Goal: Task Accomplishment & Management: Use online tool/utility

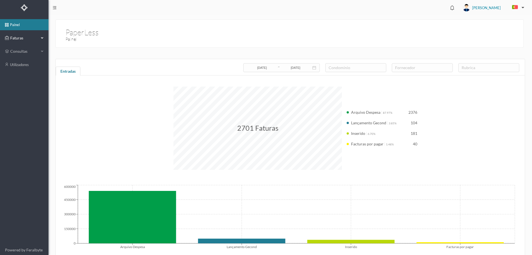
click at [19, 38] on span "Faturas" at bounding box center [24, 38] width 31 height 6
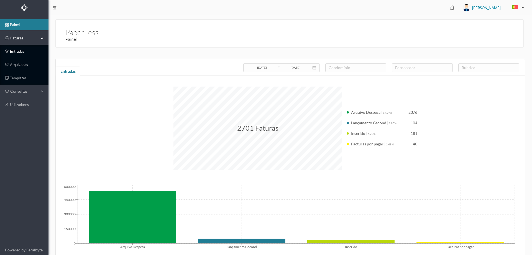
click at [27, 50] on link "entradas" at bounding box center [24, 51] width 49 height 11
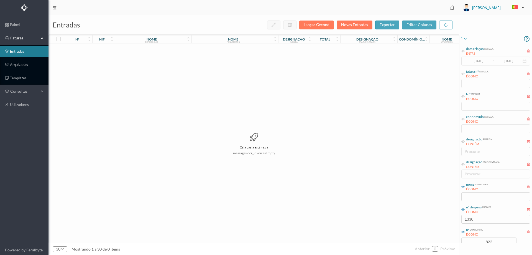
click at [468, 37] on icon at bounding box center [465, 38] width 4 height 7
click at [469, 59] on span "abrir filtro" at bounding box center [476, 58] width 25 height 6
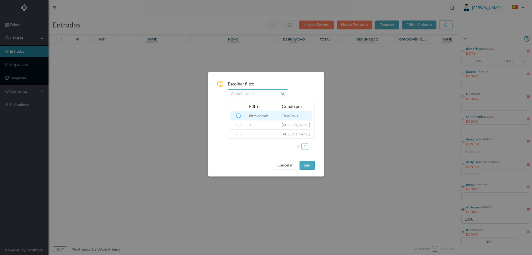
click at [238, 117] on input "radio" at bounding box center [239, 115] width 4 height 4
radio input "true"
click at [308, 163] on button "sim" at bounding box center [307, 165] width 15 height 9
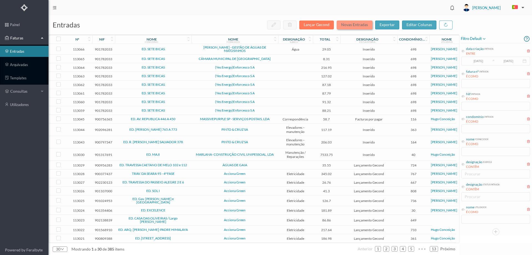
click at [346, 27] on button "Novas Entradas" at bounding box center [355, 25] width 36 height 9
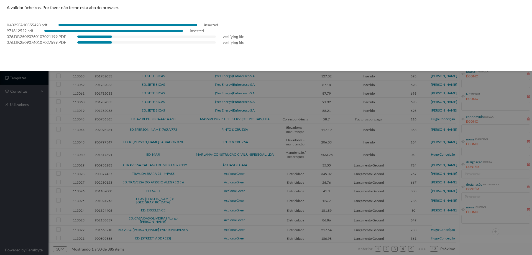
drag, startPoint x: 67, startPoint y: 251, endPoint x: 67, endPoint y: 254, distance: 2.8
click at [67, 252] on div at bounding box center [266, 127] width 532 height 255
click at [14, 154] on div at bounding box center [266, 127] width 532 height 255
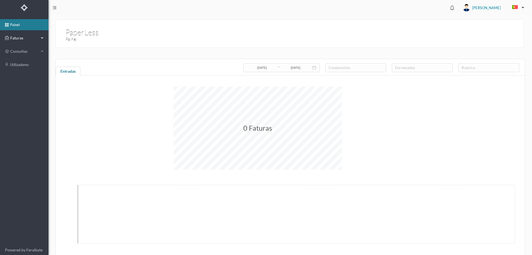
click at [18, 39] on span "Faturas" at bounding box center [24, 38] width 31 height 6
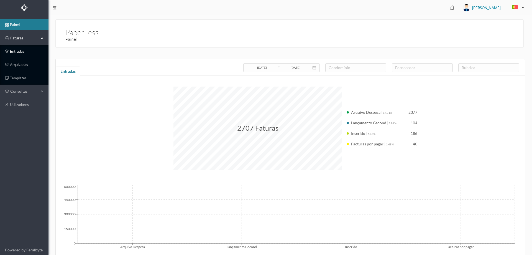
click at [23, 53] on link "entradas" at bounding box center [24, 51] width 49 height 11
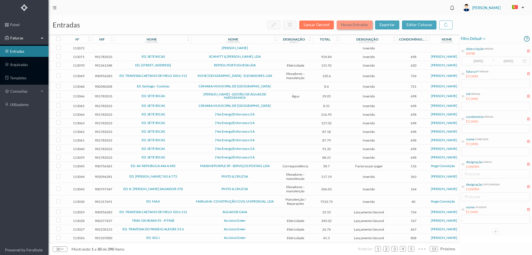
click at [349, 24] on button "Novas Entradas" at bounding box center [355, 25] width 36 height 9
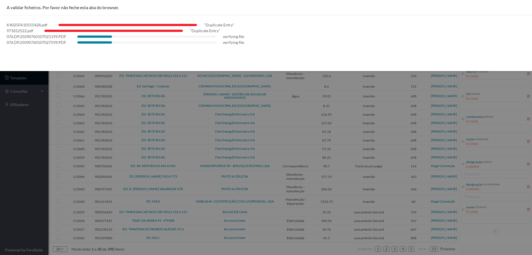
click at [11, 116] on div at bounding box center [266, 127] width 532 height 255
click at [29, 155] on div at bounding box center [266, 127] width 532 height 255
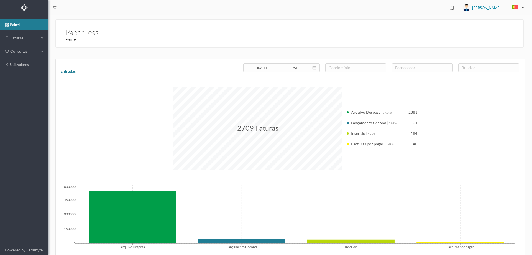
click at [29, 30] on link "painel" at bounding box center [24, 24] width 49 height 11
click at [26, 40] on span "Faturas" at bounding box center [24, 38] width 31 height 6
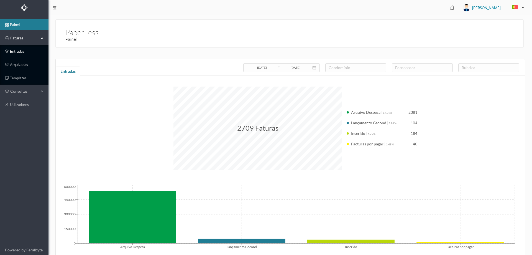
click at [20, 54] on link "entradas" at bounding box center [24, 51] width 49 height 11
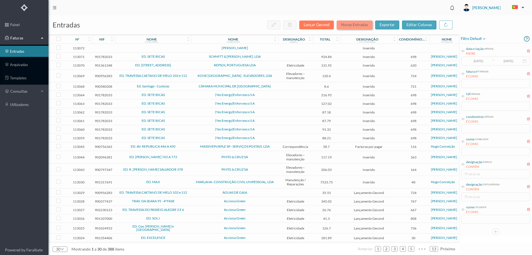
click at [354, 24] on button "Novas Entradas" at bounding box center [355, 25] width 36 height 9
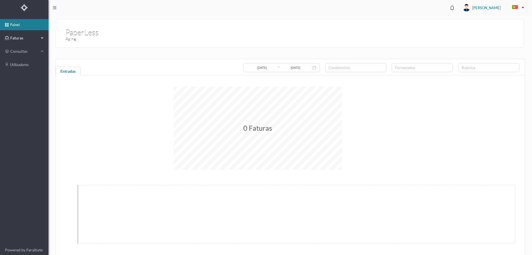
click at [27, 38] on span "Faturas" at bounding box center [24, 38] width 31 height 6
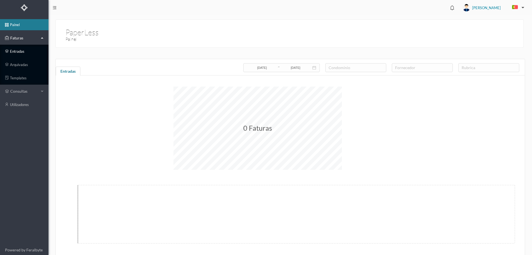
click at [21, 49] on link "entradas" at bounding box center [24, 51] width 49 height 11
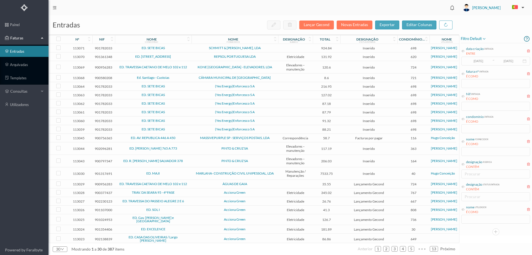
click at [195, 59] on td "REPSOL PORTUGUESA LDA" at bounding box center [235, 56] width 87 height 9
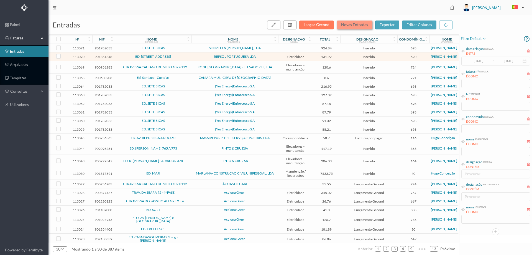
click at [343, 27] on button "Novas Entradas" at bounding box center [355, 25] width 36 height 9
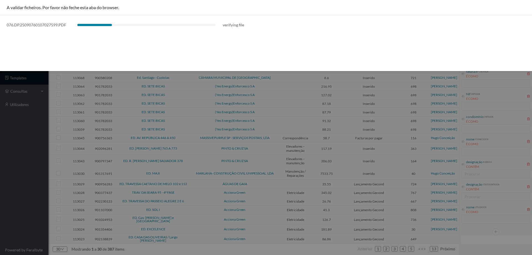
click at [12, 138] on div at bounding box center [266, 127] width 532 height 255
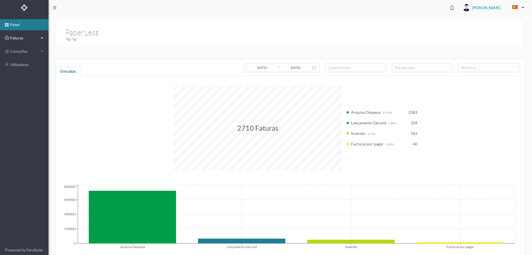
drag, startPoint x: 31, startPoint y: 38, endPoint x: 32, endPoint y: 43, distance: 5.0
click at [31, 38] on span "Faturas" at bounding box center [24, 38] width 31 height 6
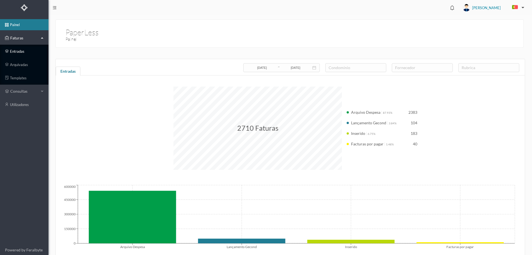
click at [21, 53] on link "entradas" at bounding box center [24, 51] width 49 height 11
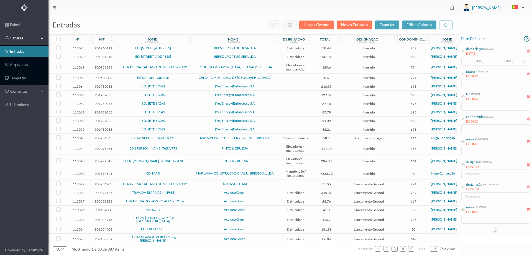
drag, startPoint x: 119, startPoint y: 144, endPoint x: 128, endPoint y: 164, distance: 21.4
click at [349, 25] on button "Novas Entradas" at bounding box center [355, 25] width 36 height 9
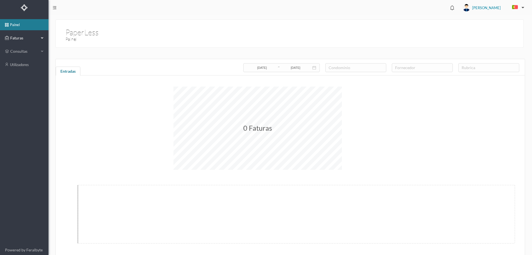
click at [15, 38] on span "Faturas" at bounding box center [24, 38] width 31 height 6
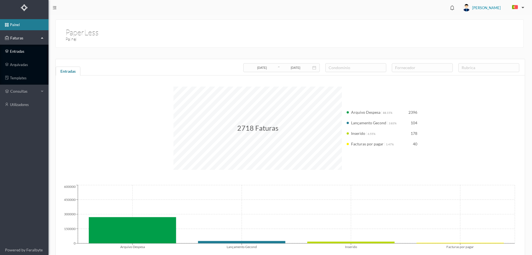
click at [22, 49] on link "entradas" at bounding box center [24, 51] width 49 height 11
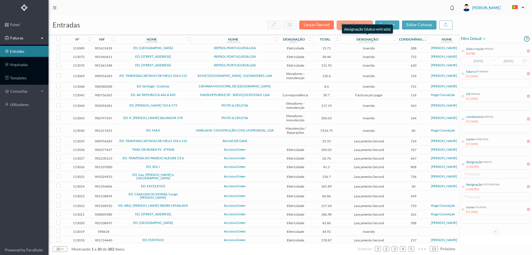
click at [352, 21] on button "Novas Entradas" at bounding box center [355, 25] width 36 height 9
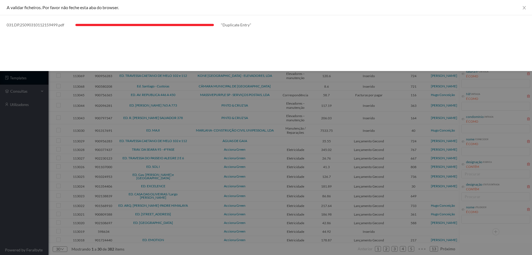
click at [20, 206] on div at bounding box center [266, 127] width 532 height 255
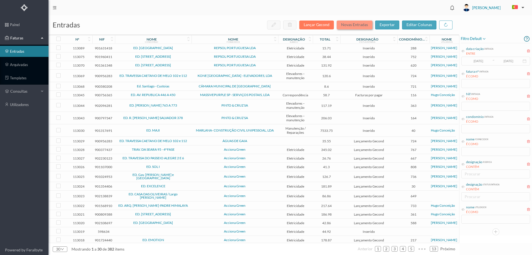
click at [359, 26] on button "Novas Entradas" at bounding box center [355, 25] width 36 height 9
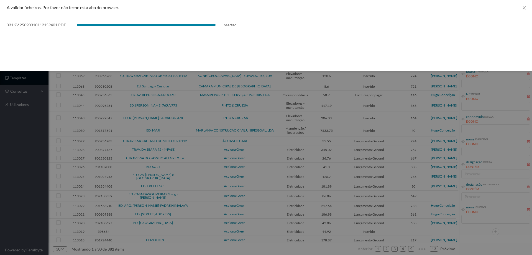
click at [0, 192] on div at bounding box center [266, 127] width 532 height 255
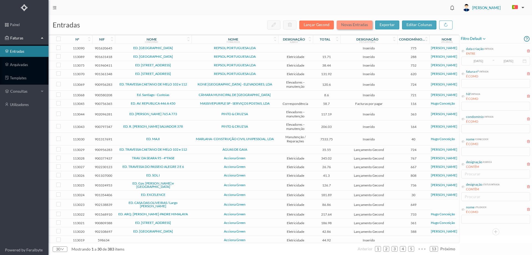
click at [360, 26] on button "Novas Entradas" at bounding box center [355, 25] width 36 height 9
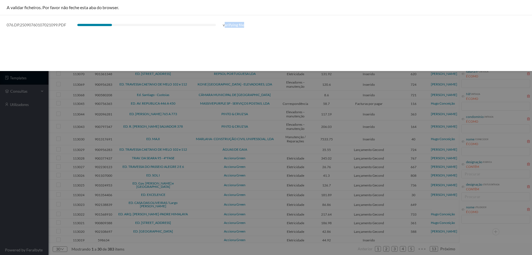
drag, startPoint x: 224, startPoint y: 24, endPoint x: 244, endPoint y: 25, distance: 20.0
click at [244, 25] on div "076.DP.25090760107021099.PDF verifying file" at bounding box center [266, 25] width 519 height 6
click at [246, 46] on div "A validar ficheiros. Por favor não feche esta aba do browser. 076.DP.2509076010…" at bounding box center [266, 35] width 532 height 71
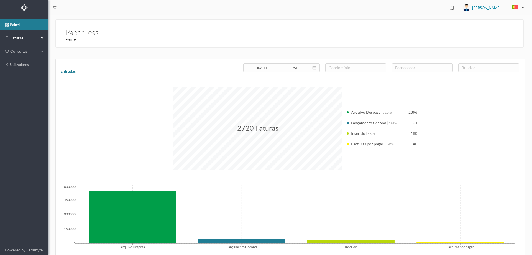
drag, startPoint x: 21, startPoint y: 37, endPoint x: 21, endPoint y: 40, distance: 2.8
click at [21, 37] on span "Faturas" at bounding box center [24, 38] width 31 height 6
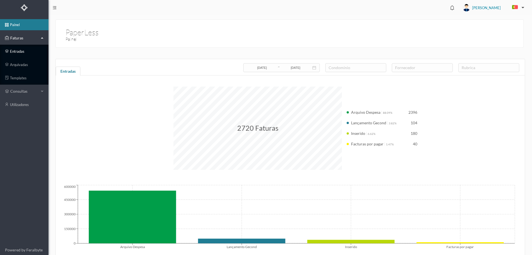
click at [20, 54] on link "entradas" at bounding box center [24, 51] width 49 height 11
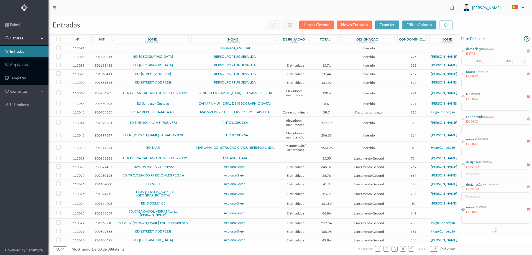
click at [270, 210] on icon at bounding box center [463, 209] width 3 height 3
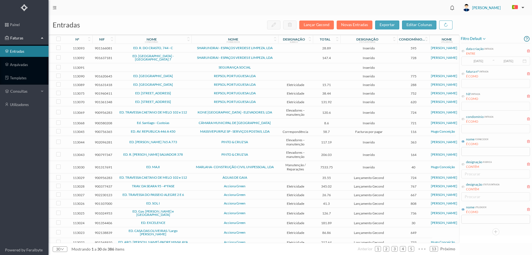
click at [270, 143] on icon at bounding box center [463, 141] width 3 height 3
click at [270, 152] on input "text" at bounding box center [496, 151] width 69 height 9
click at [270, 154] on input "text" at bounding box center [496, 151] width 69 height 9
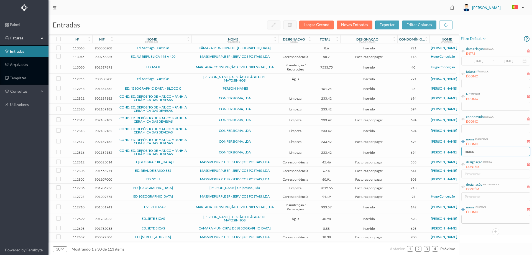
type input "massive"
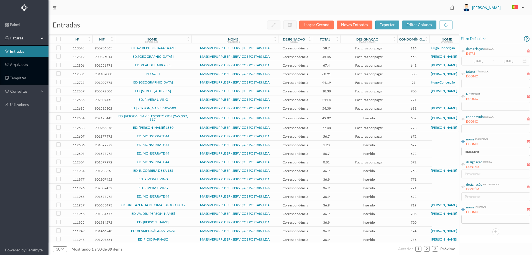
click at [177, 55] on span "ED. [GEOGRAPHIC_DATA] I" at bounding box center [153, 56] width 74 height 3
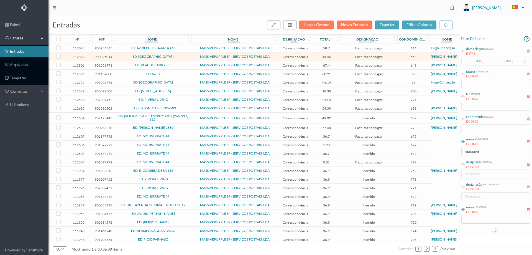
click at [184, 58] on span "ED. CAMPO ALEGRE I" at bounding box center [153, 56] width 74 height 3
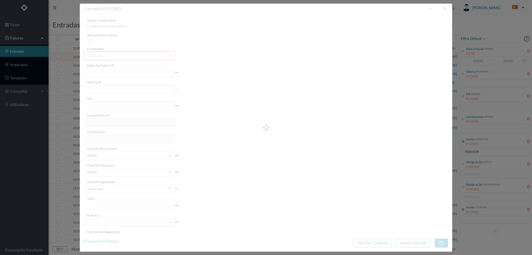
type input "4 45/35392"
type input "Serviço [PERSON_NAME]"
type input "900825014"
type input "2025-09-02"
type input "2025-09-22"
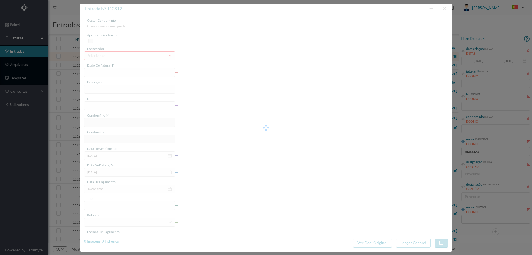
type input "2025-09-02"
type input "45.46"
type input "558"
type input "ED. CAMPO ALEGRE I"
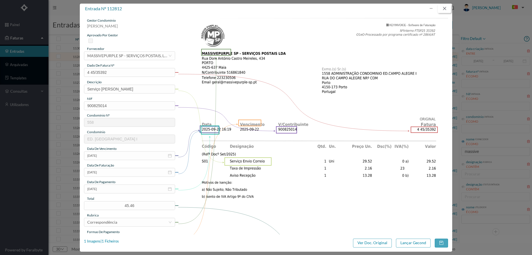
click at [270, 9] on button "button" at bounding box center [444, 8] width 13 height 9
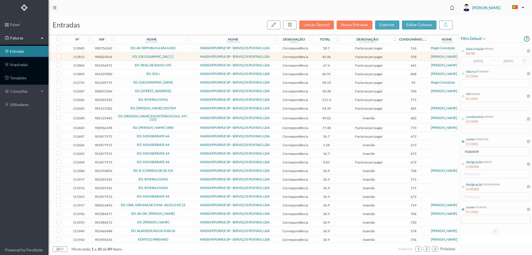
click at [187, 39] on icon at bounding box center [188, 41] width 3 height 4
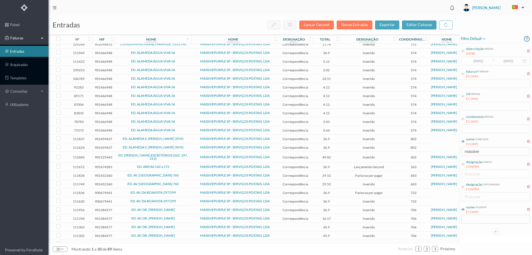
scroll to position [63, 0]
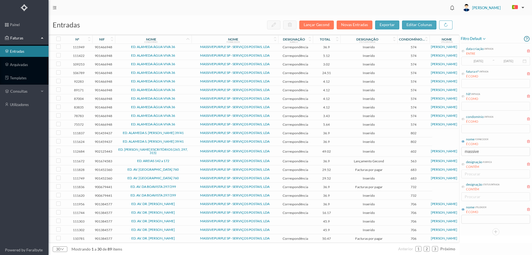
click at [181, 129] on td "ED. ALAMEDA S. MIGUEL 39/41" at bounding box center [153, 133] width 77 height 9
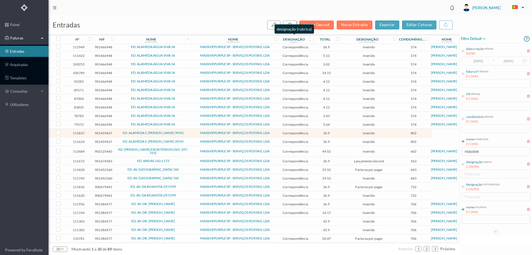
click at [270, 24] on icon "button" at bounding box center [290, 24] width 4 height 4
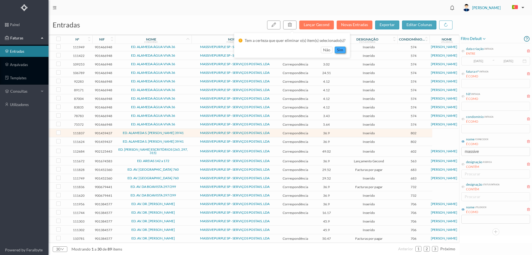
click at [270, 49] on button "sim" at bounding box center [340, 50] width 11 height 7
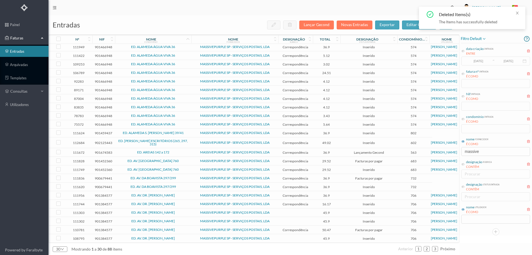
click at [187, 131] on span "ED. ALAMEDA S. MIGUEL 39/41" at bounding box center [153, 132] width 74 height 3
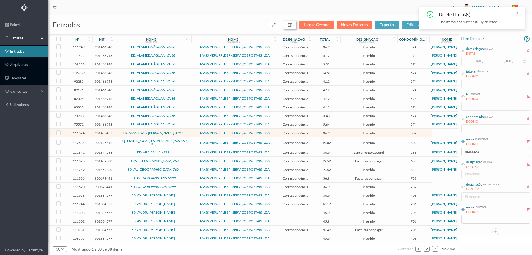
click at [270, 25] on button "button" at bounding box center [289, 25] width 13 height 9
click at [270, 51] on button "sim" at bounding box center [340, 50] width 11 height 7
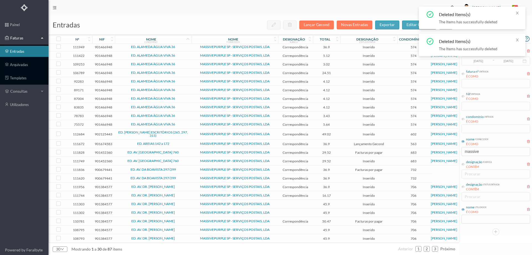
click at [192, 131] on td "MASSIVEPURPLE SP - SERVIÇOS POSTAIS, LDA" at bounding box center [235, 134] width 87 height 11
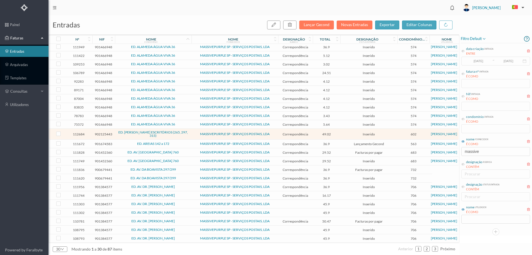
click at [190, 132] on td "ED. ALFREDO CUNHA ESCRITÓRIOS (265, 297, 315)" at bounding box center [153, 134] width 77 height 11
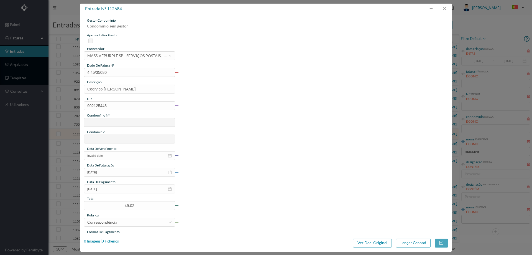
type input "4 45/35080"
type input "Coervico Envin Cnrraein"
type input "902125443"
type input "Invalid date"
type input "2025-09-18"
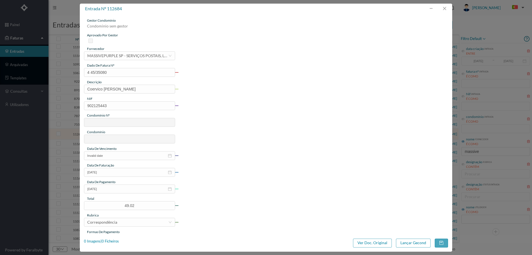
type input "[DATE]"
type input "49.02"
type input "602"
type input "ED. ALFREDO CUNHA ESCRITÓRIOS (265, 297, 315)"
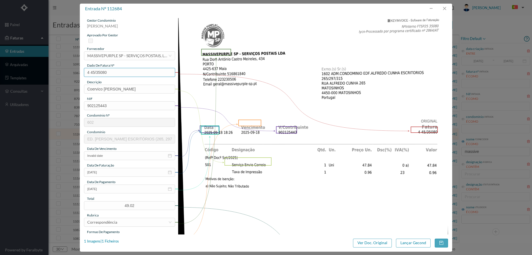
drag, startPoint x: 117, startPoint y: 73, endPoint x: 80, endPoint y: 75, distance: 37.8
click at [80, 75] on div "entrada nº 112684 gestor condomínio Joana Laroca aprovado por gestor fornecedor…" at bounding box center [266, 127] width 532 height 255
drag, startPoint x: 134, startPoint y: 88, endPoint x: 9, endPoint y: 87, distance: 125.3
click at [9, 87] on div "entrada nº 112684 gestor condomínio Joana Laroca aprovado por gestor fornecedor…" at bounding box center [266, 127] width 532 height 255
type input "Serviço Envio Correio"
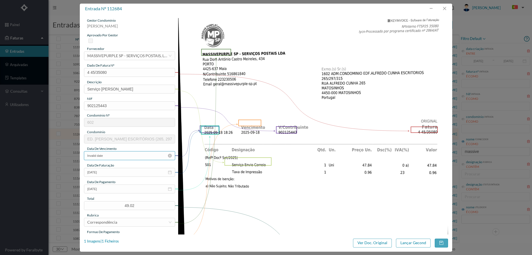
click at [113, 156] on input "Invalid date" at bounding box center [129, 155] width 91 height 9
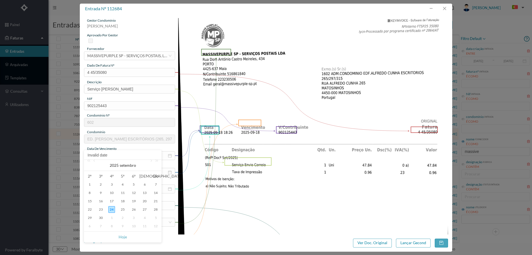
drag, startPoint x: 126, startPoint y: 237, endPoint x: 125, endPoint y: 233, distance: 3.6
click at [126, 237] on link "Hoje" at bounding box center [123, 237] width 8 height 11
type input "2025-09-24"
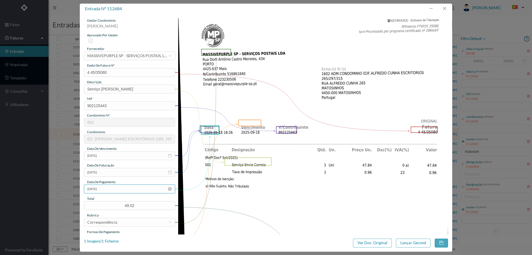
click at [112, 190] on input "[DATE]" at bounding box center [129, 188] width 91 height 9
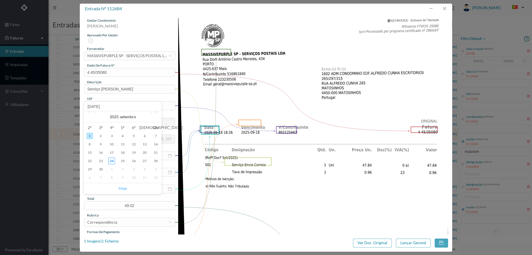
click at [120, 187] on link "Hoje" at bounding box center [123, 188] width 8 height 11
type input "2025-09-24"
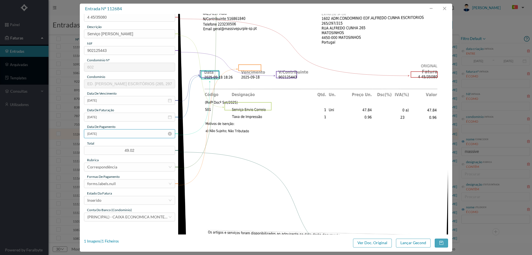
scroll to position [55, 0]
click at [118, 183] on div "forms.labels.null" at bounding box center [127, 183] width 81 height 8
click at [122, 131] on li "transferência bancária" at bounding box center [129, 129] width 91 height 9
click at [121, 197] on div "Inserido" at bounding box center [127, 200] width 81 height 8
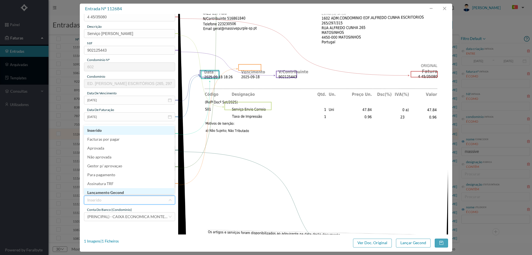
scroll to position [2, 0]
click at [123, 189] on li "Lançamento Gecond" at bounding box center [129, 190] width 91 height 9
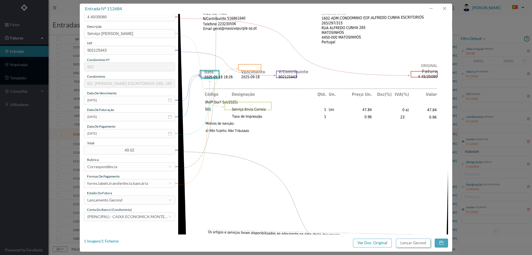
click at [270, 239] on button "Lançar Gecond" at bounding box center [413, 242] width 35 height 9
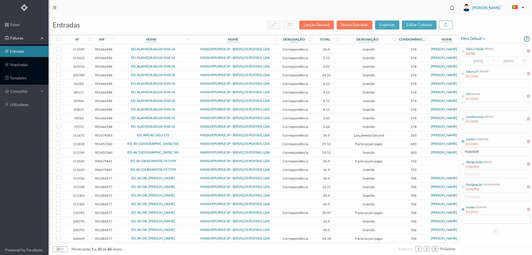
scroll to position [61, 0]
click at [181, 159] on span "ED. AV. DA BOAVISTA 297/299" at bounding box center [153, 160] width 74 height 3
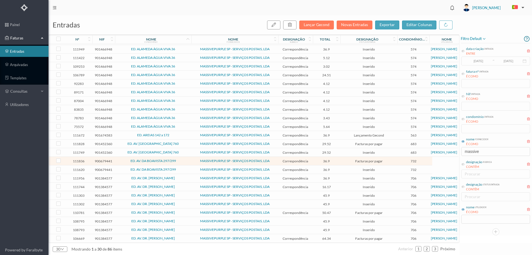
click at [182, 168] on span "ED. AV. DA BOAVISTA 297/299" at bounding box center [153, 169] width 74 height 3
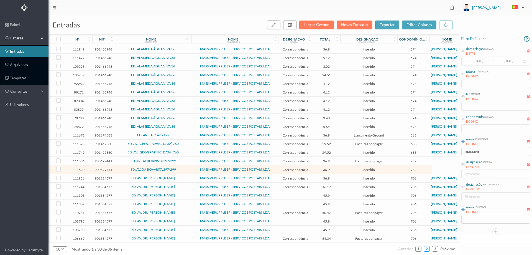
click at [270, 247] on link "2" at bounding box center [427, 249] width 6 height 8
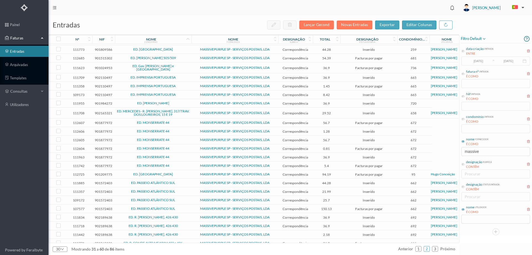
scroll to position [0, 0]
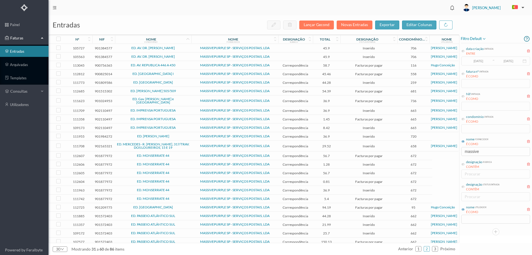
click at [177, 73] on span "ED. CAMPO ALEGRE I" at bounding box center [153, 73] width 74 height 3
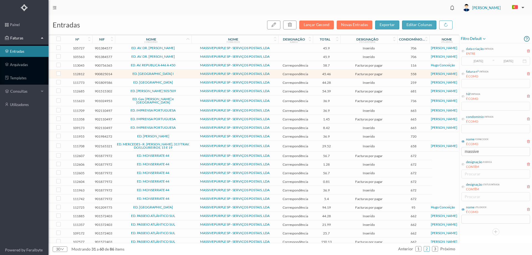
click at [178, 73] on span "ED. CAMPO ALEGRE I" at bounding box center [153, 73] width 74 height 3
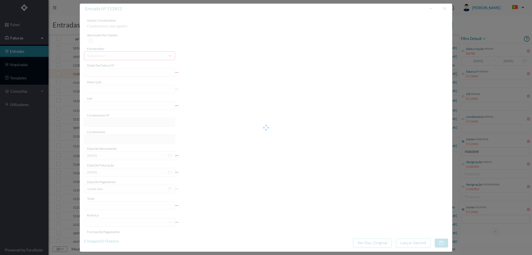
type input "4 45/35392"
type input "Serviço Envio Correio"
type input "900825014"
type input "2025-09-02"
type input "2025-09-22"
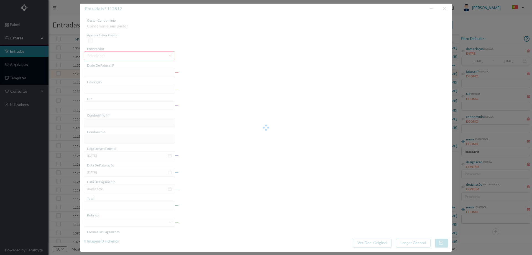
type input "2025-09-02"
type input "45.46"
type input "558"
type input "ED. CAMPO ALEGRE I"
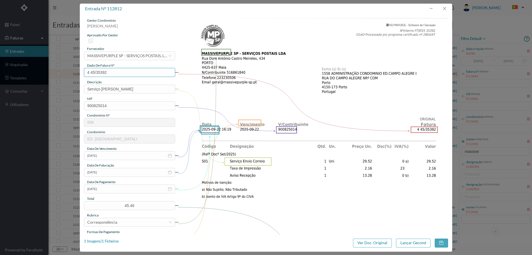
drag, startPoint x: 98, startPoint y: 72, endPoint x: 76, endPoint y: 73, distance: 22.5
click at [76, 73] on div "entrada nº 112812 gestor condomínio Hugo Moreira aprovado por gestor fornecedor…" at bounding box center [266, 127] width 532 height 255
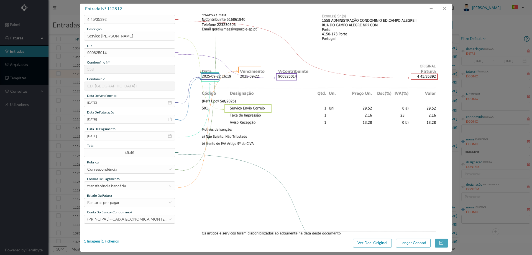
scroll to position [55, 0]
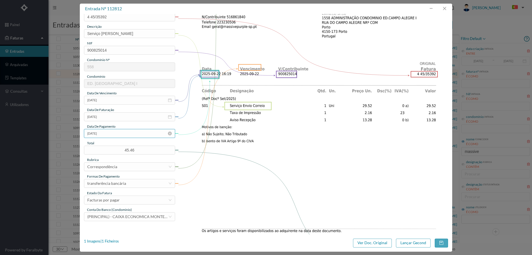
click at [117, 133] on input "2025-09-02" at bounding box center [129, 133] width 91 height 9
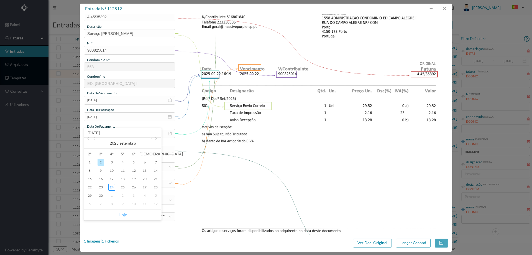
click at [120, 214] on link "Hoje" at bounding box center [123, 214] width 8 height 11
type input "2025-09-24"
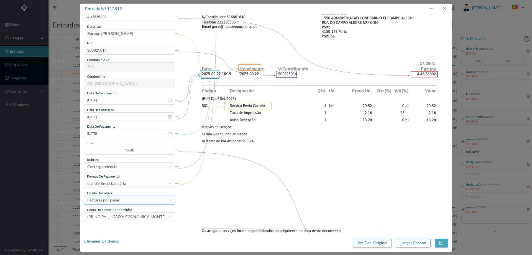
click at [112, 201] on div "Facturas por pagar" at bounding box center [103, 200] width 32 height 8
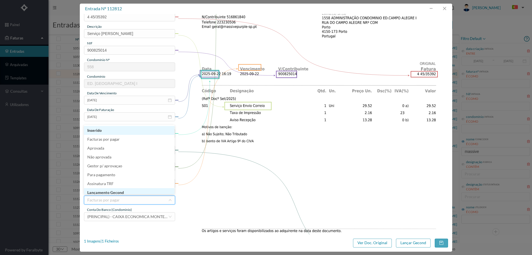
scroll to position [3, 0]
click at [121, 189] on li "Lançamento Gecond" at bounding box center [129, 189] width 91 height 9
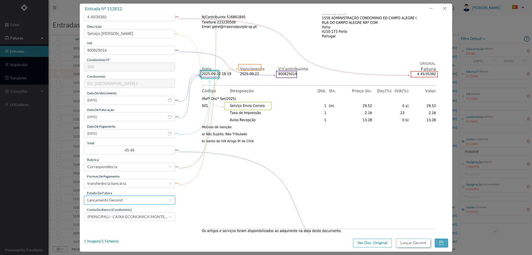
click at [270, 243] on button "Lançar Gecond" at bounding box center [413, 242] width 35 height 9
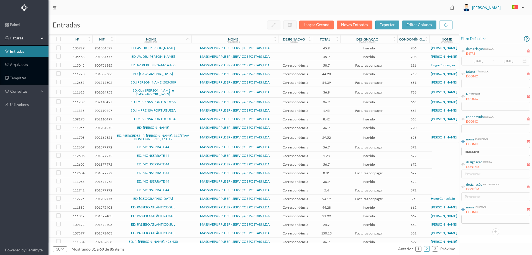
click at [177, 145] on span "ED. MONSERRATE 44" at bounding box center [153, 146] width 74 height 3
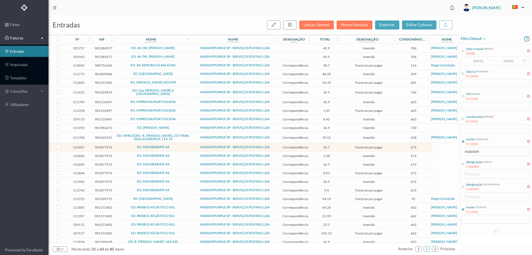
click at [174, 177] on td "ED. MONSERRATE 44" at bounding box center [153, 181] width 77 height 9
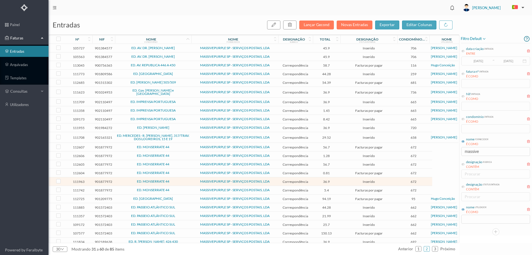
click at [174, 177] on td "ED. MONSERRATE 44" at bounding box center [153, 181] width 77 height 9
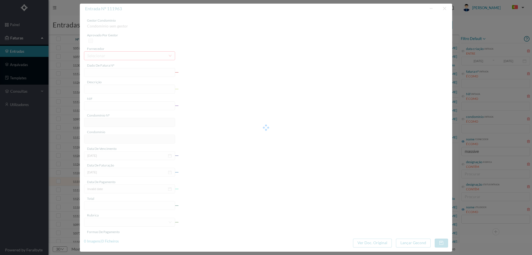
type input "4 45/34540"
type input "ANUIDADE"
type input "901877972"
type input "Invalid date"
type input "2025-08-31"
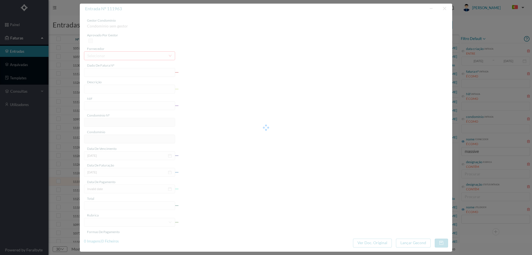
type input "36.90"
type input "672"
type input "ED. MONSERRATE 44"
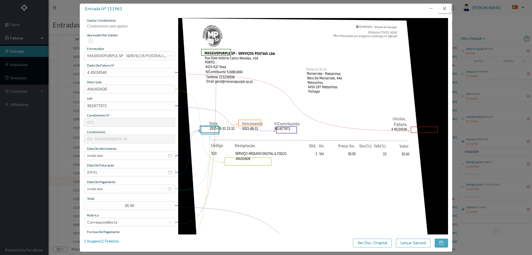
click at [270, 9] on button "button" at bounding box center [444, 8] width 13 height 9
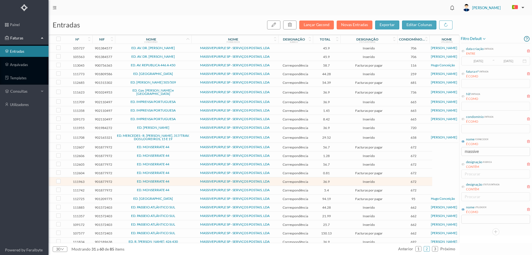
click at [270, 162] on span "56.7" at bounding box center [326, 164] width 25 height 4
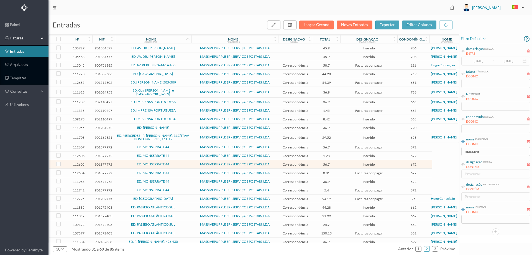
click at [270, 162] on span "56.7" at bounding box center [326, 164] width 25 height 4
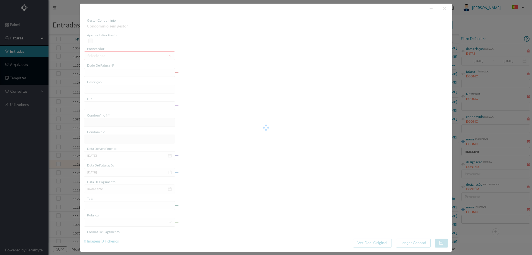
type input "4 45/5982"
type input "Serviço Envio Correio"
type input "901877972"
type input "2025-02-02"
type input "2025-02-28"
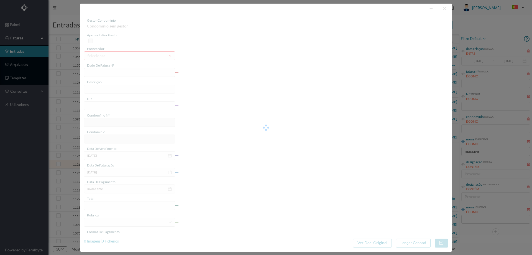
type input "2025-02-02"
type input "56.70"
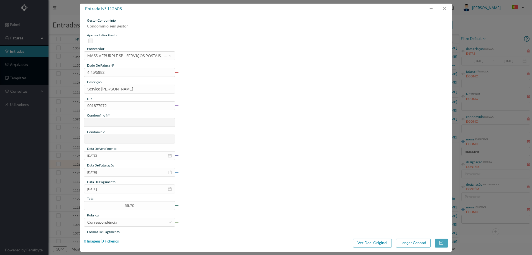
type input "672"
type input "ED. MONSERRATE 44"
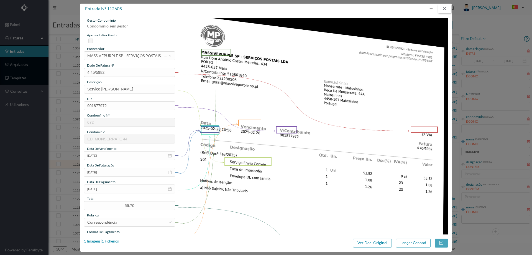
click at [270, 6] on button "button" at bounding box center [444, 8] width 13 height 9
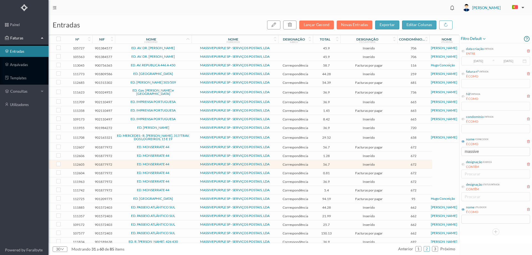
click at [177, 145] on span "ED. MONSERRATE 44" at bounding box center [153, 146] width 74 height 3
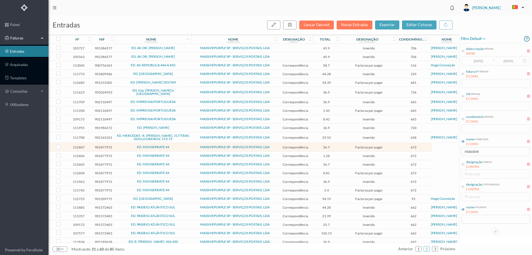
click at [180, 145] on span "ED. MONSERRATE 44" at bounding box center [153, 146] width 74 height 3
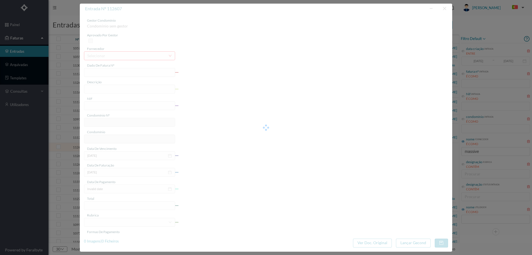
type input "4 45/22519"
type input "Serviço Envio Correio"
type input "901877972"
type input "2025-06-02"
type input "2025-06-25"
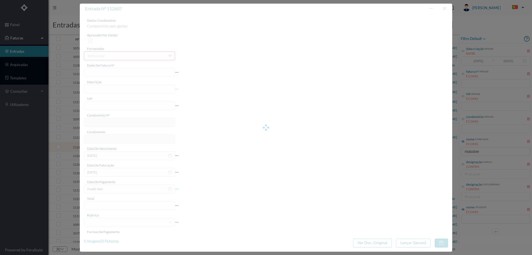
type input "2025-06-02"
type input "56.70"
type input "672"
type input "ED. MONSERRATE 44"
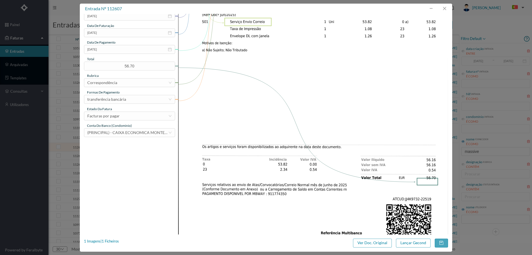
scroll to position [166, 0]
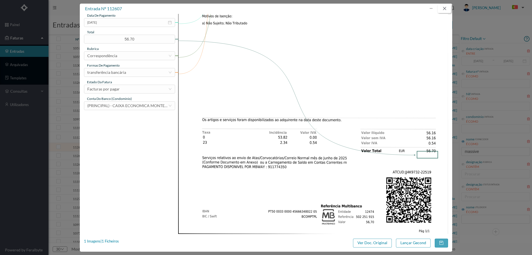
click at [270, 8] on button "button" at bounding box center [444, 8] width 13 height 9
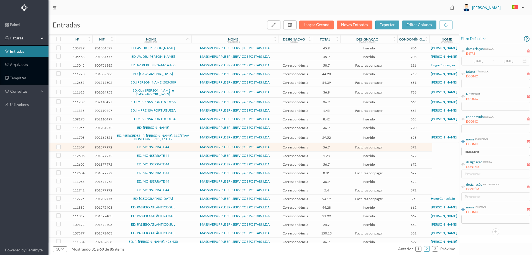
click at [270, 162] on span "56.7" at bounding box center [326, 164] width 25 height 4
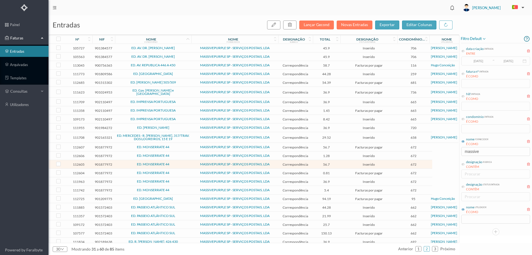
click at [270, 162] on span "56.7" at bounding box center [326, 164] width 25 height 4
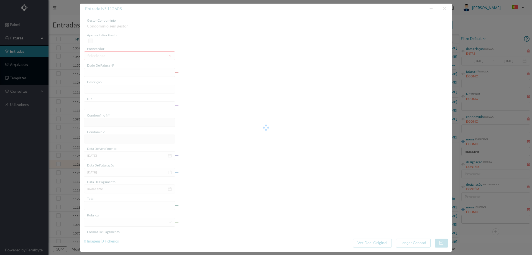
type input "4 45/5982"
type input "Serviço Envio Correio"
type input "901877972"
type input "2025-02-02"
type input "2025-02-28"
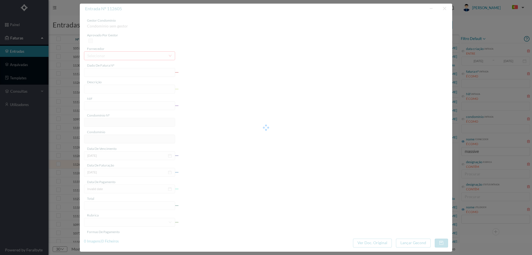
type input "2025-02-02"
type input "56.70"
type input "672"
type input "ED. MONSERRATE 44"
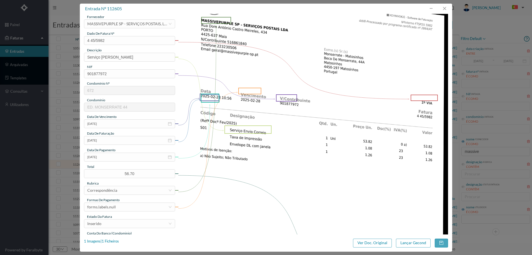
scroll to position [2, 0]
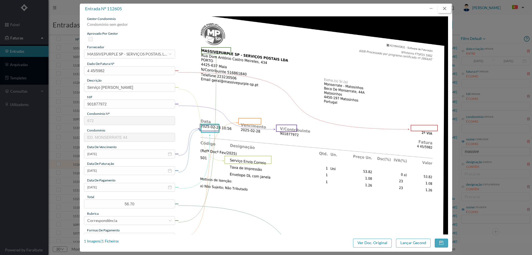
click at [270, 11] on button "button" at bounding box center [444, 8] width 13 height 9
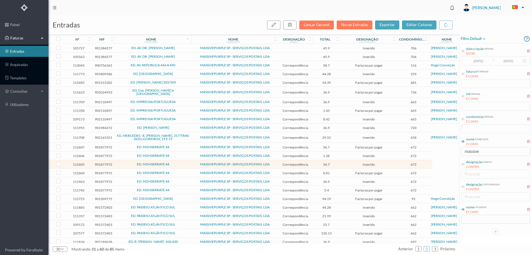
click at [186, 162] on span "ED. MONSERRATE 44" at bounding box center [153, 163] width 74 height 3
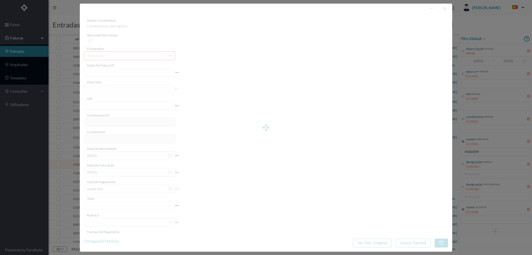
type input "4 45/5982"
type input "Serviço Envio Correio"
type input "901877972"
type input "2025-02-02"
type input "2025-02-28"
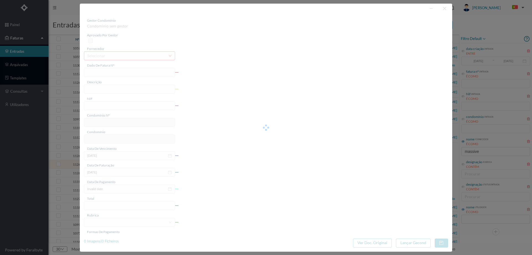
type input "2025-02-02"
type input "56.70"
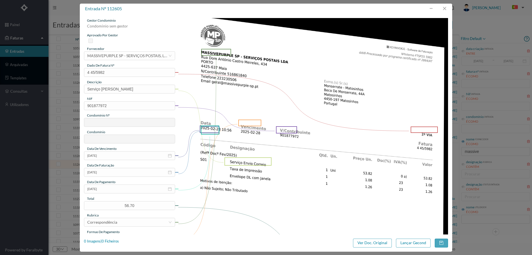
type input "672"
type input "ED. MONSERRATE 44"
click at [270, 9] on button "button" at bounding box center [444, 8] width 13 height 9
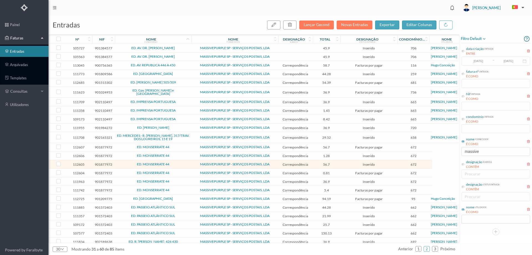
click at [183, 146] on span "ED. MONSERRATE 44" at bounding box center [153, 146] width 74 height 3
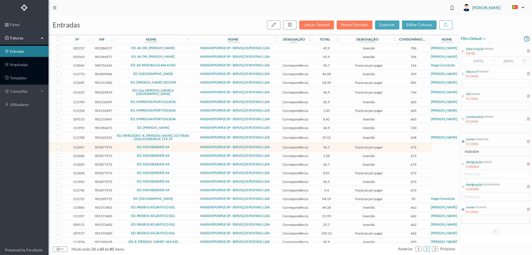
click at [183, 146] on span "ED. MONSERRATE 44" at bounding box center [153, 146] width 74 height 3
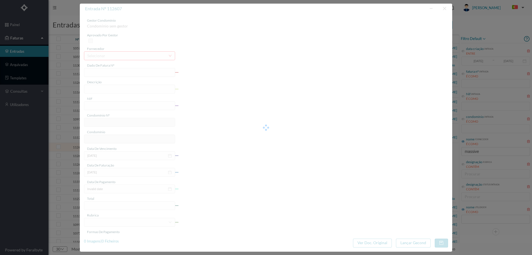
type input "4 45/22519"
type input "Serviço [PERSON_NAME]"
type input "901877972"
type input "2025-06-02"
type input "2025-06-25"
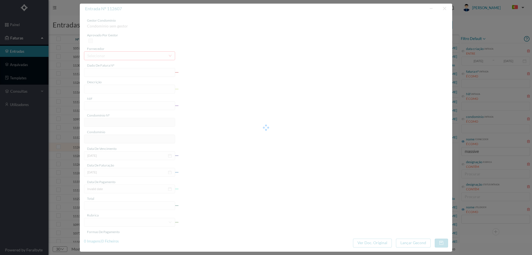
type input "2025-06-02"
type input "56.70"
type input "672"
type input "ED. MONSERRATE 44"
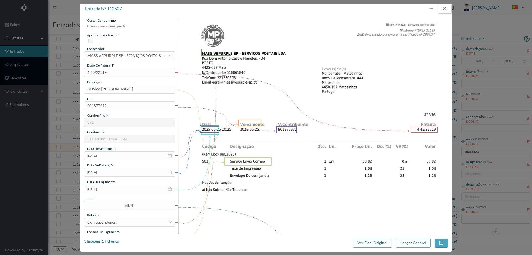
click at [270, 8] on button "button" at bounding box center [444, 8] width 13 height 9
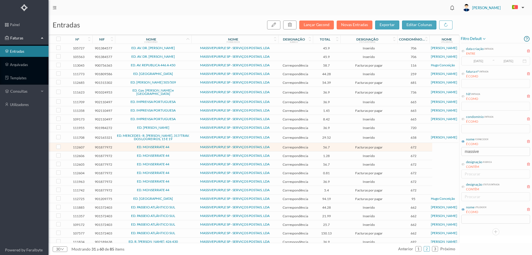
click at [183, 171] on span "ED. MONSERRATE 44" at bounding box center [153, 172] width 74 height 3
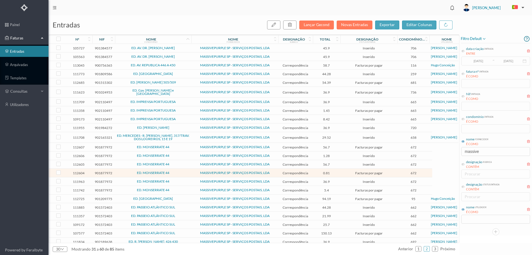
click at [183, 162] on span "ED. MONSERRATE 44" at bounding box center [153, 163] width 74 height 3
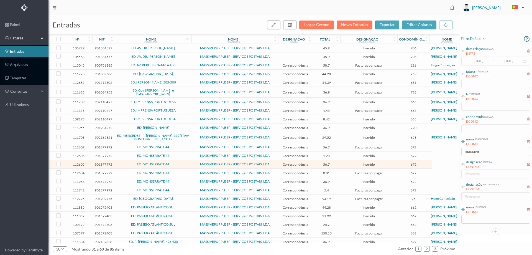
click at [183, 162] on span "ED. MONSERRATE 44" at bounding box center [153, 163] width 74 height 3
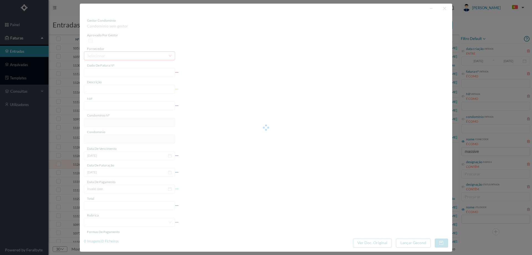
type input "4 45/5982"
type input "Serviço [PERSON_NAME]"
type input "901877972"
type input "2025-02-02"
type input "2025-02-28"
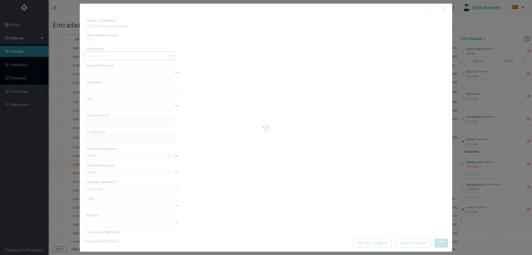
type input "2025-02-02"
type input "56.70"
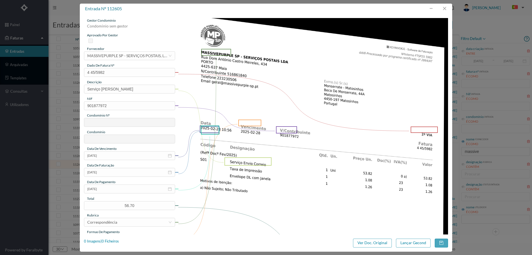
type input "672"
type input "ED. MONSERRATE 44"
click at [270, 6] on button "button" at bounding box center [444, 8] width 13 height 9
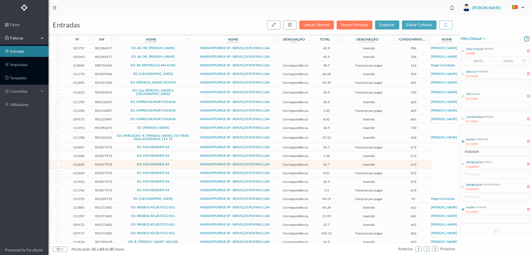
click at [172, 146] on span "ED. MONSERRATE 44" at bounding box center [153, 146] width 74 height 3
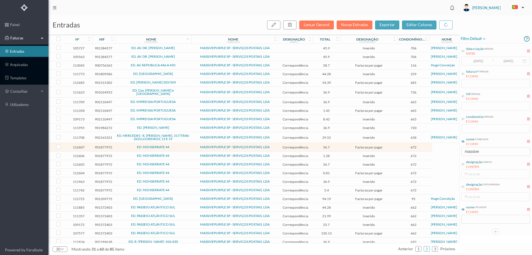
click at [174, 190] on td "ED. MONSERRATE 44" at bounding box center [153, 190] width 77 height 9
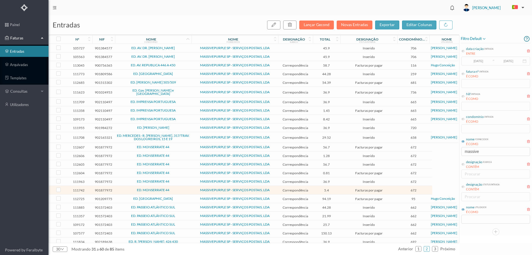
click at [174, 197] on span "ED. [GEOGRAPHIC_DATA]" at bounding box center [153, 198] width 74 height 3
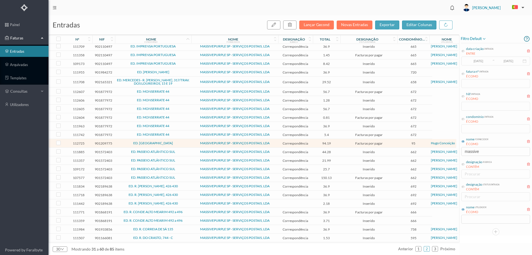
scroll to position [63, 0]
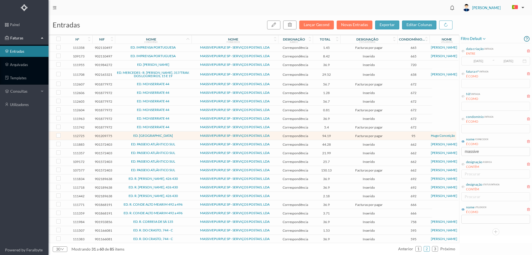
click at [181, 174] on td "ED. R. [PERSON_NAME], 426 430" at bounding box center [153, 178] width 77 height 9
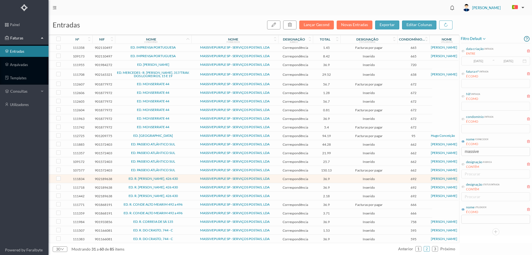
click at [183, 186] on span "ED. R. [PERSON_NAME], 426 430" at bounding box center [153, 187] width 74 height 3
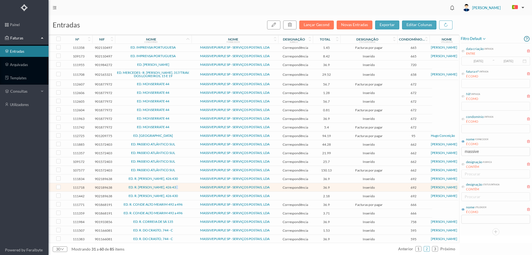
click at [183, 186] on span "ED. R. [PERSON_NAME], 426 430" at bounding box center [153, 187] width 74 height 3
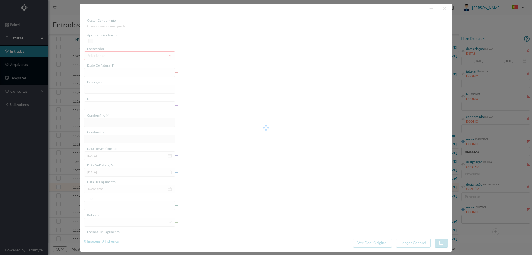
type input "4 45/34380"
type input "ANUIDADE"
type input "902189638"
type input "Invalid date"
type input "[DATE]"
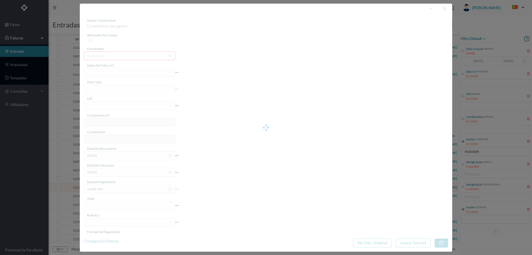
type input "36.90"
type input "692"
type input "ED. R. BRITO CAPELO, 426 430"
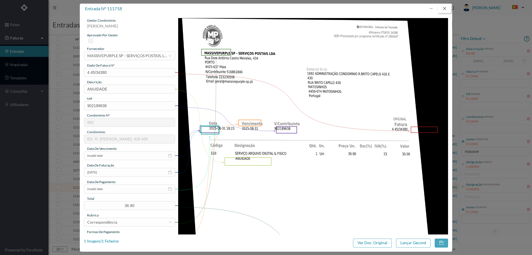
click at [270, 9] on button "button" at bounding box center [444, 8] width 13 height 9
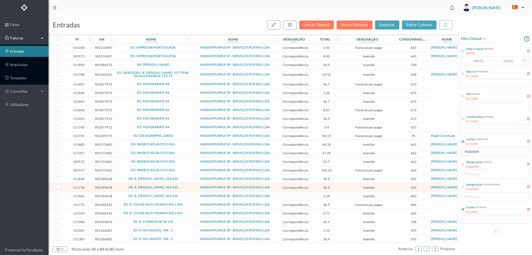
click at [183, 177] on span "ED. R. [PERSON_NAME], 426 430" at bounding box center [153, 178] width 74 height 3
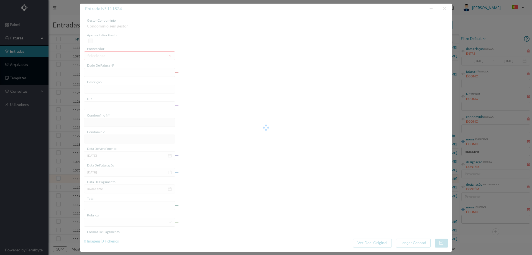
type input "4 45/34516"
type input "ANUIVAVIE"
type input "902189638"
type input "Invalid date"
type input "[DATE]"
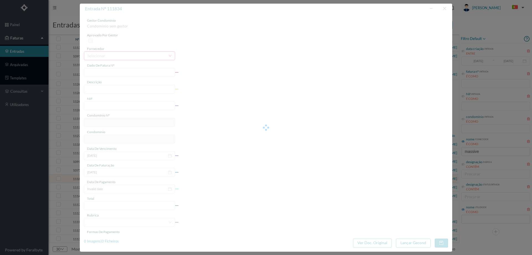
type input "36.90"
type input "692"
type input "ED. R. BRITO CAPELO, 426 430"
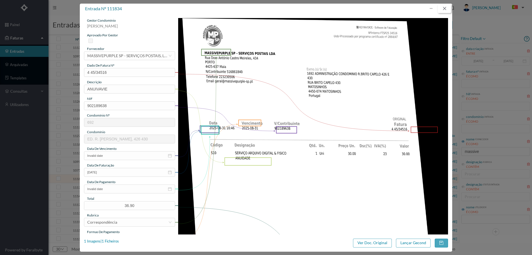
click at [270, 10] on button "button" at bounding box center [444, 8] width 13 height 9
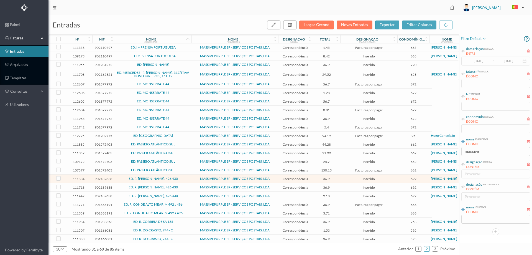
click at [191, 203] on td "ED. R. CONDE ALTO MEARIM 492 a 496" at bounding box center [153, 204] width 77 height 9
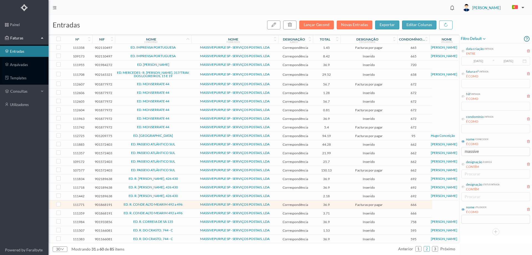
click at [191, 212] on td "ED. R. CONDE ALTO MEARIM 492 a 496" at bounding box center [153, 213] width 77 height 9
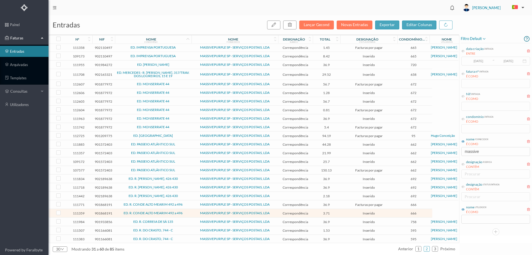
click at [189, 203] on span "ED. R. CONDE ALTO MEARIM 492 a 496" at bounding box center [153, 204] width 74 height 3
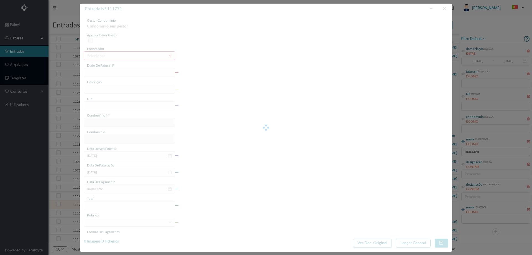
type input "4 45/34314"
type input "ANUIDADE"
type input "901868191"
type input "[DATE]"
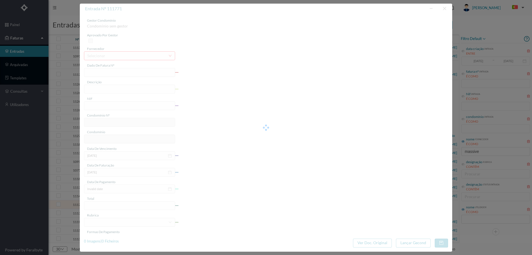
type input "[DATE]"
type input "36.90"
type input "666"
type input "ED. R. CONDE ALTO MEARIM 492 a 496"
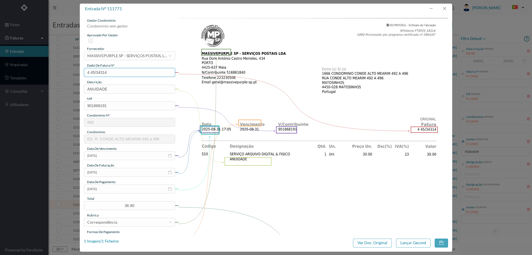
drag, startPoint x: 111, startPoint y: 71, endPoint x: 70, endPoint y: 75, distance: 41.3
click at [70, 75] on div "entrada nº 111771 gestor condomínio Condominio sem gestor aprovado por gestor f…" at bounding box center [266, 127] width 532 height 255
paste input "5392"
type input "4 45/34314"
click at [270, 9] on button "button" at bounding box center [444, 8] width 13 height 9
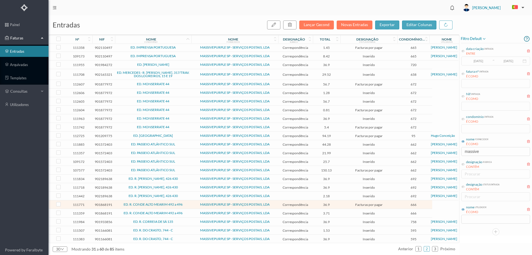
click at [194, 209] on td "MASSIVEPURPLE SP - SERVIÇOS POSTAIS, LDA" at bounding box center [235, 213] width 87 height 9
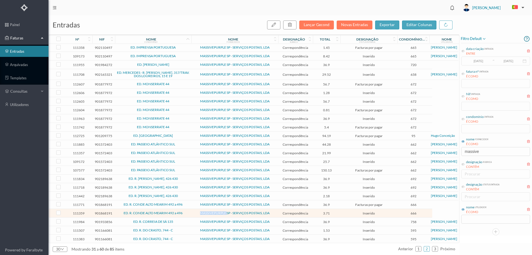
click at [194, 209] on td "MASSIVEPURPLE SP - SERVIÇOS POSTAIS, LDA" at bounding box center [235, 213] width 87 height 9
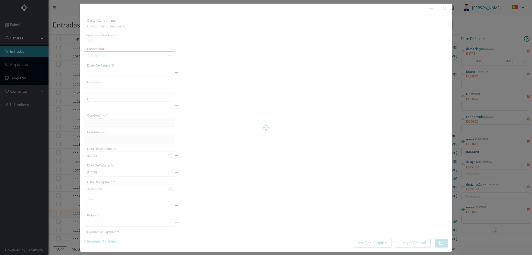
type input "4 45/32004"
type input "Serviço Envio Correio E e"
type input "901868191"
type input "Invalid date"
type input "[DATE]"
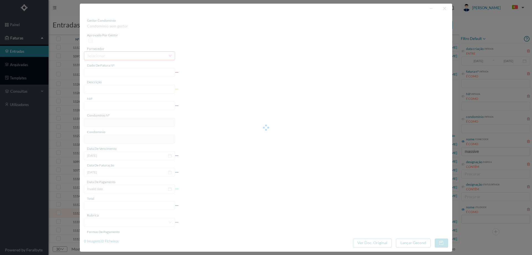
type input "3.71"
type input "666"
type input "ED. R. CONDE ALTO MEARIM 492 a 496"
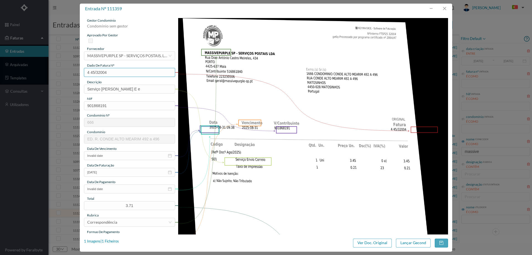
drag, startPoint x: 127, startPoint y: 72, endPoint x: 65, endPoint y: 78, distance: 61.8
click at [65, 78] on div "entrada nº 111359 gestor condomínio Condominio sem gestor aprovado por gestor f…" at bounding box center [266, 127] width 532 height 255
click at [270, 9] on button "button" at bounding box center [444, 8] width 13 height 9
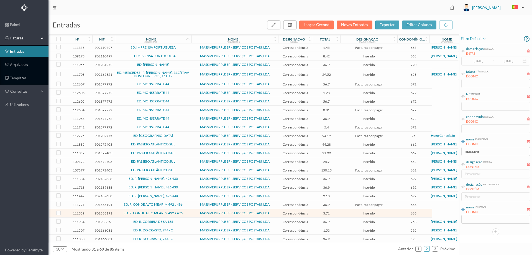
click at [270, 213] on td "MASSIVEPURPLE SP - SERVIÇOS POSTAIS, LDA" at bounding box center [235, 213] width 87 height 9
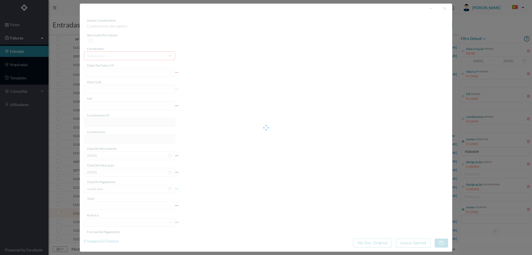
type input "4 45/32004"
type input "Serviço Envio Correio E e"
type input "901868191"
type input "Invalid date"
type input "[DATE]"
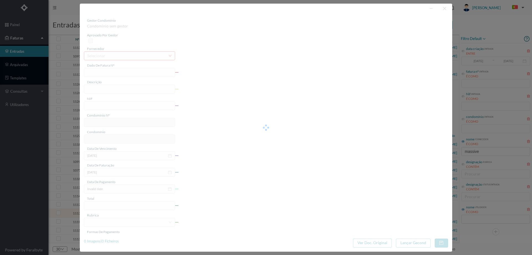
type input "3.71"
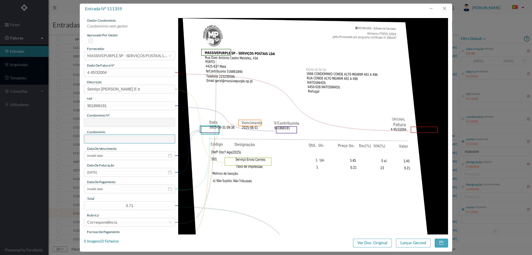
type input "666"
type input "ED. R. CONDE ALTO MEARIM 492 a 496"
drag, startPoint x: 139, startPoint y: 89, endPoint x: 124, endPoint y: 90, distance: 15.0
click at [124, 90] on input "Serviço Envio Correio E e" at bounding box center [129, 89] width 91 height 9
type input "Serviço [PERSON_NAME]"
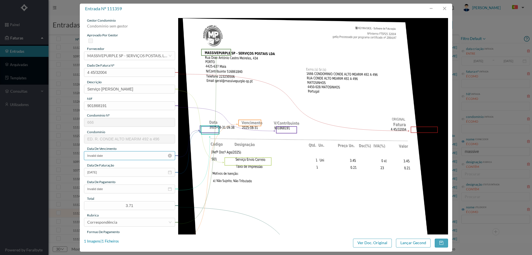
click at [115, 155] on input "Invalid date" at bounding box center [129, 155] width 91 height 9
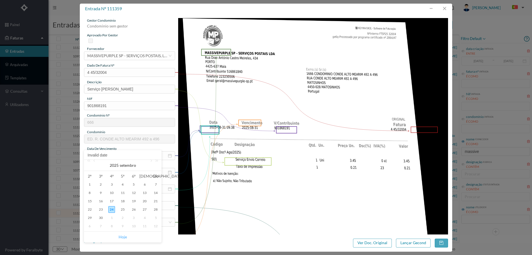
click at [124, 238] on link "Hoje" at bounding box center [123, 237] width 8 height 11
type input "[DATE]"
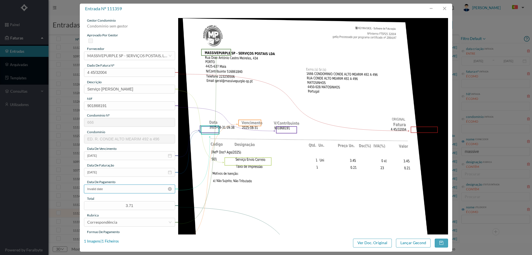
click at [113, 187] on input "Invalid date" at bounding box center [129, 188] width 91 height 9
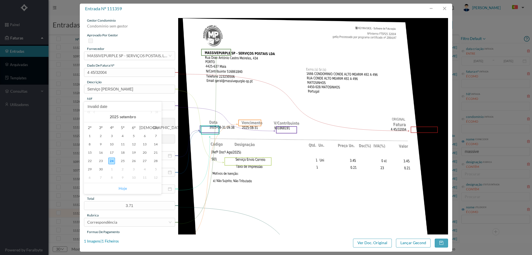
click at [121, 188] on link "Hoje" at bounding box center [123, 188] width 8 height 11
type input "[DATE]"
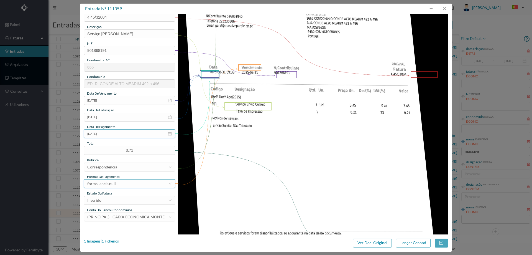
scroll to position [55, 0]
click at [122, 185] on div "forms.labels.null" at bounding box center [127, 183] width 81 height 8
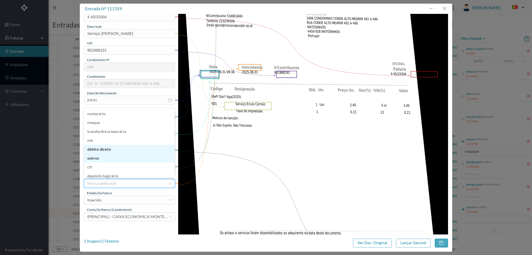
scroll to position [3, 0]
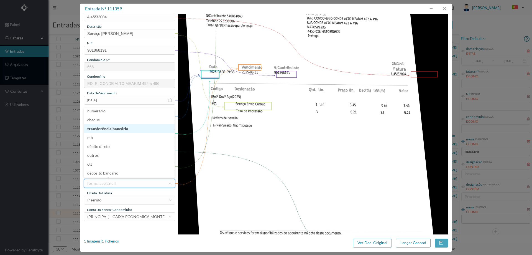
click at [120, 131] on li "transferência bancária" at bounding box center [129, 128] width 91 height 9
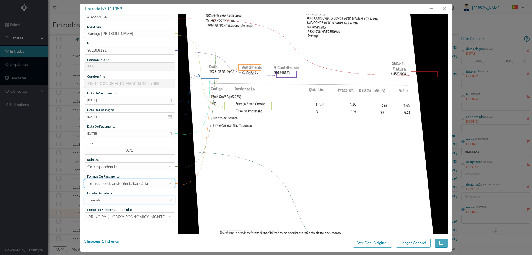
click at [124, 194] on div "estado da fatura" at bounding box center [129, 192] width 91 height 5
click at [124, 203] on div "Inserido" at bounding box center [127, 200] width 81 height 8
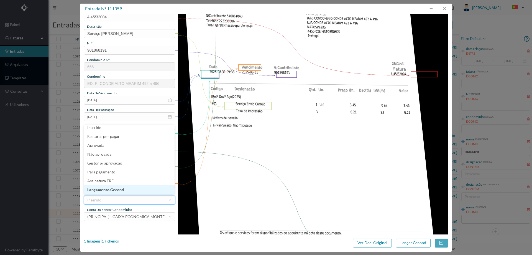
click at [128, 190] on li "Lançamento Gecond" at bounding box center [129, 189] width 91 height 9
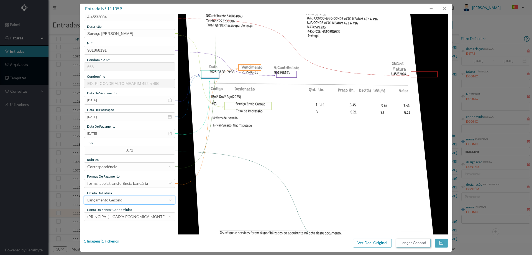
click at [270, 244] on button "Lançar Gecond" at bounding box center [413, 242] width 35 height 9
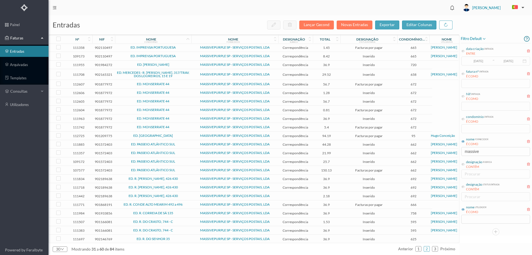
click at [187, 203] on span "ED. R. CONDE ALTO MEARIM 492 a 496" at bounding box center [153, 204] width 74 height 3
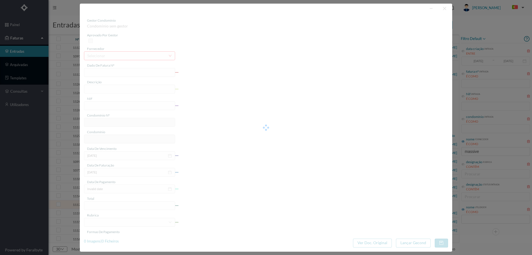
type input "4 45/34314"
type input "ANUIDADE"
type input "901868191"
type input "[DATE]"
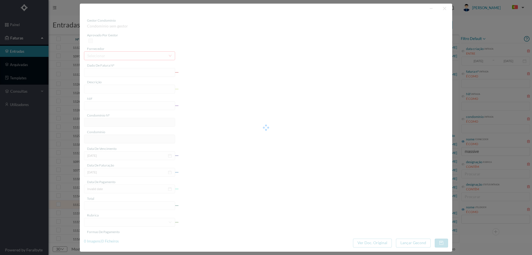
type input "[DATE]"
type input "36.90"
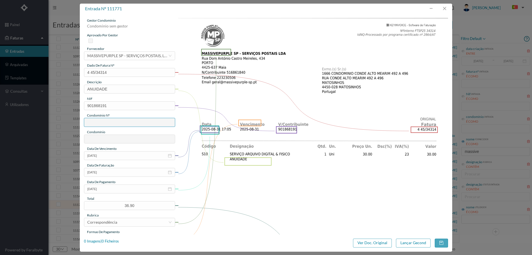
type input "666"
type input "ED. R. CONDE ALTO MEARIM 492 a 496"
click at [119, 187] on input "[DATE]" at bounding box center [129, 188] width 91 height 9
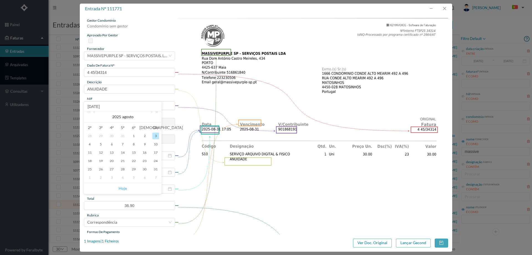
click at [123, 186] on link "Hoje" at bounding box center [123, 188] width 8 height 11
type input "[DATE]"
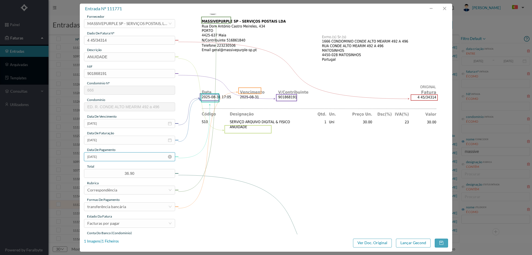
scroll to position [55, 0]
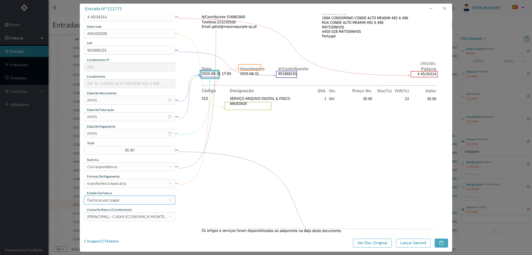
click at [121, 202] on div "Facturas por pagar" at bounding box center [127, 200] width 81 height 8
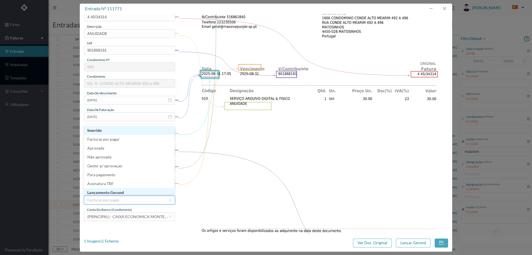
scroll to position [3, 0]
click at [124, 190] on li "Lançamento Gecond" at bounding box center [129, 189] width 91 height 9
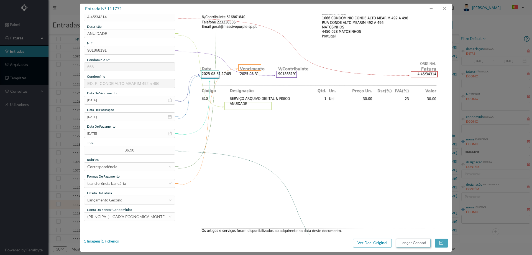
click at [270, 242] on button "Lançar Gecond" at bounding box center [413, 242] width 35 height 9
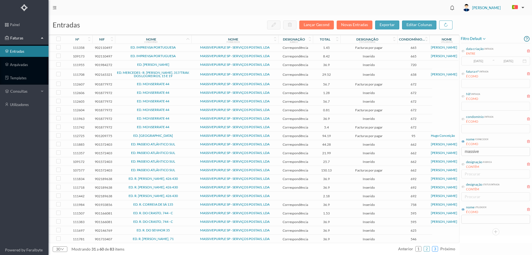
click at [270, 247] on link "3" at bounding box center [436, 249] width 6 height 8
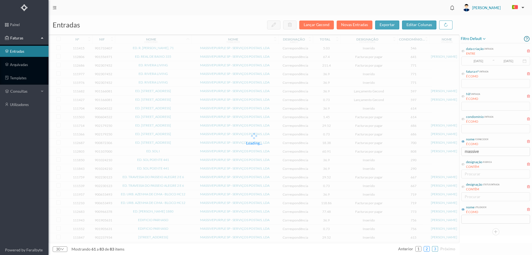
scroll to position [0, 0]
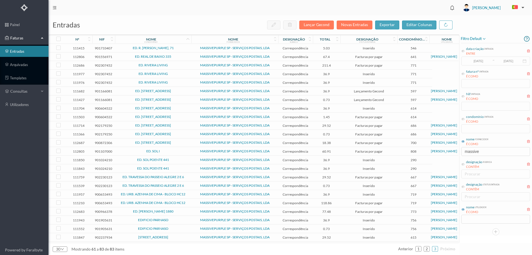
click at [182, 57] on span "ED. REAL DE BAIXO 335" at bounding box center [153, 56] width 74 height 3
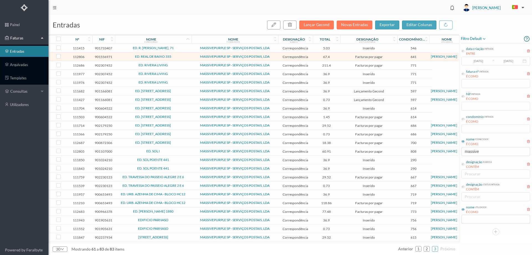
click at [179, 57] on span "ED. REAL DE BAIXO 335" at bounding box center [153, 56] width 74 height 3
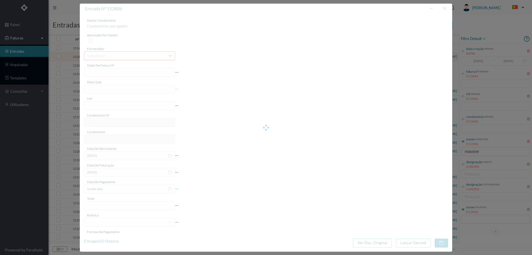
type input "4 45/35292"
type input "Serviço [PERSON_NAME]"
type input "901556971"
type input "2025-09-02"
type input "2025-09-22"
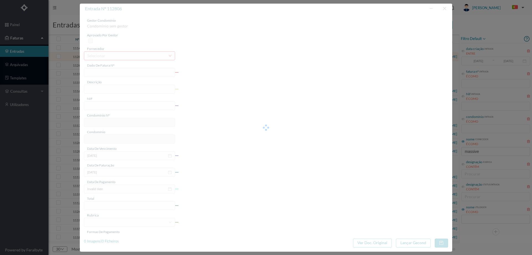
type input "2025-09-02"
type input "67.40"
type input "641"
type input "ED. REAL DE BAIXO 335"
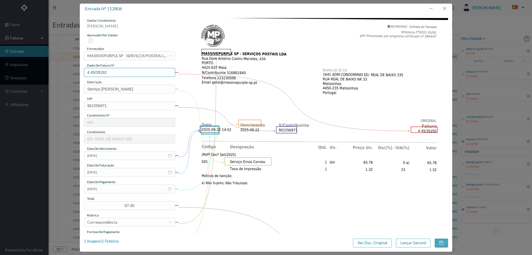
drag, startPoint x: 105, startPoint y: 72, endPoint x: 72, endPoint y: 70, distance: 32.8
click at [72, 70] on div "entrada nº 112806 gestor condomínio Hugo Moreira aprovado por gestor fornecedor…" at bounding box center [266, 127] width 532 height 255
click at [111, 189] on input "2025-09-02" at bounding box center [129, 188] width 91 height 9
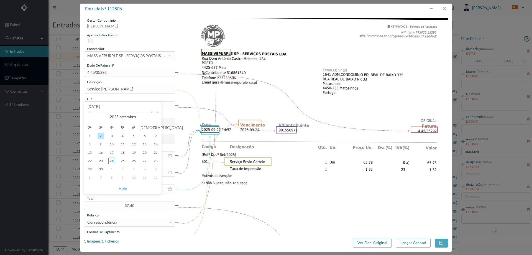
click at [122, 187] on link "Hoje" at bounding box center [123, 188] width 8 height 11
type input "[DATE]"
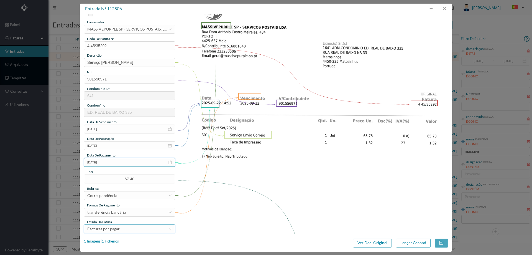
scroll to position [83, 0]
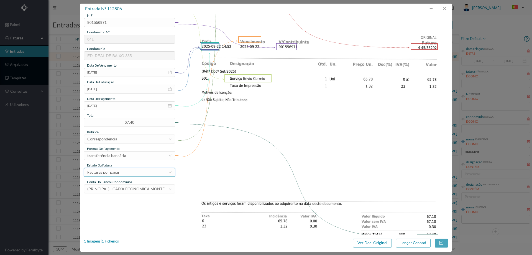
click at [122, 171] on div "Facturas por pagar" at bounding box center [127, 172] width 81 height 8
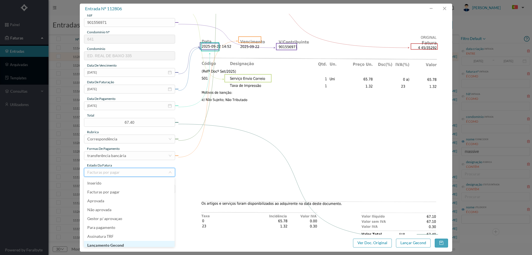
scroll to position [3, 0]
click at [121, 245] on li "Lançamento Gecond" at bounding box center [129, 242] width 91 height 9
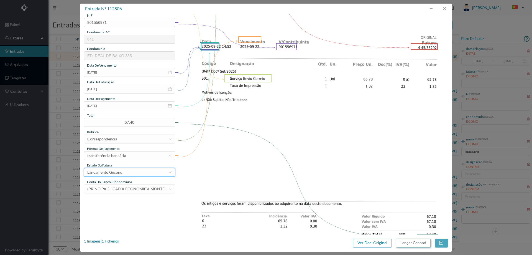
click at [270, 244] on button "Lançar Gecond" at bounding box center [413, 242] width 35 height 9
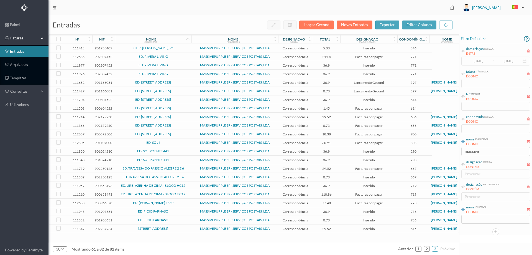
click at [270, 57] on span "211.4" at bounding box center [326, 57] width 25 height 4
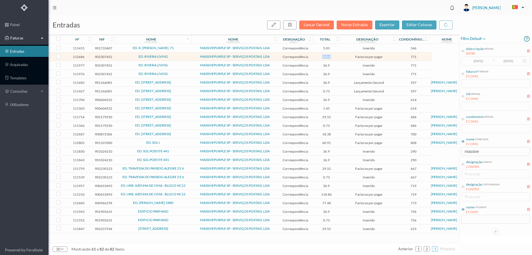
click at [270, 57] on span "211.4" at bounding box center [326, 57] width 25 height 4
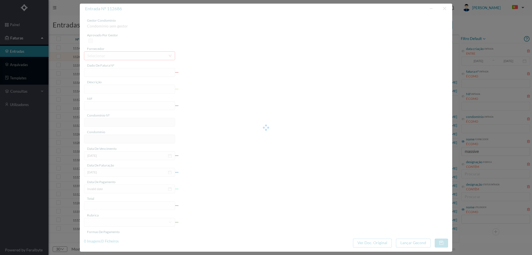
type input "4 45/35087"
type input "Serviço Envio Correio"
type input "902307452"
type input "[DATE]"
type input "2025-09-18"
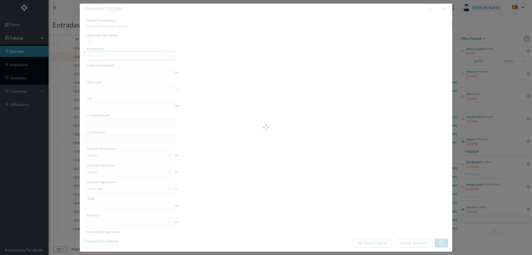
type input "[DATE]"
type input "211.40"
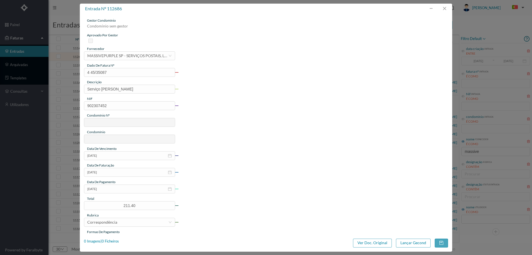
type input "771"
type input "ED. RIVERA LIVING"
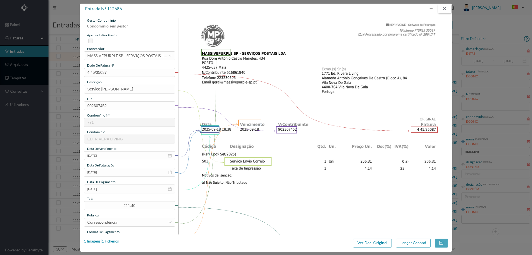
click at [270, 9] on button "button" at bounding box center [444, 8] width 13 height 9
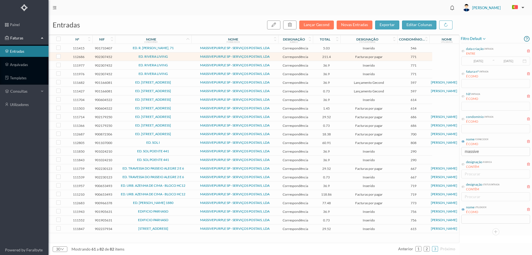
click at [270, 67] on span "36.9" at bounding box center [326, 65] width 25 height 4
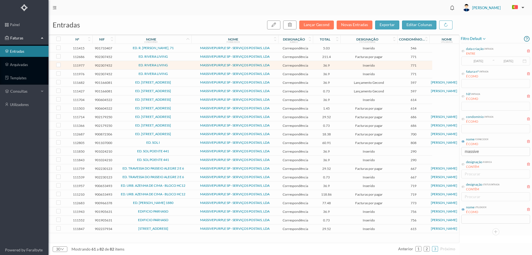
click at [270, 67] on span "36.9" at bounding box center [326, 65] width 25 height 4
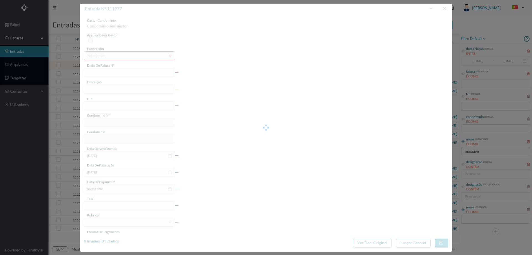
type input "4 45/34569"
type input "ANVILAVIE"
type input "902307452"
type input "Invalid date"
type input "2025-08-31"
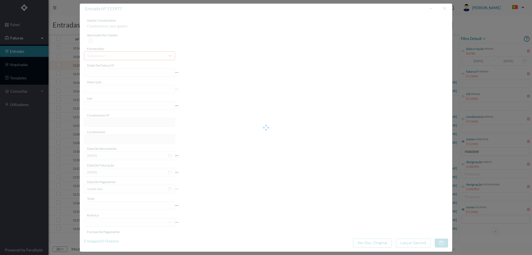
type input "36.90"
type input "771"
type input "ED. RIVERA LIVING"
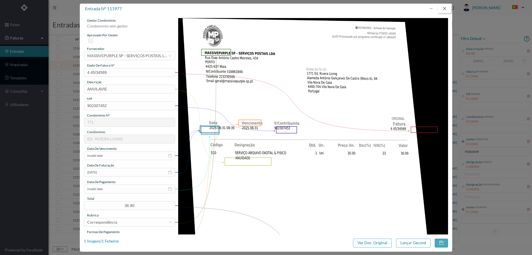
click at [270, 9] on button "button" at bounding box center [444, 8] width 13 height 9
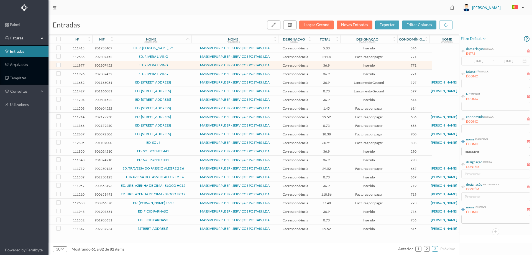
click at [270, 75] on span "36.9" at bounding box center [326, 74] width 25 height 4
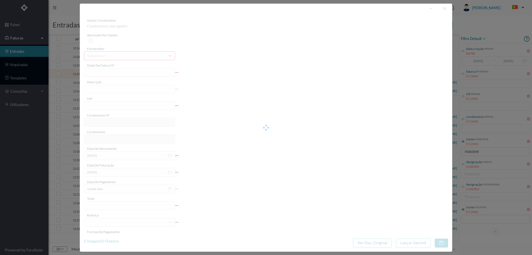
type input "4 45/34570"
type input "ANVUILAVIE"
type input "902307452"
type input "Invalid date"
type input "2025-08-31"
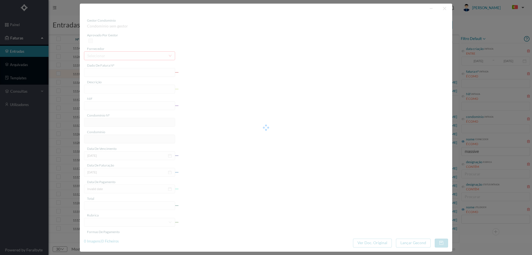
type input "36.90"
type input "771"
type input "ED. RIVERA LIVING"
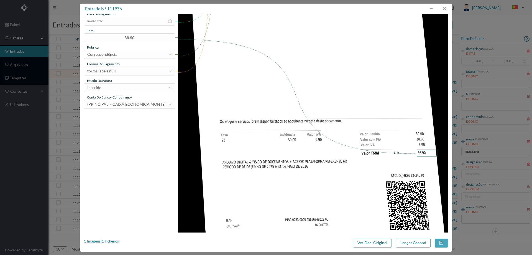
scroll to position [168, 0]
click at [270, 10] on button "button" at bounding box center [444, 8] width 13 height 9
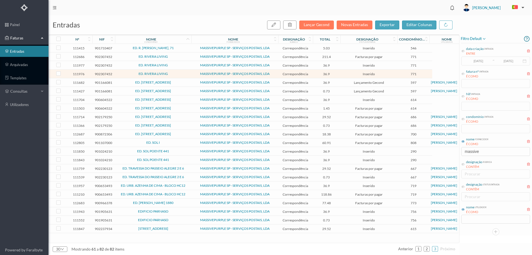
click at [270, 66] on td "36.9" at bounding box center [327, 65] width 28 height 9
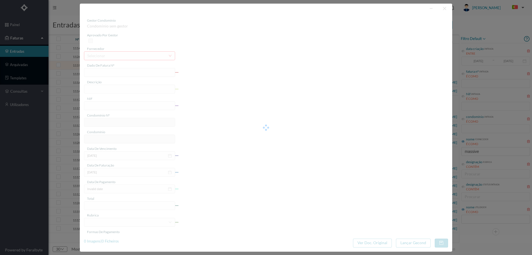
type input "4 45/34569"
type input "ANVILAVIE"
type input "902307452"
type input "Invalid date"
type input "2025-08-31"
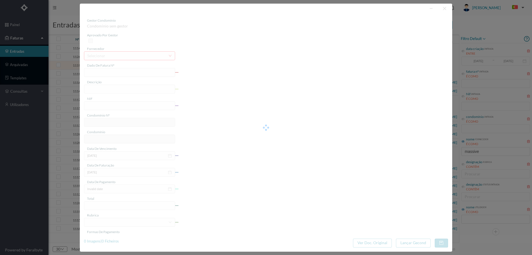
type input "36.90"
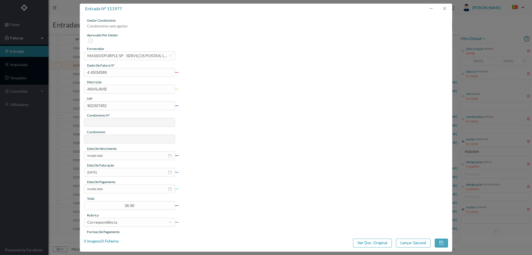
type input "771"
type input "ED. RIVERA LIVING"
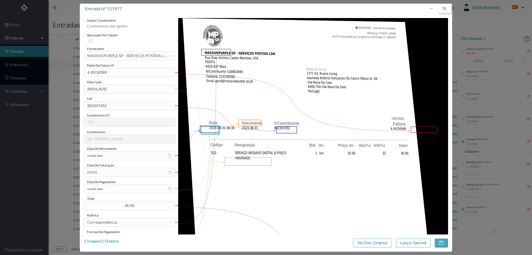
click at [270, 8] on button "button" at bounding box center [444, 8] width 13 height 9
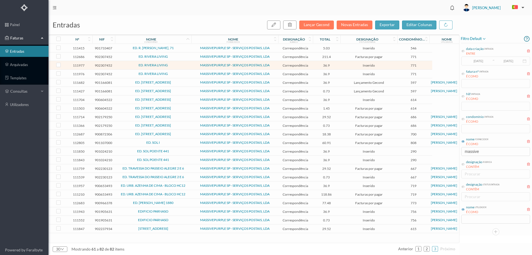
click at [186, 99] on span "ED. RUA DO FAROL 138" at bounding box center [153, 99] width 74 height 3
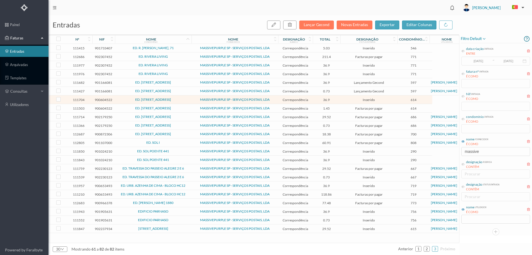
click at [185, 106] on span "ED. RUA DO FAROL 138" at bounding box center [153, 107] width 74 height 3
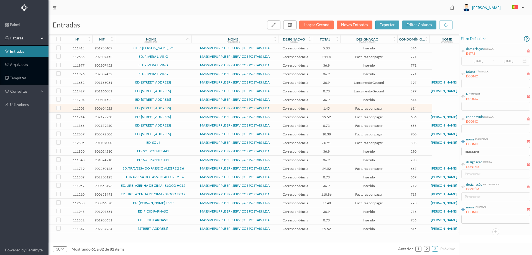
click at [188, 114] on td "ED. RUA HERÓIS DE FRANÇA, 327/331" at bounding box center [153, 117] width 77 height 9
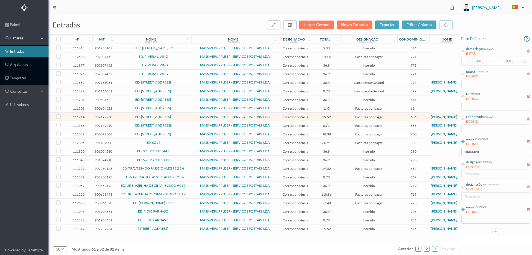
click at [188, 133] on span "ED. RUA MARECHAL SALDANHA 351" at bounding box center [153, 133] width 74 height 3
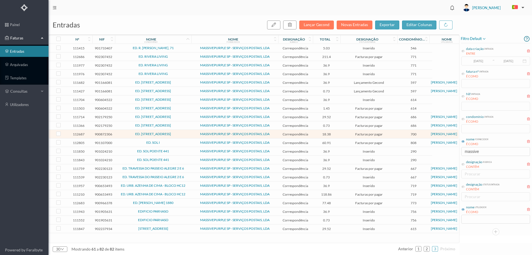
click at [184, 143] on span "ED. SOL I" at bounding box center [153, 142] width 74 height 3
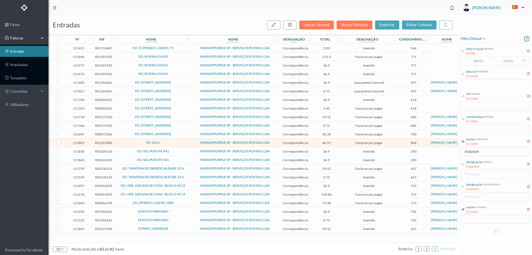
click at [179, 152] on span "ED. SOL POENTE 441" at bounding box center [153, 150] width 74 height 3
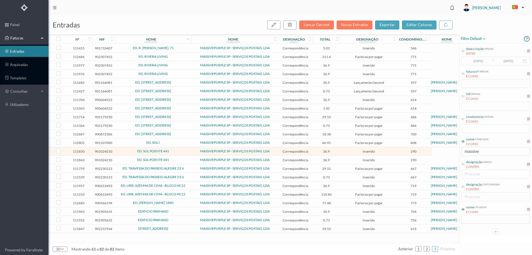
click at [194, 169] on span "MASSIVEPURPLE SP - SERVIÇOS POSTAIS, LDA" at bounding box center [235, 168] width 84 height 3
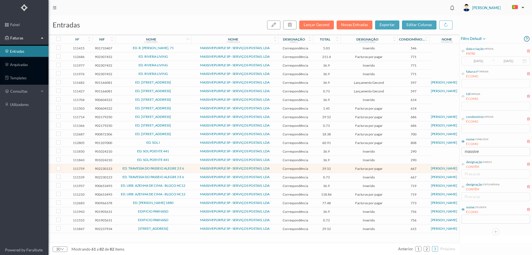
click at [270, 168] on span "MASSIVEPURPLE SP - SERVIÇOS POSTAIS, LDA" at bounding box center [235, 168] width 84 height 3
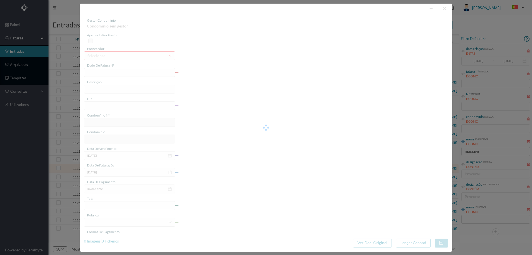
type input "4 45/34304"
type input "ANUIDADE"
type input "902230123"
type input "2025-08-03"
type input "2025-08-31"
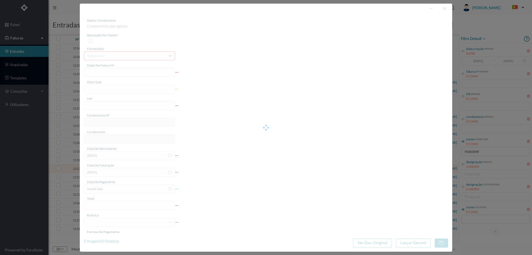
type input "2025-08-03"
type input "29.52"
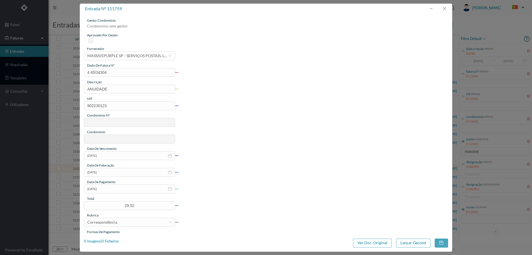
type input "667"
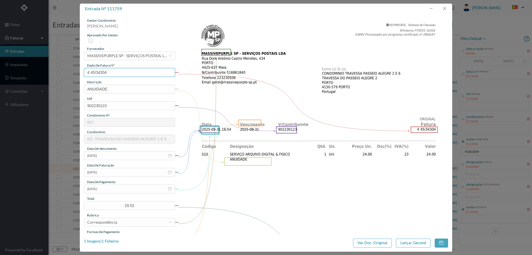
drag, startPoint x: 116, startPoint y: 72, endPoint x: 56, endPoint y: 73, distance: 60.2
click at [56, 73] on div "entrada nº 111759 gestor condomínio Beatriz Pinheiro aprovado por gestor fornec…" at bounding box center [266, 127] width 532 height 255
click at [270, 8] on button "button" at bounding box center [444, 8] width 13 height 9
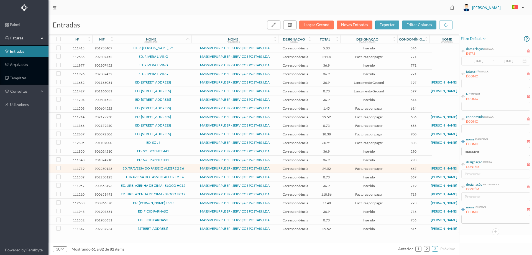
click at [190, 175] on td "ED. TRAVESSA DO PASSEIO ALEGRE 2 E 6" at bounding box center [153, 177] width 77 height 9
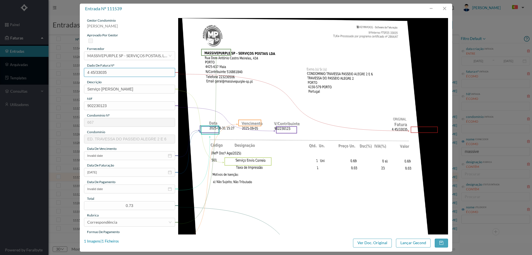
drag, startPoint x: 108, startPoint y: 71, endPoint x: 60, endPoint y: 70, distance: 48.3
click at [60, 70] on div "entrada nº 111539 gestor condomínio Beatriz Pinheiro aprovado por gestor fornec…" at bounding box center [266, 127] width 532 height 255
click at [107, 191] on input "Invalid date" at bounding box center [129, 188] width 91 height 9
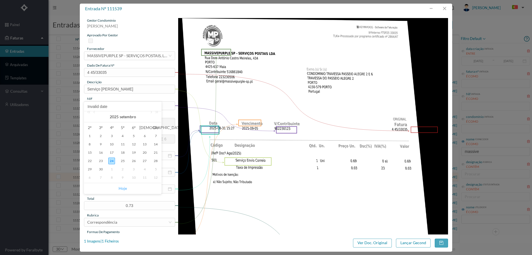
click at [121, 187] on link "Hoje" at bounding box center [123, 188] width 8 height 11
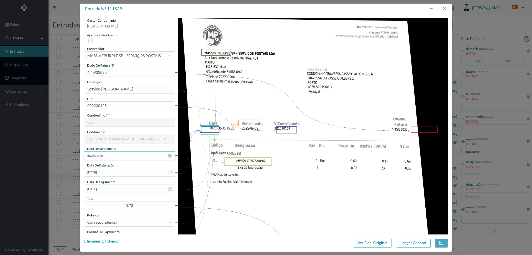
click at [111, 155] on input "Invalid date" at bounding box center [129, 155] width 91 height 9
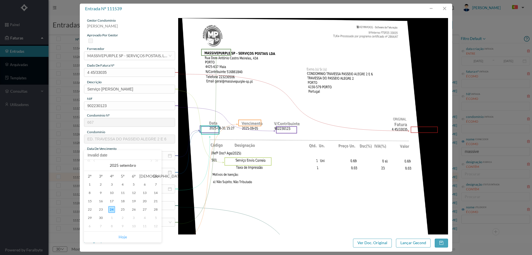
click at [121, 235] on link "Hoje" at bounding box center [123, 237] width 8 height 11
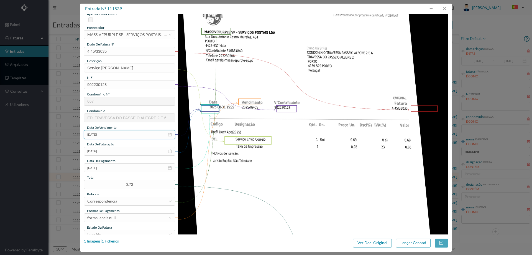
scroll to position [83, 0]
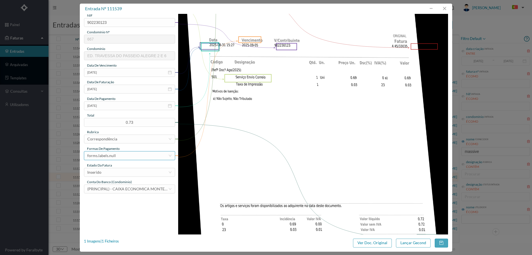
click at [114, 157] on div "forms.labels.null" at bounding box center [101, 155] width 29 height 8
click at [112, 185] on li "transferência bancária" at bounding box center [129, 184] width 91 height 9
click at [116, 172] on div "Inserido" at bounding box center [127, 172] width 81 height 8
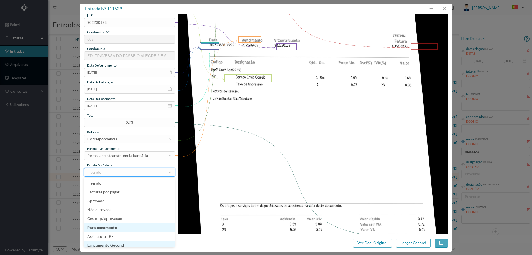
scroll to position [3, 0]
drag, startPoint x: 122, startPoint y: 245, endPoint x: 156, endPoint y: 243, distance: 34.4
click at [122, 245] on li "Lançamento Gecond" at bounding box center [129, 242] width 91 height 9
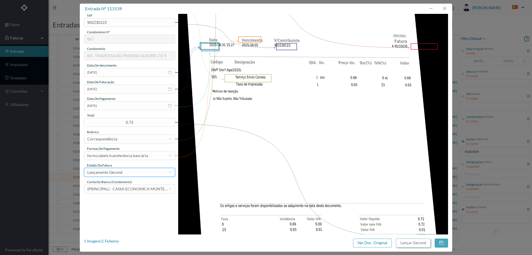
click at [270, 242] on button "Lançar Gecond" at bounding box center [413, 242] width 35 height 9
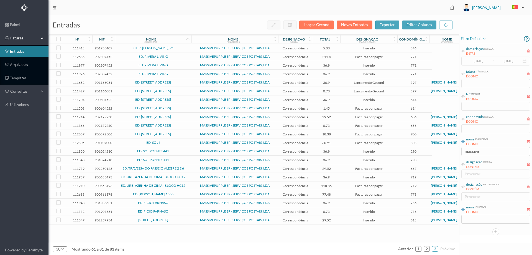
click at [189, 169] on span "ED. TRAVESSA DO PASSEIO ALEGRE 2 E 6" at bounding box center [153, 168] width 74 height 3
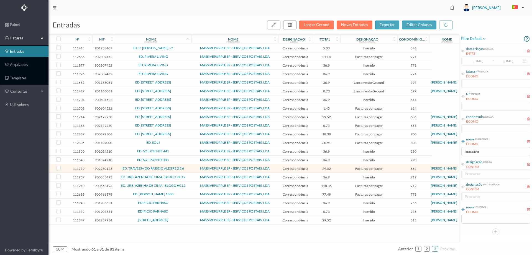
click at [189, 169] on span "ED. TRAVESSA DO PASSEIO ALEGRE 2 E 6" at bounding box center [153, 168] width 74 height 3
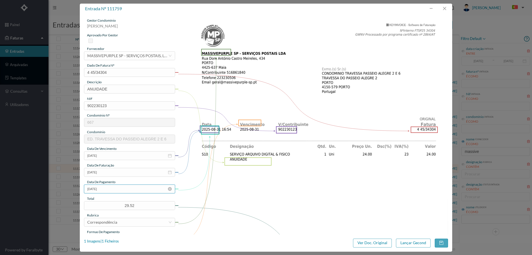
click at [115, 188] on input "2025-08-03" at bounding box center [129, 188] width 91 height 9
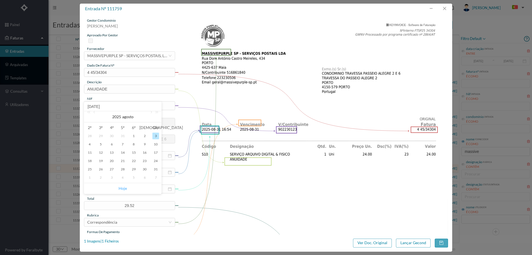
click at [121, 187] on link "Hoje" at bounding box center [123, 188] width 8 height 11
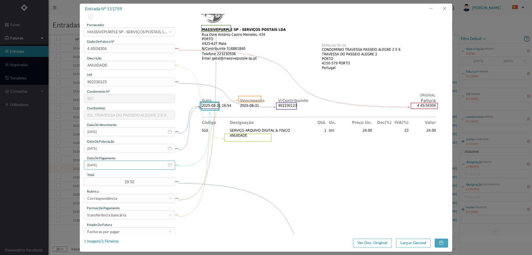
scroll to position [55, 0]
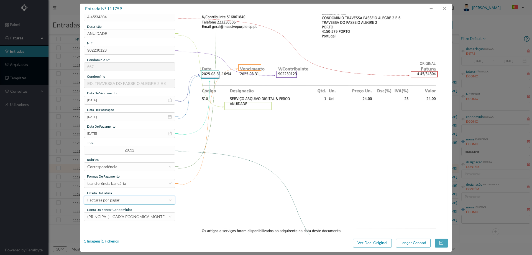
click at [120, 201] on div "Facturas por pagar" at bounding box center [127, 200] width 81 height 8
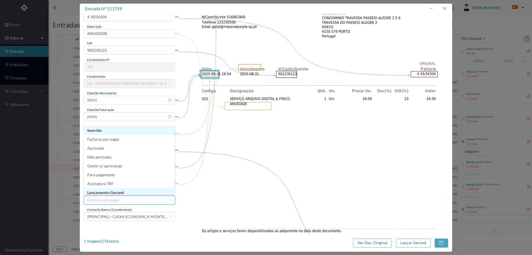
scroll to position [2, 0]
click at [125, 190] on li "Lançamento Gecond" at bounding box center [129, 190] width 91 height 9
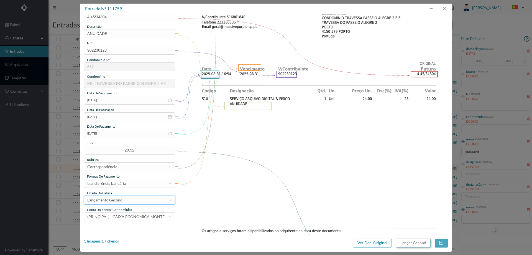
click at [270, 242] on button "Lançar Gecond" at bounding box center [413, 242] width 35 height 9
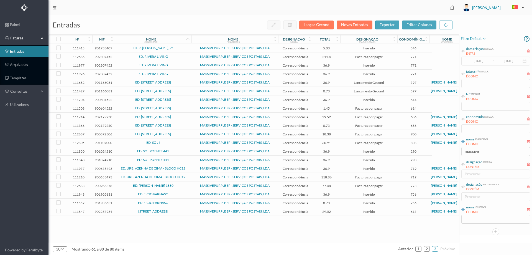
click at [190, 169] on span "ED. URB. AZENHA DE CIMA - BLOCO HC12" at bounding box center [153, 168] width 74 height 3
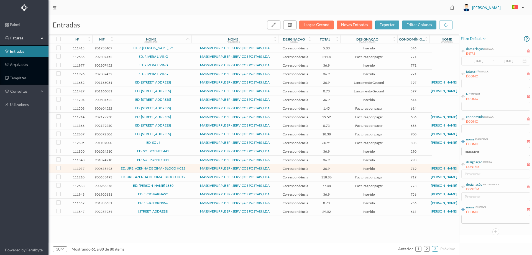
click at [182, 187] on span "ED. VASCO DA GAMA 1880" at bounding box center [153, 185] width 74 height 3
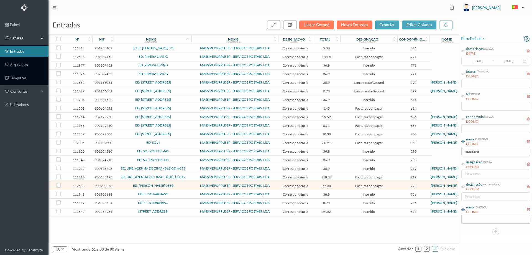
click at [182, 187] on span "ED. VASCO DA GAMA 1880" at bounding box center [153, 185] width 74 height 3
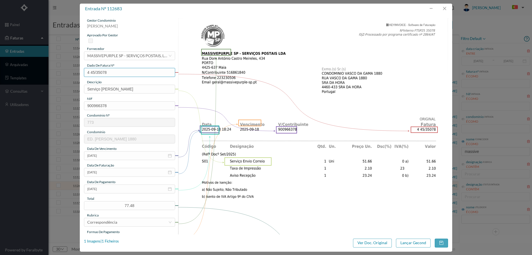
drag, startPoint x: 111, startPoint y: 71, endPoint x: 64, endPoint y: 74, distance: 47.3
click at [64, 74] on div "entrada nº 112683 gestor condomínio Hugo Moreira aprovado por gestor fornecedor…" at bounding box center [266, 127] width 532 height 255
click at [111, 187] on input "[DATE]" at bounding box center [129, 188] width 91 height 9
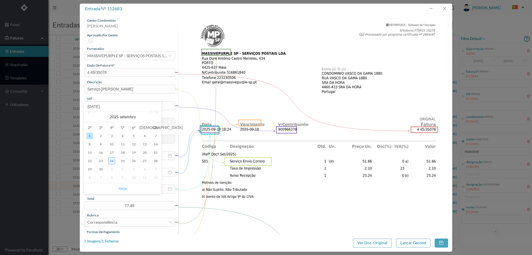
click at [121, 189] on link "Hoje" at bounding box center [123, 188] width 8 height 11
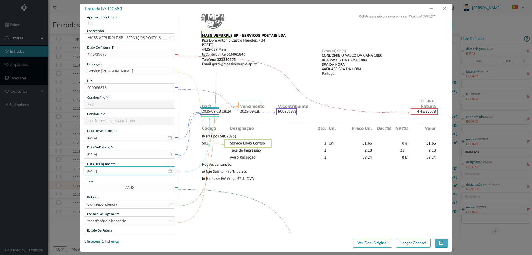
scroll to position [28, 0]
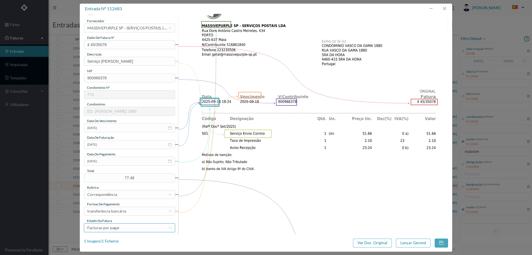
drag, startPoint x: 118, startPoint y: 229, endPoint x: 119, endPoint y: 224, distance: 5.3
click at [118, 228] on div "Facturas por pagar" at bounding box center [103, 227] width 32 height 8
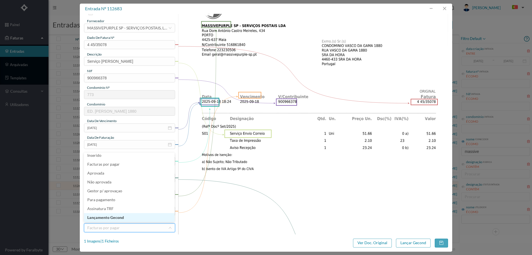
click at [120, 217] on li "Lançamento Gecond" at bounding box center [129, 217] width 91 height 9
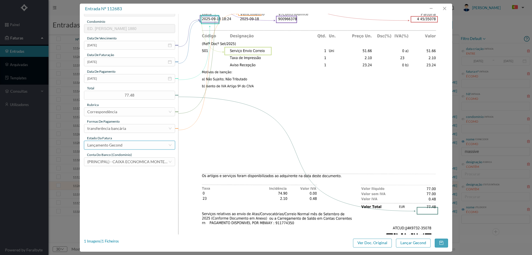
scroll to position [111, 0]
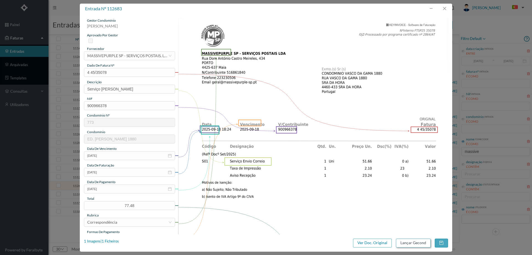
scroll to position [111, 0]
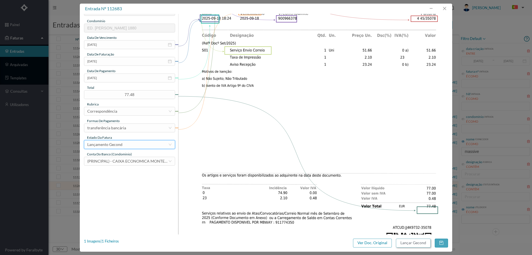
click at [421, 245] on button "Lançar Gecond" at bounding box center [413, 242] width 35 height 9
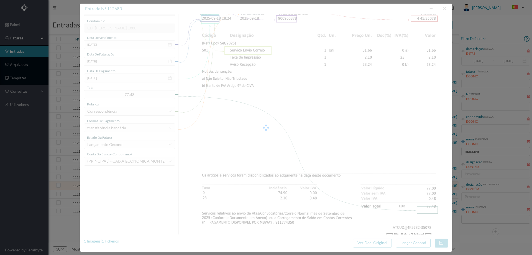
drag, startPoint x: 219, startPoint y: 113, endPoint x: 243, endPoint y: 116, distance: 24.3
click at [219, 114] on div at bounding box center [266, 128] width 373 height 248
click at [189, 74] on div at bounding box center [266, 128] width 373 height 248
click at [27, 200] on div "entrada nº 112683 gestor condomínio [PERSON_NAME] aprovado por gestor fornecedo…" at bounding box center [266, 127] width 532 height 255
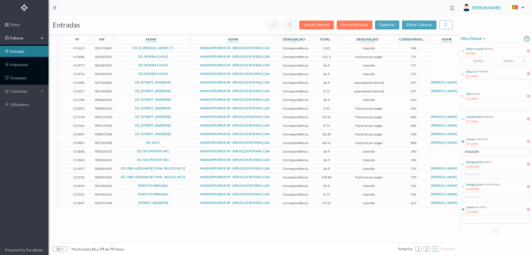
click at [189, 204] on span "[STREET_ADDRESS]" at bounding box center [153, 202] width 74 height 3
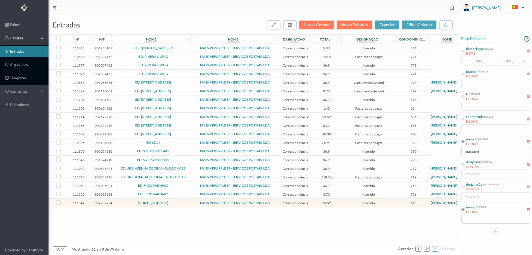
click at [393, 140] on td "Facturas por pagar" at bounding box center [369, 142] width 57 height 9
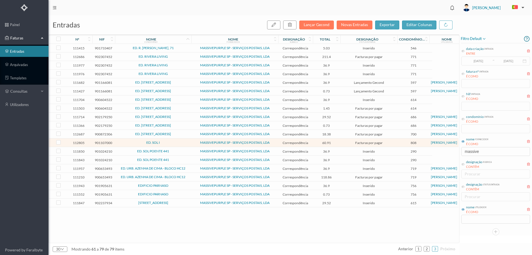
click at [394, 134] on span "Facturas por pagar" at bounding box center [369, 134] width 54 height 4
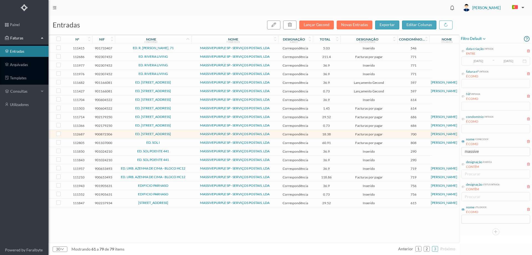
click at [396, 125] on span "Facturas por pagar" at bounding box center [369, 125] width 54 height 4
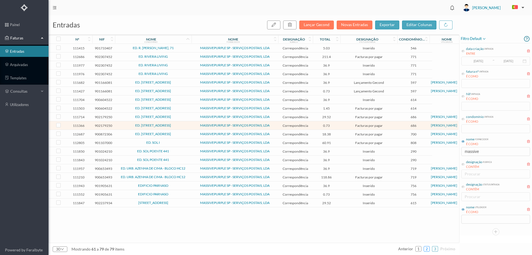
click at [428, 249] on link "2" at bounding box center [427, 249] width 6 height 8
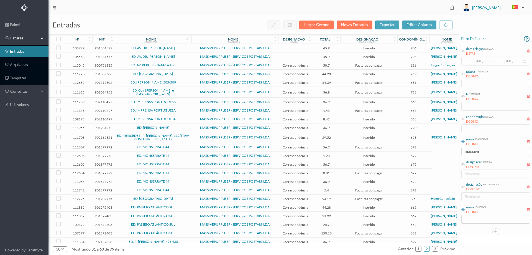
click at [186, 82] on span "ED. [PERSON_NAME] 505/509" at bounding box center [153, 82] width 74 height 3
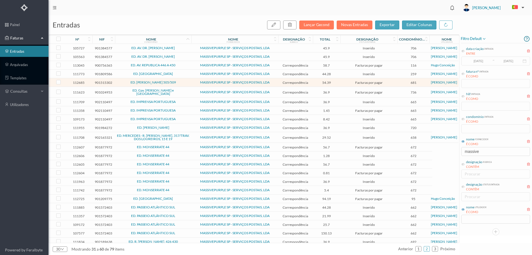
click at [186, 82] on span "ED. [PERSON_NAME] 505/509" at bounding box center [153, 82] width 74 height 3
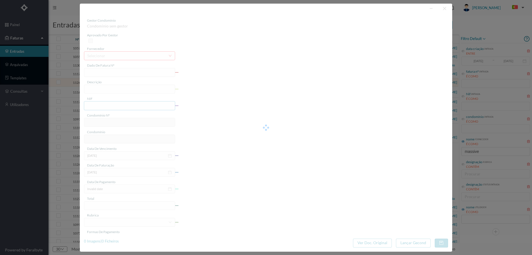
type input "4 45/35081"
type input "Serviço [PERSON_NAME]"
type input "901515302"
type input "[DATE]"
type input "2025-09-18"
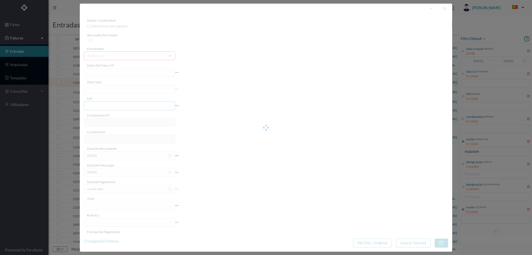
type input "[DATE]"
type input "54.39"
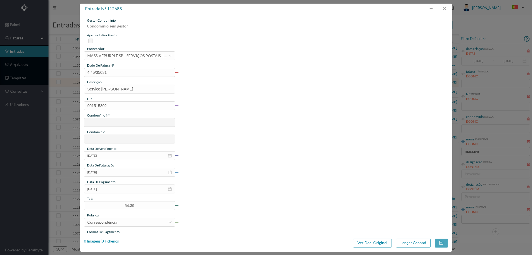
type input "681"
type input "ED. FERNÃO MAGALHÃES 505/509"
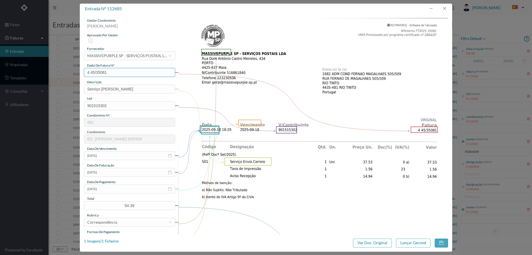
drag, startPoint x: 116, startPoint y: 72, endPoint x: 50, endPoint y: 73, distance: 66.0
click at [50, 73] on div "entrada nº 112685 gestor condomínio Hugo Moreira aprovado por gestor fornecedor…" at bounding box center [266, 127] width 532 height 255
click at [110, 193] on input "[DATE]" at bounding box center [129, 188] width 91 height 9
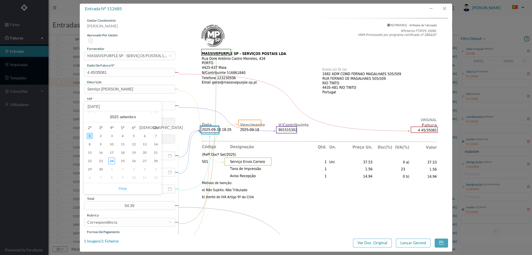
click at [123, 187] on link "Hoje" at bounding box center [123, 188] width 8 height 11
type input "2025-09-24"
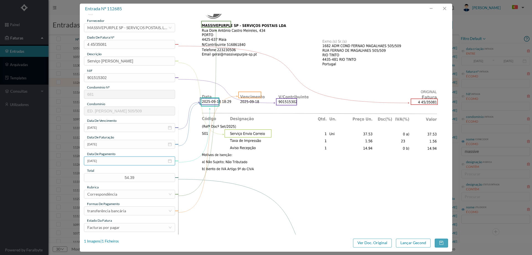
scroll to position [83, 0]
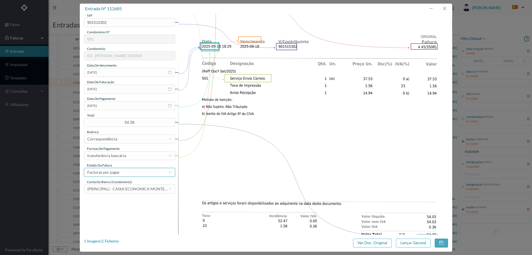
click at [112, 172] on div "Facturas por pagar" at bounding box center [103, 172] width 32 height 8
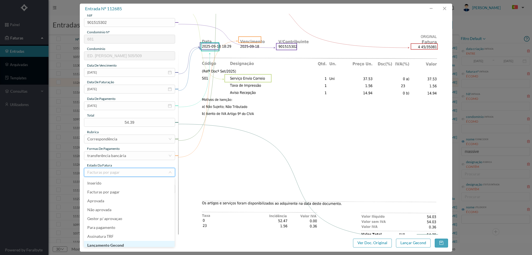
scroll to position [3, 0]
click at [116, 241] on li "Lançamento Gecond" at bounding box center [129, 242] width 91 height 9
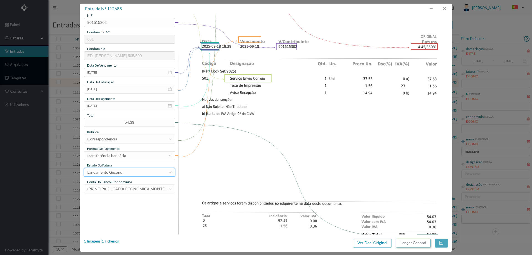
click at [416, 241] on button "Lançar Gecond" at bounding box center [413, 242] width 35 height 9
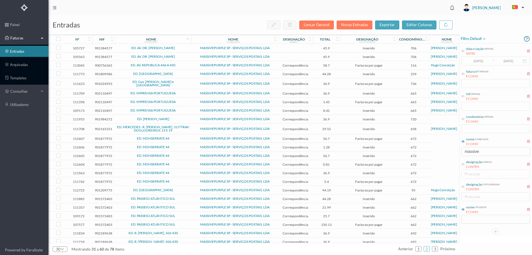
click at [185, 117] on span "ED. MARTIM MONIZ" at bounding box center [153, 118] width 74 height 3
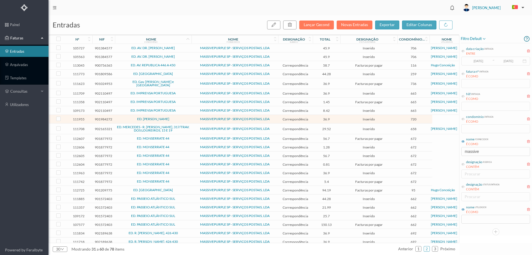
scroll to position [63, 0]
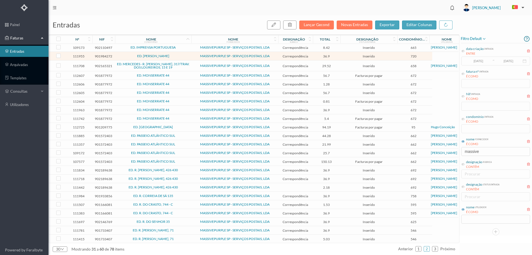
click at [187, 228] on span "ED. R. JOÃO DE DEUS, 71" at bounding box center [153, 229] width 74 height 3
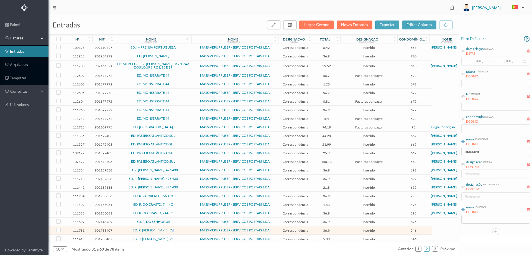
click at [187, 228] on span "ED. R. JOÃO DE DEUS, 71" at bounding box center [153, 229] width 74 height 3
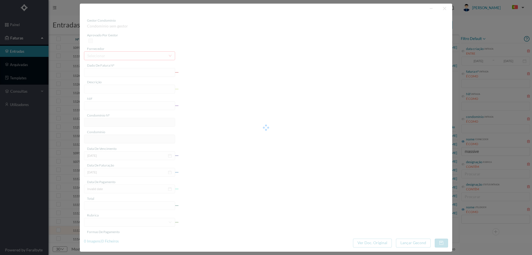
type input "4 45/34331"
type input "ANUIDADE"
type input "901733407"
type input "2025-08-03"
type input "2025-08-31"
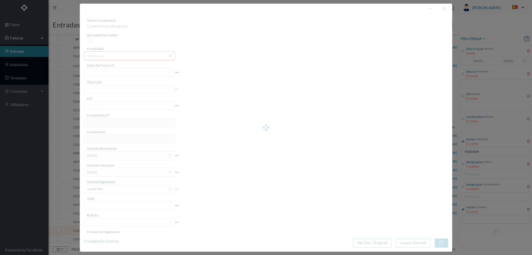
type input "2025-08-03"
type input "36.90"
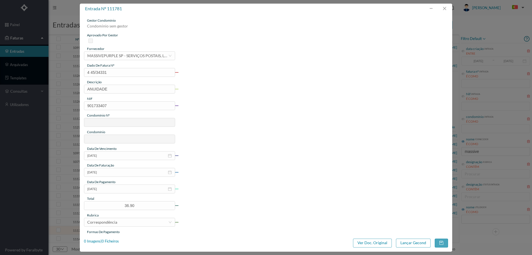
type input "546"
type input "ED. R. JOÃO DE DEUS, 71"
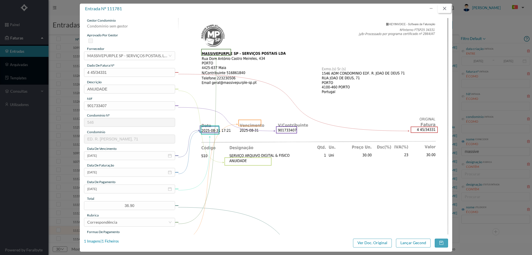
click at [446, 7] on button "button" at bounding box center [444, 8] width 13 height 9
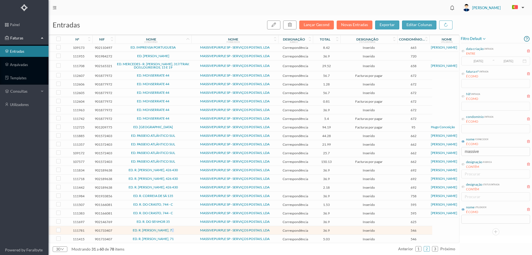
click at [184, 228] on span "ED. R. JOÃO DE DEUS, 71" at bounding box center [153, 229] width 74 height 3
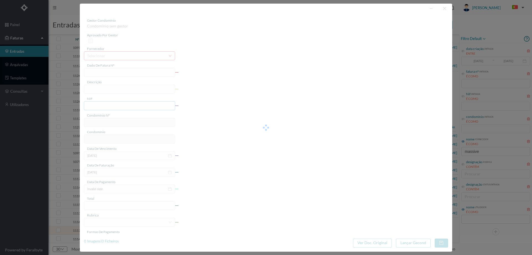
type input "4 45/34331"
type input "ANUIDADE"
type input "901733407"
type input "2025-08-03"
type input "2025-08-31"
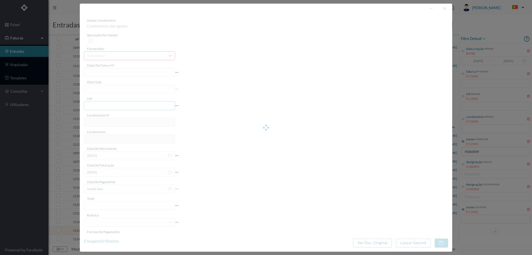
type input "2025-08-03"
type input "36.90"
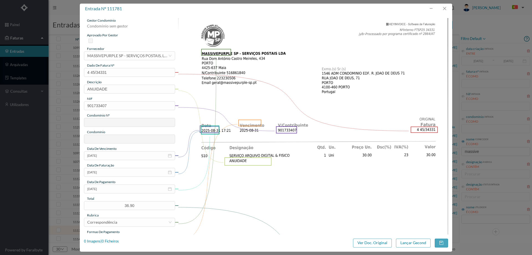
type input "546"
type input "ED. R. JOÃO DE DEUS, 71"
drag, startPoint x: 123, startPoint y: 73, endPoint x: 65, endPoint y: 79, distance: 58.8
click at [65, 79] on div "entrada nº 111781 gestor condomínio Condominio sem gestor aprovado por gestor f…" at bounding box center [266, 127] width 532 height 255
drag, startPoint x: 447, startPoint y: 9, endPoint x: 383, endPoint y: 50, distance: 75.2
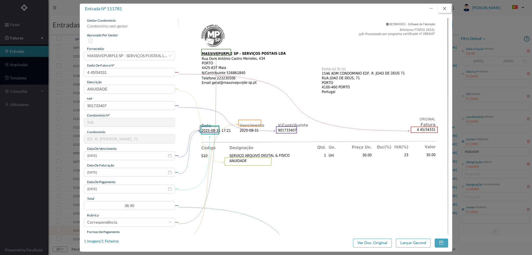
click at [447, 9] on button "button" at bounding box center [444, 8] width 13 height 9
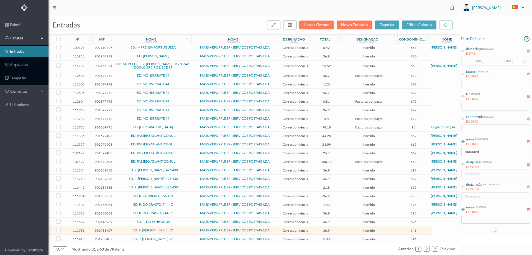
click at [177, 237] on span "ED. R. JOÃO DE DEUS, 71" at bounding box center [153, 238] width 74 height 3
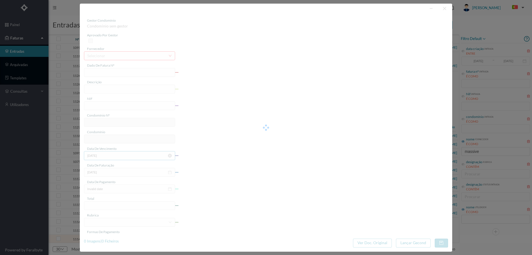
type input "4 45/31971"
type input "Serviço Envio Correio"
type input "901733407"
type input "2025-08-03"
type input "2025-08-31"
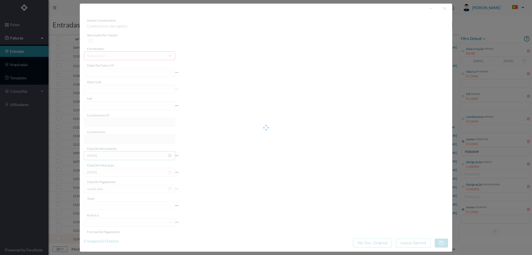
type input "2025-08-03"
type input "5.03"
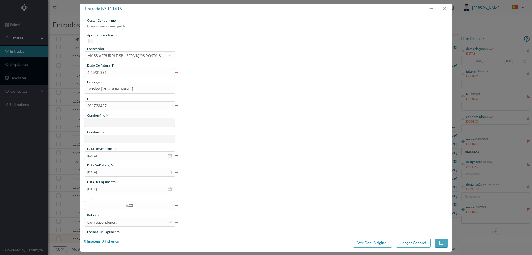
type input "546"
type input "ED. R. JOÃO DE DEUS, 71"
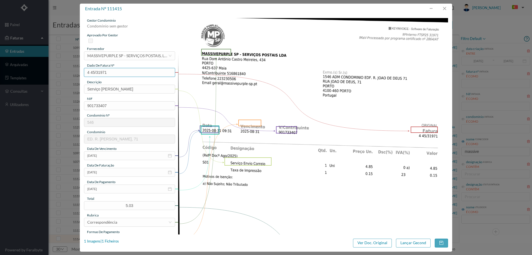
drag, startPoint x: 113, startPoint y: 71, endPoint x: 70, endPoint y: 72, distance: 43.8
click at [70, 72] on div "entrada nº 111415 gestor condomínio Condominio sem gestor aprovado por gestor f…" at bounding box center [266, 127] width 532 height 255
click at [445, 8] on button "button" at bounding box center [444, 8] width 13 height 9
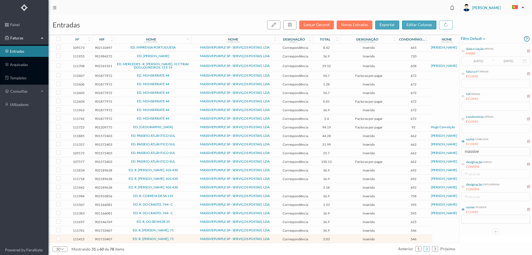
click at [184, 237] on span "ED. R. JOÃO DE DEUS, 71" at bounding box center [153, 238] width 74 height 3
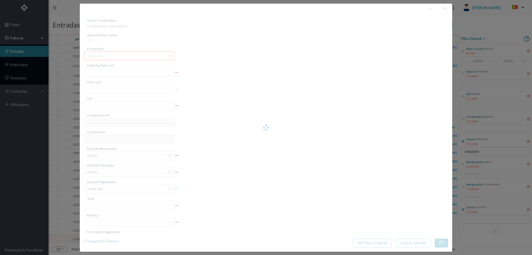
type input "4 45/31971"
type input "Serviço Envio Correio"
type input "901733407"
type input "2025-08-03"
type input "2025-08-31"
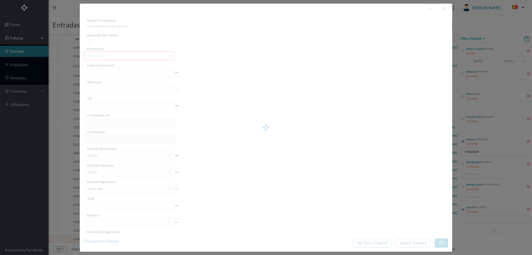
type input "2025-08-03"
type input "5.03"
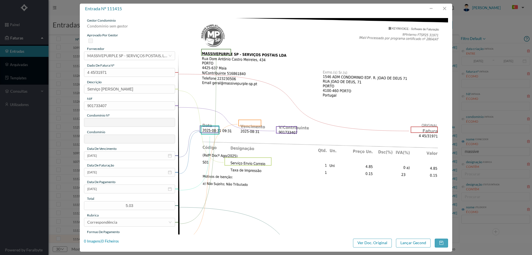
type input "546"
type input "ED. R. JOÃO DE DEUS, 71"
click at [120, 191] on input "2025-08-03" at bounding box center [129, 188] width 91 height 9
click at [124, 188] on link "Hoje" at bounding box center [123, 188] width 8 height 11
type input "2025-09-24"
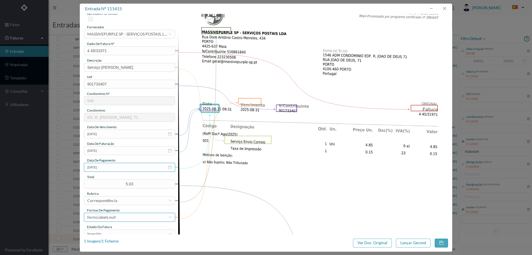
scroll to position [55, 0]
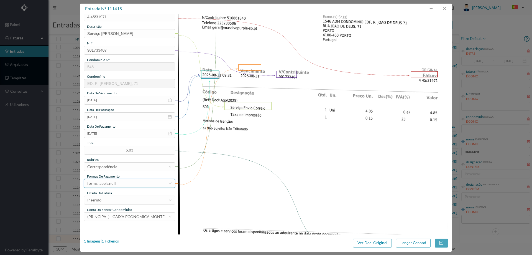
click at [120, 182] on div "forms.labels.null" at bounding box center [127, 183] width 81 height 8
click at [118, 131] on li "transferência bancária" at bounding box center [129, 131] width 91 height 9
click at [112, 200] on div "Inserido" at bounding box center [127, 200] width 81 height 8
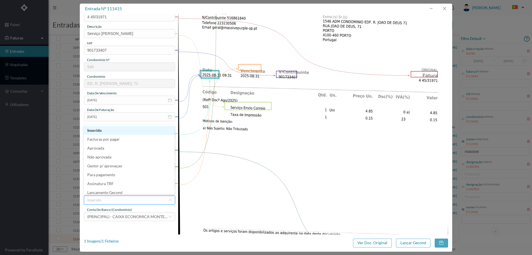
click at [113, 195] on div "estado da fatura" at bounding box center [129, 192] width 91 height 5
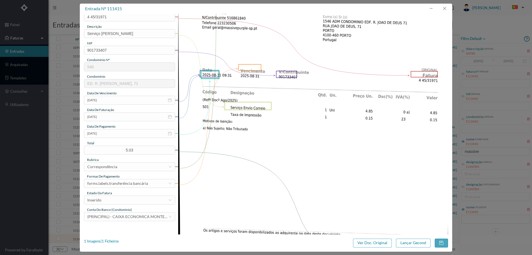
click at [114, 193] on div "estado da fatura" at bounding box center [129, 192] width 91 height 5
click at [114, 201] on div "Inserido" at bounding box center [127, 200] width 81 height 8
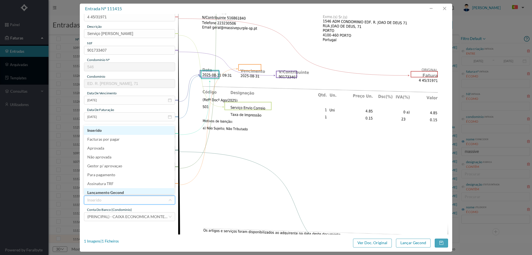
scroll to position [2, 0]
click at [118, 191] on li "Lançamento Gecond" at bounding box center [129, 190] width 91 height 9
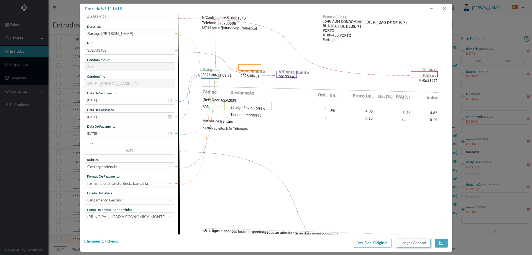
click at [416, 243] on button "Lançar Gecond" at bounding box center [413, 242] width 35 height 9
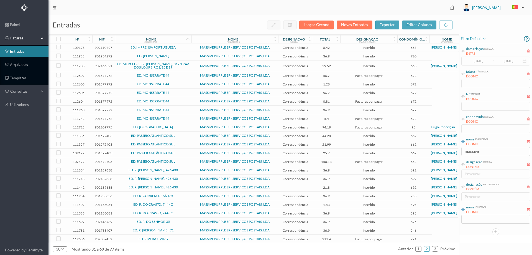
click at [181, 228] on span "ED. R. JOÃO DE DEUS, 71" at bounding box center [153, 229] width 74 height 3
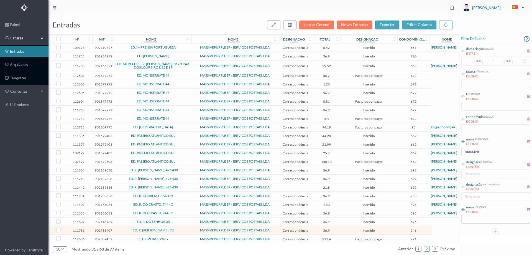
click at [181, 228] on span "ED. R. JOÃO DE DEUS, 71" at bounding box center [153, 229] width 74 height 3
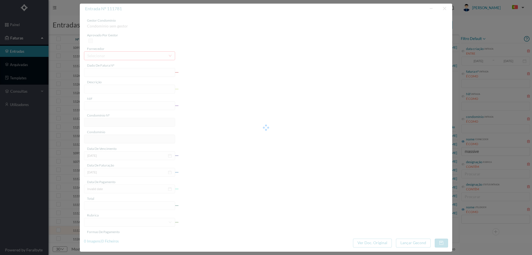
type input "4 45/34331"
type input "ANUIDADE"
type input "901733407"
type input "2025-08-03"
type input "2025-08-31"
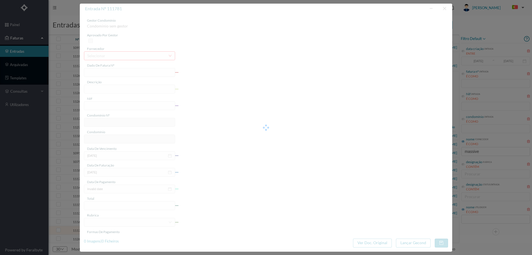
type input "2025-08-03"
type input "36.90"
type input "546"
type input "ED. R. JOÃO DE DEUS, 71"
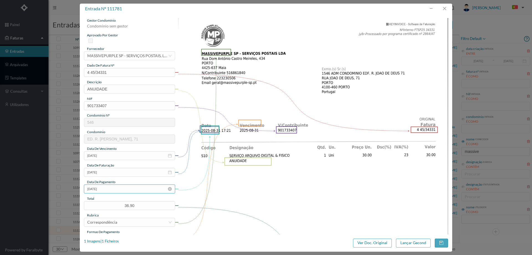
click at [123, 186] on input "2025-08-03" at bounding box center [129, 188] width 91 height 9
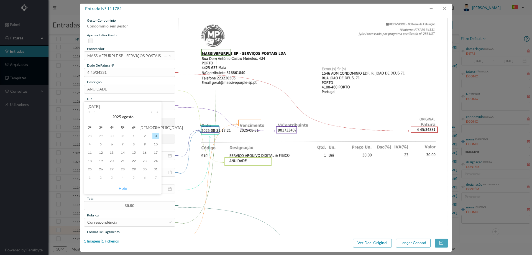
click at [126, 185] on link "Hoje" at bounding box center [123, 188] width 8 height 11
type input "2025-09-24"
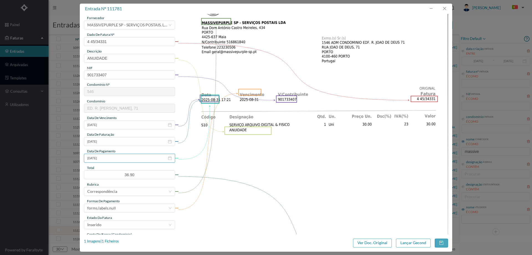
scroll to position [83, 0]
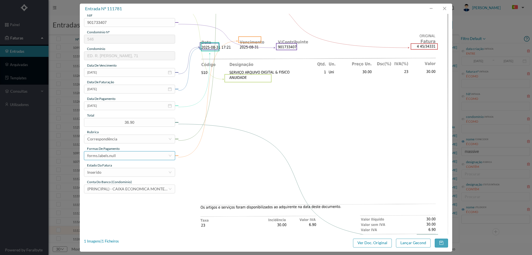
click at [116, 155] on div "forms.labels.null" at bounding box center [127, 155] width 81 height 8
click at [120, 185] on li "transferência bancária" at bounding box center [129, 184] width 91 height 9
click at [123, 171] on div "Inserido" at bounding box center [127, 172] width 81 height 8
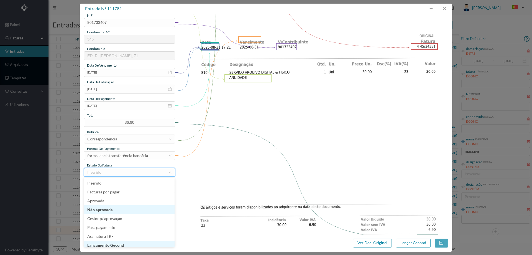
scroll to position [3, 0]
click at [133, 242] on li "Lançamento Gecond" at bounding box center [129, 242] width 91 height 9
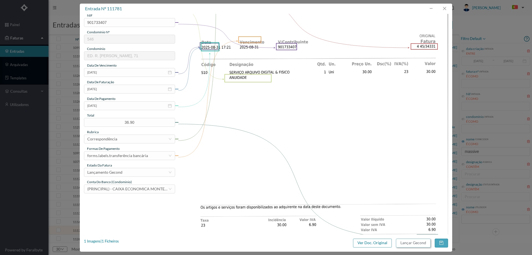
click at [410, 242] on button "Lançar Gecond" at bounding box center [413, 242] width 35 height 9
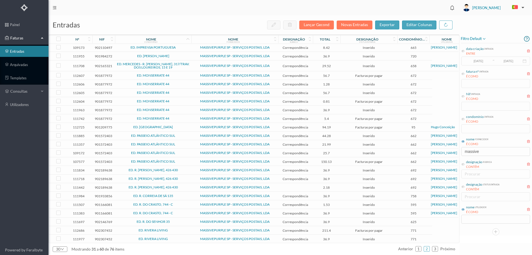
click at [178, 186] on span "ED. R. BRITO CAPELO, 426 430" at bounding box center [153, 187] width 74 height 3
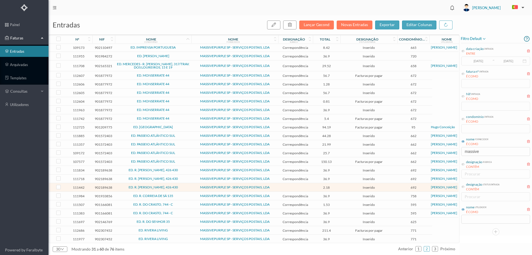
click at [178, 217] on td "ED. R. DO SENHOR 35" at bounding box center [153, 221] width 77 height 9
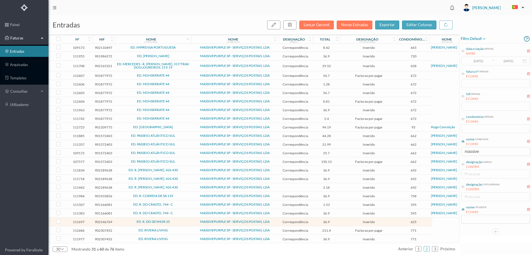
click at [178, 217] on td "ED. R. DO SENHOR 35" at bounding box center [153, 221] width 77 height 9
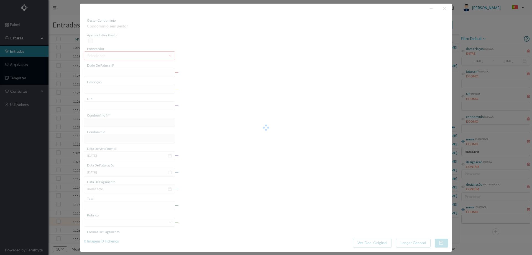
type input "4 45/34359"
type input "ANVIVALVIL"
type input "902146769"
type input "Invalid date"
type input "2025-08-31"
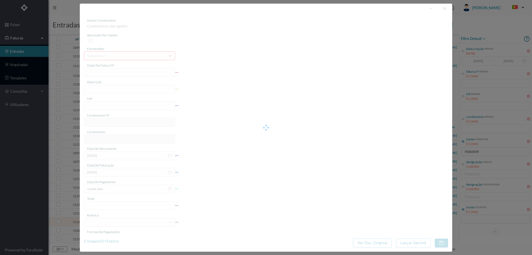
type input "36.90"
type input "625"
type input "ED. R. DO SENHOR 35"
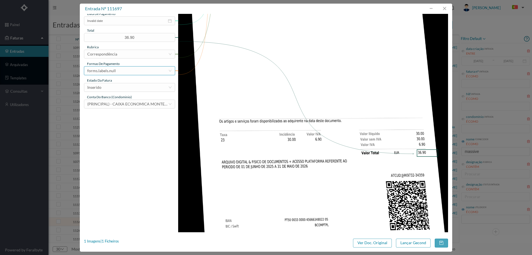
scroll to position [57, 0]
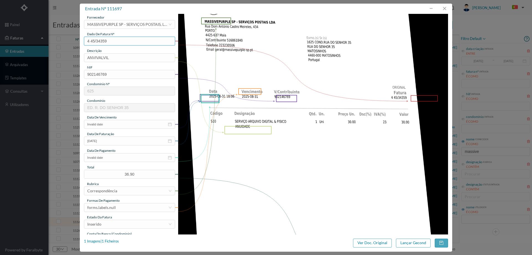
drag, startPoint x: 111, startPoint y: 16, endPoint x: 80, endPoint y: 16, distance: 31.6
click at [80, 16] on div "gestor condomínio Condominio sem gestor aprovado por gestor fornecedor selecion…" at bounding box center [266, 124] width 373 height 220
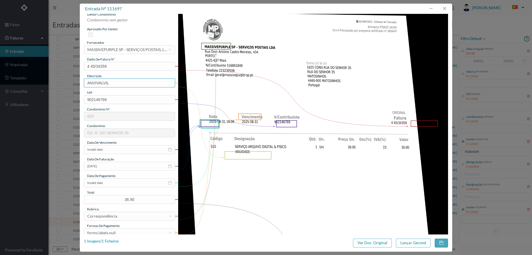
drag, startPoint x: 114, startPoint y: 82, endPoint x: 15, endPoint y: 93, distance: 100.2
click at [16, 91] on div "entrada nº 111697 gestor condomínio Condominio sem gestor aprovado por gestor f…" at bounding box center [266, 127] width 532 height 255
type input "ANUIDADE"
click at [111, 183] on input "Invalid date" at bounding box center [129, 182] width 91 height 9
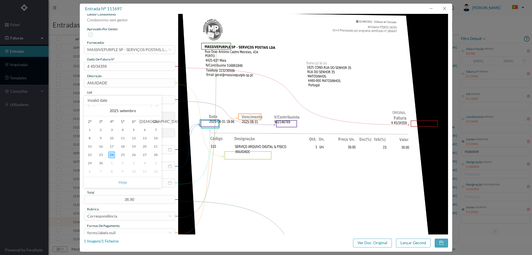
drag, startPoint x: 124, startPoint y: 181, endPoint x: 119, endPoint y: 178, distance: 5.5
click at [124, 181] on link "Hoje" at bounding box center [123, 182] width 8 height 11
type input "[DATE]"
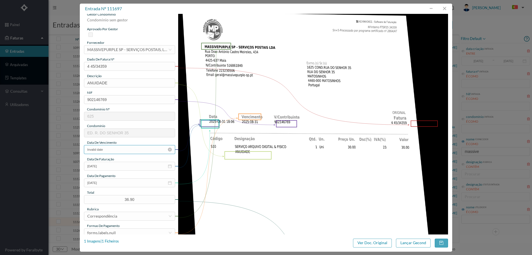
click at [115, 151] on input "Invalid date" at bounding box center [129, 149] width 91 height 9
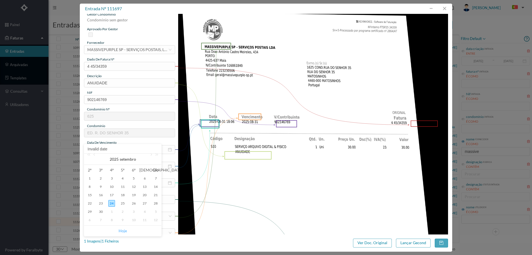
click at [121, 234] on link "Hoje" at bounding box center [123, 230] width 8 height 11
type input "[DATE]"
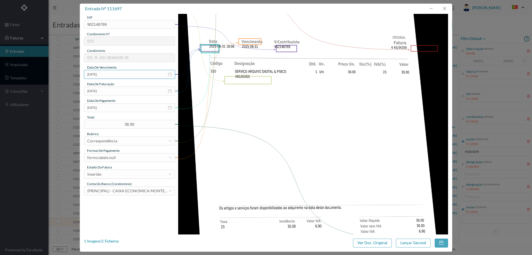
scroll to position [89, 0]
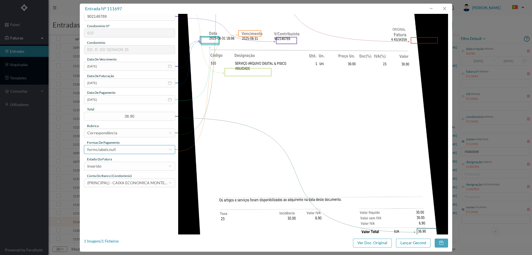
click at [125, 151] on div "forms.labels.null" at bounding box center [127, 149] width 81 height 8
click at [108, 176] on li "transferência bancária" at bounding box center [129, 178] width 91 height 9
click at [121, 167] on div "Inserido" at bounding box center [127, 166] width 81 height 8
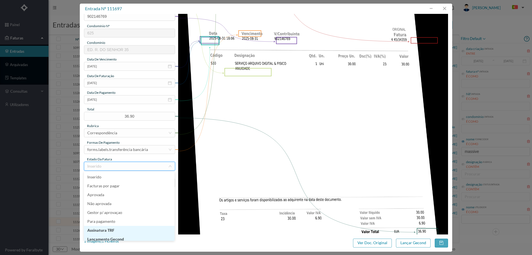
scroll to position [3, 0]
click at [127, 235] on li "Lançamento Gecond" at bounding box center [129, 236] width 91 height 9
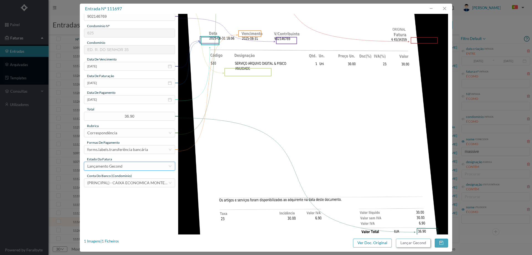
click at [411, 244] on button "Lançar Gecond" at bounding box center [413, 242] width 35 height 9
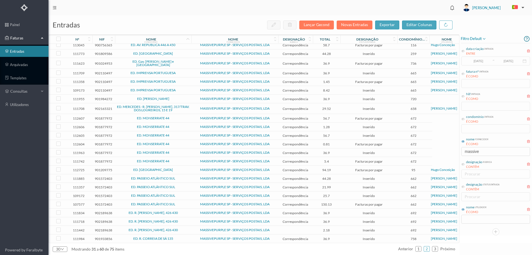
scroll to position [0, 0]
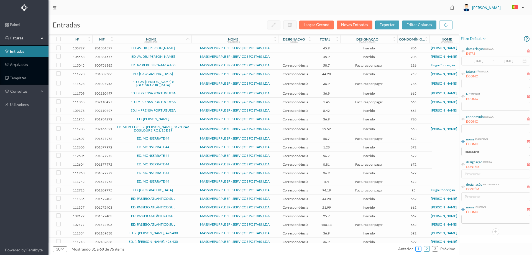
click at [421, 250] on link "1" at bounding box center [419, 249] width 6 height 8
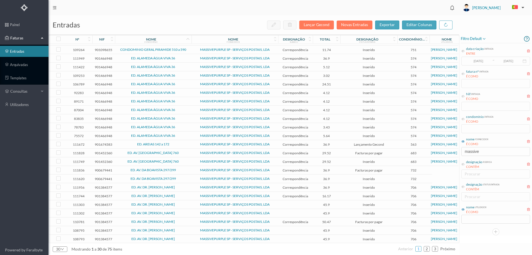
scroll to position [55, 0]
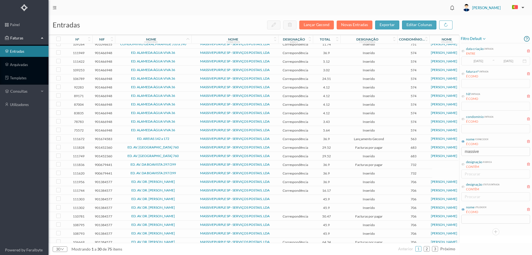
click at [185, 164] on span "ED. AV. DA BOAVISTA 297/299" at bounding box center [153, 164] width 74 height 3
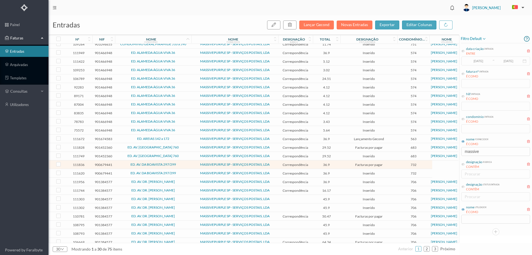
click at [184, 172] on span "ED. AV. DA BOAVISTA 297/299" at bounding box center [153, 172] width 74 height 3
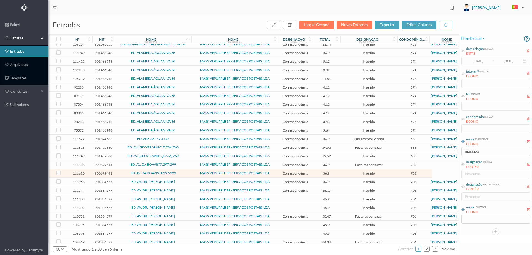
click at [182, 183] on span "ED. AV. DR. [PERSON_NAME]" at bounding box center [153, 181] width 74 height 3
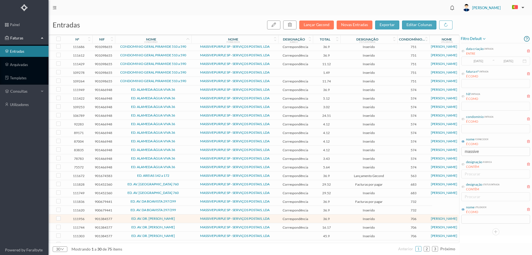
scroll to position [0, 0]
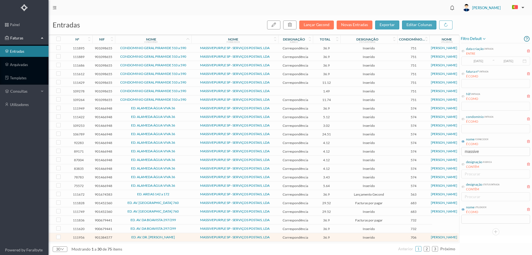
drag, startPoint x: 191, startPoint y: 47, endPoint x: 190, endPoint y: 58, distance: 10.3
click at [192, 47] on td "MASSIVEPURPLE SP - SERVIÇOS POSTAIS, LDA" at bounding box center [235, 48] width 87 height 9
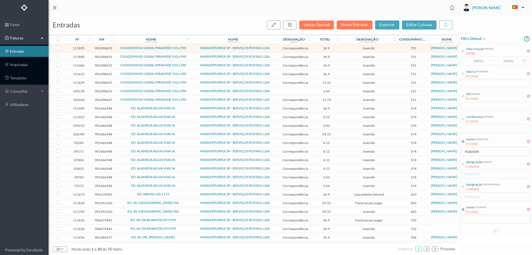
click at [190, 48] on td "CONDOMINIO GERAL PIRAMIDE 510 a 590" at bounding box center [153, 48] width 77 height 9
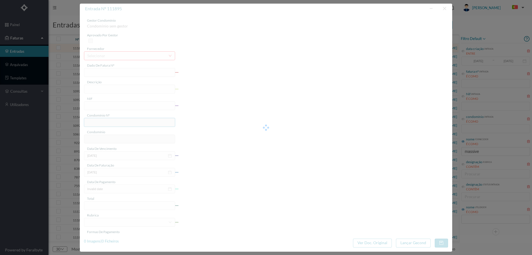
type input "4 45/34529"
type input "ANUIDADE"
type input "901098655"
type input "[DATE]"
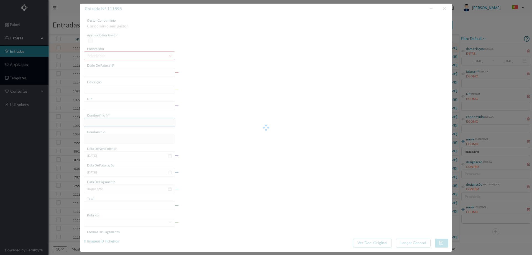
type input "[DATE]"
type input "36.90"
type input "751"
type input "CONDOMINIO GERAL PIRAMIDE 510 a 590"
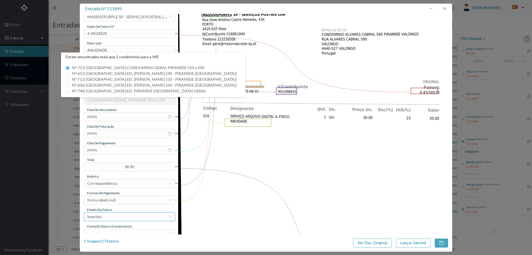
scroll to position [111, 0]
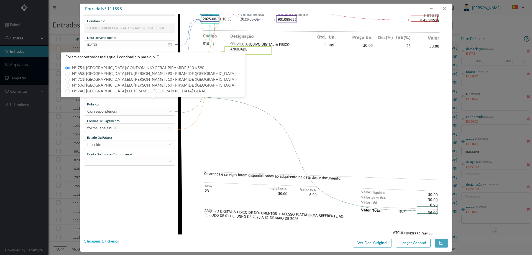
click at [110, 239] on div "1 Imagens | 1 Ficheiros" at bounding box center [101, 241] width 35 height 6
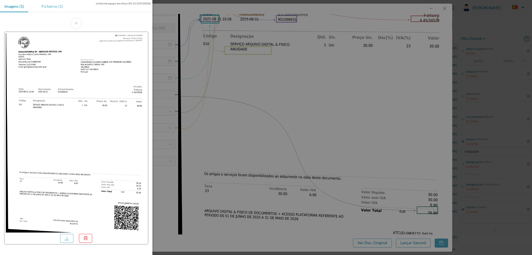
click at [58, 8] on div "Ficheiros (1)" at bounding box center [52, 6] width 30 height 12
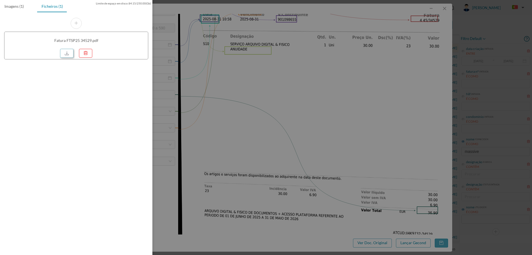
click at [65, 54] on link at bounding box center [66, 53] width 13 height 9
drag, startPoint x: 320, startPoint y: 78, endPoint x: 385, endPoint y: 57, distance: 68.6
click at [320, 78] on div at bounding box center [266, 127] width 532 height 255
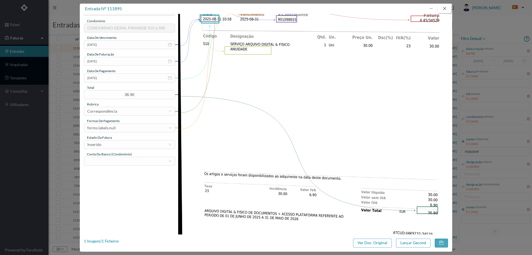
click at [448, 10] on button "button" at bounding box center [444, 8] width 13 height 9
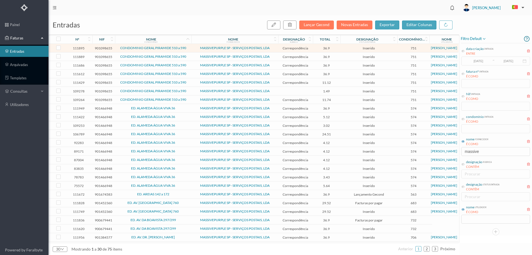
click at [189, 55] on span "CONDOMINIO GERAL PIRAMIDE 510 a 590" at bounding box center [153, 56] width 74 height 3
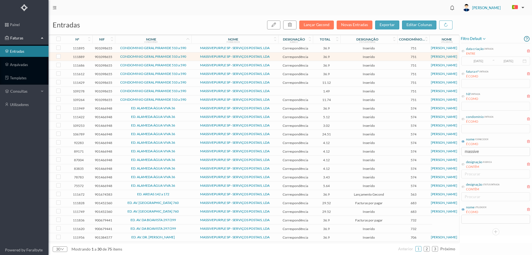
click at [189, 55] on span "CONDOMINIO GERAL PIRAMIDE 510 a 590" at bounding box center [153, 56] width 74 height 3
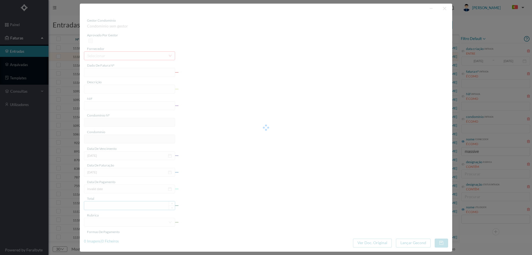
type input "4 45/34483"
type input "ANUIDALE"
type input "901098655"
type input "Invalid date"
type input "[DATE]"
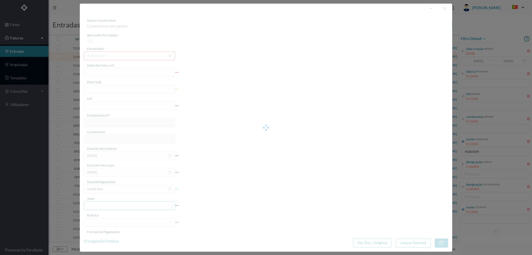
type input "36.90"
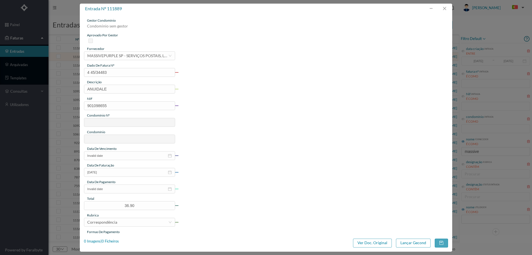
type input "751"
type input "CONDOMINIO GERAL PIRAMIDE 510 a 590"
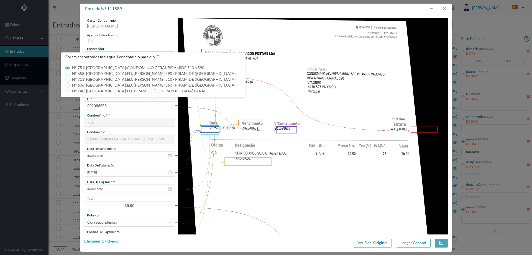
click at [110, 242] on div "1 Imagens | 1 Ficheiros" at bounding box center [101, 241] width 35 height 6
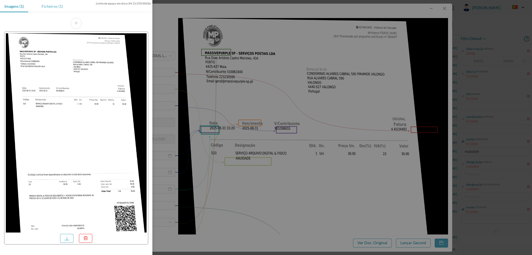
click at [50, 7] on div "Ficheiros (1)" at bounding box center [52, 6] width 30 height 12
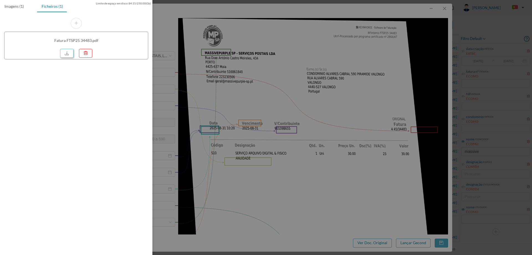
click at [67, 54] on link at bounding box center [66, 53] width 13 height 9
click at [303, 52] on div at bounding box center [266, 127] width 532 height 255
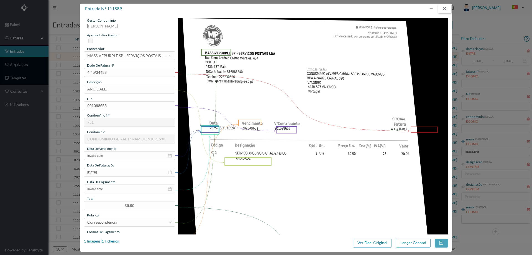
click at [440, 8] on button "button" at bounding box center [444, 8] width 13 height 9
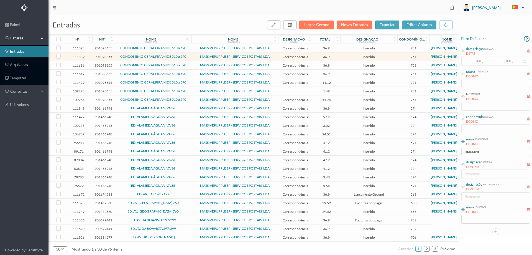
click at [193, 66] on span "MASSIVEPURPLE SP - SERVIÇOS POSTAIS, LDA" at bounding box center [235, 64] width 84 height 3
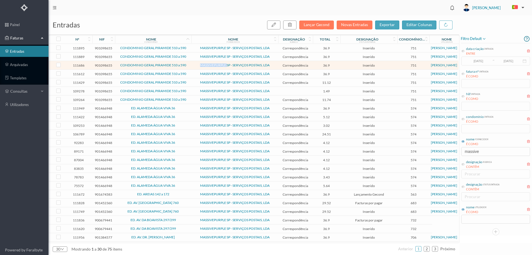
click at [193, 66] on span "MASSIVEPURPLE SP - SERVIÇOS POSTAIS, LDA" at bounding box center [235, 64] width 84 height 3
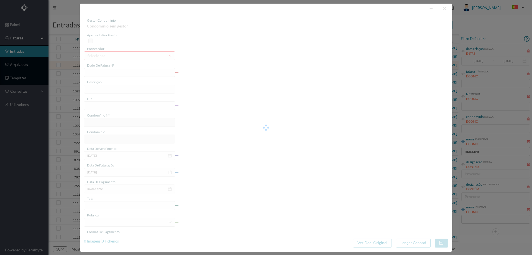
type input "4 45/34348"
type input "ANUIDADE"
type input "901098655"
type input "[DATE]"
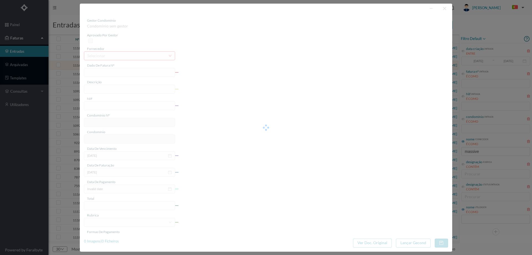
type input "[DATE]"
type input "36.90"
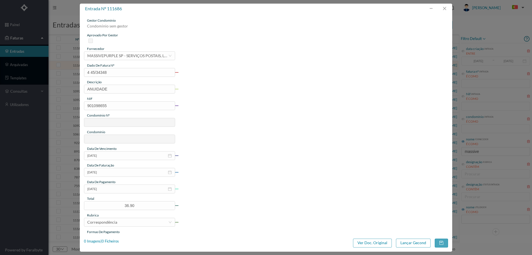
type input "751"
type input "CONDOMINIO GERAL PIRAMIDE 510 a 590"
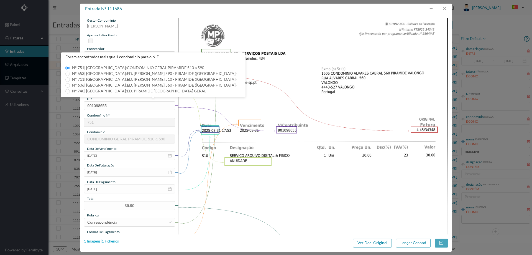
click at [109, 241] on div "1 Imagens | 1 Ficheiros" at bounding box center [101, 241] width 35 height 6
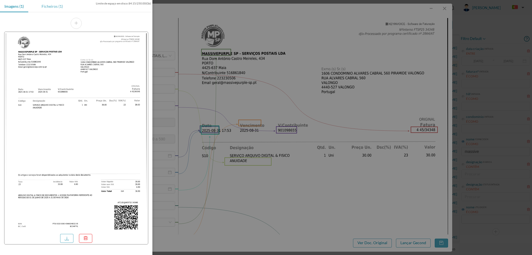
click at [49, 4] on div "Ficheiros (1)" at bounding box center [52, 6] width 30 height 12
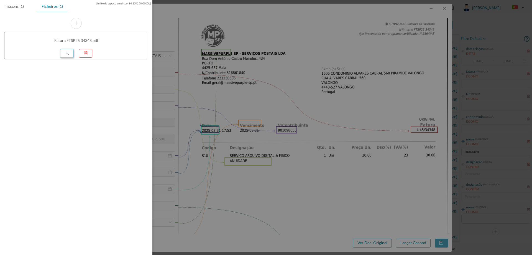
click at [62, 56] on link at bounding box center [66, 53] width 13 height 9
drag, startPoint x: 277, startPoint y: 51, endPoint x: 318, endPoint y: 43, distance: 42.1
click at [277, 50] on div at bounding box center [266, 127] width 532 height 255
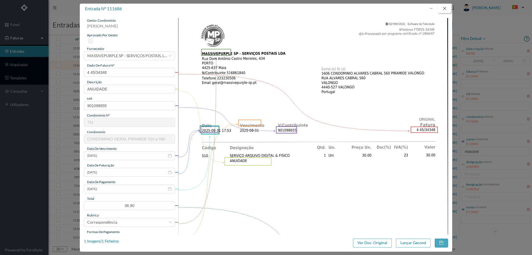
click at [444, 12] on button "button" at bounding box center [444, 8] width 13 height 9
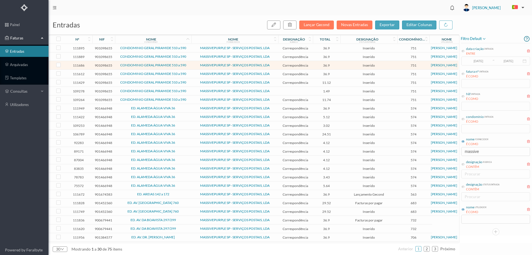
click at [194, 73] on span "MASSIVEPURPLE SP - SERVIÇOS POSTAIS, LDA" at bounding box center [235, 73] width 84 height 3
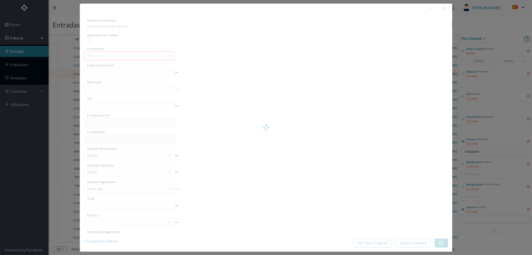
type input "4 45/34385"
type input "ANVIVALVIEL"
type input "901098655"
type input "Invalid date"
type input "[DATE]"
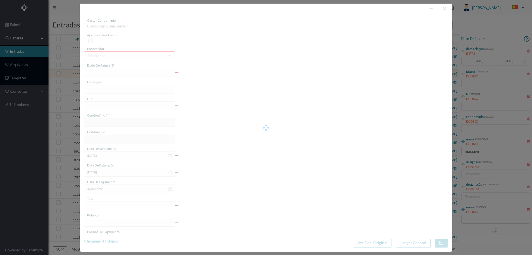
type input "36.90"
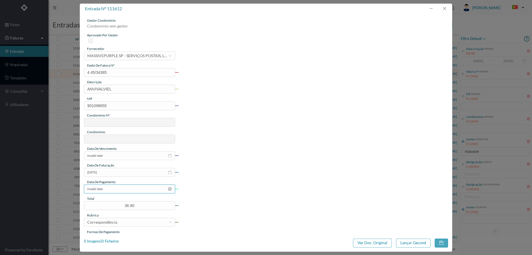
type input "751"
type input "CONDOMINIO GERAL PIRAMIDE 510 a 590"
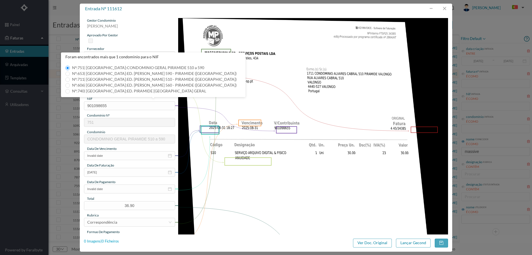
click at [110, 242] on div "0 Imagens | 0 Ficheiros" at bounding box center [101, 241] width 35 height 6
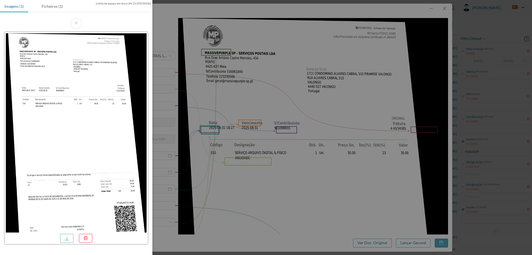
drag, startPoint x: 54, startPoint y: 6, endPoint x: 58, endPoint y: 17, distance: 11.8
click at [54, 6] on div "Ficheiros (1)" at bounding box center [52, 6] width 30 height 12
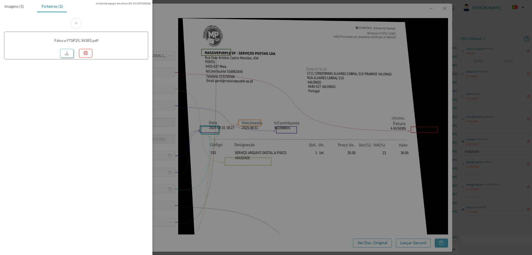
click at [71, 49] on link at bounding box center [66, 53] width 13 height 9
click at [369, 46] on div at bounding box center [266, 127] width 532 height 255
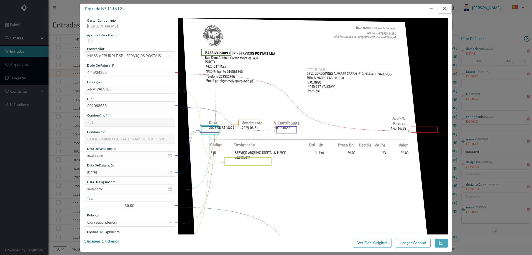
click at [446, 8] on button "button" at bounding box center [444, 8] width 13 height 9
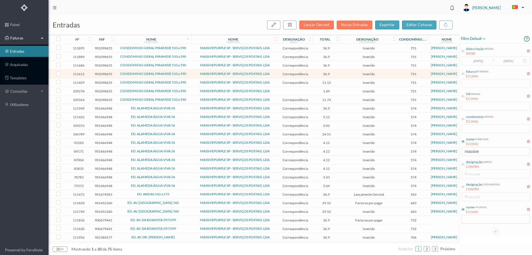
click at [188, 80] on td "CONDOMINIO GERAL PIRAMIDE 510 a 590" at bounding box center [153, 82] width 77 height 9
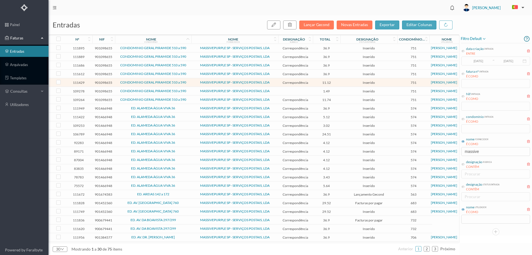
click at [189, 83] on span "CONDOMINIO GERAL PIRAMIDE 510 a 590" at bounding box center [153, 82] width 74 height 3
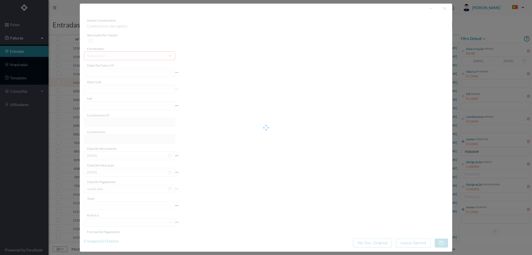
type input "4 45/31985"
type input "Serviço [PERSON_NAME]"
type input "901098655"
type input "[DATE]"
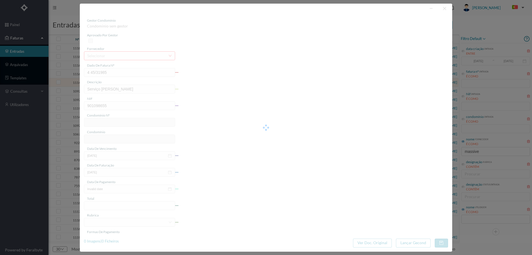
type input "[DATE]"
type input "11.12"
type input "751"
type input "CONDOMINIO GERAL PIRAMIDE 510 a 590"
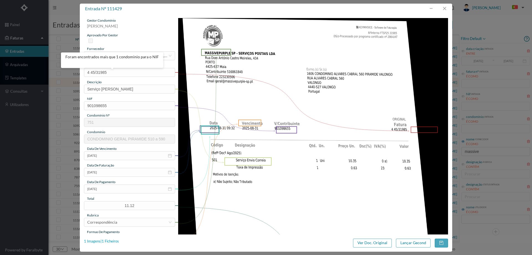
click at [112, 239] on div "1 Imagens | 1 Ficheiros" at bounding box center [101, 241] width 35 height 6
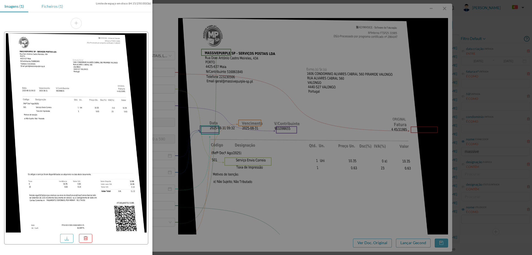
click at [47, 9] on div "Ficheiros (1)" at bounding box center [52, 6] width 30 height 12
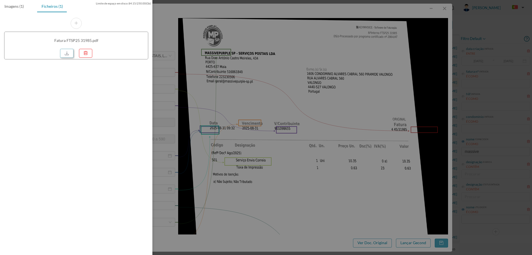
click at [65, 54] on link at bounding box center [66, 53] width 13 height 9
click at [276, 72] on div at bounding box center [266, 127] width 532 height 255
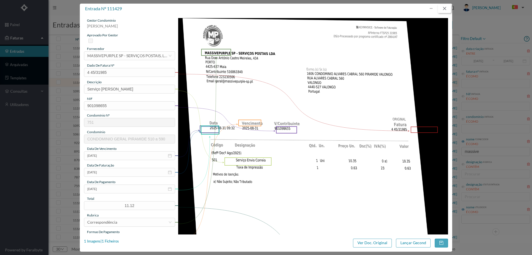
click at [443, 12] on button "button" at bounding box center [444, 8] width 13 height 9
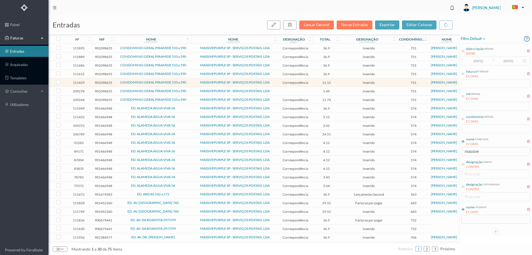
click at [189, 92] on span "CONDOMINIO GERAL PIRAMIDE 510 a 590" at bounding box center [153, 90] width 74 height 3
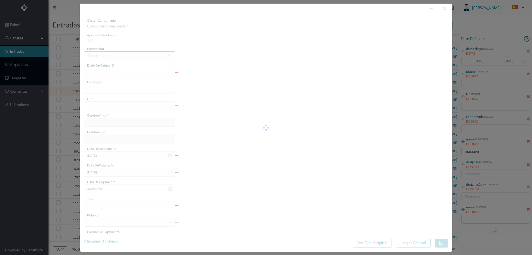
type input "4 45/28739"
type input "0 1111/2025)"
type input "901098655"
type input "Invalid date"
type input "2025-07-31"
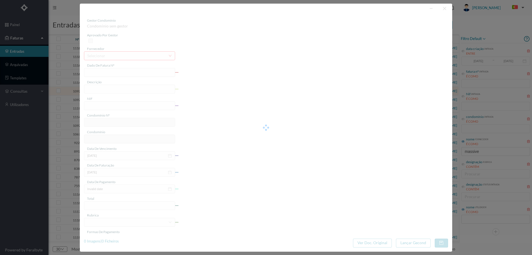
type input "1.49"
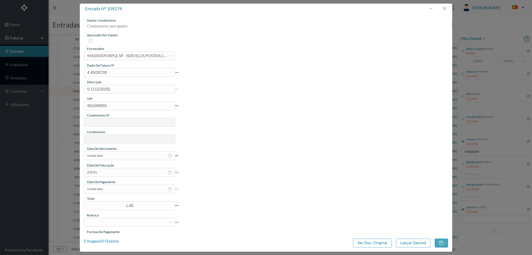
type input "751"
type input "CONDOMINIO GERAL PIRAMIDE 510 a 590"
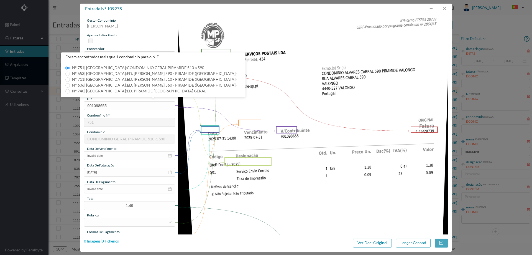
click at [109, 242] on div "0 Imagens | 0 Ficheiros" at bounding box center [101, 241] width 35 height 6
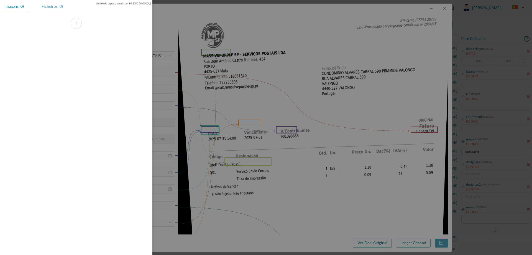
click at [51, 5] on div "Ficheiros (0)" at bounding box center [52, 6] width 30 height 12
click at [20, 6] on div "Imagens (0)" at bounding box center [14, 6] width 28 height 12
click at [285, 72] on div at bounding box center [266, 127] width 532 height 255
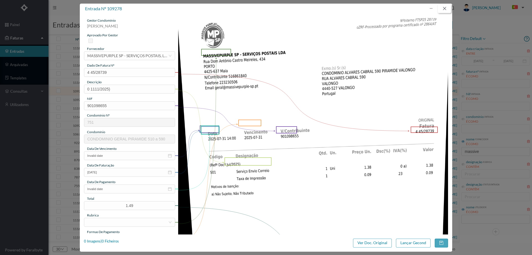
click at [445, 9] on button "button" at bounding box center [444, 8] width 13 height 9
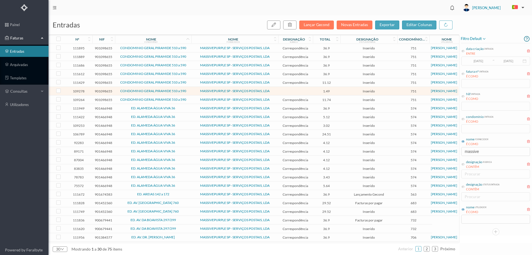
click at [190, 93] on td "CONDOMINIO GERAL PIRAMIDE 510 a 590" at bounding box center [153, 91] width 77 height 9
click at [190, 92] on span "CONDOMINIO GERAL PIRAMIDE 510 a 590" at bounding box center [153, 90] width 74 height 3
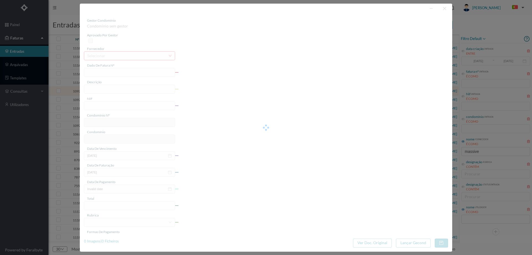
click at [445, 9] on div at bounding box center [266, 128] width 373 height 248
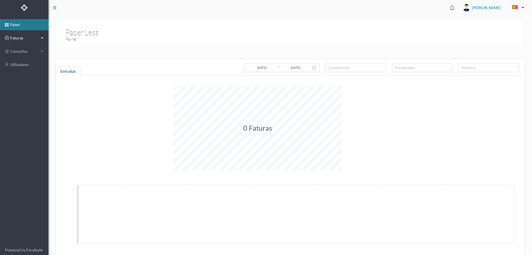
click at [26, 36] on span "Faturas" at bounding box center [24, 38] width 31 height 6
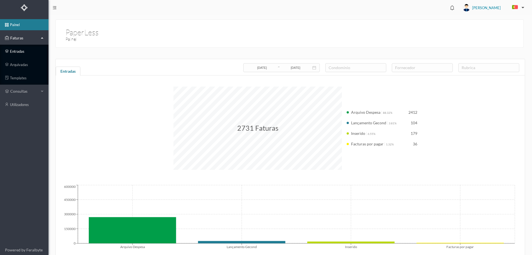
click at [28, 48] on link "entradas" at bounding box center [24, 51] width 49 height 11
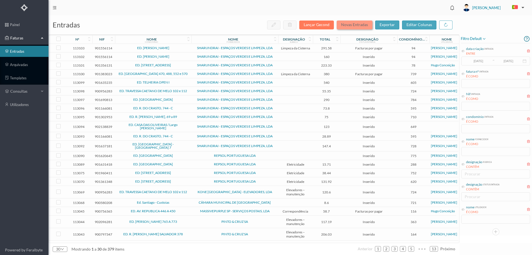
click at [360, 24] on button "Novas Entradas" at bounding box center [355, 25] width 36 height 9
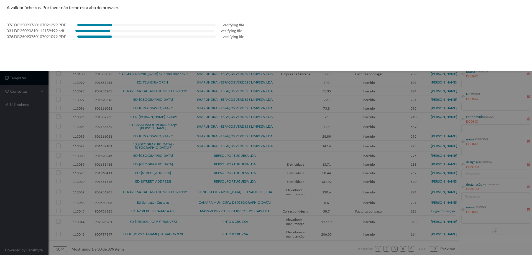
click at [13, 146] on div at bounding box center [266, 127] width 532 height 255
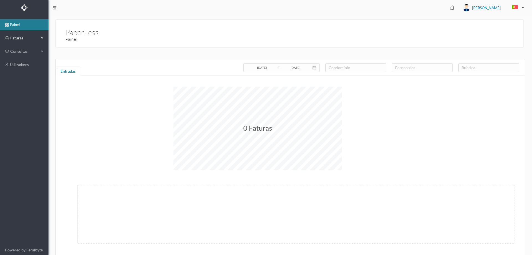
click at [23, 37] on span "Faturas" at bounding box center [24, 38] width 31 height 6
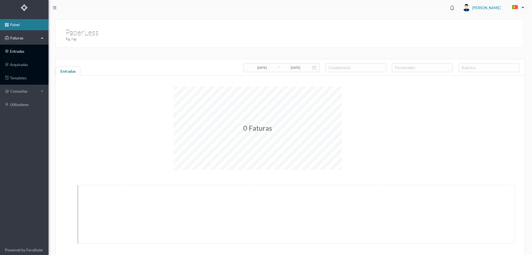
click at [19, 53] on link "entradas" at bounding box center [24, 51] width 49 height 11
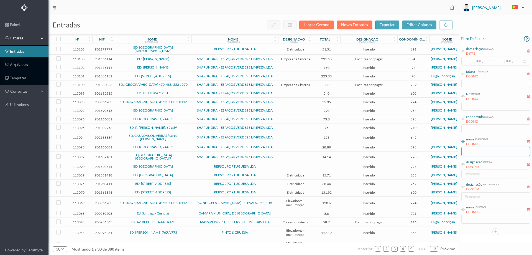
drag, startPoint x: 463, startPoint y: 141, endPoint x: 469, endPoint y: 153, distance: 14.3
click at [463, 141] on icon at bounding box center [463, 141] width 3 height 3
click at [469, 153] on input "text" at bounding box center [496, 151] width 69 height 9
drag, startPoint x: 474, startPoint y: 156, endPoint x: 473, endPoint y: 152, distance: 3.9
click at [473, 152] on input "text" at bounding box center [496, 151] width 69 height 9
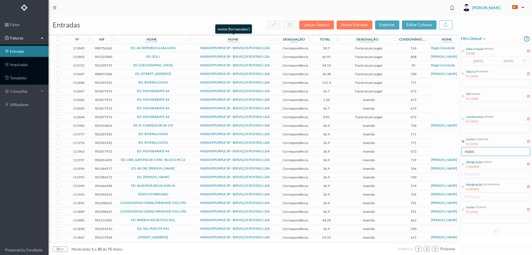
type input "mass"
click at [189, 40] on icon at bounding box center [188, 41] width 3 height 4
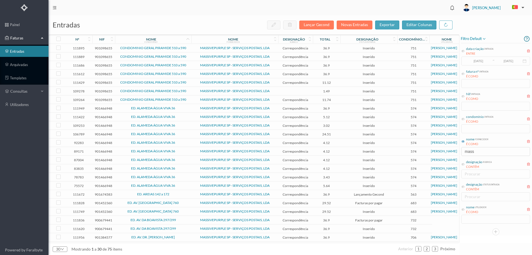
click at [119, 92] on span "CONDOMINIO GERAL PIRAMIDE 510 a 590" at bounding box center [153, 90] width 74 height 3
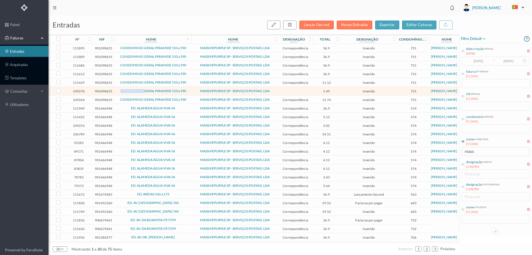
click at [119, 92] on span "CONDOMINIO GERAL PIRAMIDE 510 a 590" at bounding box center [153, 90] width 74 height 3
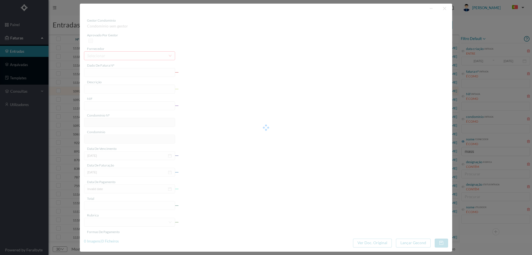
type input "4 45/28739"
type input "0 1111/2025)"
type input "901098655"
type input "Invalid date"
type input "2025-07-31"
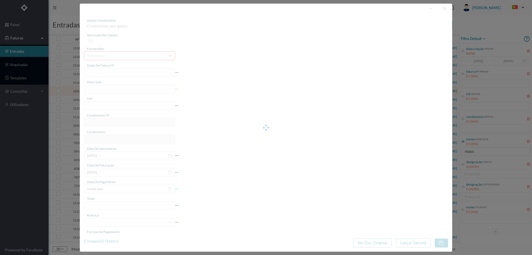
type input "1.49"
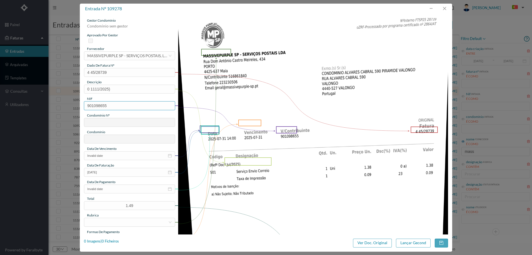
type input "751"
type input "CONDOMINIO GERAL PIRAMIDE 510 a 590"
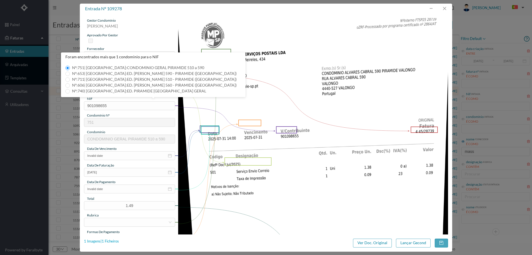
click at [109, 240] on div "1 Imagens | 1 Ficheiros" at bounding box center [101, 241] width 35 height 6
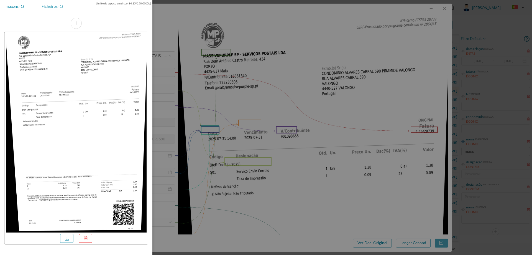
click at [47, 7] on div "Ficheiros (1)" at bounding box center [52, 6] width 30 height 12
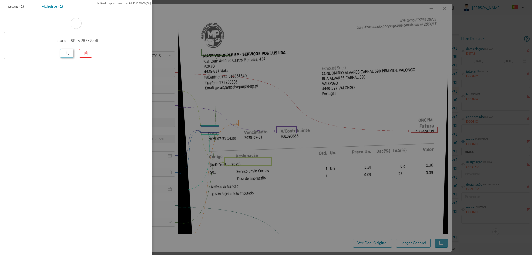
click at [68, 54] on link at bounding box center [66, 53] width 13 height 9
click at [270, 47] on div at bounding box center [266, 127] width 532 height 255
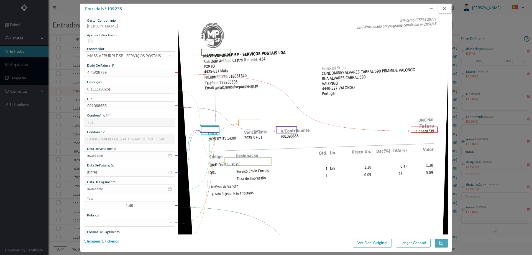
click at [445, 8] on button "button" at bounding box center [444, 8] width 13 height 9
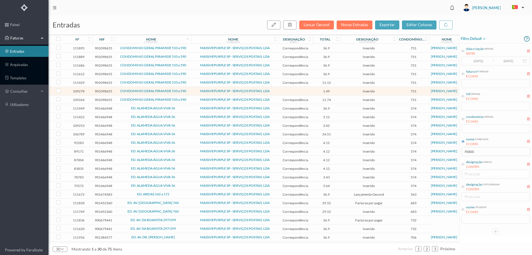
click at [192, 99] on td "MASSIVEPURPLE SP - SERVIÇOS POSTAIS, LDA" at bounding box center [235, 99] width 87 height 9
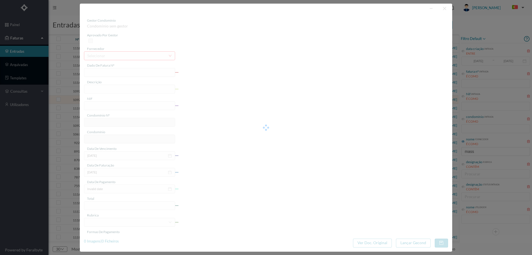
type input "4 45/27506"
type input "Serviço Envio Correio"
type input "901098655"
type input "Invalid date"
type input "2025-07-31"
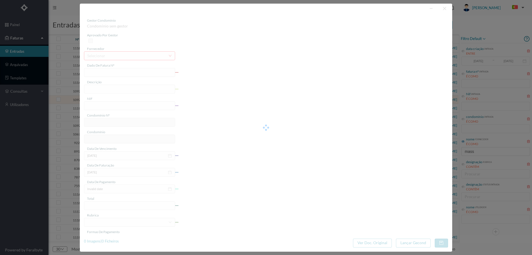
type input "11.74"
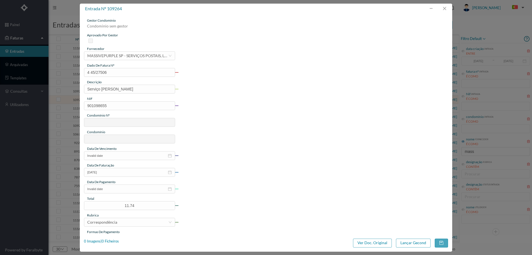
type input "751"
type input "CONDOMINIO GERAL PIRAMIDE 510 a 590"
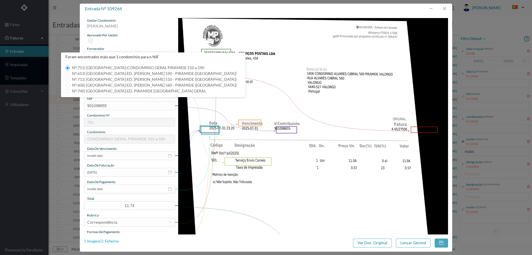
click at [109, 241] on div "1 Imagens | 1 Ficheiros" at bounding box center [101, 241] width 35 height 6
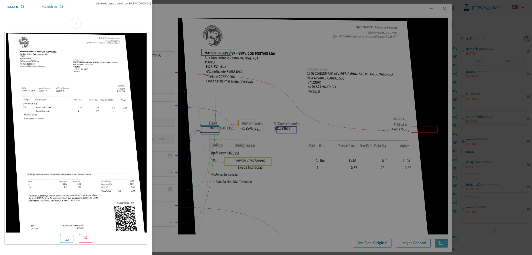
click at [46, 7] on div "Ficheiros (1)" at bounding box center [52, 6] width 30 height 12
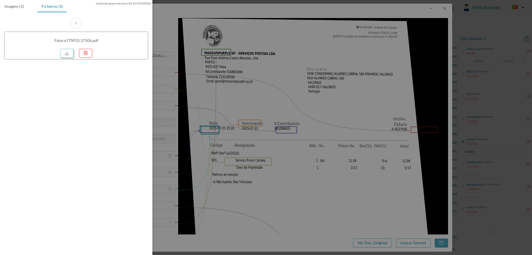
click at [69, 53] on link at bounding box center [66, 53] width 13 height 9
drag, startPoint x: 299, startPoint y: 91, endPoint x: 304, endPoint y: 89, distance: 5.1
click at [299, 91] on div at bounding box center [266, 127] width 532 height 255
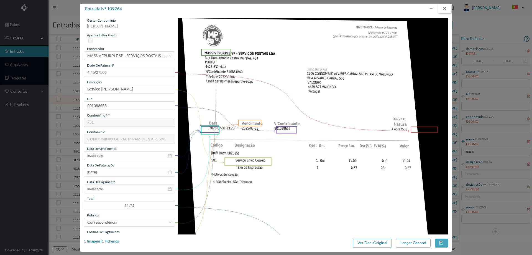
click at [446, 9] on button "button" at bounding box center [444, 8] width 13 height 9
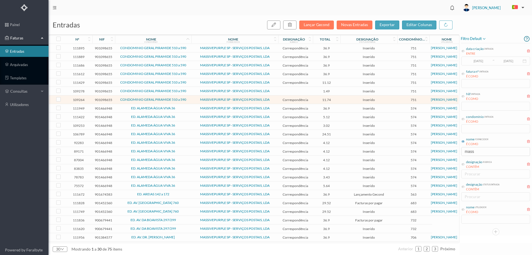
click at [181, 107] on span "ED. ALAMEDA ÁGUA VIVA 36" at bounding box center [153, 107] width 74 height 3
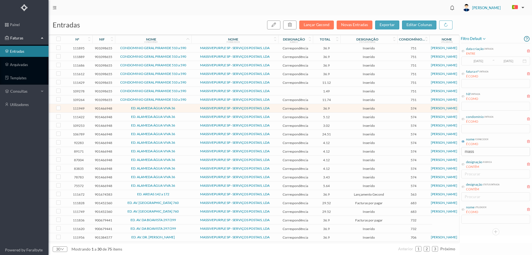
click at [181, 107] on span "ED. ALAMEDA ÁGUA VIVA 36" at bounding box center [153, 107] width 74 height 3
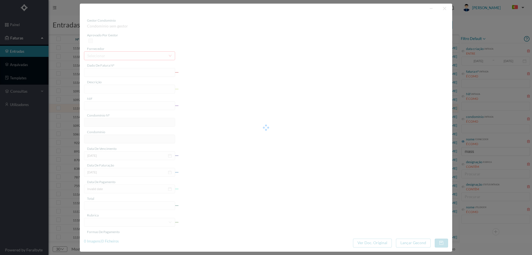
type input "4 45/34554"
type input "ANUIDADE"
type input "901466948"
type input "2025-08-03"
type input "2025-08-31"
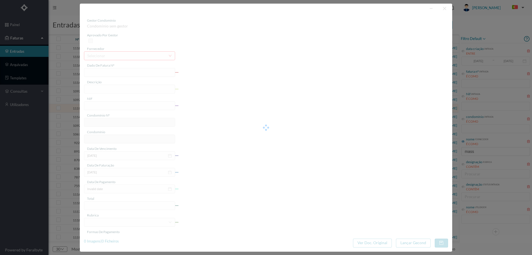
type input "2025-08-03"
type input "36.90"
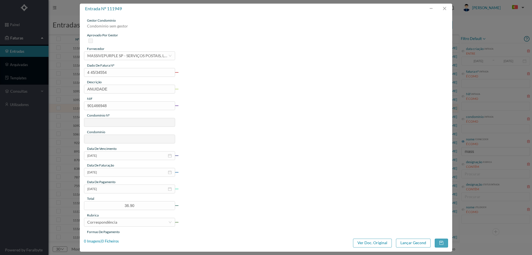
type input "574"
type input "ED. ALAMEDA ÁGUA VIVA 36"
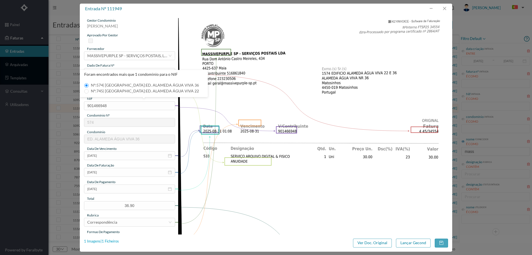
click at [109, 242] on div "1 Imagens | 1 Ficheiros" at bounding box center [101, 241] width 35 height 6
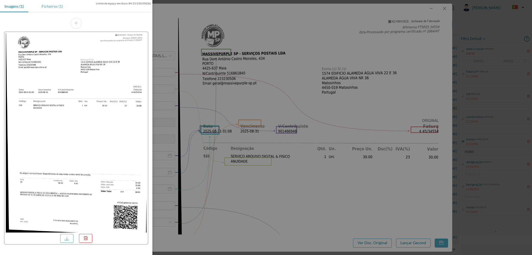
click at [50, 6] on div "Ficheiros (1)" at bounding box center [52, 6] width 30 height 12
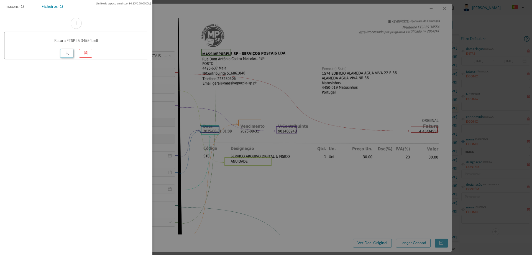
click at [67, 55] on link at bounding box center [66, 53] width 13 height 9
drag, startPoint x: 244, startPoint y: 54, endPoint x: 321, endPoint y: 38, distance: 78.1
click at [244, 54] on div at bounding box center [266, 127] width 532 height 255
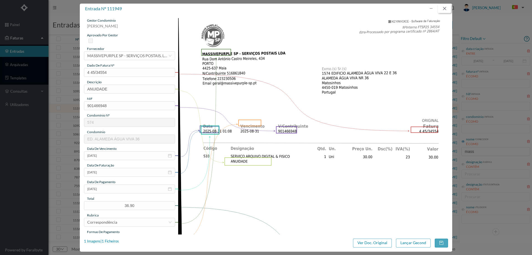
click at [446, 9] on button "button" at bounding box center [444, 8] width 13 height 9
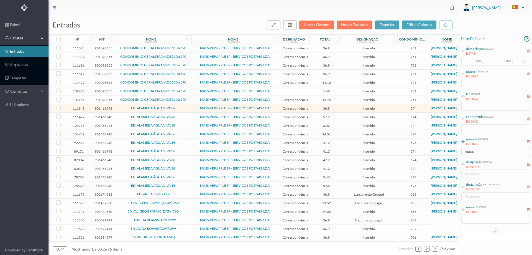
click at [184, 118] on span "ED. ALAMEDA ÁGUA VIVA 36" at bounding box center [153, 116] width 74 height 3
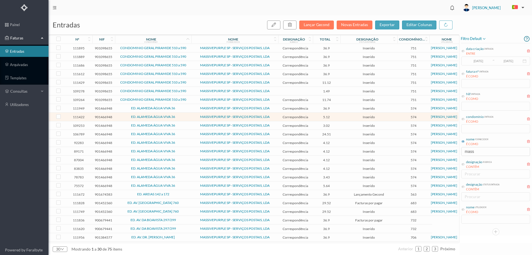
click at [184, 118] on span "ED. ALAMEDA ÁGUA VIVA 36" at bounding box center [153, 116] width 74 height 3
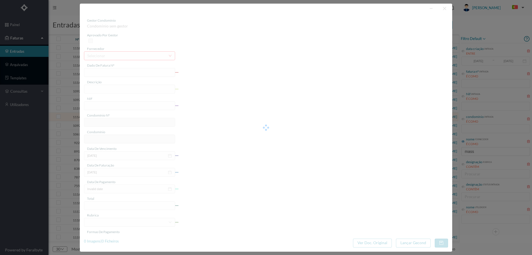
type input "4 45/31978"
type input "Serviço Envio Correio E O"
type input "901466948"
type input "Invalid date"
type input "2025-08-31"
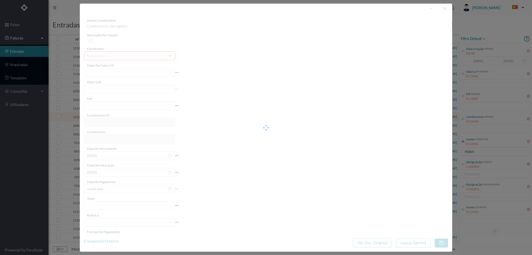
type input "5.12"
type input "574"
type input "ED. ALAMEDA ÁGUA VIVA 36"
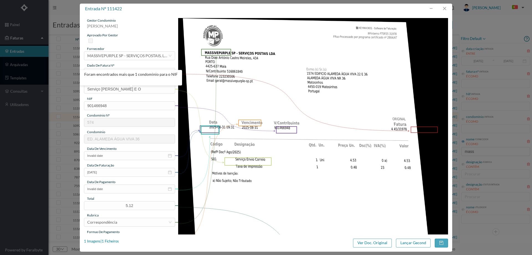
click at [111, 238] on div "entrada nº 111422 gestor condomínio Cristina Sousa aprovado por gestor forneced…" at bounding box center [266, 128] width 373 height 248
click at [112, 240] on div "1 Imagens | 1 Ficheiros" at bounding box center [101, 241] width 35 height 6
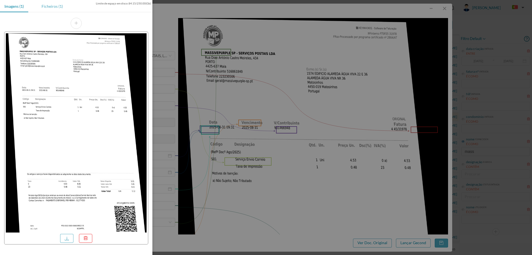
click at [45, 7] on div "Ficheiros (1)" at bounding box center [52, 6] width 30 height 12
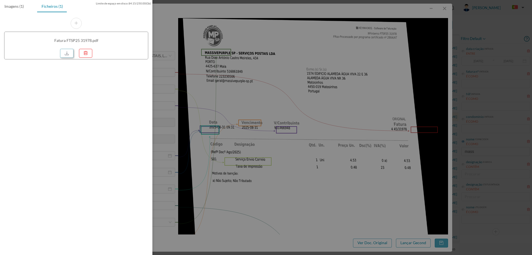
click at [65, 54] on link at bounding box center [66, 53] width 13 height 9
drag, startPoint x: 374, startPoint y: 25, endPoint x: 380, endPoint y: 23, distance: 5.7
click at [374, 25] on div at bounding box center [266, 127] width 532 height 255
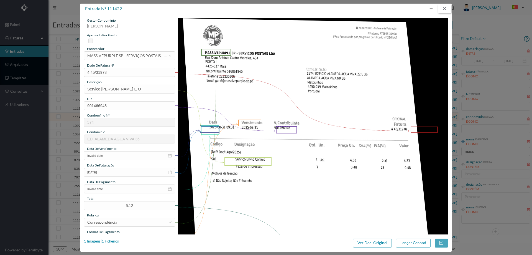
click at [443, 8] on button "button" at bounding box center [444, 8] width 13 height 9
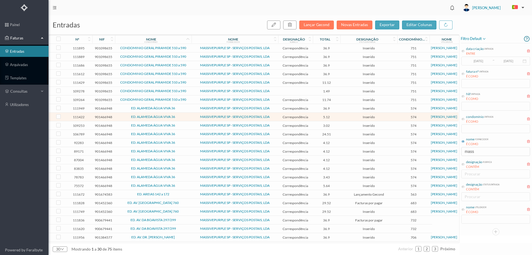
click at [177, 125] on span "ED. ALAMEDA ÁGUA VIVA 36" at bounding box center [153, 125] width 74 height 3
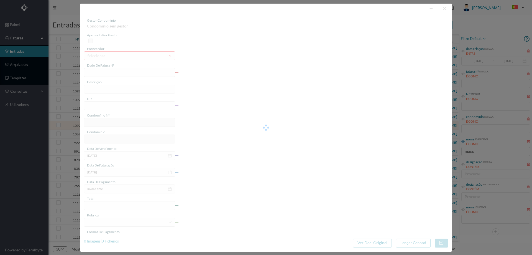
type input "4 45/27496"
type input "Serviço Envio Correio"
type input "901466948"
type input "2025-07-03"
type input "2025-07-31"
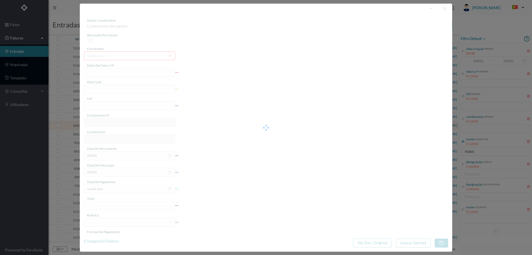
type input "2025-07-03"
type input "3.02"
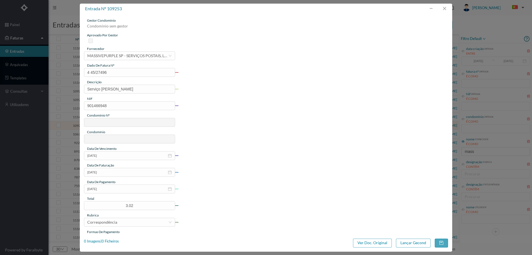
type input "574"
type input "ED. ALAMEDA ÁGUA VIVA 36"
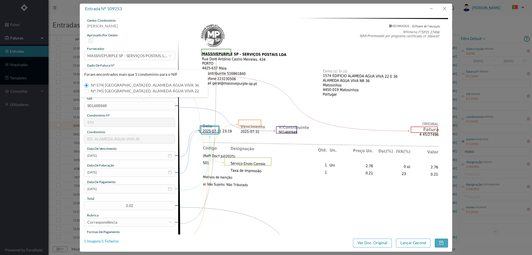
click at [109, 240] on div "1 Imagens | 1 Ficheiros" at bounding box center [101, 241] width 35 height 6
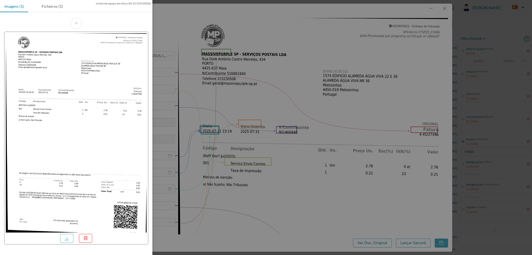
click at [55, 8] on div "Ficheiros (1)" at bounding box center [52, 6] width 30 height 12
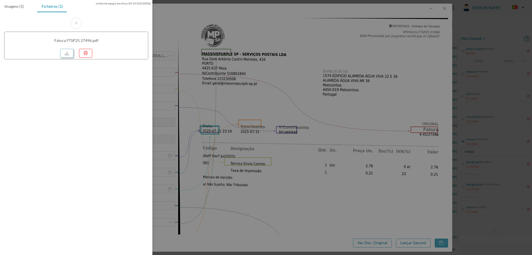
click at [68, 54] on link at bounding box center [66, 53] width 13 height 9
drag, startPoint x: 245, startPoint y: 47, endPoint x: 330, endPoint y: 43, distance: 85.5
click at [245, 47] on div at bounding box center [266, 127] width 532 height 255
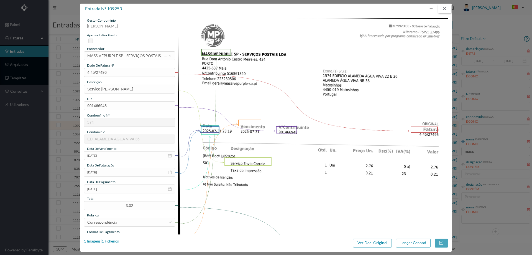
click at [448, 7] on button "button" at bounding box center [444, 8] width 13 height 9
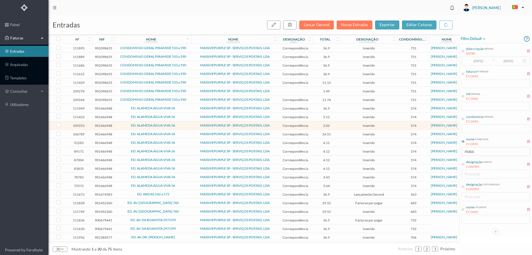
click at [190, 133] on span "ED. ALAMEDA ÁGUA VIVA 36" at bounding box center [153, 133] width 74 height 3
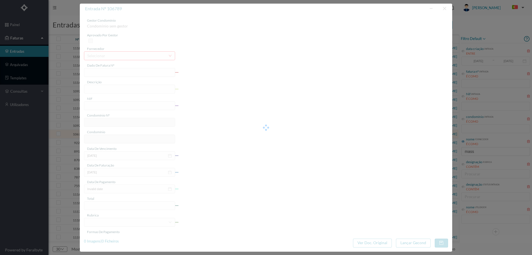
type input "4 45/26067"
type input "Serviço Envio Correio"
type input "901466948"
type input "[DATE]"
type input "2025-07-16"
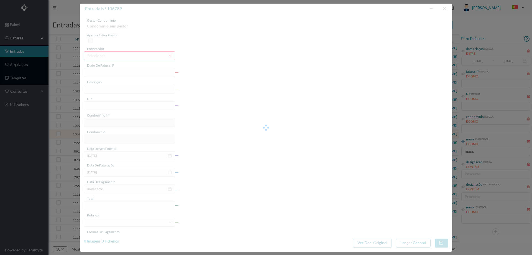
type input "[DATE]"
type input "24.51"
type input "574"
type input "ED. ALAMEDA ÁGUA VIVA 36"
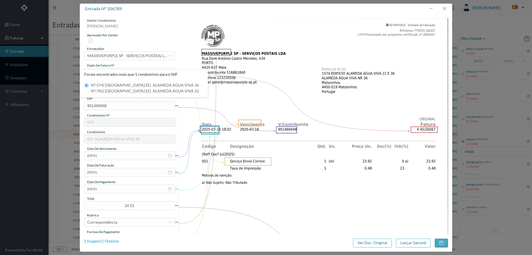
click at [115, 241] on div "1 Imagens | 1 Ficheiros" at bounding box center [101, 241] width 35 height 6
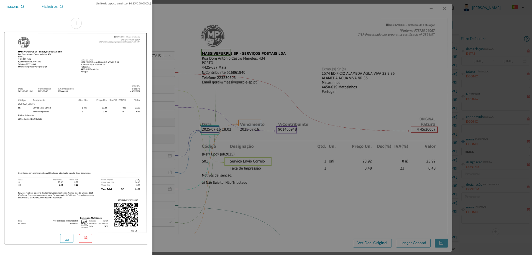
click at [50, 6] on div "Ficheiros (1)" at bounding box center [52, 6] width 30 height 12
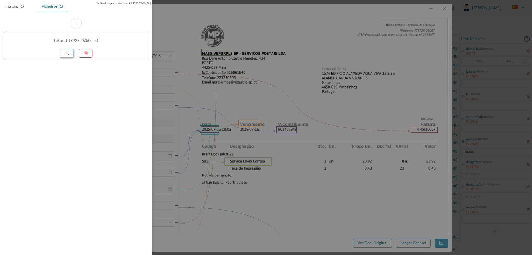
click at [67, 52] on link at bounding box center [66, 53] width 13 height 9
drag, startPoint x: 261, startPoint y: 46, endPoint x: 371, endPoint y: 29, distance: 111.9
click at [261, 46] on div at bounding box center [266, 127] width 532 height 255
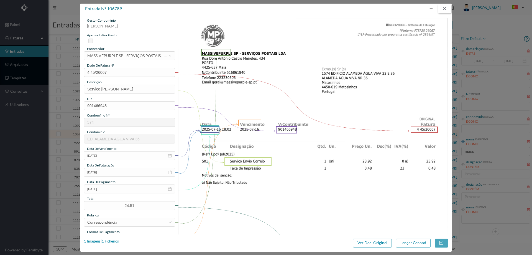
click at [443, 9] on button "button" at bounding box center [444, 8] width 13 height 9
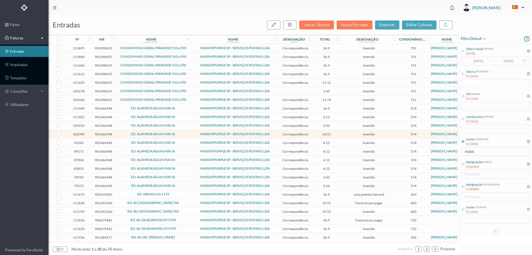
click at [187, 143] on span "ED. ALAMEDA ÁGUA VIVA 36" at bounding box center [153, 142] width 74 height 3
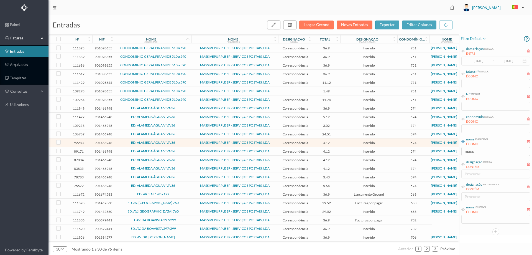
click at [187, 143] on span "ED. ALAMEDA ÁGUA VIVA 36" at bounding box center [153, 142] width 74 height 3
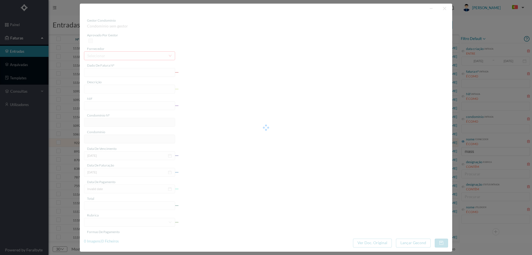
type input "4 45/2523"
type input "Serviço Envio Correio MACIA AMIMIMALAR cu."
type input "901466948"
type input "Invalid date"
type input "2025-01-31"
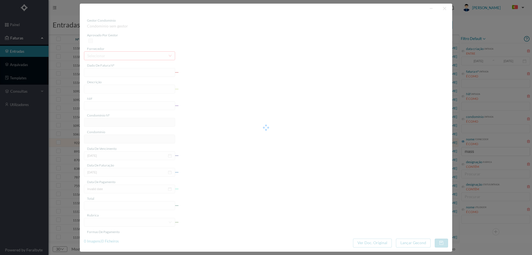
type input "4.12"
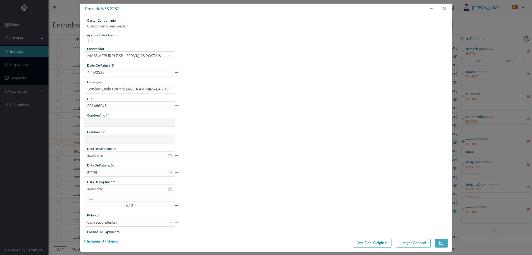
type input "574"
type input "ED. ALAMEDA ÁGUA VIVA 36"
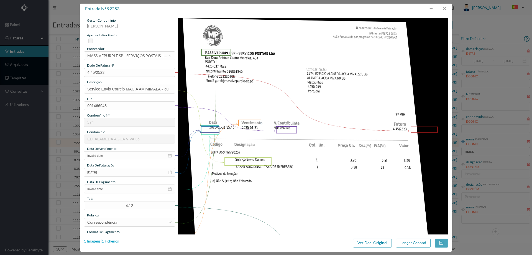
click at [110, 240] on div "1 Imagens | 1 Ficheiros" at bounding box center [101, 241] width 35 height 6
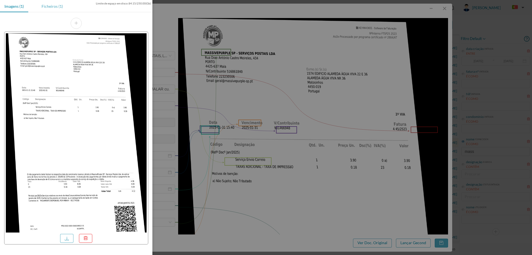
click at [51, 6] on div "Ficheiros (1)" at bounding box center [52, 6] width 30 height 12
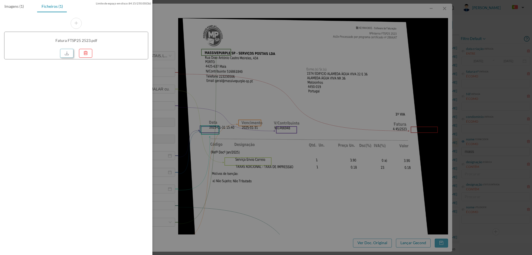
click at [70, 54] on link at bounding box center [66, 53] width 13 height 9
click at [301, 51] on div at bounding box center [266, 127] width 532 height 255
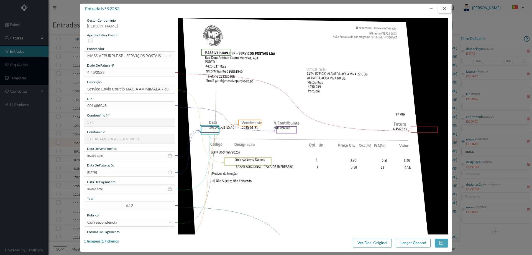
click at [442, 9] on button "button" at bounding box center [444, 8] width 13 height 9
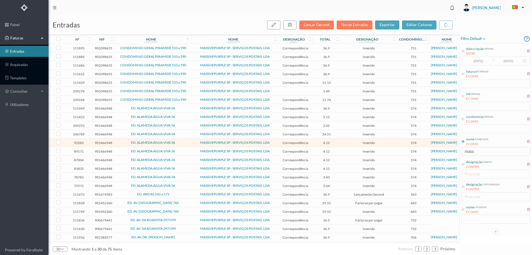
click at [179, 149] on span "ED. ALAMEDA ÁGUA VIVA 36" at bounding box center [153, 150] width 74 height 3
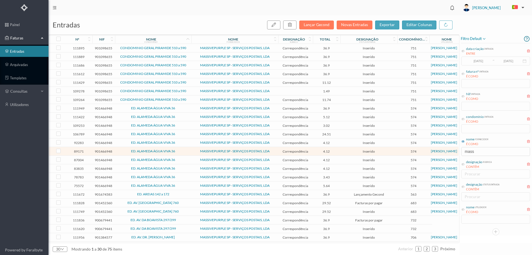
click at [179, 149] on span "ED. ALAMEDA ÁGUA VIVA 36" at bounding box center [153, 150] width 74 height 3
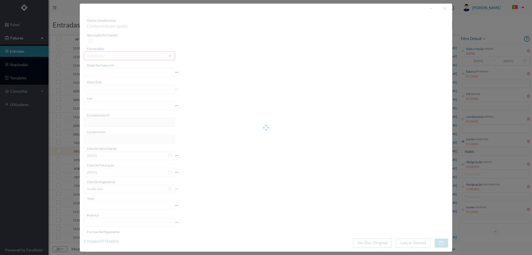
type input "4 39/38121"
type input "Serviço Envio Correio"
type input "901466948"
type input "Invalid date"
type input "2024-12-31"
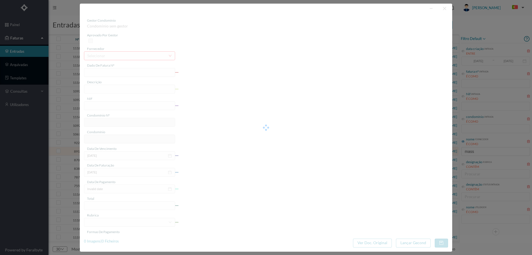
type input "4.12"
type input "574"
type input "ED. ALAMEDA ÁGUA VIVA 36"
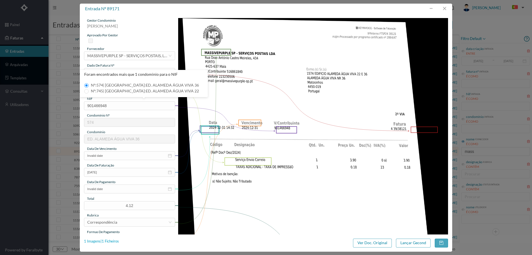
click at [110, 242] on div "1 Imagens | 1 Ficheiros" at bounding box center [101, 241] width 35 height 6
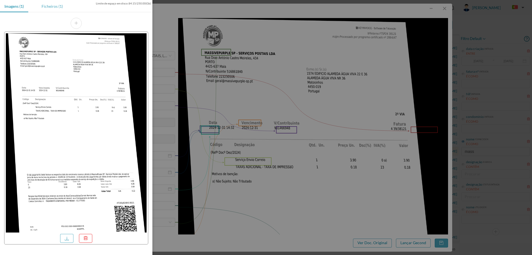
click at [47, 11] on div "Ficheiros (1)" at bounding box center [52, 6] width 30 height 12
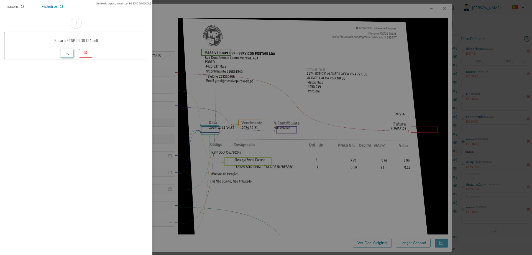
click at [63, 55] on link at bounding box center [66, 53] width 13 height 9
click at [445, 8] on div at bounding box center [266, 127] width 532 height 255
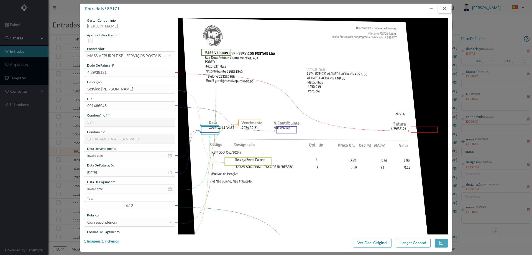
click at [444, 9] on button "button" at bounding box center [444, 8] width 13 height 9
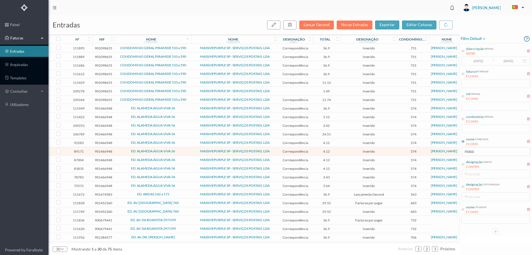
click at [190, 154] on td "ED. ALAMEDA ÁGUA VIVA 36" at bounding box center [153, 151] width 77 height 9
click at [189, 160] on span "ED. ALAMEDA ÁGUA VIVA 36" at bounding box center [153, 159] width 74 height 3
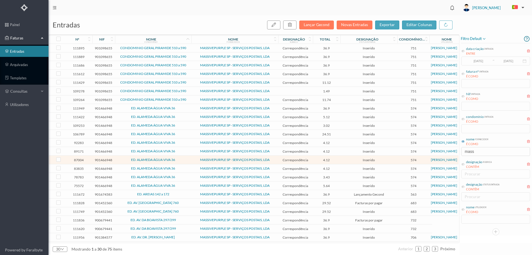
click at [189, 160] on span "ED. ALAMEDA ÁGUA VIVA 36" at bounding box center [153, 159] width 74 height 3
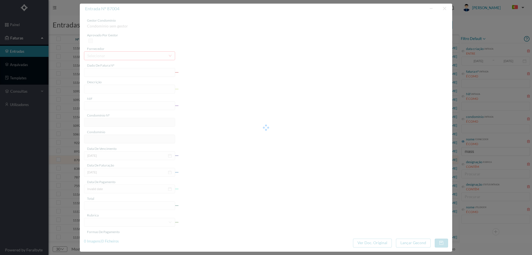
type input "4 39/34592"
type input "º Nov/2024)"
type input "901466948"
type input "Invalid date"
type input "2024-11-30"
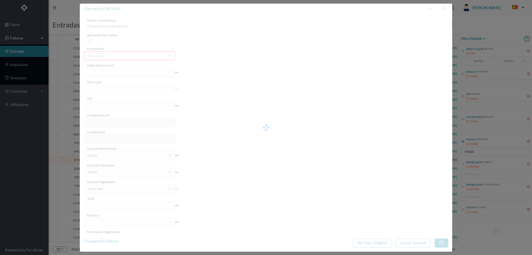
type input "4.12"
type input "574"
type input "ED. ALAMEDA ÁGUA VIVA 36"
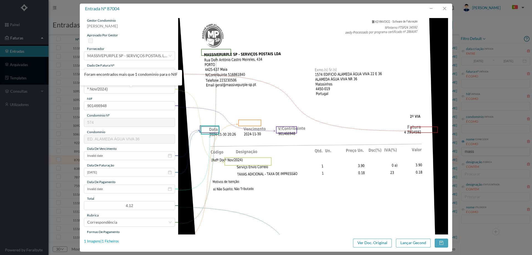
click at [110, 240] on div "1 Imagens | 1 Ficheiros" at bounding box center [101, 241] width 35 height 6
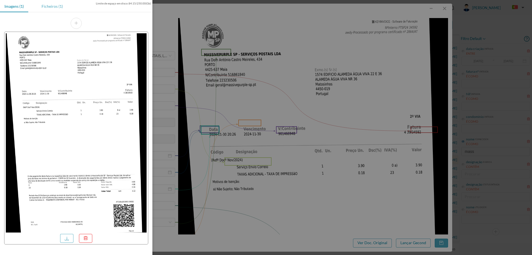
click at [50, 10] on div "Ficheiros (1)" at bounding box center [52, 6] width 30 height 12
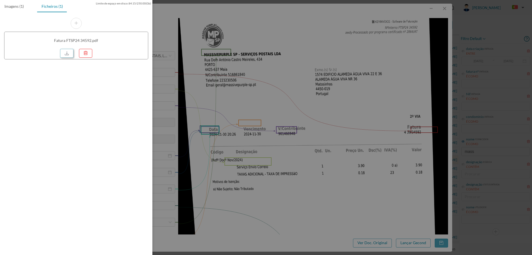
click at [67, 54] on link at bounding box center [66, 53] width 13 height 9
click at [322, 33] on div at bounding box center [266, 127] width 532 height 255
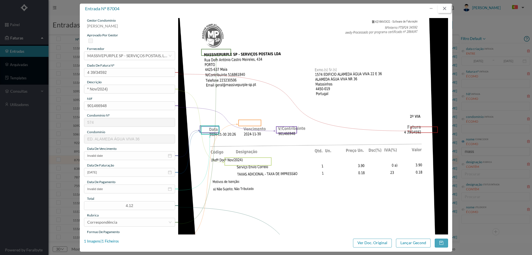
click at [447, 8] on button "button" at bounding box center [444, 8] width 13 height 9
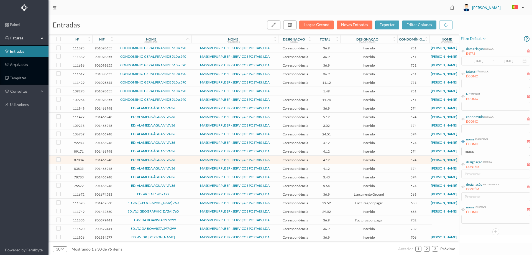
click at [183, 168] on span "ED. ALAMEDA ÁGUA VIVA 36" at bounding box center [153, 168] width 74 height 3
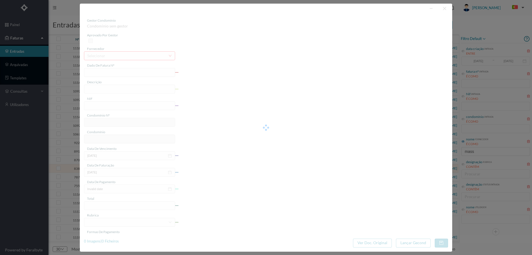
type input "4 39/30893"
type input "Serviço Envio Correio"
type input "901466948"
type input "2024-01-01"
type input "2024-10-31"
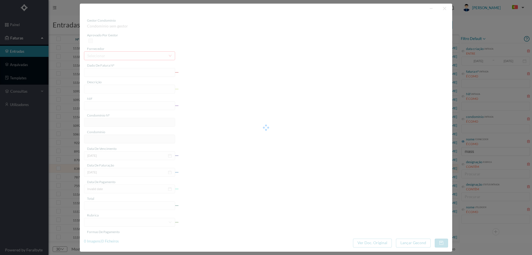
type input "2024-01-01"
type input "4.12"
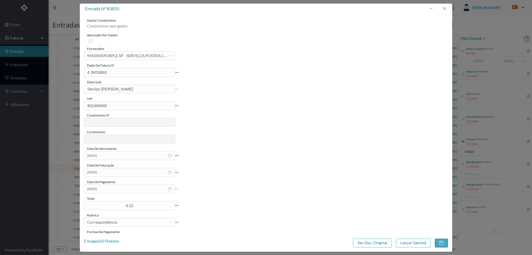
type input "574"
type input "ED. ALAMEDA ÁGUA VIVA 36"
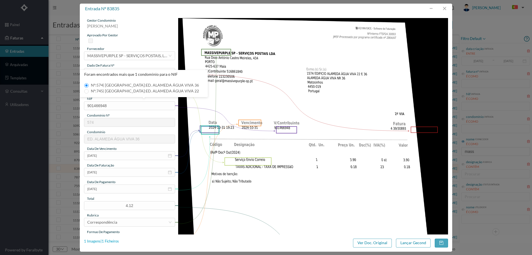
click at [113, 239] on div "1 Imagens | 1 Ficheiros" at bounding box center [101, 241] width 35 height 6
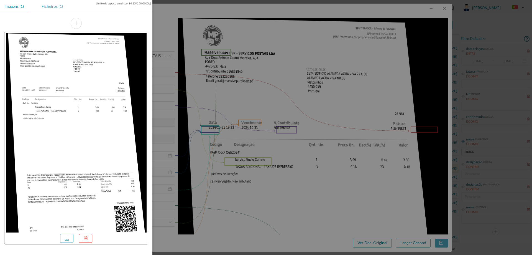
click at [47, 6] on div "Ficheiros (1)" at bounding box center [52, 6] width 30 height 12
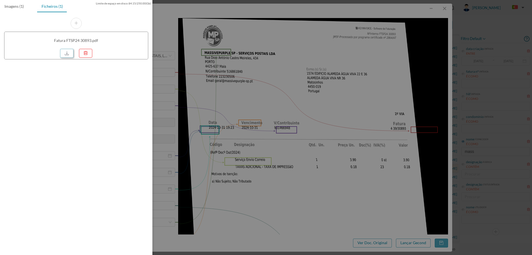
click at [68, 53] on link at bounding box center [66, 53] width 13 height 9
click at [391, 22] on div at bounding box center [266, 127] width 532 height 255
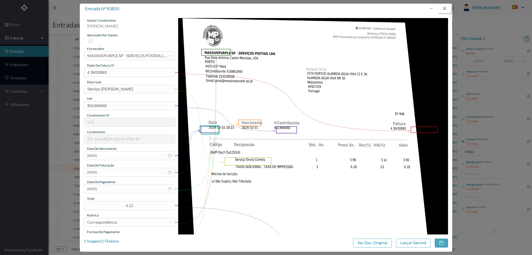
click at [445, 9] on button "button" at bounding box center [444, 8] width 13 height 9
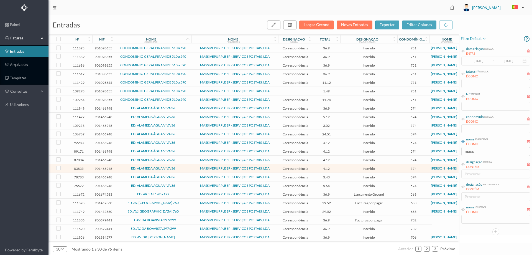
click at [188, 177] on span "ED. ALAMEDA ÁGUA VIVA 36" at bounding box center [153, 176] width 74 height 3
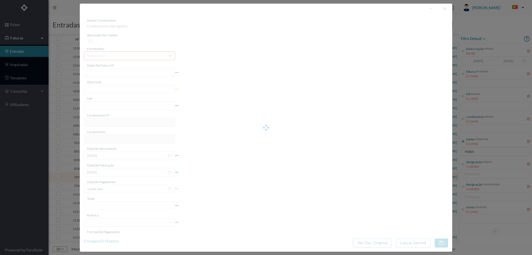
type input "4 39/24591"
type input "Serviço Envio Correio"
type input "901466948"
type input "Invalid date"
type input "2024-08-31"
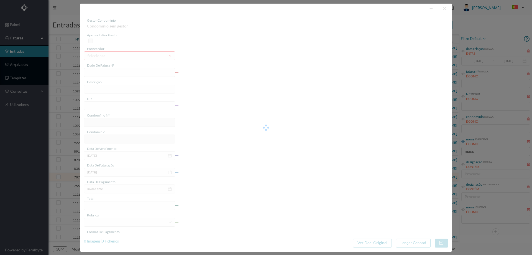
type input "3.43"
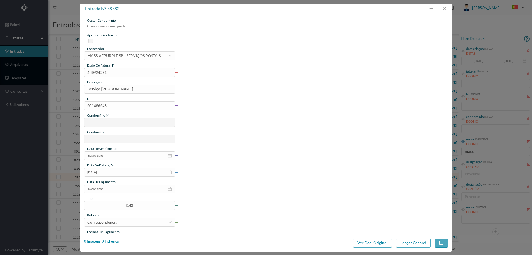
type input "574"
type input "ED. ALAMEDA ÁGUA VIVA 36"
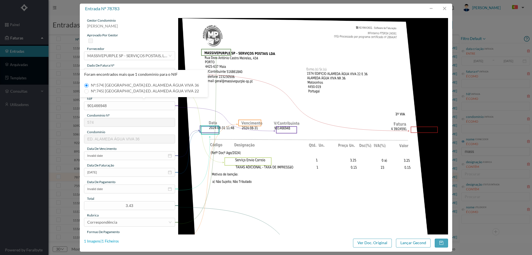
click at [116, 240] on div "1 Imagens | 1 Ficheiros" at bounding box center [101, 241] width 35 height 6
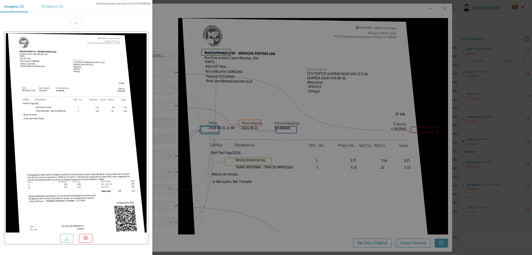
click at [51, 6] on div "Ficheiros (1)" at bounding box center [52, 6] width 30 height 12
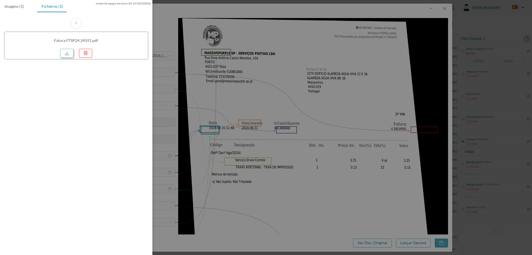
click at [63, 49] on link at bounding box center [66, 53] width 13 height 9
drag, startPoint x: 290, startPoint y: 52, endPoint x: 364, endPoint y: 35, distance: 76.5
click at [290, 52] on div at bounding box center [266, 127] width 532 height 255
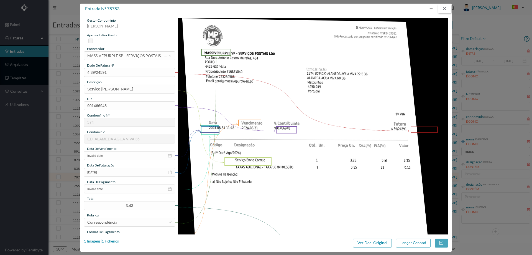
click at [444, 9] on button "button" at bounding box center [444, 8] width 13 height 9
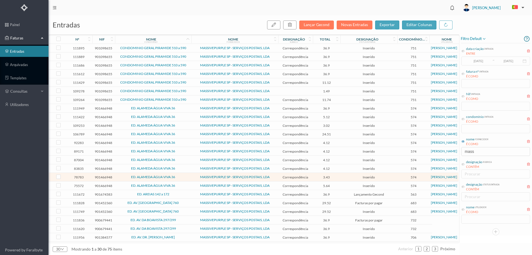
click at [184, 181] on td "ED. ALAMEDA ÁGUA VIVA 36" at bounding box center [153, 177] width 77 height 9
click at [185, 186] on span "ED. ALAMEDA ÁGUA VIVA 36" at bounding box center [153, 185] width 74 height 3
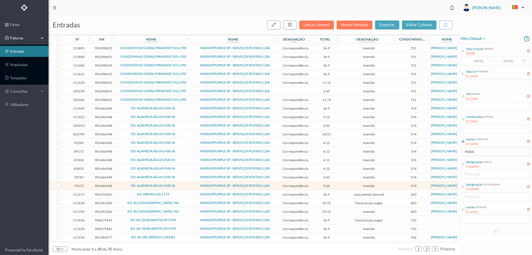
click at [185, 186] on span "ED. ALAMEDA ÁGUA VIVA 36" at bounding box center [153, 185] width 74 height 3
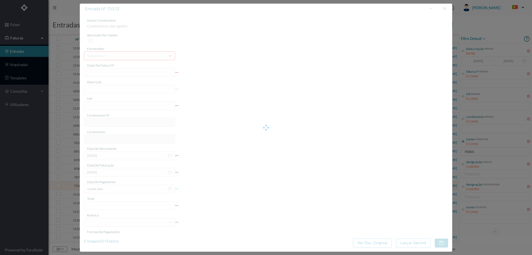
type input "4 39/20545"
type input "Serviço Envio Correio"
type input "901466948"
type input "Invalid date"
type input "2024-07-31"
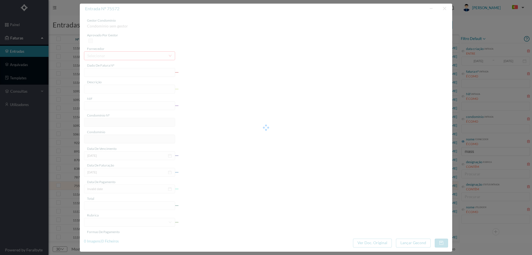
type input "5.64"
type input "574"
type input "ED. ALAMEDA ÁGUA VIVA 36"
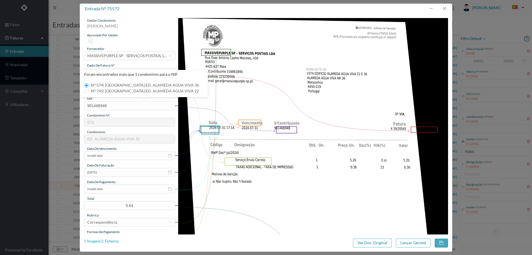
click at [116, 241] on div "1 Imagens | 1 Ficheiros" at bounding box center [101, 241] width 35 height 6
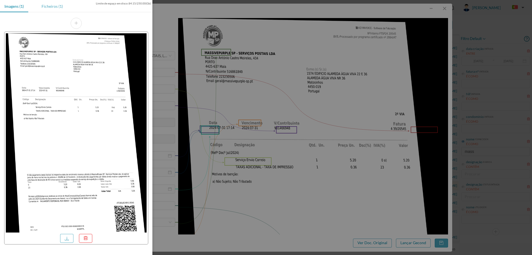
click at [62, 6] on div "Ficheiros (1)" at bounding box center [52, 6] width 30 height 12
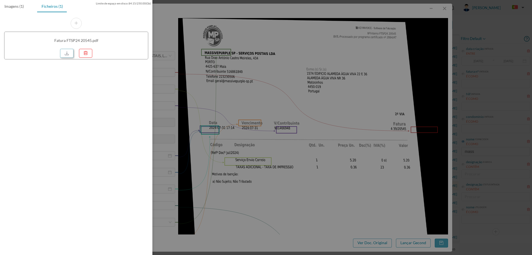
click at [63, 57] on link at bounding box center [66, 53] width 13 height 9
drag, startPoint x: 259, startPoint y: 57, endPoint x: 442, endPoint y: 9, distance: 189.4
click at [260, 57] on div at bounding box center [266, 127] width 532 height 255
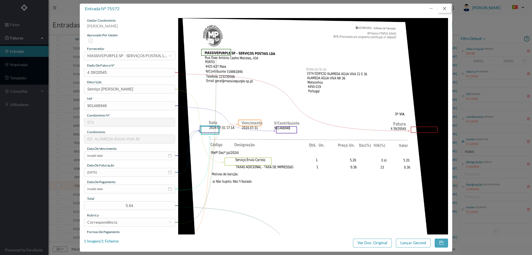
click at [446, 10] on button "button" at bounding box center [444, 8] width 13 height 9
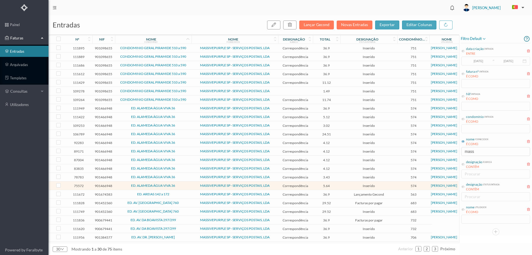
click at [177, 194] on span "ED. AREIAS 142 a 172" at bounding box center [153, 193] width 74 height 3
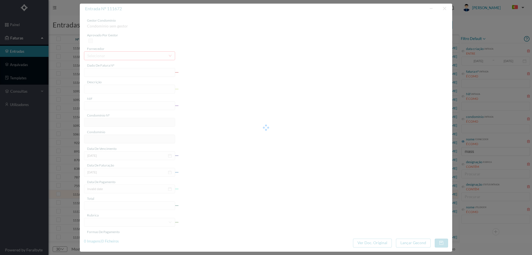
type input "4 45/34334"
type input "ANUIDADE"
type input "901674583"
type input "2025-08-03"
type input "2025-08-31"
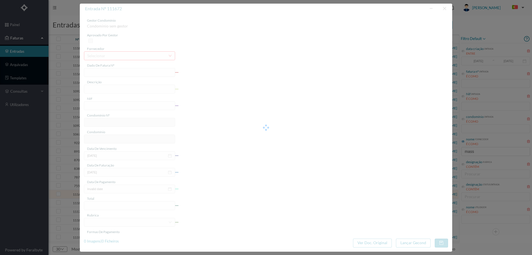
type input "2025-09-17"
type input "36.90"
type input "563"
type input "ED. AREIAS 142 a 172"
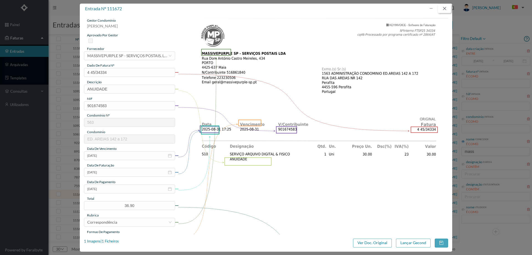
click at [444, 7] on button "button" at bounding box center [444, 8] width 13 height 9
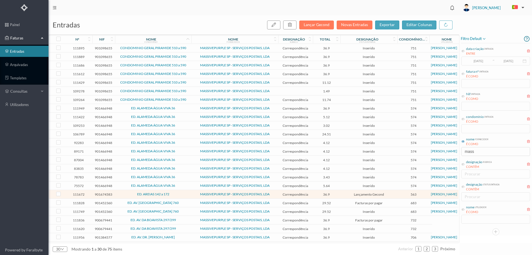
click at [180, 204] on span "ED. AV. [GEOGRAPHIC_DATA] 760" at bounding box center [153, 202] width 74 height 3
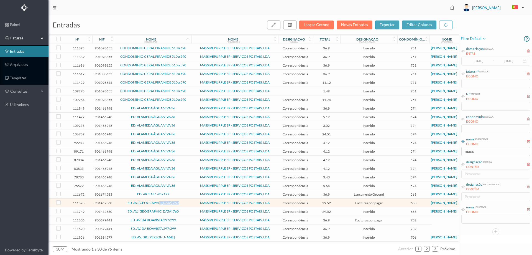
click at [180, 204] on span "ED. AV. [GEOGRAPHIC_DATA] 760" at bounding box center [153, 202] width 74 height 3
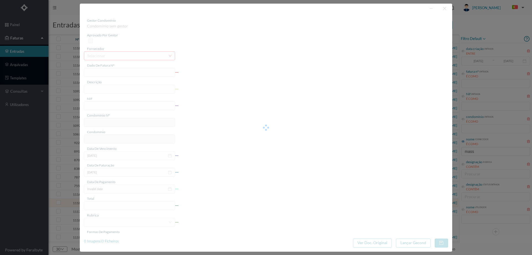
type input "4 45/34510"
type input "ANUIDADE"
type input "901452360"
type input "2025-08-03"
type input "2025-08-31"
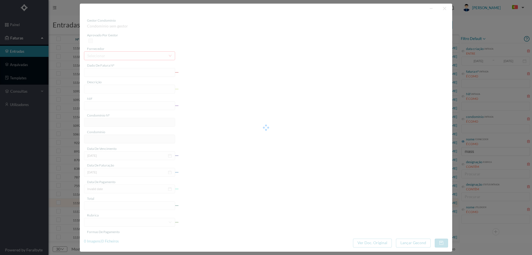
type input "2025-08-03"
type input "29.52"
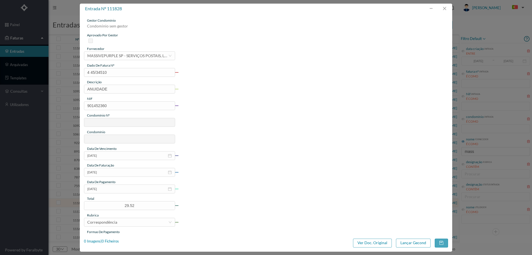
type input "683"
type input "ED. AV. [GEOGRAPHIC_DATA] 760"
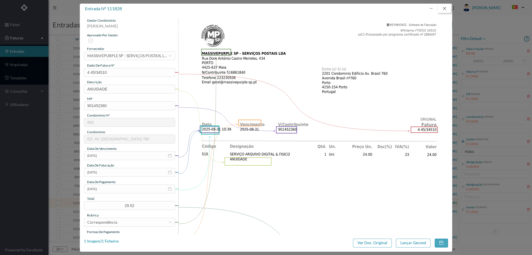
click at [447, 10] on button "button" at bounding box center [444, 8] width 13 height 9
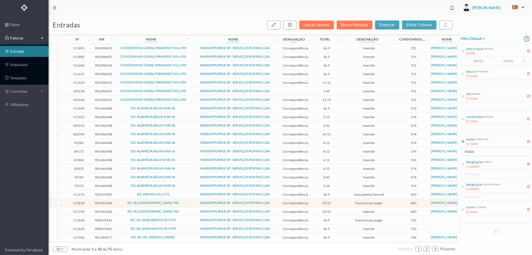
click at [337, 227] on span "36.9" at bounding box center [326, 229] width 25 height 4
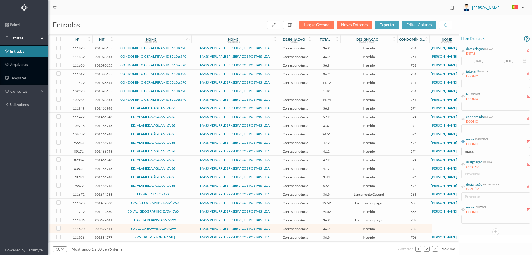
click at [337, 235] on td "36.9" at bounding box center [327, 237] width 28 height 9
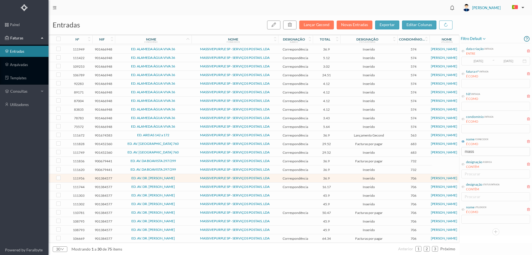
scroll to position [61, 0]
click at [181, 176] on span "ED. AV. DR. [PERSON_NAME]" at bounding box center [153, 177] width 74 height 3
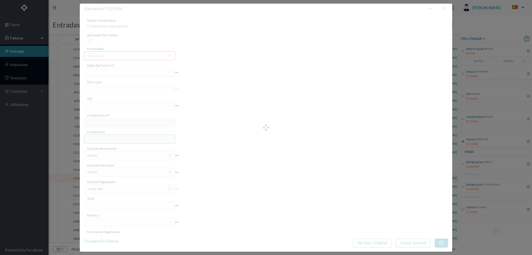
type input "4 45/34546"
type input "ANUIDADE"
type input "901384577"
type input "2025-08-03"
type input "2025-08-31"
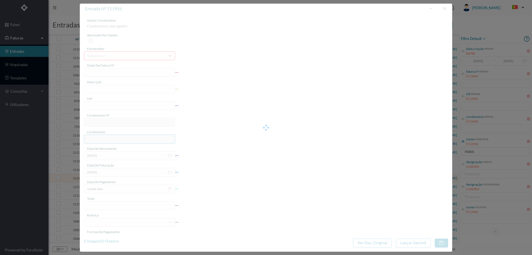
type input "2025-08-03"
type input "36.90"
type input "706"
type input "ED. AV. DR. [PERSON_NAME]"
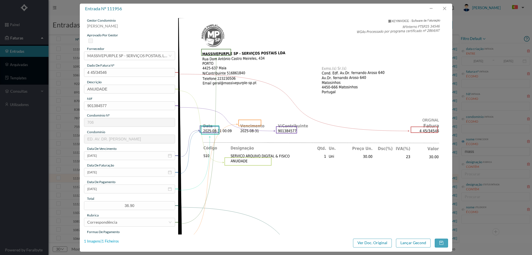
click at [115, 240] on div "1 Imagens | 1 Ficheiros" at bounding box center [101, 241] width 35 height 6
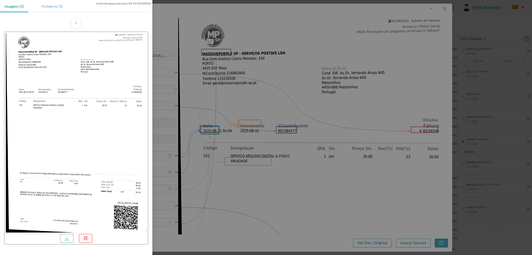
click at [55, 12] on div "Ficheiros (1)" at bounding box center [52, 6] width 30 height 12
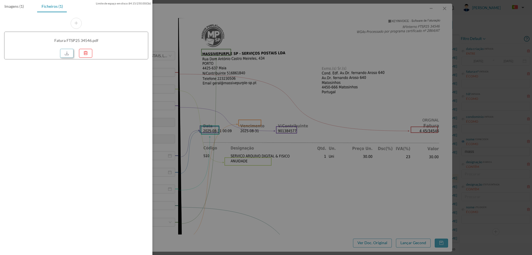
click at [71, 52] on link at bounding box center [66, 53] width 13 height 9
drag, startPoint x: 293, startPoint y: 73, endPoint x: 332, endPoint y: 67, distance: 39.4
click at [294, 74] on div at bounding box center [266, 127] width 532 height 255
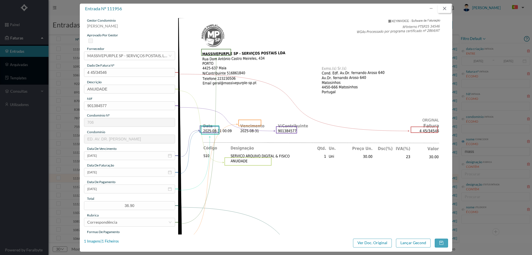
click at [448, 7] on button "button" at bounding box center [444, 8] width 13 height 9
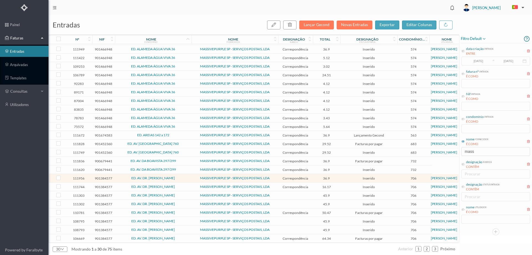
click at [191, 185] on td "ED. AV. DR. [PERSON_NAME]" at bounding box center [153, 186] width 77 height 9
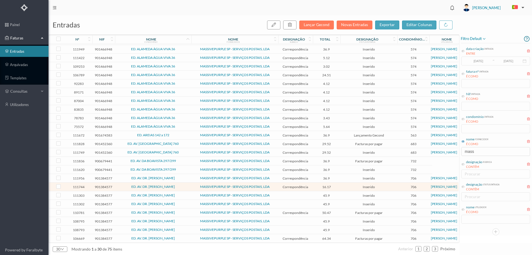
click at [191, 185] on td "ED. AV. DR. [PERSON_NAME]" at bounding box center [153, 186] width 77 height 9
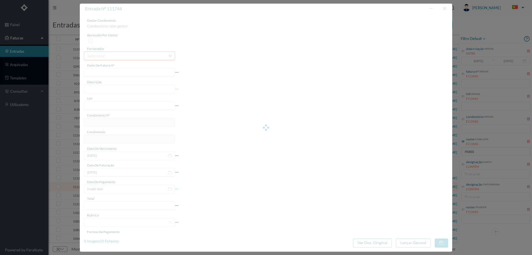
type input "4 45/34153"
type input "Serviço Envio Correio"
type input "901384577"
type input "Invalid date"
type input "2025-08-31"
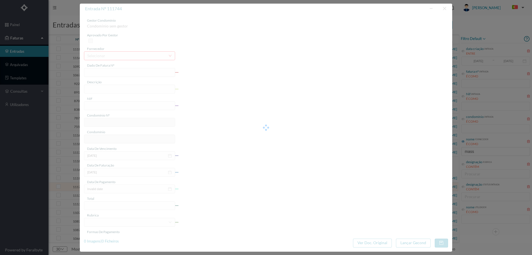
type input "16.17"
type input "706"
type input "ED. AV. DR. [PERSON_NAME]"
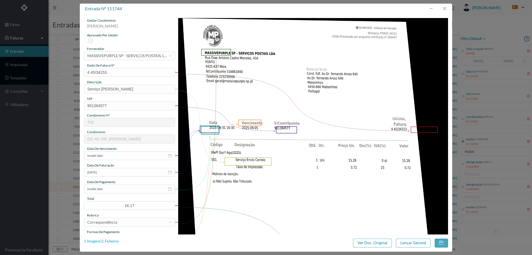
click at [114, 239] on div "1 Imagens | 1 Ficheiros" at bounding box center [101, 241] width 35 height 6
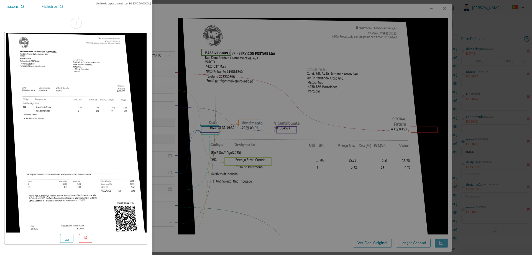
click at [52, 7] on div "Ficheiros (1)" at bounding box center [52, 6] width 30 height 12
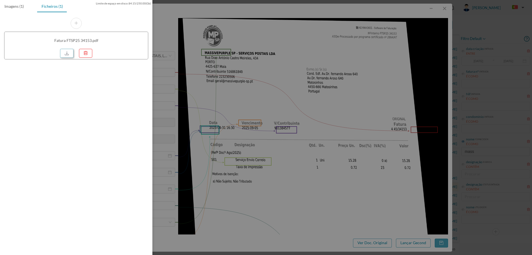
drag, startPoint x: 64, startPoint y: 53, endPoint x: 70, endPoint y: 65, distance: 13.5
click at [64, 53] on link at bounding box center [66, 53] width 13 height 9
click at [441, 8] on div at bounding box center [266, 127] width 532 height 255
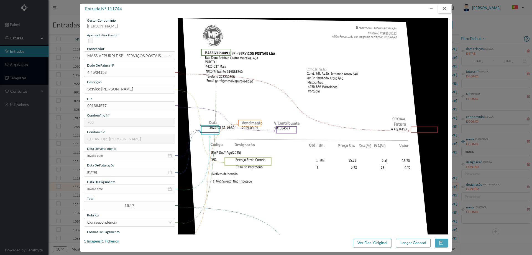
click at [445, 9] on button "button" at bounding box center [444, 8] width 13 height 9
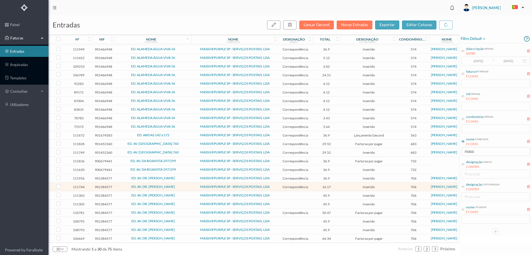
click at [181, 195] on span "ED. AV. DR. [PERSON_NAME]" at bounding box center [153, 195] width 74 height 3
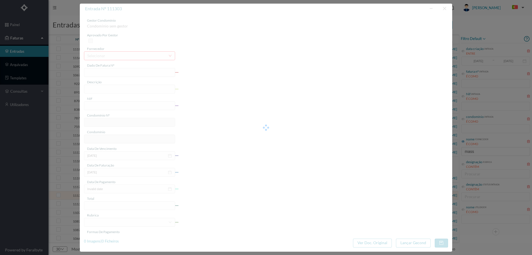
type input "4 110/2277"
type input "901384577"
type input "Invalid date"
type input "2025-09-03"
type input "45.90"
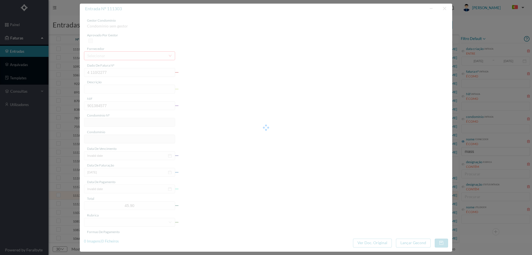
type input "706"
type input "ED. AV. DR. [PERSON_NAME]"
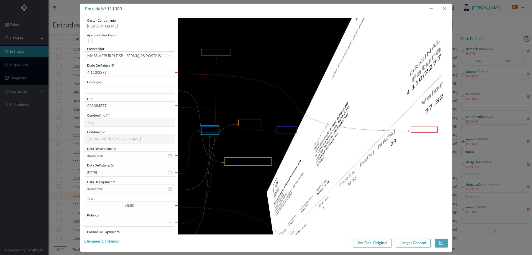
click at [113, 240] on div "1 Imagens | 1 Ficheiros" at bounding box center [101, 241] width 35 height 6
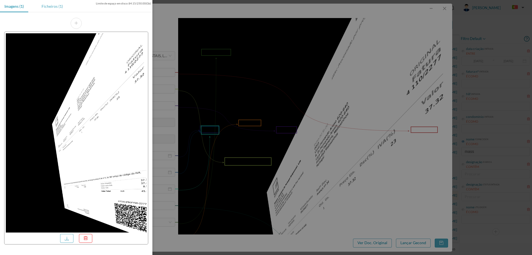
click at [56, 5] on div "Ficheiros (1)" at bounding box center [52, 6] width 30 height 12
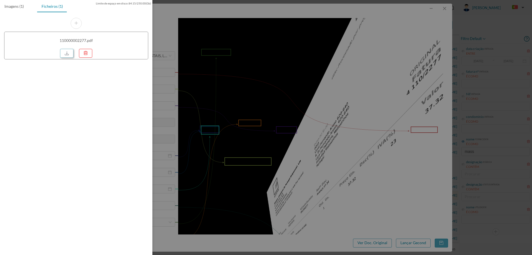
click at [66, 56] on link at bounding box center [66, 53] width 13 height 9
click at [346, 59] on div at bounding box center [266, 127] width 532 height 255
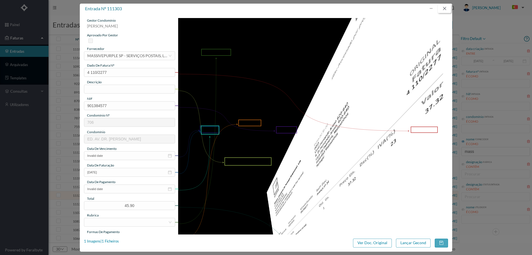
click at [445, 6] on button "button" at bounding box center [444, 8] width 13 height 9
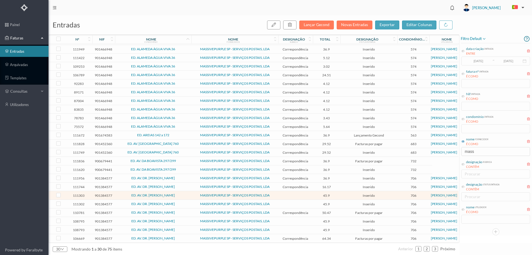
click at [186, 202] on span "ED. AV. DR. [PERSON_NAME]" at bounding box center [153, 203] width 74 height 3
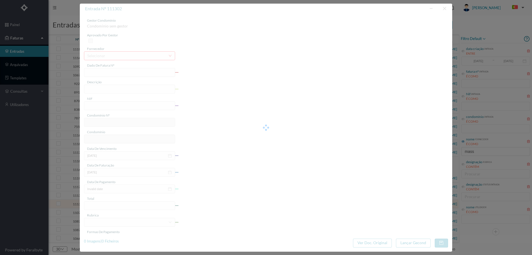
type input "4 110/2276"
type input "901384577"
type input "Invalid date"
type input "2025-09-03"
type input "45.90"
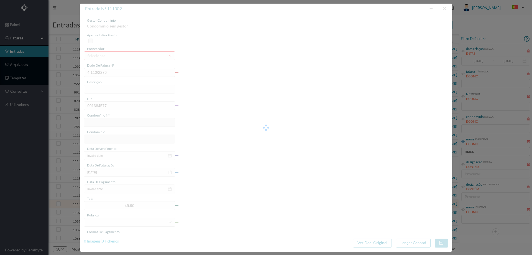
type input "706"
type input "ED. AV. DR. [PERSON_NAME]"
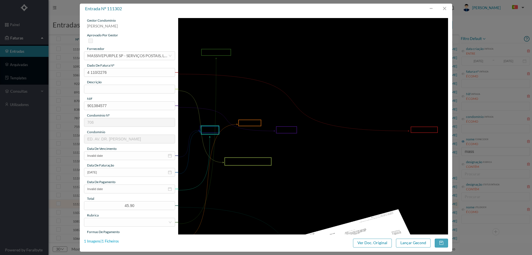
click at [111, 242] on div "1 Imagens | 1 Ficheiros" at bounding box center [101, 241] width 35 height 6
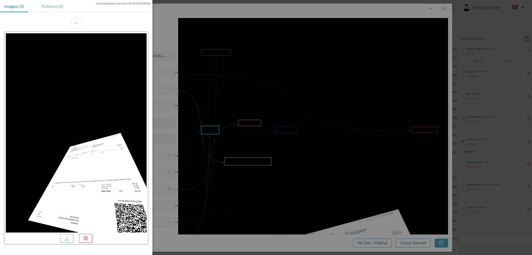
click at [45, 9] on div "Ficheiros (1)" at bounding box center [52, 6] width 30 height 12
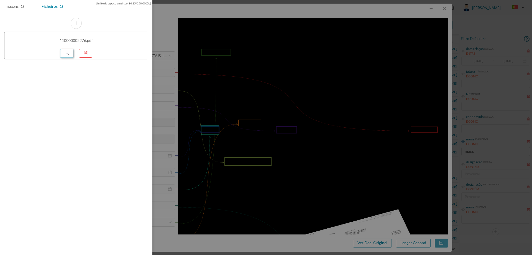
click at [65, 51] on link at bounding box center [66, 53] width 13 height 9
click at [233, 52] on div at bounding box center [266, 127] width 532 height 255
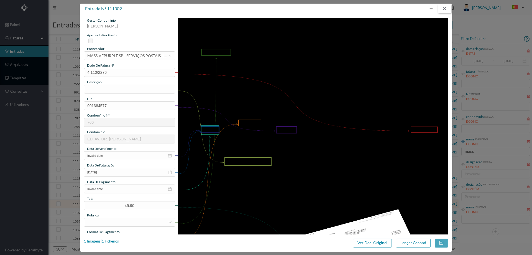
click at [446, 8] on button "button" at bounding box center [444, 8] width 13 height 9
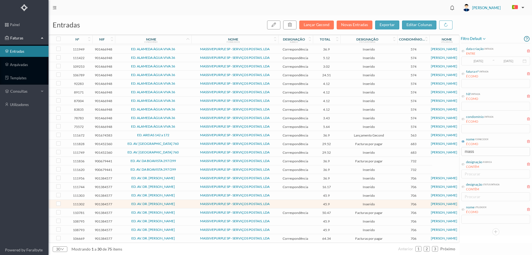
click at [186, 209] on td "ED. AV. DR. [PERSON_NAME]" at bounding box center [153, 212] width 77 height 9
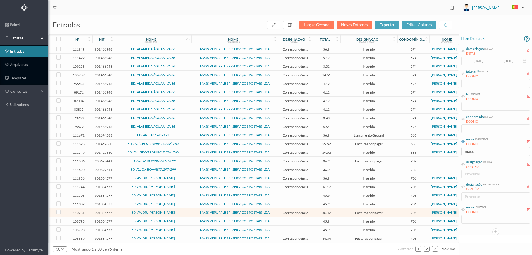
click at [186, 209] on td "ED. AV. DR. [PERSON_NAME]" at bounding box center [153, 212] width 77 height 9
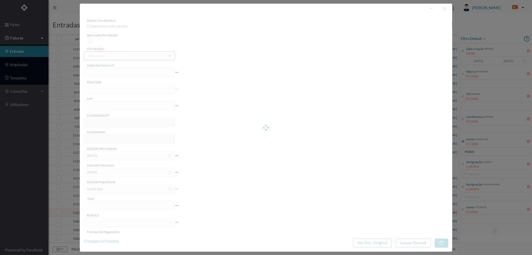
type input "4 45/30659"
type input "Serviço Envio Correio"
type input "901384577"
type input "2025-08-03"
type input "2025-08-31"
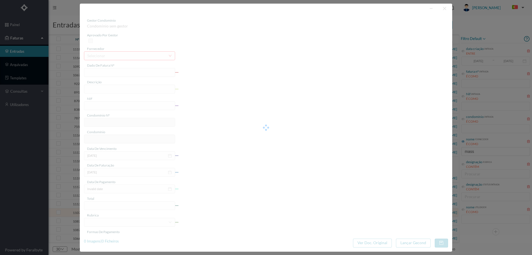
type input "2025-08-03"
type input "50.47"
type input "706"
type input "ED. AV. DR. [PERSON_NAME]"
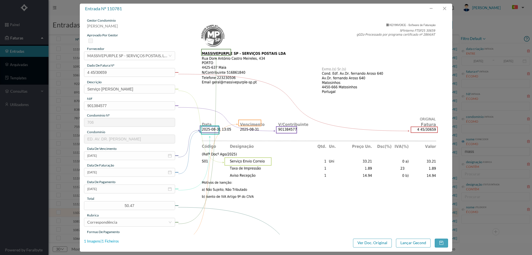
click at [114, 242] on div "1 Imagens | 1 Ficheiros" at bounding box center [101, 241] width 35 height 6
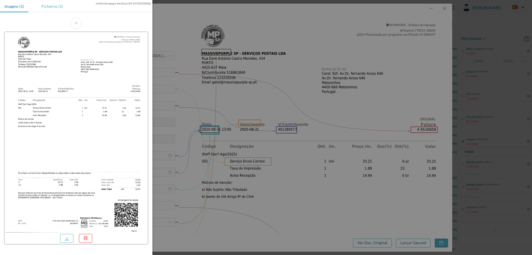
click at [59, 11] on div "Ficheiros (1)" at bounding box center [52, 6] width 30 height 12
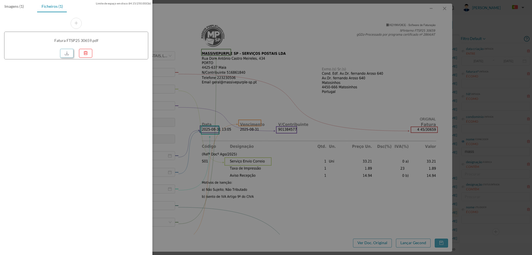
click at [61, 50] on link at bounding box center [66, 53] width 13 height 9
drag, startPoint x: 278, startPoint y: 36, endPoint x: 362, endPoint y: 22, distance: 85.4
click at [279, 36] on div at bounding box center [266, 127] width 532 height 255
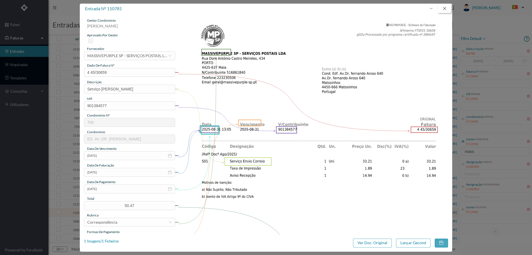
click at [446, 9] on button "button" at bounding box center [444, 8] width 13 height 9
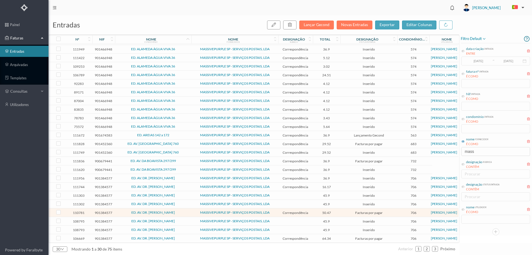
click at [187, 217] on td "ED. AV. DR. [PERSON_NAME]" at bounding box center [153, 221] width 77 height 9
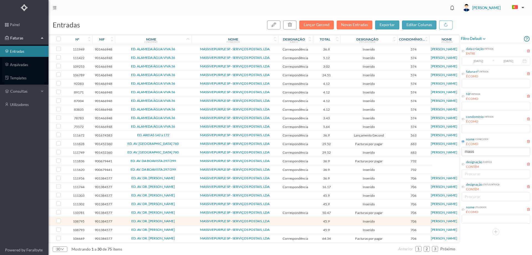
click at [187, 217] on td "ED. AV. DR. [PERSON_NAME]" at bounding box center [153, 221] width 77 height 9
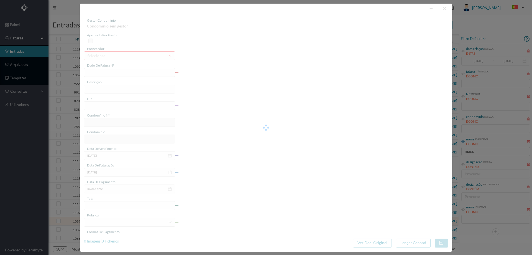
type input "4 110/2185"
type input "901384577"
type input "Invalid date"
type input "2025-08-04"
type input "45.90"
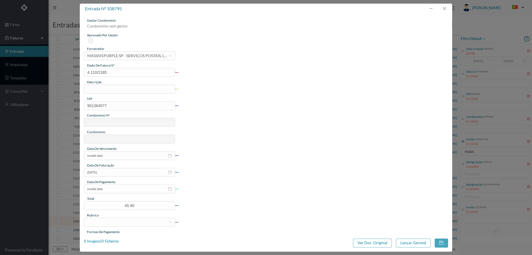
type input "706"
type input "ED. AV. DR. [PERSON_NAME]"
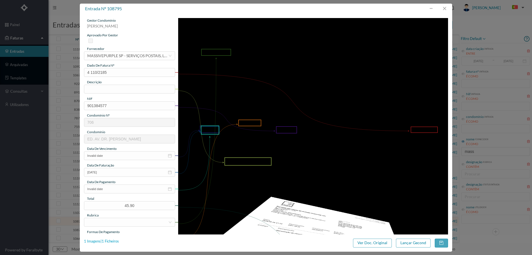
click at [108, 242] on div "1 Imagens | 1 Ficheiros" at bounding box center [101, 241] width 35 height 6
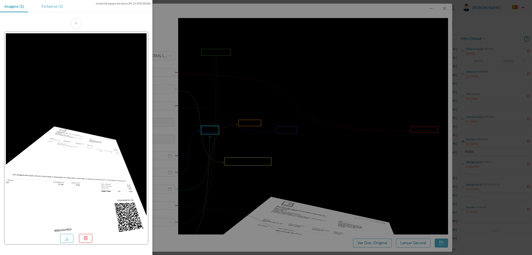
click at [50, 5] on div "Ficheiros (1)" at bounding box center [52, 6] width 30 height 12
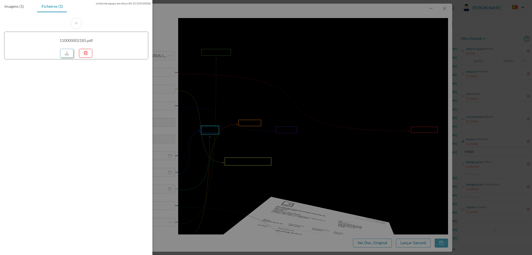
click at [67, 52] on link at bounding box center [66, 53] width 13 height 9
click at [443, 8] on div at bounding box center [266, 127] width 532 height 255
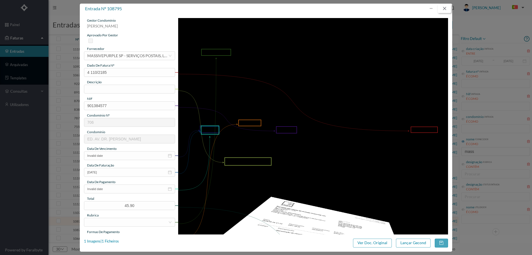
click at [447, 8] on button "button" at bounding box center [444, 8] width 13 height 9
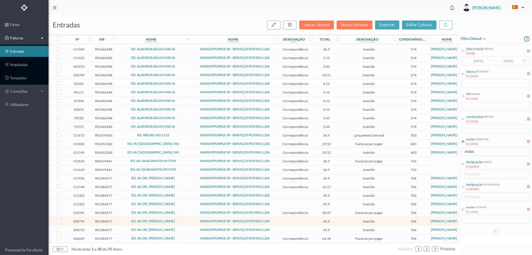
click at [191, 228] on td "ED. AV. DR. [PERSON_NAME]" at bounding box center [153, 229] width 77 height 9
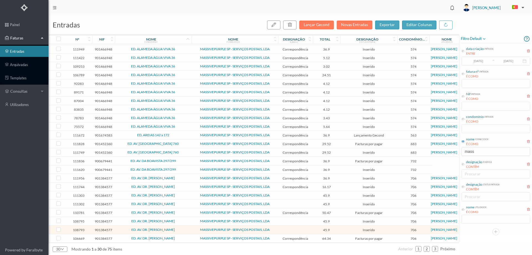
click at [191, 228] on td "ED. AV. DR. [PERSON_NAME]" at bounding box center [153, 229] width 77 height 9
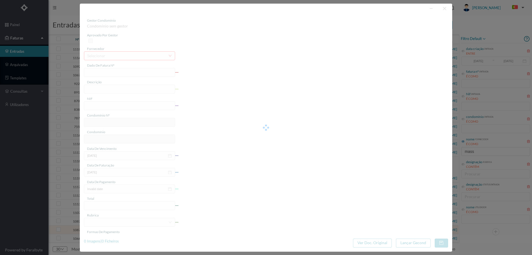
type input "4 110/2184"
type input "901384577"
type input "Invalid date"
type input "2025-08-04"
type input "45.90"
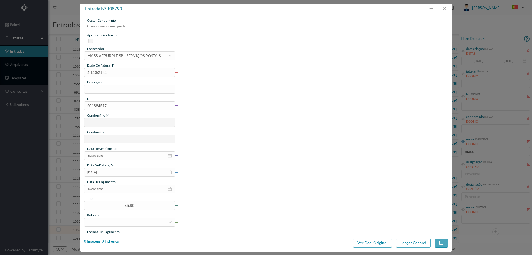
type input "706"
type input "ED. AV. DR. [PERSON_NAME]"
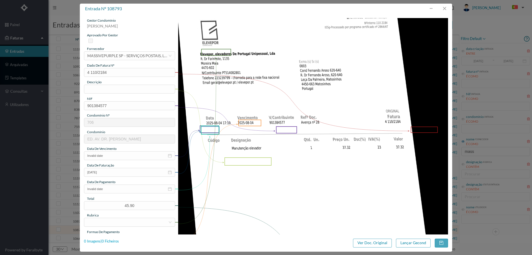
click at [114, 242] on div "0 Imagens | 0 Ficheiros" at bounding box center [101, 241] width 35 height 6
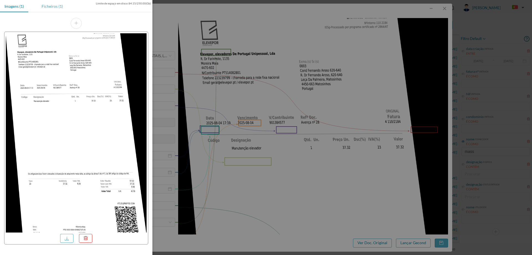
click at [48, 7] on div "Ficheiros (1)" at bounding box center [52, 6] width 30 height 12
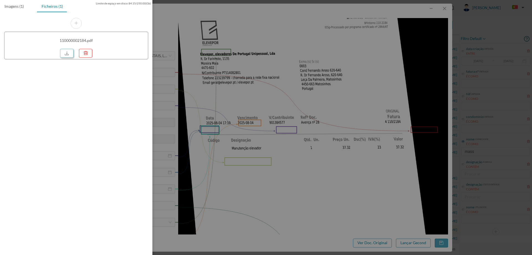
click at [67, 53] on link at bounding box center [66, 53] width 13 height 9
drag, startPoint x: 359, startPoint y: 26, endPoint x: 371, endPoint y: 23, distance: 11.9
click at [359, 26] on div at bounding box center [266, 127] width 532 height 255
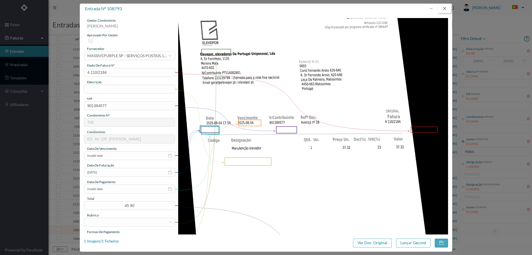
click at [447, 11] on button "button" at bounding box center [444, 8] width 13 height 9
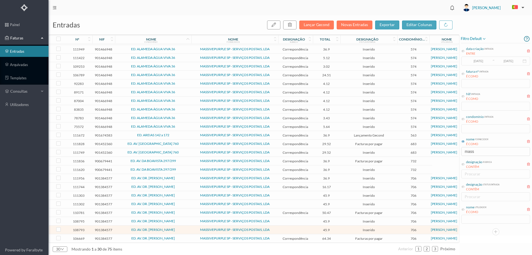
click at [195, 237] on span "MASSIVEPURPLE SP - SERVIÇOS POSTAIS, LDA" at bounding box center [235, 238] width 84 height 3
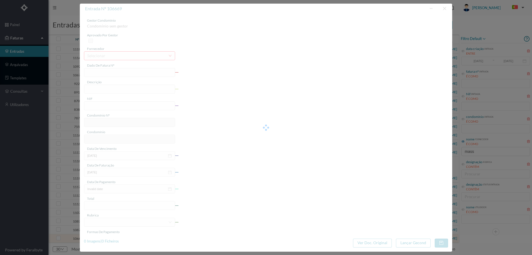
type input "4 45/25937"
type input "Serviço Envio Correio"
type input "901384577"
type input "[DATE]"
type input "2025-07-15"
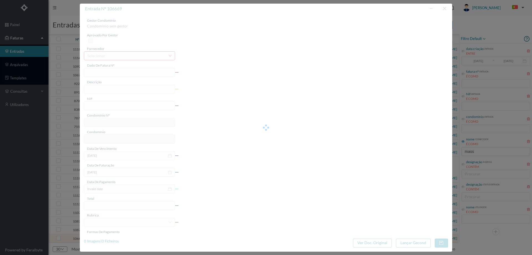
type input "[DATE]"
type input "64.34"
type input "706"
type input "ED. AV. DR. [PERSON_NAME]"
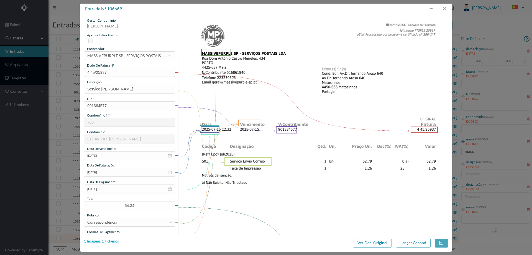
click at [111, 240] on div "1 Imagens | 1 Ficheiros" at bounding box center [101, 241] width 35 height 6
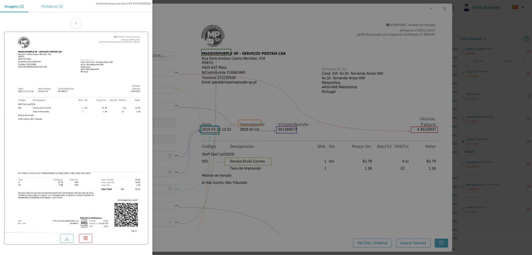
click at [55, 5] on div "Ficheiros (1)" at bounding box center [52, 6] width 30 height 12
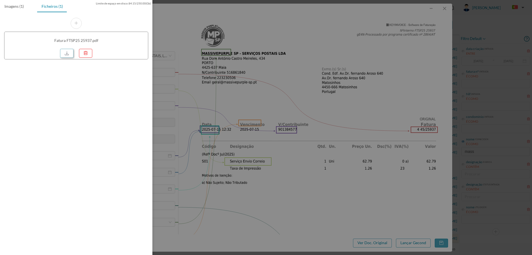
click at [68, 53] on link at bounding box center [66, 53] width 13 height 9
drag, startPoint x: 306, startPoint y: 102, endPoint x: 321, endPoint y: 100, distance: 15.4
click at [307, 102] on div at bounding box center [266, 127] width 532 height 255
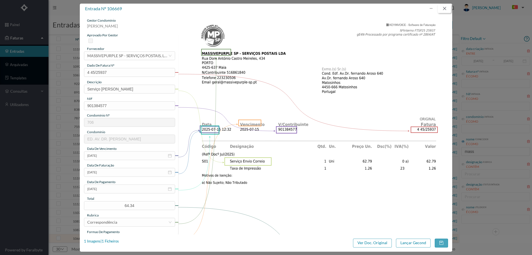
click at [443, 6] on button "button" at bounding box center [444, 8] width 13 height 9
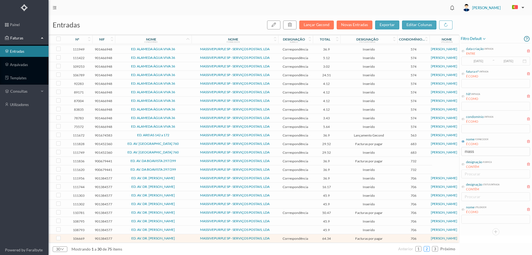
click at [429, 248] on link "2" at bounding box center [427, 249] width 6 height 8
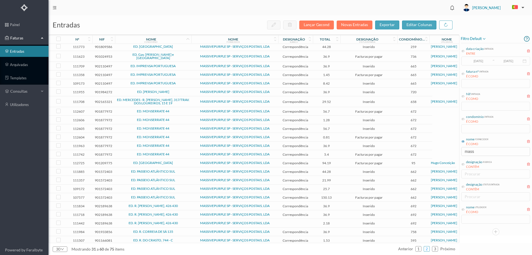
scroll to position [0, 0]
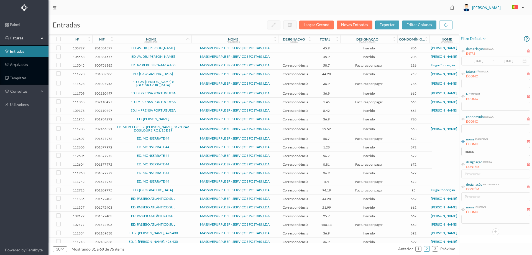
click at [184, 49] on span "ED. AV. DR. [PERSON_NAME]" at bounding box center [153, 47] width 74 height 3
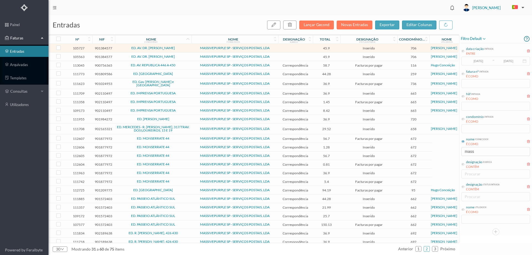
click at [184, 49] on span "ED. AV. DR. [PERSON_NAME]" at bounding box center [153, 47] width 74 height 3
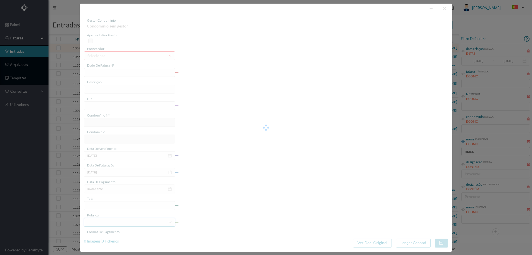
type input "4 110/2091"
type input "901384577"
type input "Invalid date"
type input "[DATE]"
type input "45.90"
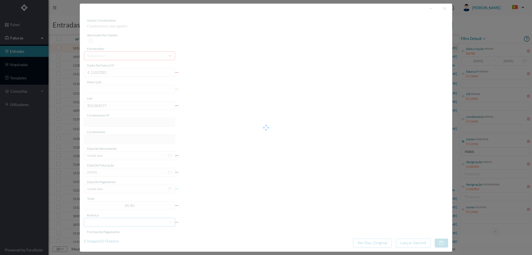
type input "706"
type input "ED. AV. DR. [PERSON_NAME]"
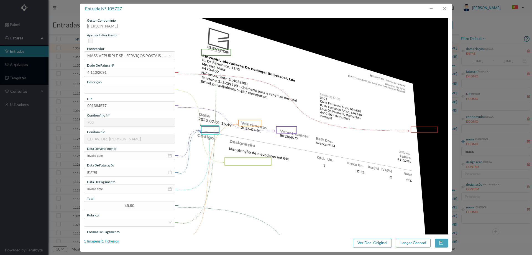
click at [116, 243] on div "1 Imagens | 1 Ficheiros" at bounding box center [101, 241] width 35 height 6
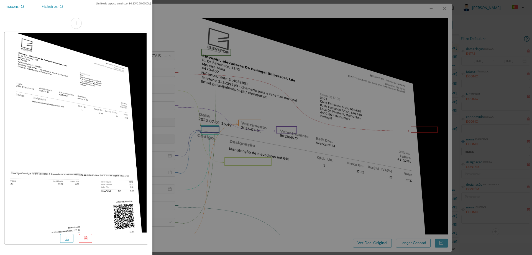
click at [57, 7] on div "Ficheiros (1)" at bounding box center [52, 6] width 30 height 12
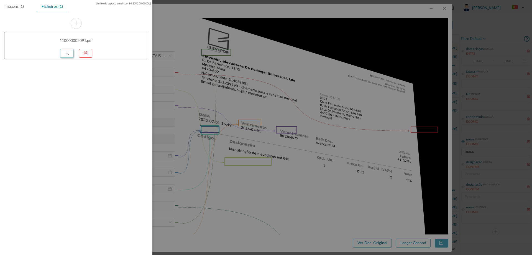
click at [65, 52] on link at bounding box center [66, 53] width 13 height 9
click at [331, 42] on div at bounding box center [266, 127] width 532 height 255
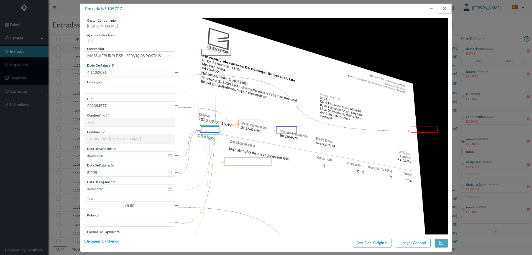
click at [446, 7] on button "button" at bounding box center [444, 8] width 13 height 9
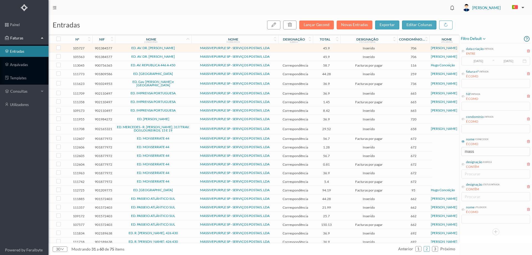
click at [186, 57] on span "ED. AV. DR. [PERSON_NAME]" at bounding box center [153, 56] width 74 height 3
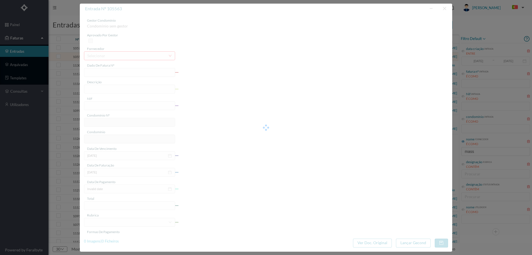
type input "4 110/2090"
type input "901384577"
type input "Invalid date"
type input "[DATE]"
type input "45.90"
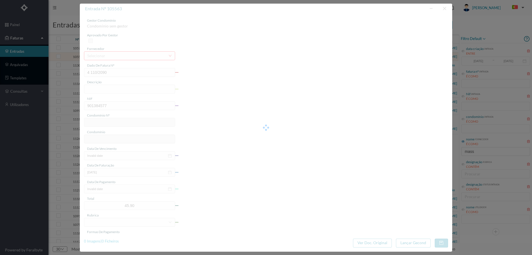
type input "706"
type input "ED. AV. DR. [PERSON_NAME]"
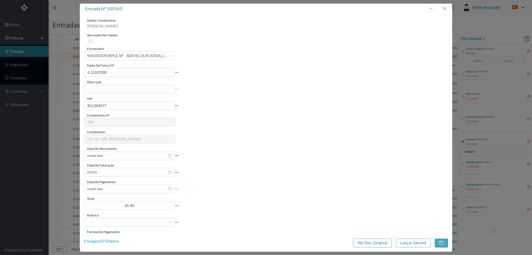
click at [111, 239] on div "0 Imagens | 0 Ficheiros" at bounding box center [101, 241] width 35 height 6
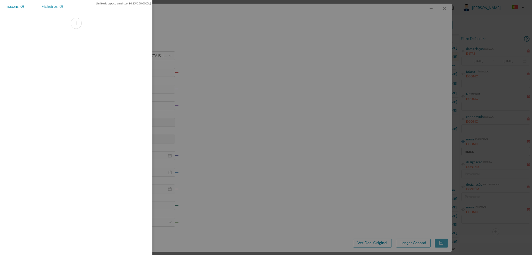
click at [59, 8] on div "Ficheiros (0)" at bounding box center [52, 6] width 30 height 12
click at [248, 61] on div at bounding box center [266, 127] width 532 height 255
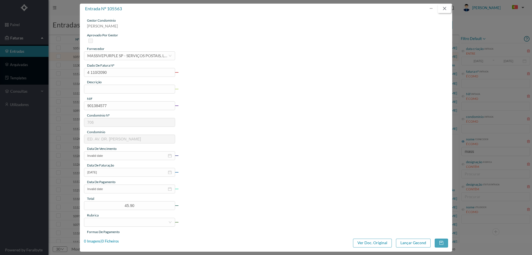
click at [445, 10] on button "button" at bounding box center [444, 8] width 13 height 9
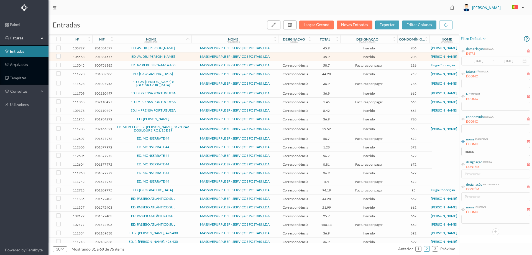
click at [182, 55] on span "ED. AV. DR. [PERSON_NAME]" at bounding box center [153, 56] width 74 height 3
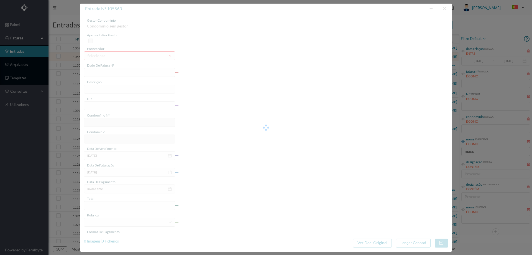
type input "4 110/2090"
type input "901384577"
type input "Invalid date"
type input "[DATE]"
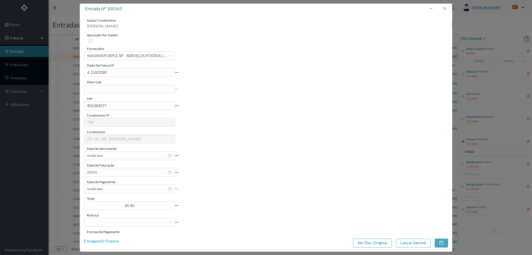
click at [111, 240] on div "0 Imagens | 0 Ficheiros" at bounding box center [101, 241] width 35 height 6
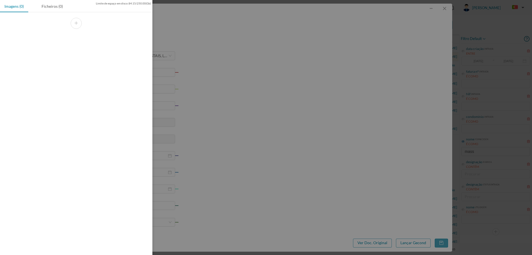
click at [450, 9] on div at bounding box center [266, 127] width 532 height 255
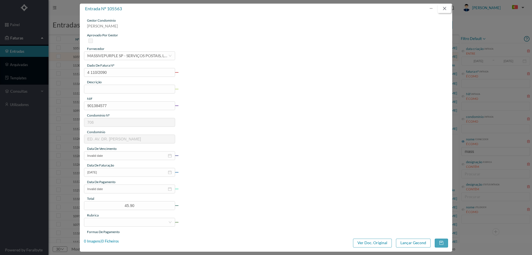
drag, startPoint x: 450, startPoint y: 8, endPoint x: 373, endPoint y: 21, distance: 78.2
click at [450, 8] on button "button" at bounding box center [444, 8] width 13 height 9
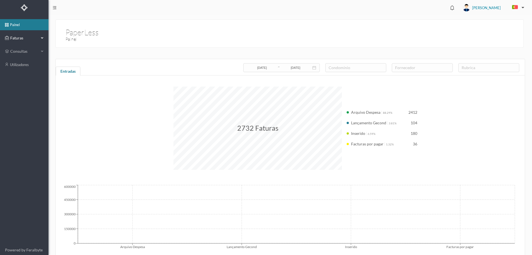
drag, startPoint x: 8, startPoint y: 34, endPoint x: 23, endPoint y: 44, distance: 17.5
click at [9, 34] on div "Faturas" at bounding box center [22, 37] width 34 height 11
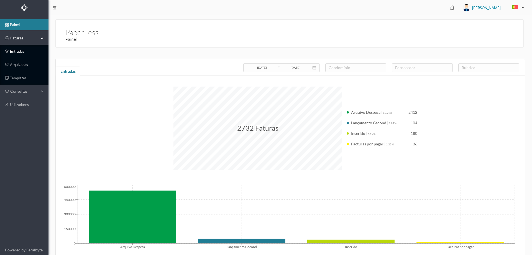
click at [24, 51] on link "entradas" at bounding box center [24, 51] width 49 height 11
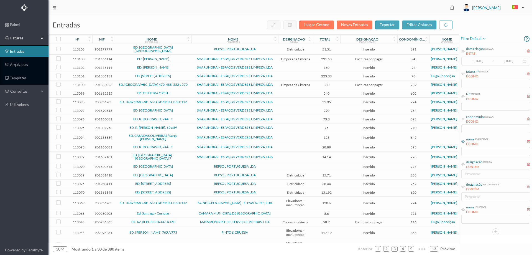
click at [462, 142] on icon at bounding box center [463, 141] width 3 height 3
click at [469, 149] on input "text" at bounding box center [496, 151] width 69 height 9
click at [473, 150] on input "text" at bounding box center [496, 151] width 69 height 9
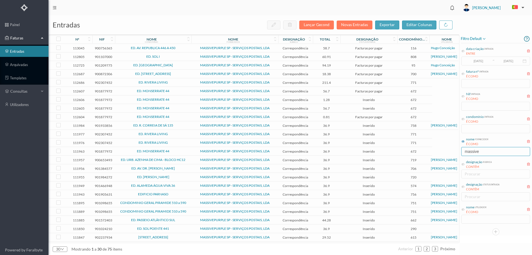
type input "massive"
click at [188, 39] on icon at bounding box center [188, 41] width 3 height 4
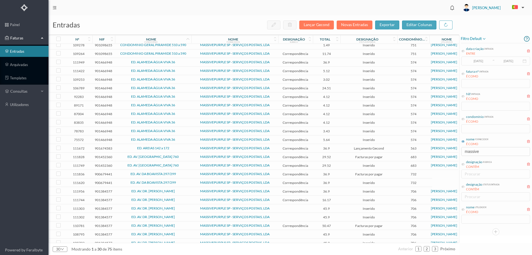
scroll to position [61, 0]
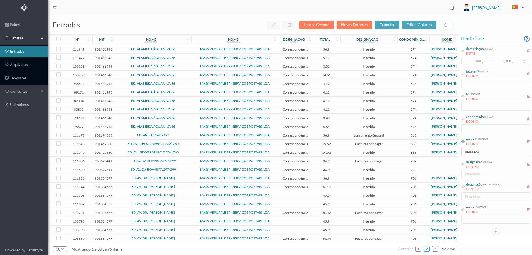
click at [429, 249] on link "2" at bounding box center [427, 249] width 6 height 8
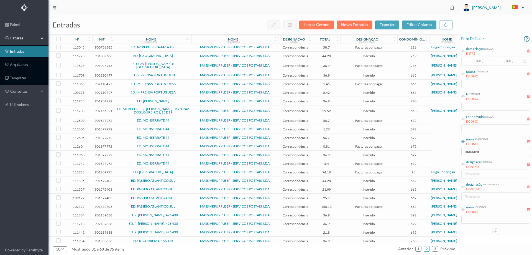
scroll to position [0, 0]
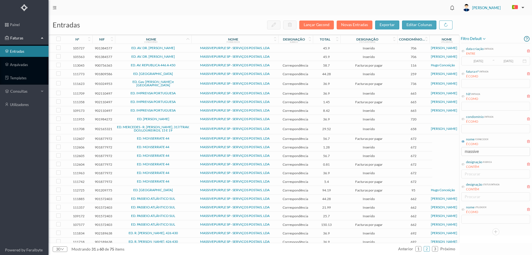
click at [184, 48] on span "ED. AV. DR. FERNANDO AROSO" at bounding box center [153, 47] width 74 height 3
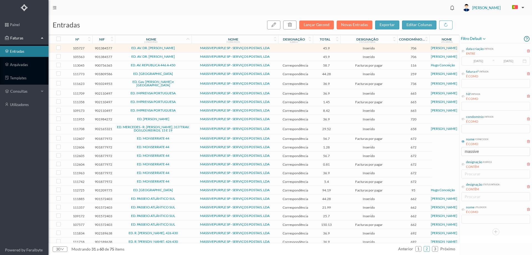
click at [184, 48] on span "ED. AV. DR. FERNANDO AROSO" at bounding box center [153, 47] width 74 height 3
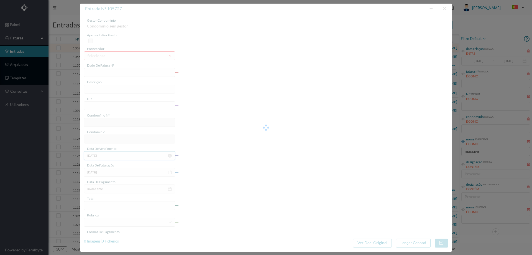
type input "4 110/2091"
type input "901384577"
type input "Invalid date"
type input "2025-07-01"
type input "45.90"
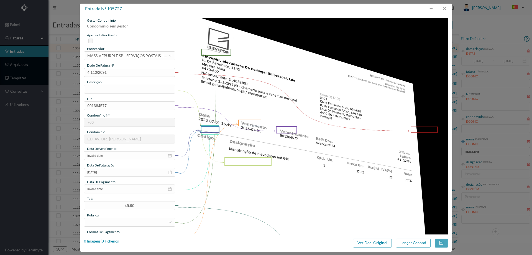
type input "706"
type input "ED. AV. DR. FERNANDO AROSO"
click at [445, 10] on button "button" at bounding box center [444, 8] width 13 height 9
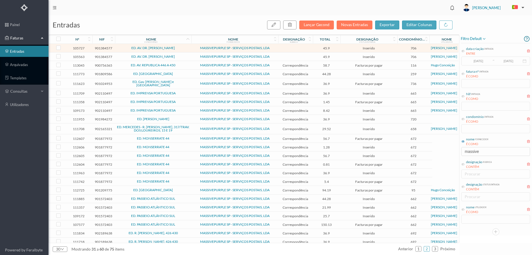
click at [190, 60] on td "ED. AV. DR. [PERSON_NAME]" at bounding box center [153, 56] width 77 height 9
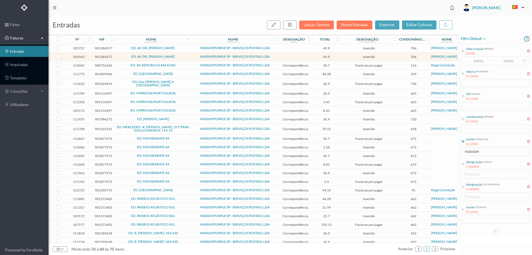
click at [190, 60] on td "ED. AV. DR. [PERSON_NAME]" at bounding box center [153, 56] width 77 height 9
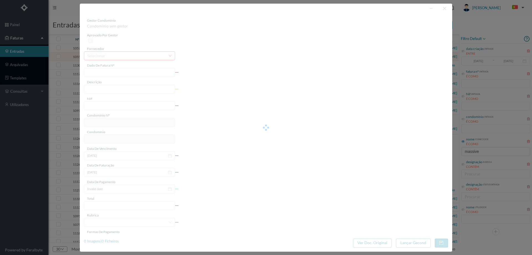
type input "4 110/2090"
type input "901384577"
type input "Invalid date"
type input "[DATE]"
type input "45.90"
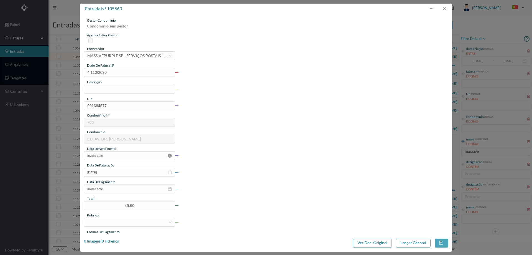
type input "706"
type input "ED. AV. DR. [PERSON_NAME]"
click at [441, 9] on button "button" at bounding box center [444, 8] width 13 height 9
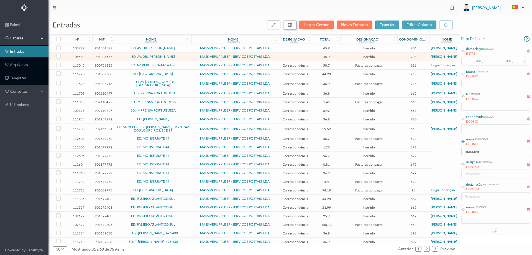
click at [292, 23] on icon "button" at bounding box center [290, 24] width 4 height 4
click at [341, 53] on button "sim" at bounding box center [340, 50] width 11 height 7
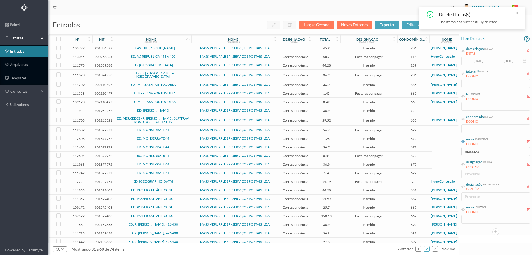
click at [192, 57] on td "MASSIVEPURPLE SP - SERVIÇOS POSTAIS, LDA" at bounding box center [235, 56] width 87 height 9
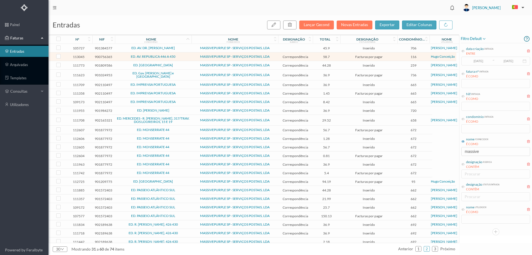
click at [178, 65] on span "ED. [GEOGRAPHIC_DATA]" at bounding box center [153, 64] width 74 height 3
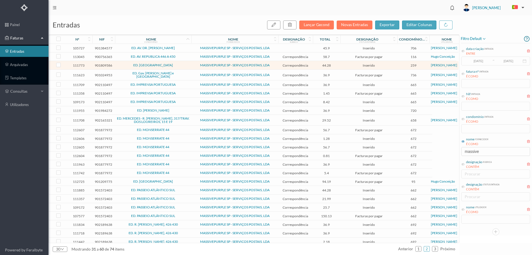
click at [192, 74] on td "MASSIVEPURPLE SP - SERVIÇOS POSTAIS, LDA" at bounding box center [235, 75] width 87 height 11
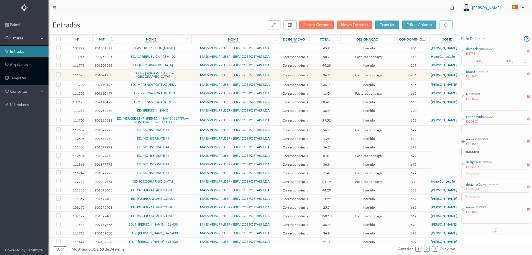
click at [184, 85] on td "ED. IMPRENSA PORTUGUESA" at bounding box center [153, 84] width 77 height 9
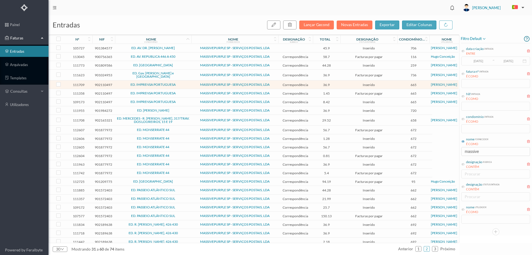
click at [184, 109] on span "ED. [PERSON_NAME]" at bounding box center [153, 110] width 74 height 3
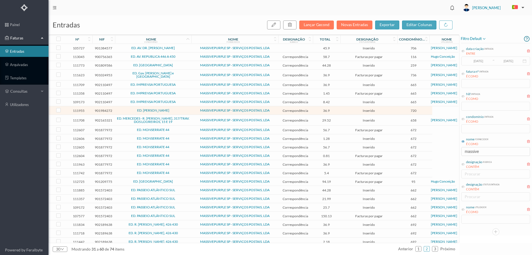
click at [190, 120] on td "ED. MERCEDES - R. [PERSON_NAME], 317/TRAV. DOS LOUREIROS, 15 E 19" at bounding box center [153, 120] width 77 height 11
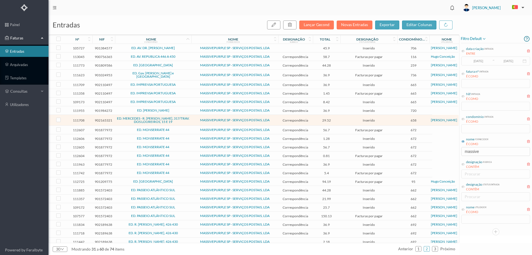
click at [187, 128] on span "ED. MONSERRATE 44" at bounding box center [153, 129] width 74 height 3
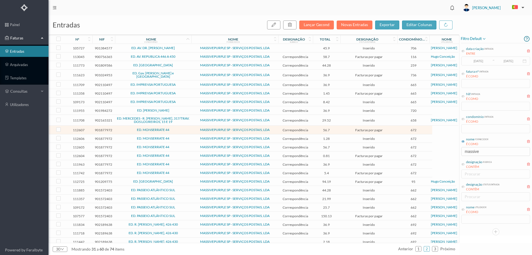
click at [187, 128] on span "ED. MONSERRATE 44" at bounding box center [153, 129] width 74 height 3
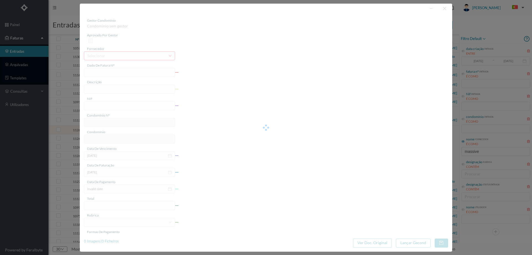
type input "4 45/22519"
type input "Serviço Envio Correio"
type input "901877972"
type input "2025-06-02"
type input "2025-06-25"
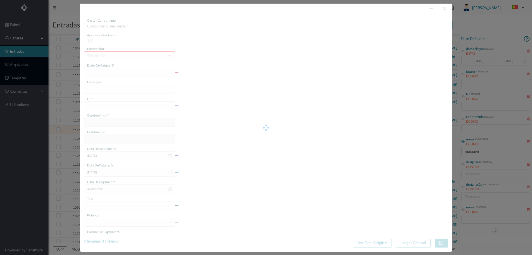
type input "2025-06-02"
type input "56.70"
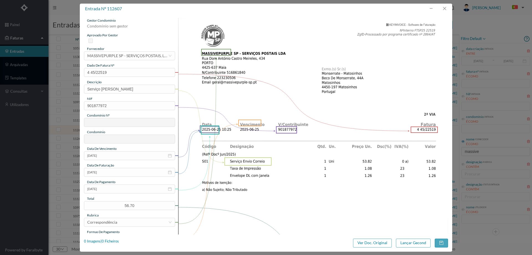
type input "672"
type input "ED. MONSERRATE 44"
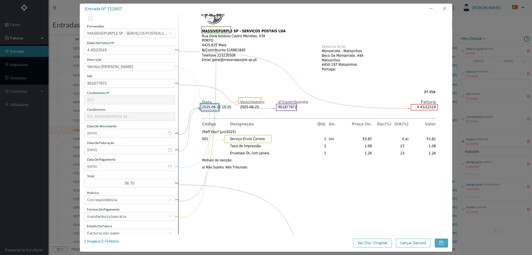
scroll to position [111, 0]
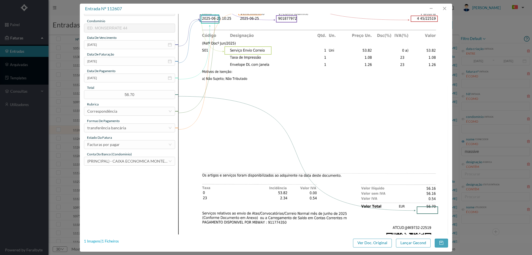
click at [111, 241] on div "1 Imagens | 1 Ficheiros" at bounding box center [101, 241] width 35 height 6
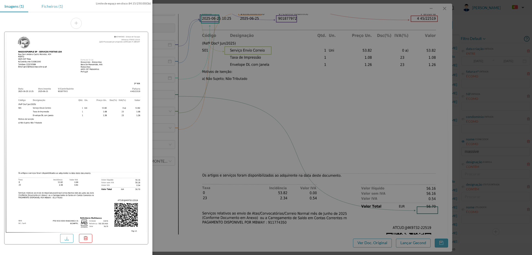
click at [54, 6] on div "Ficheiros (1)" at bounding box center [52, 6] width 30 height 12
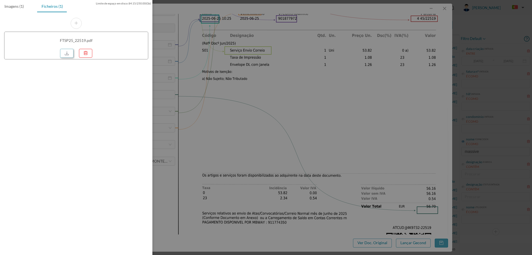
click at [69, 55] on link at bounding box center [66, 53] width 13 height 9
drag, startPoint x: 319, startPoint y: 53, endPoint x: 336, endPoint y: 51, distance: 17.9
click at [319, 53] on div at bounding box center [266, 127] width 532 height 255
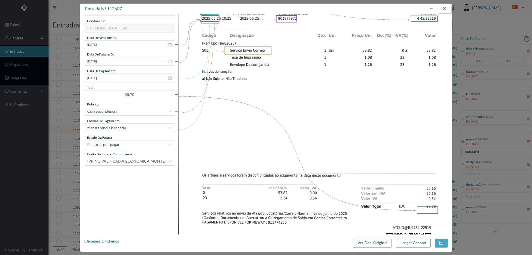
click at [448, 6] on button "button" at bounding box center [444, 8] width 13 height 9
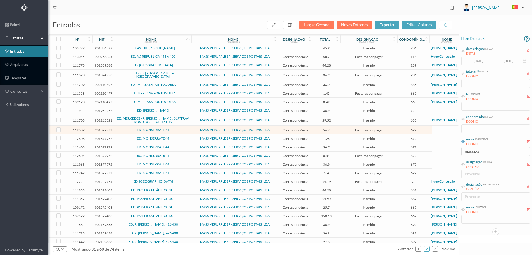
click at [182, 137] on span "ED. MONSERRATE 44" at bounding box center [153, 138] width 74 height 3
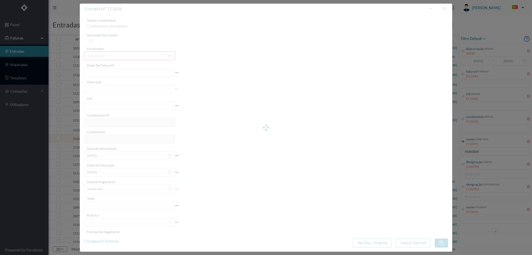
type input "4 45/14704"
type input "Serviço Envio Correio"
type input "901877972"
type input "Invalid date"
type input "2025-04-23"
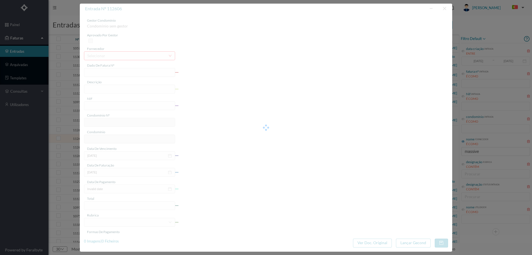
type input "1.28"
type input "672"
type input "ED. MONSERRATE 44"
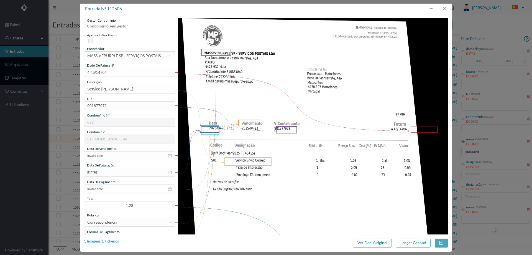
click at [113, 242] on div "1 Imagens | 1 Ficheiros" at bounding box center [101, 241] width 35 height 6
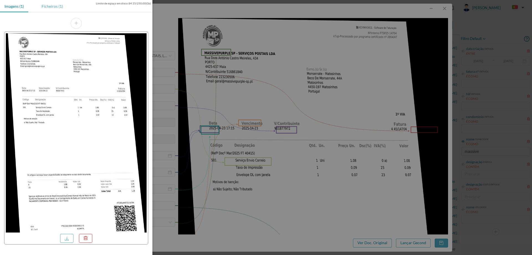
click at [54, 7] on div "Ficheiros (1)" at bounding box center [52, 6] width 30 height 12
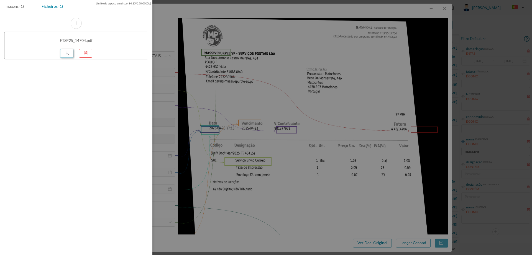
click at [66, 52] on link at bounding box center [66, 53] width 13 height 9
click at [381, 32] on div at bounding box center [266, 127] width 532 height 255
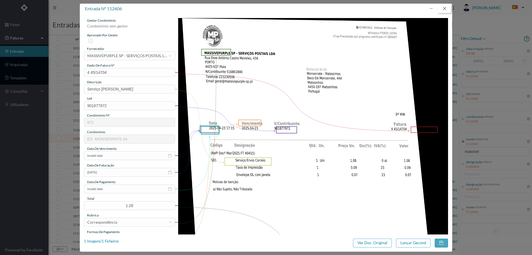
click at [447, 9] on button "button" at bounding box center [444, 8] width 13 height 9
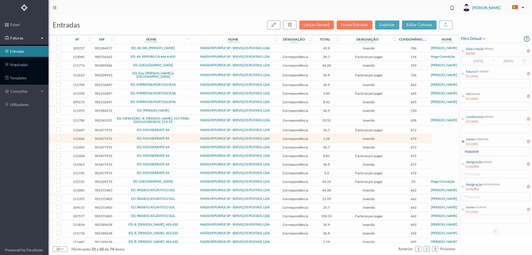
click at [178, 143] on td "ED. MONSERRATE 44" at bounding box center [153, 147] width 77 height 9
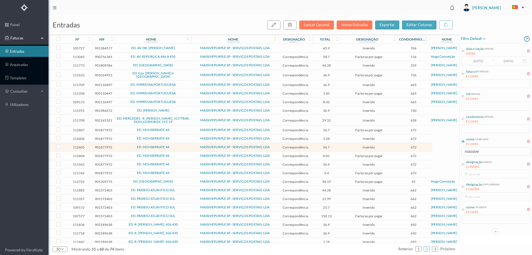
click at [178, 145] on span "ED. MONSERRATE 44" at bounding box center [153, 146] width 74 height 3
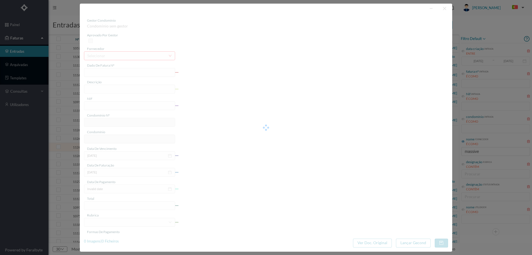
type input "4 45/5982"
type input "Serviço Envio Correio"
type input "901877972"
type input "2025-02-02"
type input "2025-02-28"
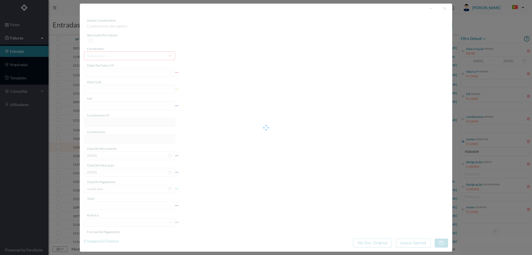
type input "2025-02-02"
type input "56.70"
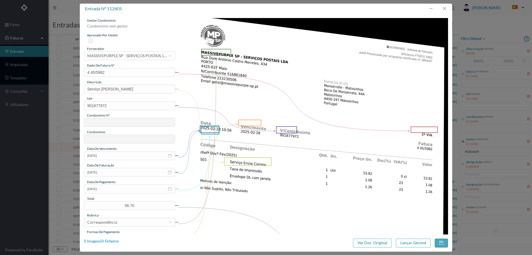
type input "672"
type input "ED. MONSERRATE 44"
click at [111, 242] on div "0 Imagens | 0 Ficheiros" at bounding box center [101, 241] width 35 height 6
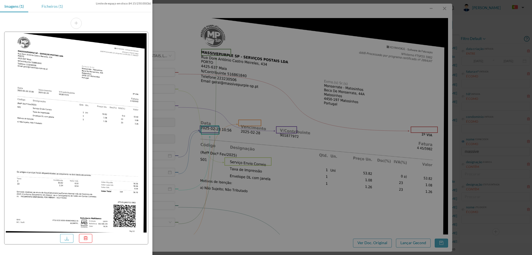
click at [60, 7] on div "Ficheiros (1)" at bounding box center [52, 6] width 30 height 12
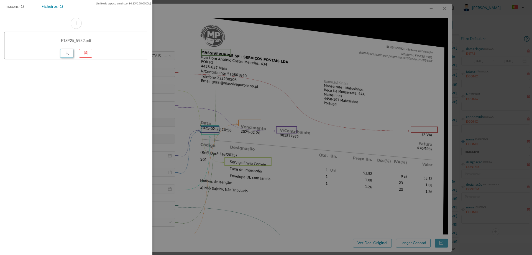
click at [63, 53] on link at bounding box center [66, 53] width 13 height 9
drag, startPoint x: 253, startPoint y: 51, endPoint x: 354, endPoint y: 35, distance: 102.1
click at [254, 51] on div at bounding box center [266, 127] width 532 height 255
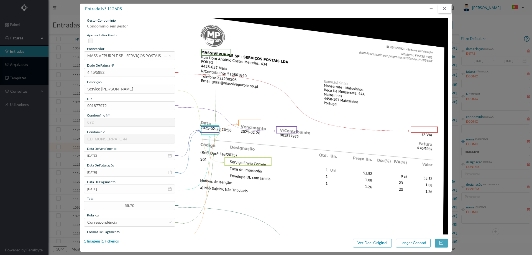
click at [448, 6] on button "button" at bounding box center [444, 8] width 13 height 9
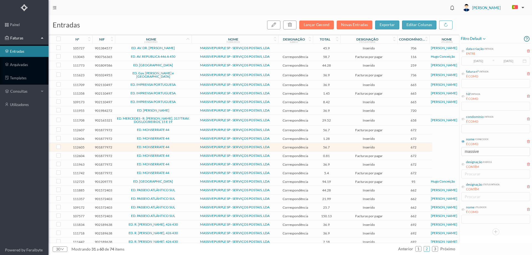
click at [176, 151] on td "ED. MONSERRATE 44" at bounding box center [153, 155] width 77 height 9
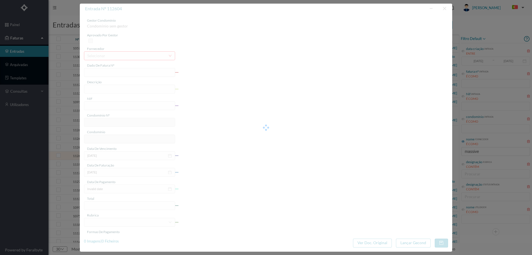
type input "4 45/9368"
type input "Serviço Envio Correio"
type input "901877972"
type input "2025-01-01"
type input "2025-02-28"
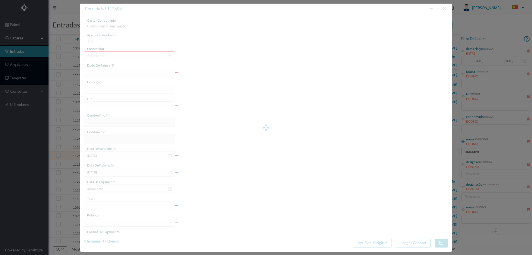
type input "2025-01-01"
type input "0.81"
type input "672"
type input "ED. MONSERRATE 44"
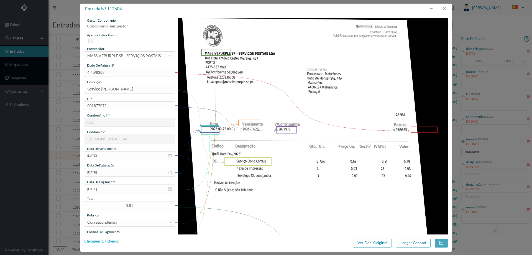
click at [114, 240] on div "1 Imagens | 1 Ficheiros" at bounding box center [101, 241] width 35 height 6
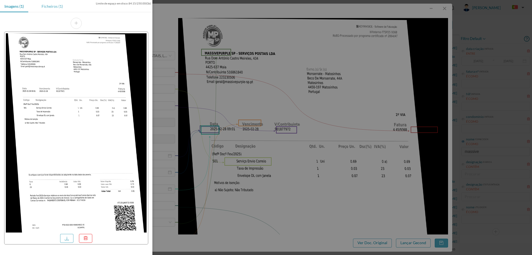
click at [63, 6] on div "Ficheiros (1)" at bounding box center [52, 6] width 30 height 12
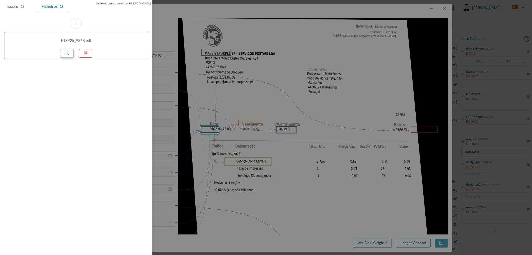
click at [65, 55] on link at bounding box center [66, 53] width 13 height 9
drag, startPoint x: 276, startPoint y: 45, endPoint x: 332, endPoint y: 40, distance: 56.8
click at [276, 45] on div at bounding box center [266, 127] width 532 height 255
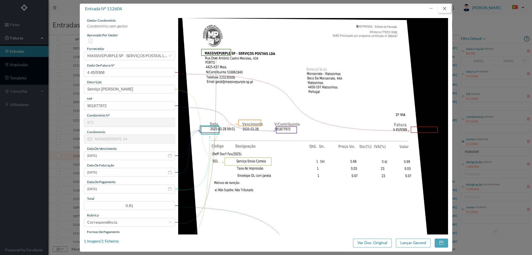
click at [446, 6] on button "button" at bounding box center [444, 8] width 13 height 9
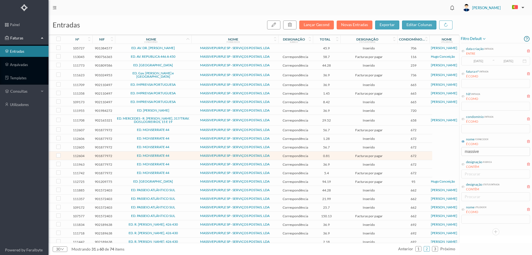
click at [180, 160] on td "ED. MONSERRATE 44" at bounding box center [153, 164] width 77 height 9
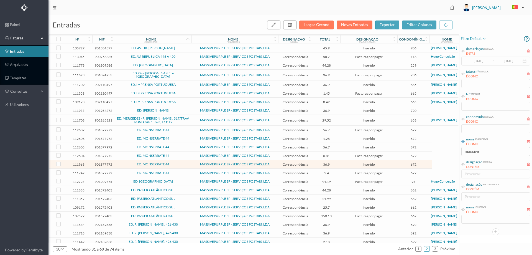
click at [180, 160] on td "ED. MONSERRATE 44" at bounding box center [153, 164] width 77 height 9
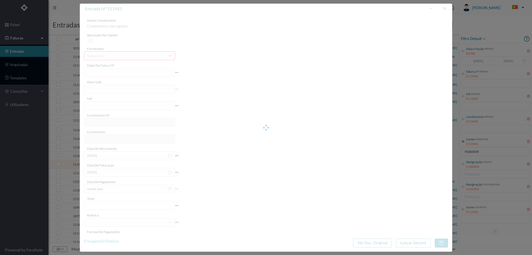
type input "4 45/34540"
type input "ANUIDADE"
type input "901877972"
type input "Invalid date"
type input "2025-08-31"
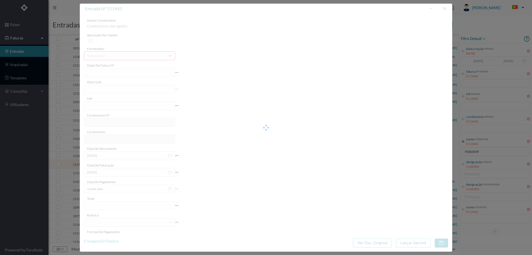
type input "36.90"
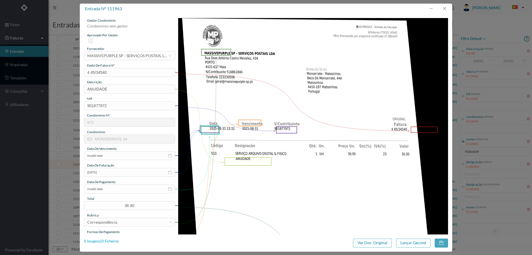
type input "672"
type input "ED. MONSERRATE 44"
click at [113, 242] on div "0 Imagens | 0 Ficheiros" at bounding box center [101, 241] width 35 height 6
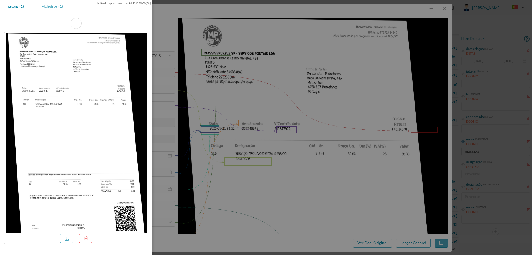
click at [54, 2] on div "Ficheiros (1)" at bounding box center [52, 6] width 30 height 12
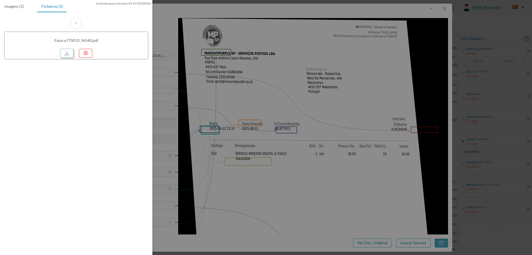
click at [63, 53] on link at bounding box center [66, 53] width 13 height 9
drag, startPoint x: 292, startPoint y: 48, endPoint x: 332, endPoint y: 45, distance: 40.1
click at [292, 48] on div at bounding box center [266, 127] width 532 height 255
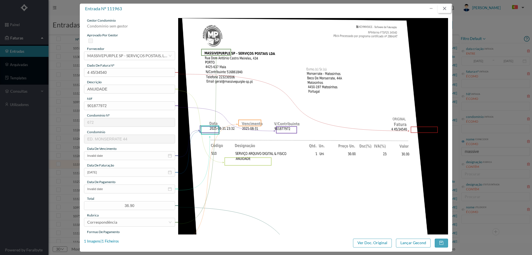
click at [446, 7] on button "button" at bounding box center [444, 8] width 13 height 9
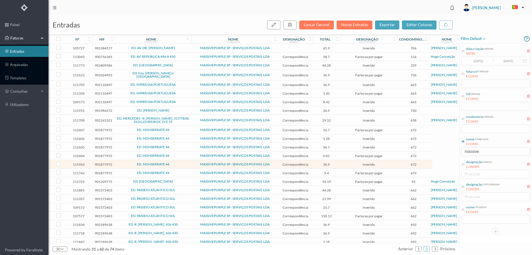
click at [181, 171] on span "ED. MONSERRATE 44" at bounding box center [153, 172] width 74 height 3
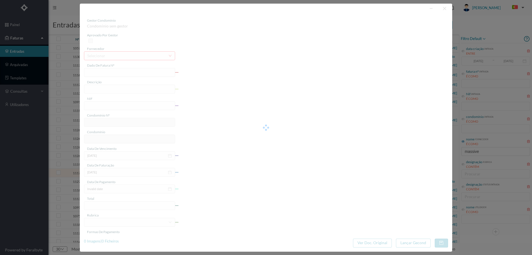
type input "4 45/33906"
type input "Serviço Envio Correio"
type input "901877972"
type input "2025-08-03"
type input "2025-08-31"
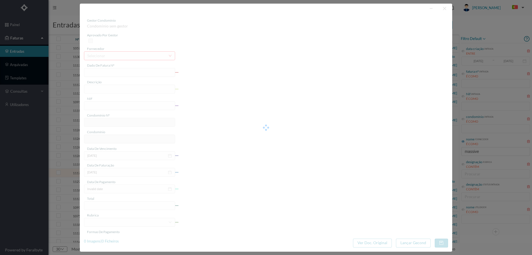
type input "2025-08-03"
type input "5.40"
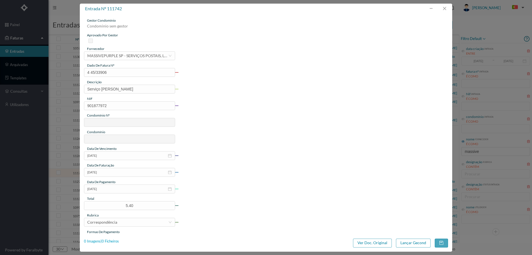
type input "672"
type input "ED. MONSERRATE 44"
click at [117, 240] on div "0 Imagens | 0 Ficheiros" at bounding box center [101, 241] width 35 height 6
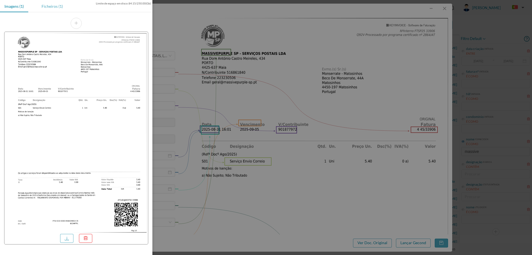
click at [56, 8] on div "Ficheiros (1)" at bounding box center [52, 6] width 30 height 12
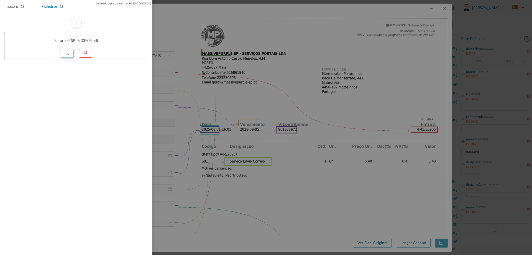
click at [66, 54] on link at bounding box center [66, 53] width 13 height 9
drag, startPoint x: 283, startPoint y: 63, endPoint x: 384, endPoint y: 50, distance: 101.6
click at [283, 63] on div at bounding box center [266, 127] width 532 height 255
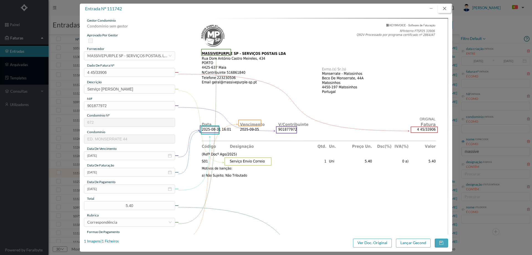
click at [445, 9] on button "button" at bounding box center [444, 8] width 13 height 9
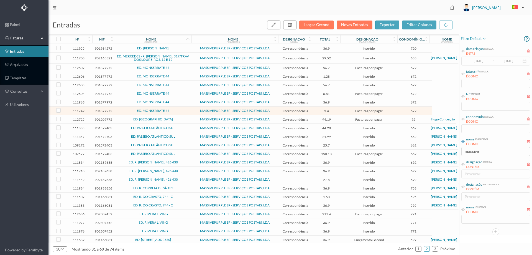
scroll to position [63, 0]
click at [174, 211] on span "ED. RIVERA LIVING" at bounding box center [153, 212] width 74 height 3
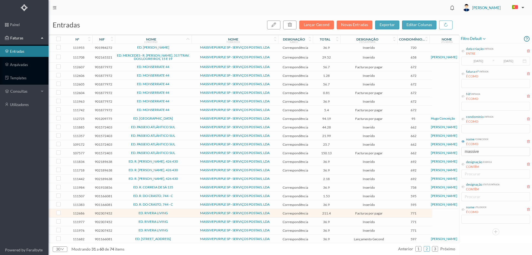
click at [174, 211] on span "ED. RIVERA LIVING" at bounding box center [153, 212] width 74 height 3
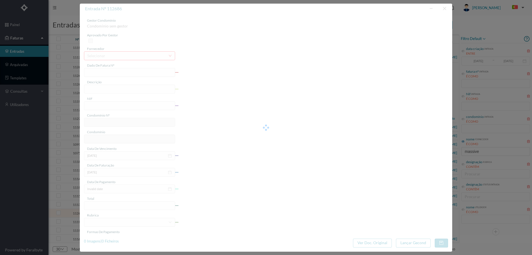
type input "4 45/35087"
type input "Serviço Envio Correio"
type input "902307452"
type input "[DATE]"
type input "2025-09-18"
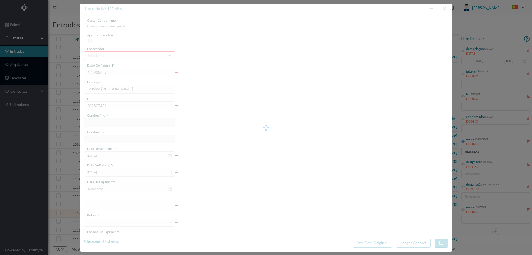
type input "[DATE]"
type input "211.40"
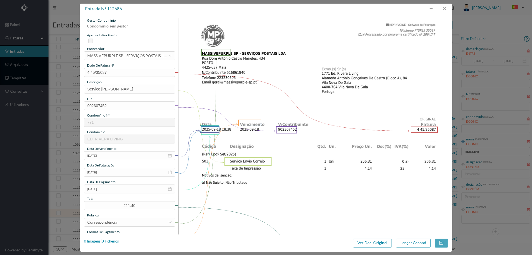
type input "771"
type input "ED. RIVERA LIVING"
click at [112, 241] on div "1 Imagens | 1 Ficheiros" at bounding box center [101, 241] width 35 height 6
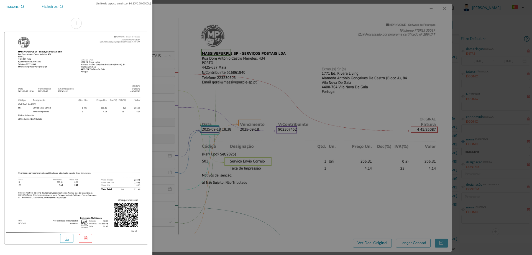
click at [53, 2] on div "Ficheiros (1)" at bounding box center [52, 6] width 30 height 12
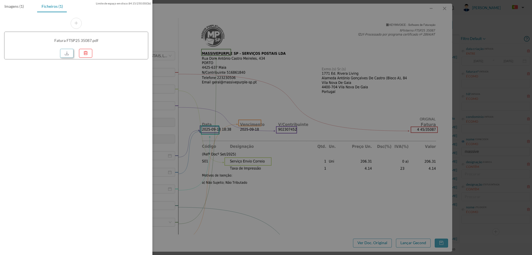
click at [63, 54] on link at bounding box center [66, 53] width 13 height 9
click at [228, 66] on div at bounding box center [266, 127] width 532 height 255
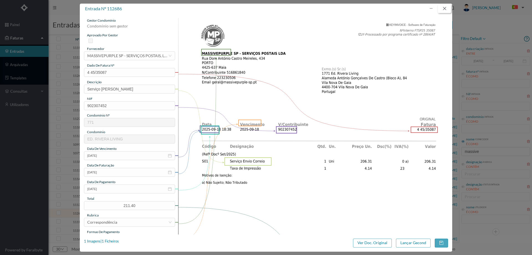
click at [443, 7] on button "button" at bounding box center [444, 8] width 13 height 9
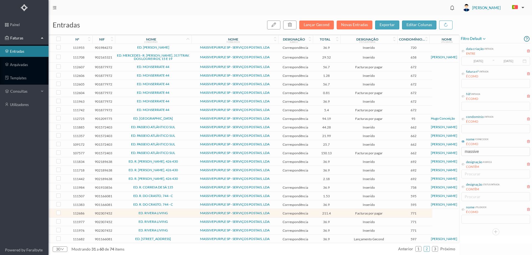
click at [178, 217] on td "ED. RIVERA LIVING" at bounding box center [153, 221] width 77 height 9
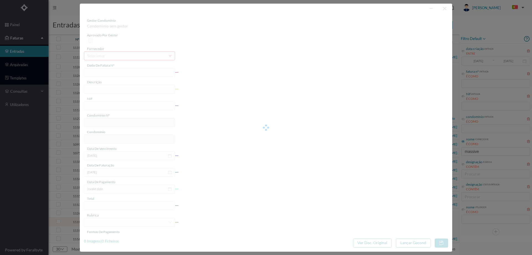
type input "4 45/34569"
type input "ANVILAVIE"
type input "902307452"
type input "Invalid date"
type input "2025-08-31"
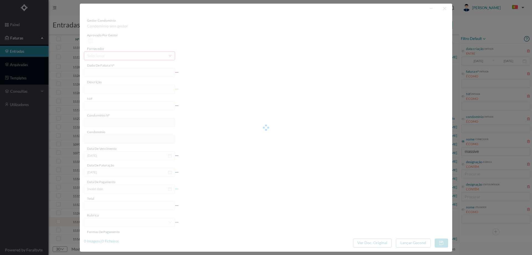
type input "36.90"
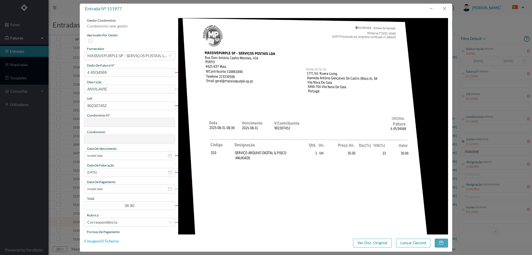
type input "771"
type input "ED. RIVERA LIVING"
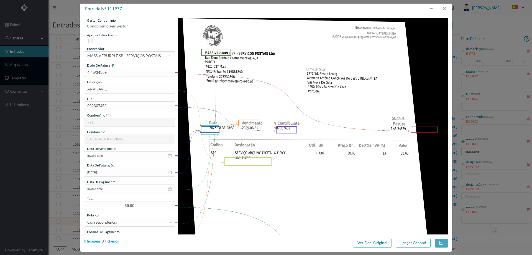
click at [114, 241] on div "0 Imagens | 0 Ficheiros" at bounding box center [101, 241] width 35 height 6
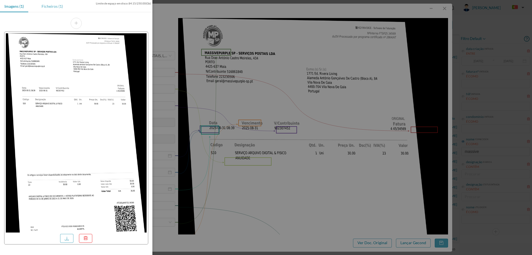
click at [55, 7] on div "Ficheiros (1)" at bounding box center [52, 6] width 30 height 12
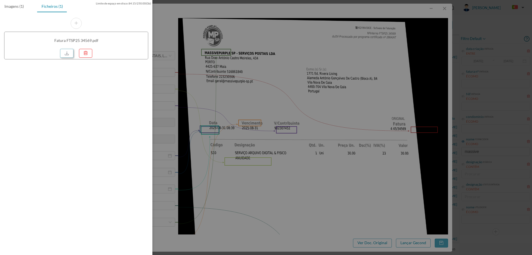
click at [62, 52] on link at bounding box center [66, 53] width 13 height 9
drag, startPoint x: 306, startPoint y: 50, endPoint x: 311, endPoint y: 49, distance: 5.4
click at [306, 50] on div at bounding box center [266, 127] width 532 height 255
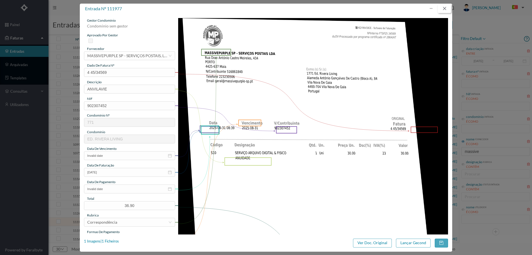
click at [446, 5] on button "button" at bounding box center [444, 8] width 13 height 9
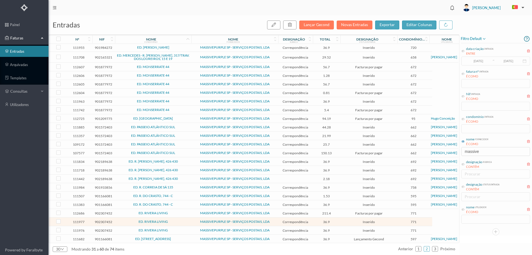
click at [178, 229] on span "ED. RIVERA LIVING" at bounding box center [153, 229] width 74 height 3
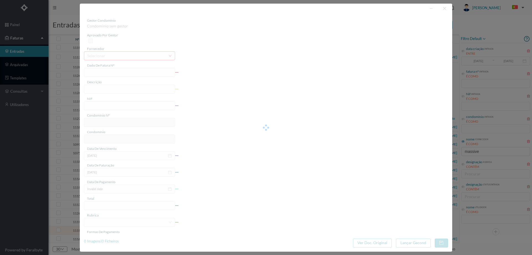
type input "4 45/34570"
type input "ANVUILAVIE"
type input "902307452"
type input "Invalid date"
type input "2025-08-31"
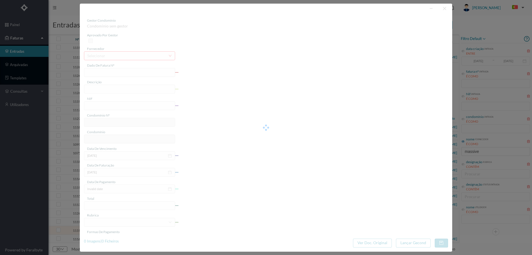
type input "36.90"
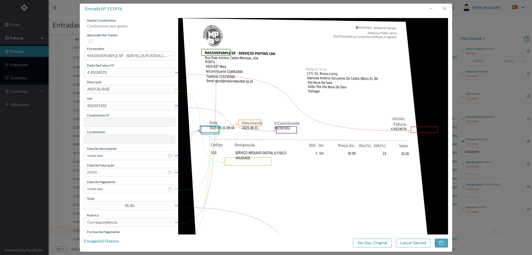
type input "771"
type input "ED. RIVERA LIVING"
click at [110, 242] on div "1 Imagens | 1 Ficheiros" at bounding box center [101, 241] width 35 height 6
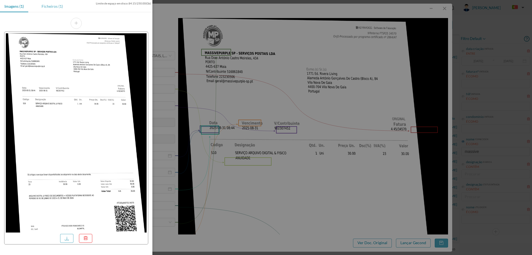
click at [57, 9] on div "Ficheiros (1)" at bounding box center [52, 6] width 30 height 12
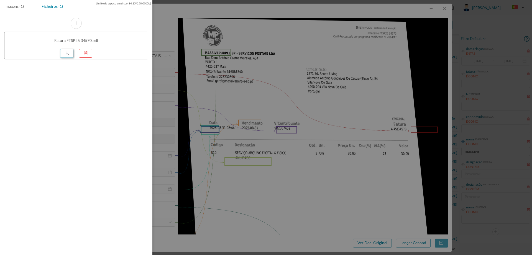
click at [66, 54] on link at bounding box center [66, 53] width 13 height 9
click at [328, 47] on div at bounding box center [266, 127] width 532 height 255
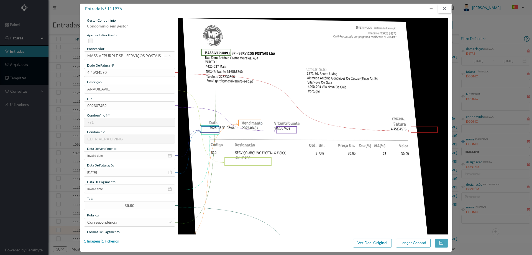
click at [448, 7] on button "button" at bounding box center [444, 8] width 13 height 9
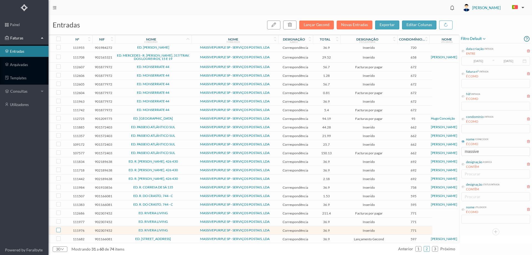
click at [58, 228] on input "checkbox" at bounding box center [58, 230] width 4 height 4
checkbox input "true"
click at [58, 219] on input "checkbox" at bounding box center [58, 221] width 4 height 4
checkbox input "true"
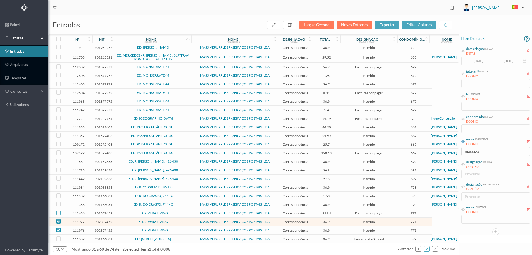
click at [57, 211] on input "checkbox" at bounding box center [58, 212] width 4 height 4
checkbox input "true"
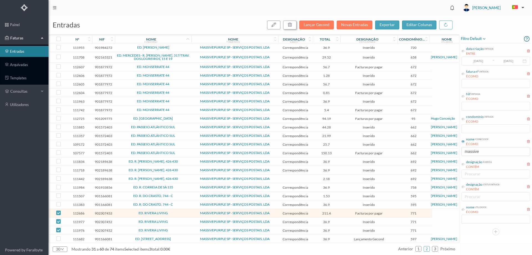
click at [290, 24] on icon "button" at bounding box center [290, 24] width 4 height 4
click at [340, 50] on button "sim" at bounding box center [340, 50] width 11 height 7
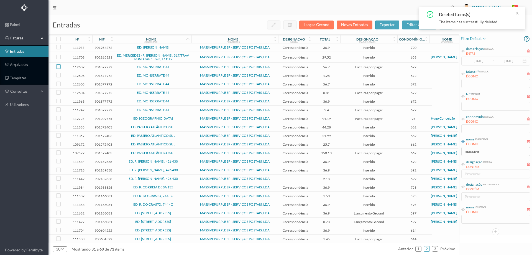
click at [58, 65] on input "checkbox" at bounding box center [58, 66] width 4 height 4
checkbox input "true"
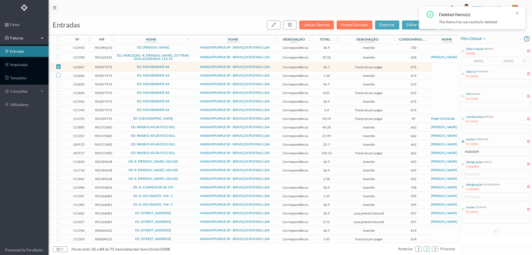
click at [59, 73] on input "checkbox" at bounding box center [58, 75] width 4 height 4
checkbox input "true"
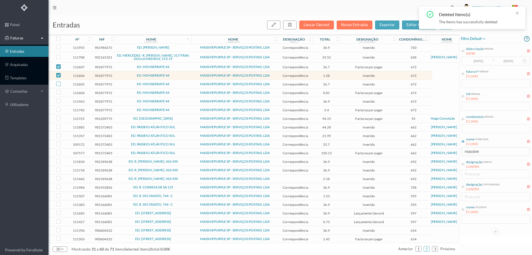
click at [57, 82] on input "checkbox" at bounding box center [58, 84] width 4 height 4
checkbox input "true"
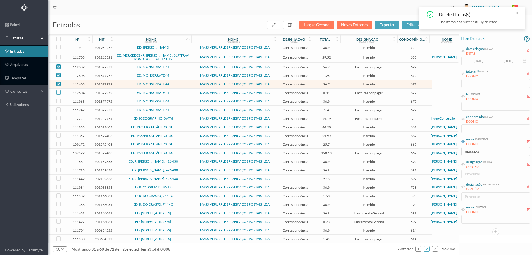
click at [58, 90] on input "checkbox" at bounding box center [58, 92] width 4 height 4
checkbox input "true"
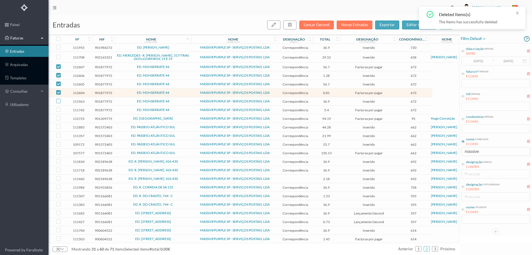
click at [59, 99] on input "checkbox" at bounding box center [58, 101] width 4 height 4
checkbox input "true"
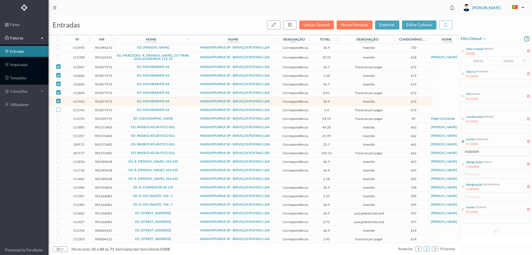
click at [58, 108] on input "checkbox" at bounding box center [58, 109] width 4 height 4
checkbox input "true"
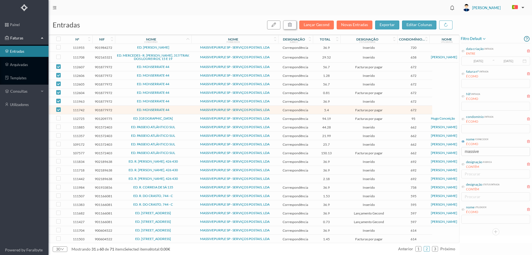
click at [292, 27] on icon "button" at bounding box center [290, 24] width 4 height 4
click at [338, 50] on button "sim" at bounding box center [340, 50] width 11 height 7
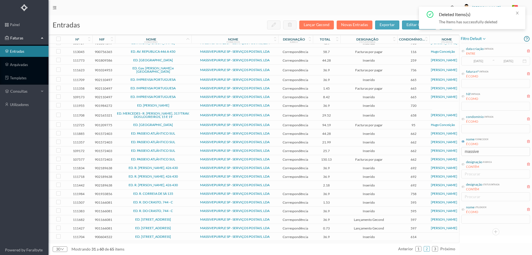
scroll to position [0, 0]
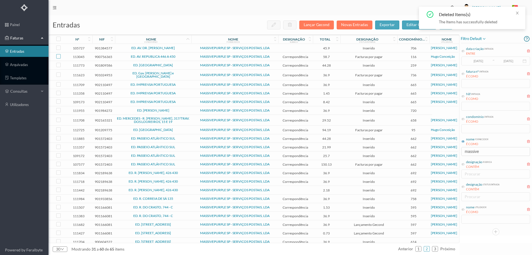
click at [58, 57] on input "checkbox" at bounding box center [58, 56] width 4 height 4
checkbox input "true"
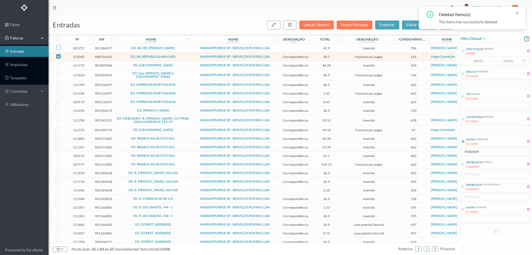
click at [59, 49] on input "checkbox" at bounding box center [58, 47] width 4 height 4
checkbox input "true"
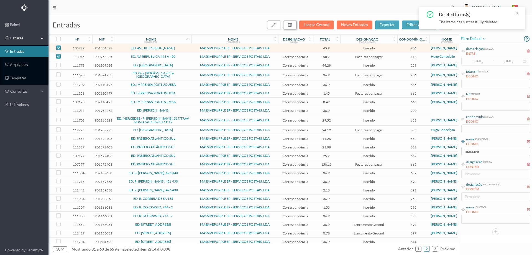
click at [290, 26] on icon "button" at bounding box center [290, 24] width 4 height 4
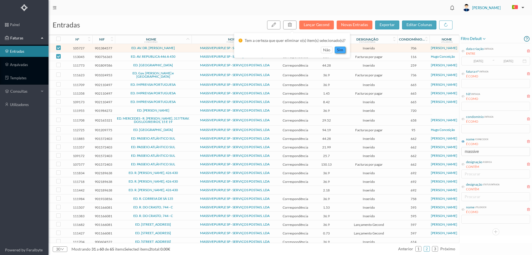
click at [341, 50] on button "sim" at bounding box center [340, 50] width 11 height 7
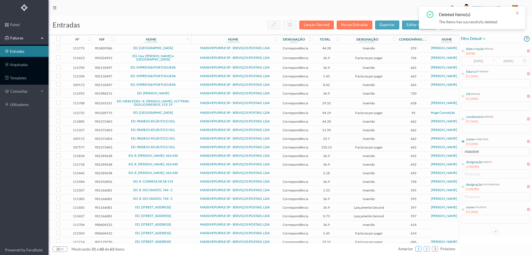
click at [419, 248] on link "1" at bounding box center [419, 249] width 6 height 8
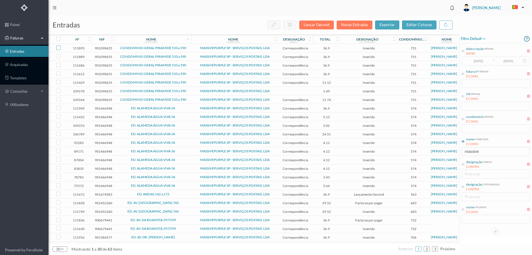
click at [58, 47] on input "checkbox" at bounding box center [58, 47] width 4 height 4
checkbox input "true"
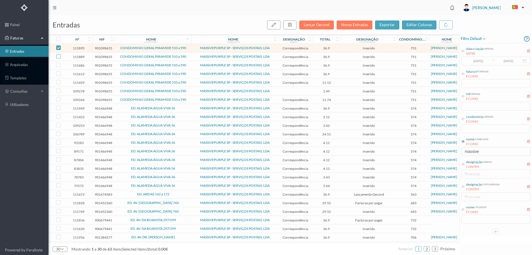
click at [58, 57] on input "checkbox" at bounding box center [58, 56] width 4 height 4
checkbox input "true"
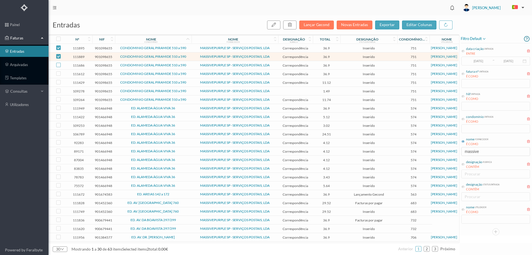
click at [58, 65] on input "checkbox" at bounding box center [58, 65] width 4 height 4
checkbox input "true"
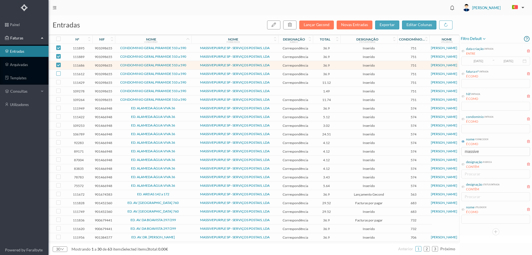
click at [59, 74] on input "checkbox" at bounding box center [58, 73] width 4 height 4
checkbox input "true"
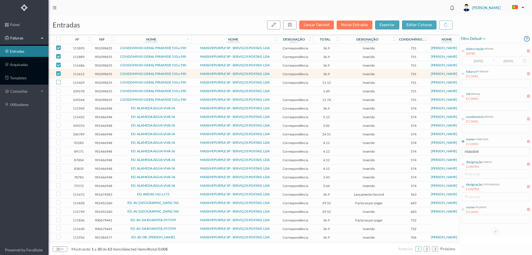
click at [58, 82] on input "checkbox" at bounding box center [58, 82] width 4 height 4
checkbox input "true"
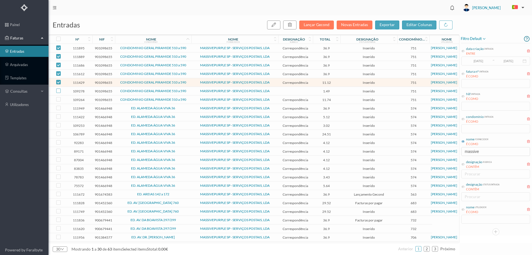
click at [59, 91] on input "checkbox" at bounding box center [58, 90] width 4 height 4
checkbox input "true"
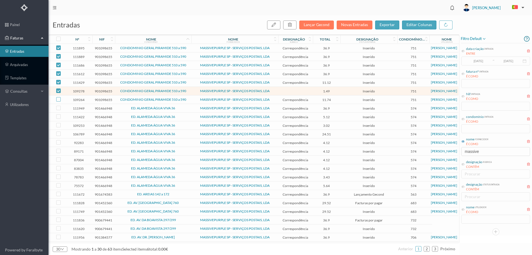
click at [57, 99] on input "checkbox" at bounding box center [58, 99] width 4 height 4
checkbox input "true"
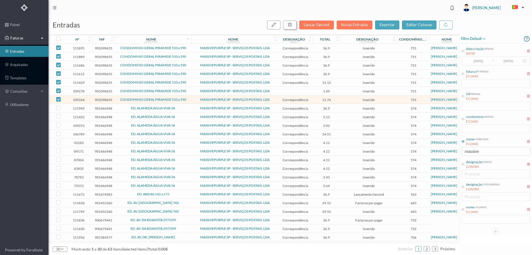
click at [288, 23] on button "button" at bounding box center [289, 25] width 13 height 9
click at [338, 51] on button "sim" at bounding box center [340, 50] width 11 height 7
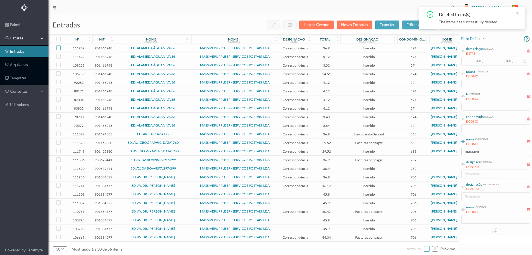
click at [59, 48] on input "checkbox" at bounding box center [58, 47] width 4 height 4
checkbox input "true"
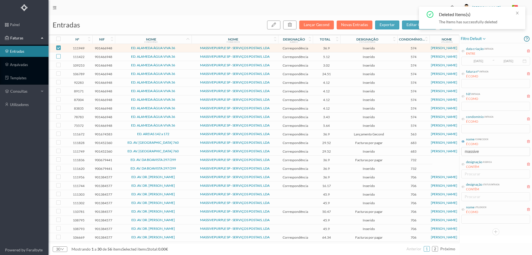
click at [58, 57] on input "checkbox" at bounding box center [58, 56] width 4 height 4
checkbox input "true"
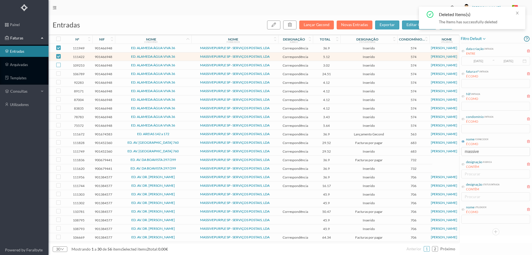
click at [58, 66] on input "checkbox" at bounding box center [58, 65] width 4 height 4
checkbox input "true"
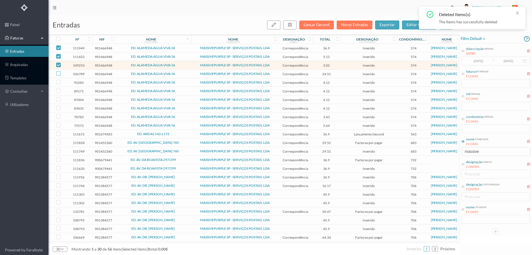
click at [59, 74] on input "checkbox" at bounding box center [58, 73] width 4 height 4
checkbox input "true"
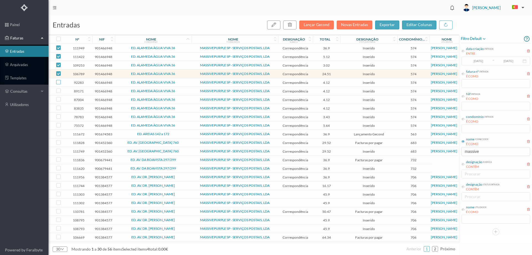
click at [59, 82] on input "checkbox" at bounding box center [58, 82] width 4 height 4
checkbox input "true"
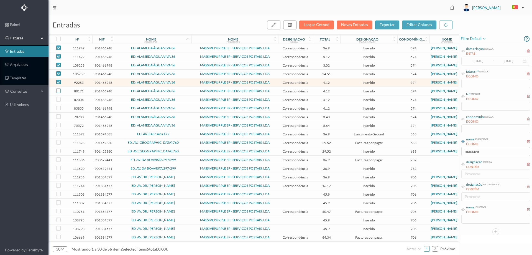
click at [59, 92] on input "checkbox" at bounding box center [58, 90] width 4 height 4
checkbox input "true"
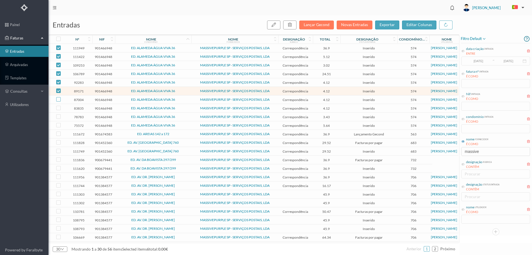
click at [58, 102] on label at bounding box center [58, 99] width 4 height 4
click at [58, 101] on input "checkbox" at bounding box center [58, 99] width 4 height 4
checkbox input "true"
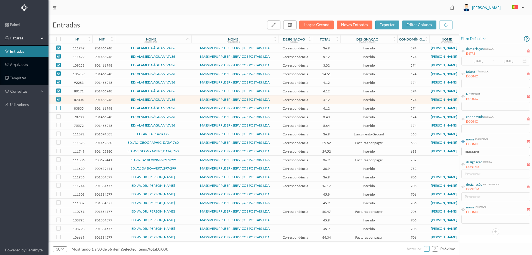
click at [59, 106] on input "checkbox" at bounding box center [58, 108] width 4 height 4
checkbox input "true"
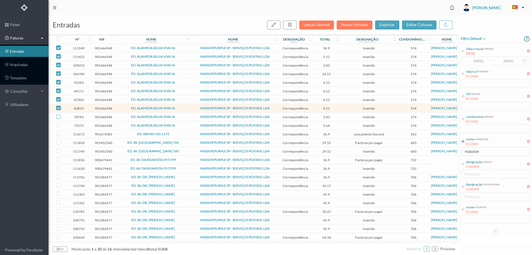
click at [59, 118] on input "checkbox" at bounding box center [58, 116] width 4 height 4
checkbox input "true"
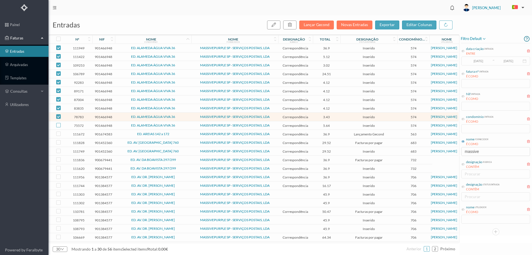
click at [58, 125] on input "checkbox" at bounding box center [58, 125] width 4 height 4
checkbox input "true"
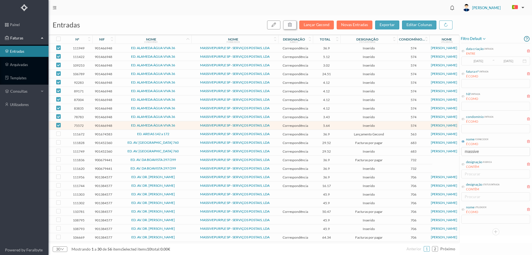
click at [290, 24] on icon "button" at bounding box center [290, 24] width 4 height 4
click at [341, 52] on button "sim" at bounding box center [340, 50] width 11 height 7
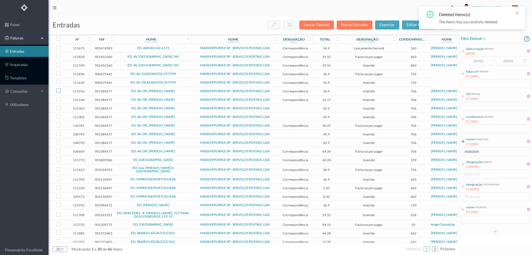
click at [58, 91] on input "checkbox" at bounding box center [58, 90] width 4 height 4
checkbox input "true"
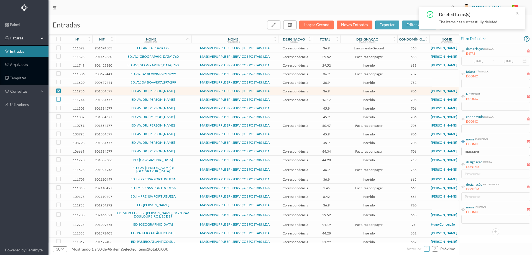
click at [59, 100] on input "checkbox" at bounding box center [58, 99] width 4 height 4
checkbox input "true"
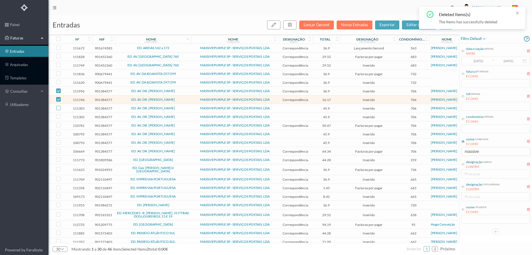
click at [58, 110] on label at bounding box center [58, 108] width 4 height 4
click at [58, 110] on input "checkbox" at bounding box center [58, 108] width 4 height 4
checkbox input "true"
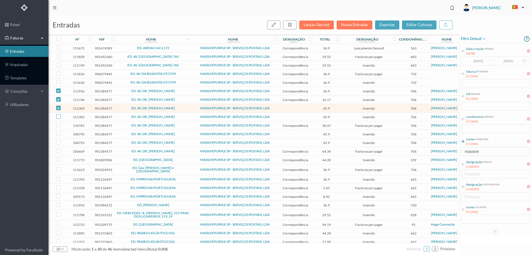
click at [59, 116] on input "checkbox" at bounding box center [58, 116] width 4 height 4
checkbox input "true"
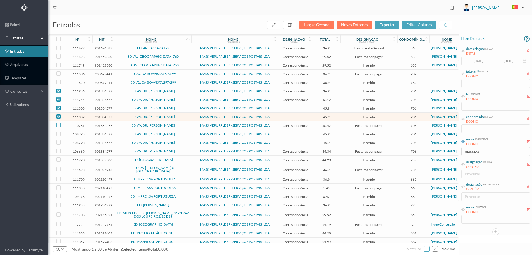
click at [59, 125] on input "checkbox" at bounding box center [58, 125] width 4 height 4
checkbox input "true"
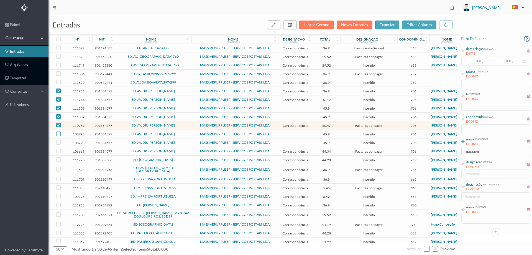
click at [59, 134] on input "checkbox" at bounding box center [58, 133] width 4 height 4
checkbox input "true"
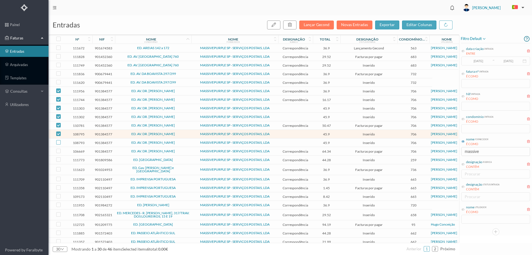
click at [58, 143] on input "checkbox" at bounding box center [58, 142] width 4 height 4
checkbox input "true"
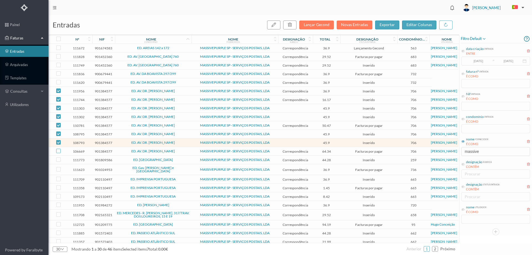
click at [58, 151] on input "checkbox" at bounding box center [58, 151] width 4 height 4
checkbox input "true"
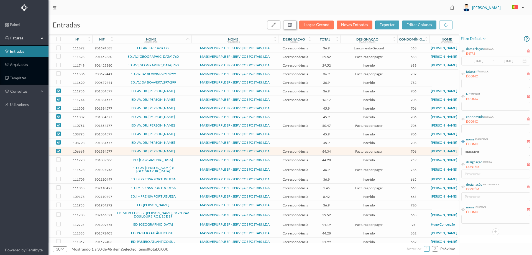
click at [290, 25] on icon "button" at bounding box center [290, 24] width 4 height 4
click at [340, 49] on button "sim" at bounding box center [340, 50] width 11 height 7
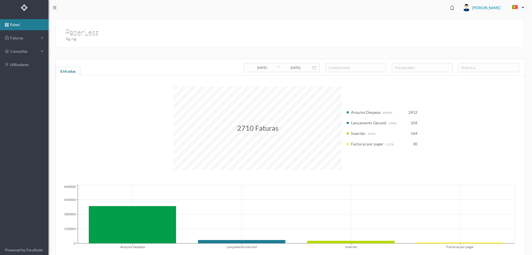
click at [524, 6] on button "button" at bounding box center [517, 7] width 19 height 9
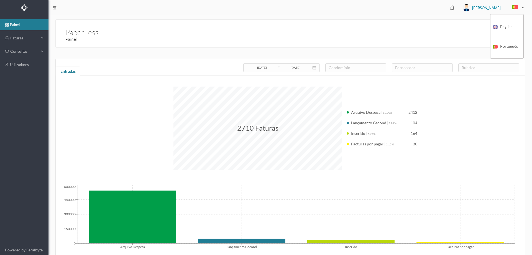
click at [491, 1] on span "[PERSON_NAME]" at bounding box center [486, 8] width 29 height 18
click at [484, 57] on li "sair" at bounding box center [489, 57] width 39 height 9
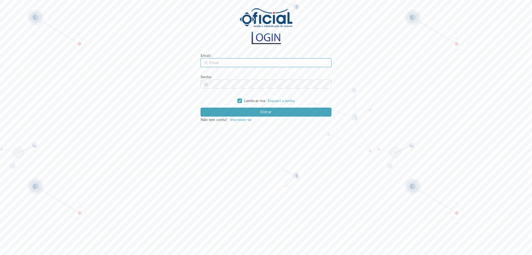
type input "[EMAIL_ADDRESS][DOMAIN_NAME]"
click at [232, 113] on button "Entrar" at bounding box center [266, 112] width 131 height 9
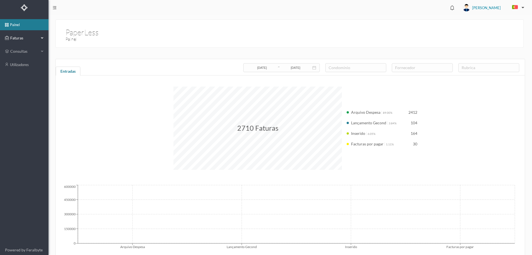
click at [27, 37] on span "Faturas" at bounding box center [24, 38] width 31 height 6
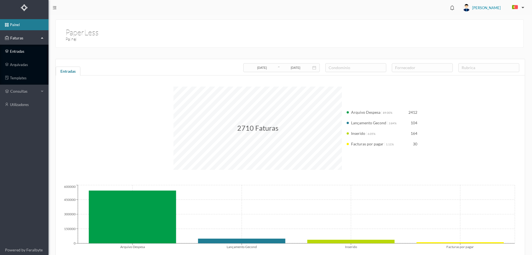
click at [25, 50] on link "entradas" at bounding box center [24, 51] width 49 height 11
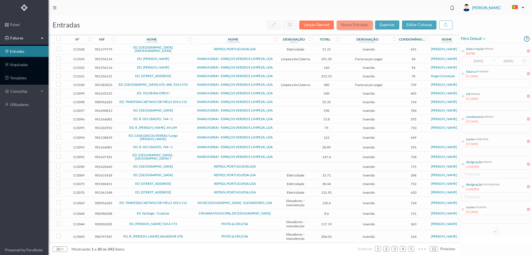
click at [346, 25] on button "Novas Entradas" at bounding box center [355, 25] width 36 height 9
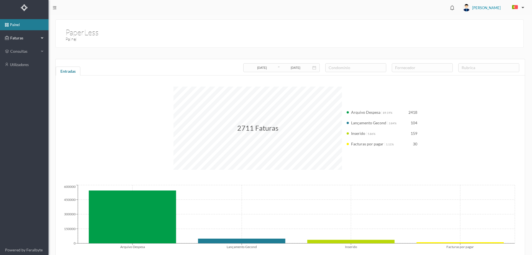
click at [18, 37] on span "Faturas" at bounding box center [24, 38] width 31 height 6
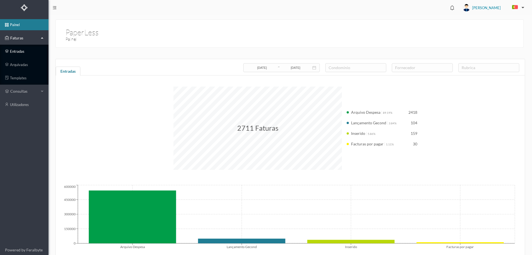
click at [21, 56] on link "entradas" at bounding box center [24, 51] width 49 height 11
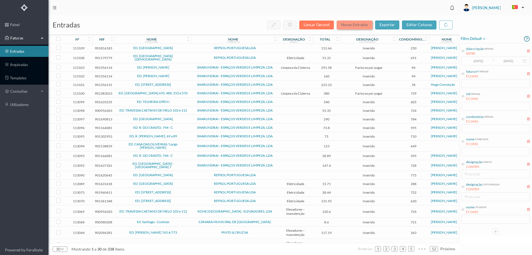
click at [359, 24] on button "Novas Entradas" at bounding box center [355, 25] width 36 height 9
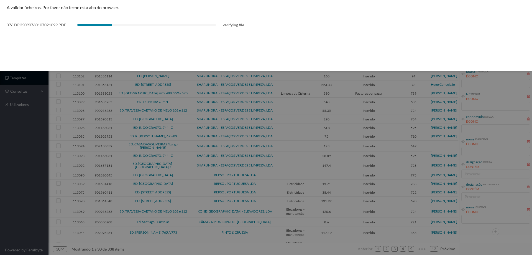
click at [0, 147] on div at bounding box center [266, 127] width 532 height 255
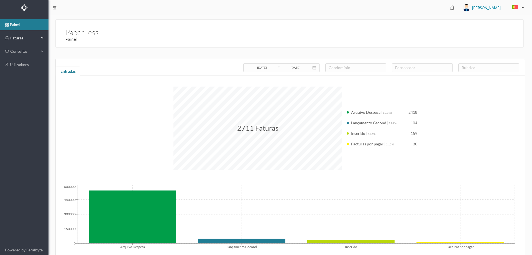
click at [17, 43] on div "Faturas" at bounding box center [22, 37] width 34 height 11
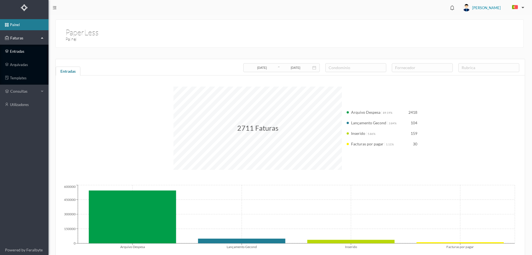
click at [22, 49] on link "entradas" at bounding box center [24, 51] width 49 height 11
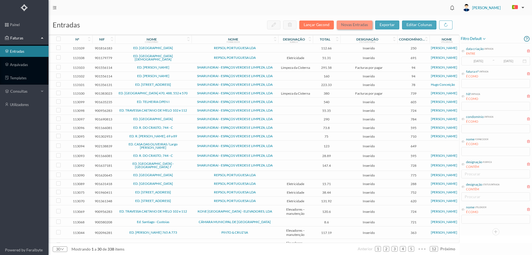
click at [350, 24] on button "Novas Entradas" at bounding box center [355, 25] width 36 height 9
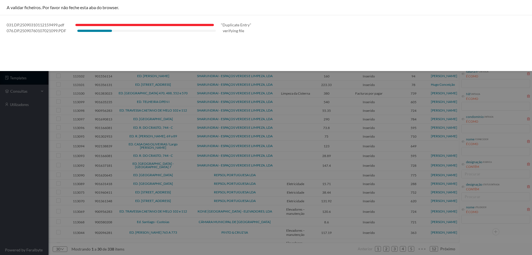
click at [0, 136] on div at bounding box center [266, 127] width 532 height 255
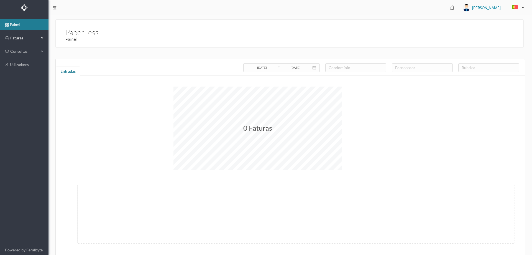
click at [36, 35] on span "Faturas" at bounding box center [24, 38] width 31 height 6
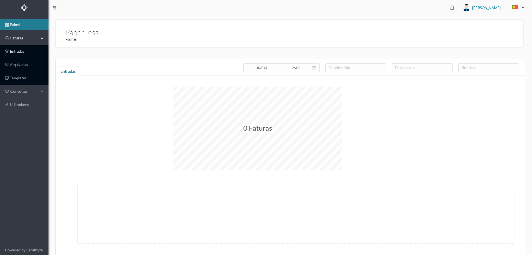
click at [26, 50] on link "entradas" at bounding box center [24, 51] width 49 height 11
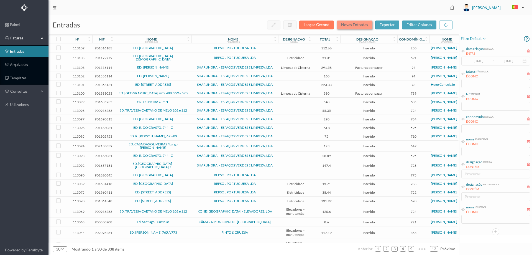
click at [355, 25] on button "Novas Entradas" at bounding box center [355, 25] width 36 height 9
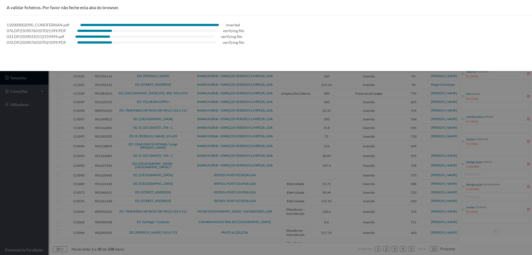
click at [33, 121] on div at bounding box center [266, 127] width 532 height 255
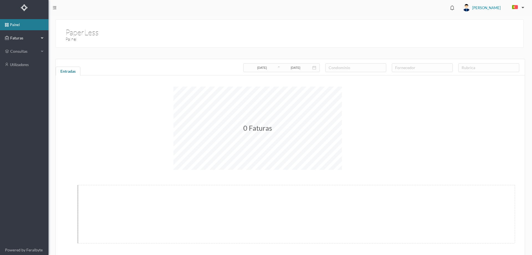
click at [35, 40] on span "Faturas" at bounding box center [24, 38] width 31 height 6
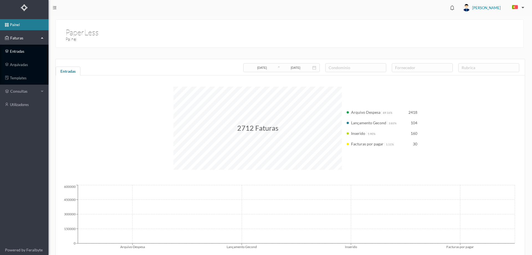
click at [26, 54] on link "entradas" at bounding box center [24, 51] width 49 height 11
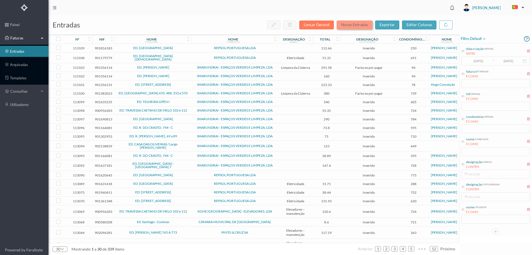
click at [357, 27] on button "Novas Entradas" at bounding box center [355, 25] width 36 height 9
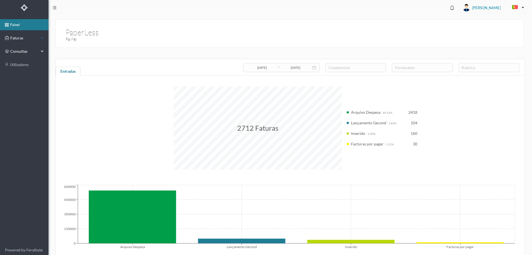
click at [23, 37] on span "Faturas" at bounding box center [24, 38] width 31 height 6
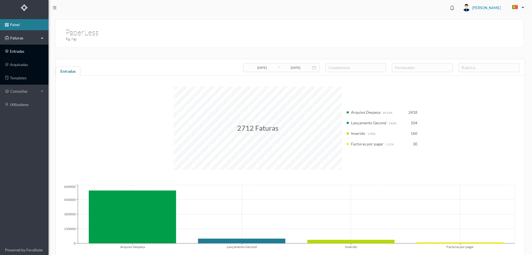
click at [24, 54] on link "entradas" at bounding box center [24, 51] width 49 height 11
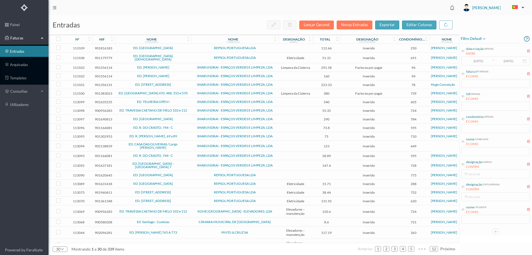
click at [481, 38] on span "filtro default" at bounding box center [474, 38] width 26 height 7
click at [483, 57] on span "abrir filtro" at bounding box center [480, 57] width 20 height 5
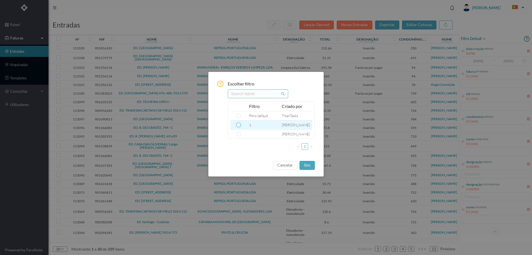
click at [239, 125] on input "radio" at bounding box center [239, 125] width 4 height 4
radio input "true"
click at [309, 167] on button "sim" at bounding box center [307, 165] width 15 height 9
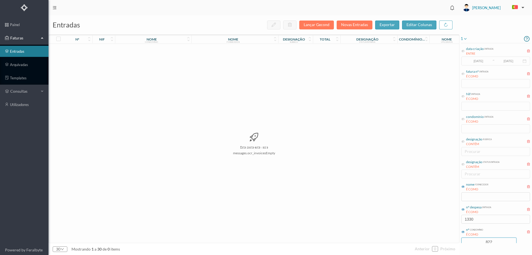
scroll to position [15, 0]
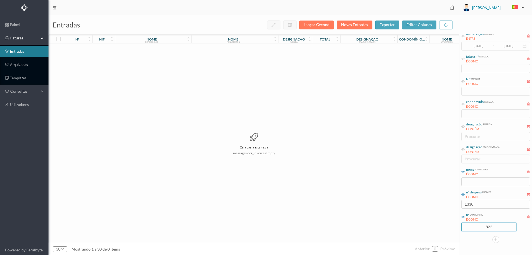
drag, startPoint x: 498, startPoint y: 243, endPoint x: 454, endPoint y: 236, distance: 45.1
click at [456, 239] on div "entradas Lançar Gecond Novas Entradas exportar editar colunas nº nif nome condo…" at bounding box center [291, 135] width 484 height 240
drag, startPoint x: 478, startPoint y: 205, endPoint x: 446, endPoint y: 205, distance: 32.2
click at [446, 205] on div "entradas Lançar Gecond Novas Entradas exportar editar colunas nº nif nome condo…" at bounding box center [291, 135] width 484 height 240
click at [23, 54] on link "entradas" at bounding box center [24, 51] width 49 height 11
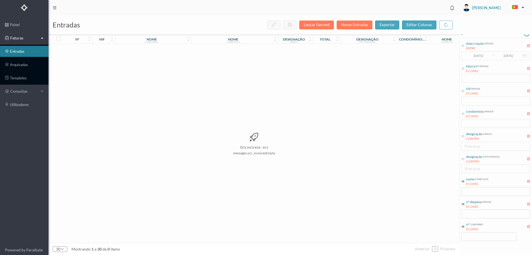
scroll to position [0, 0]
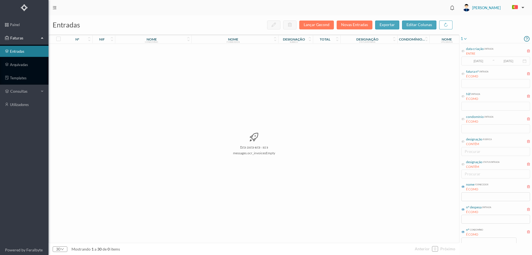
click at [464, 38] on icon at bounding box center [465, 38] width 4 height 7
click at [473, 58] on span "abrir filtro" at bounding box center [480, 57] width 20 height 5
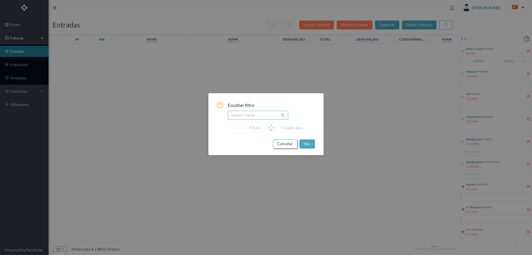
click at [290, 145] on button "cancelar" at bounding box center [285, 143] width 24 height 9
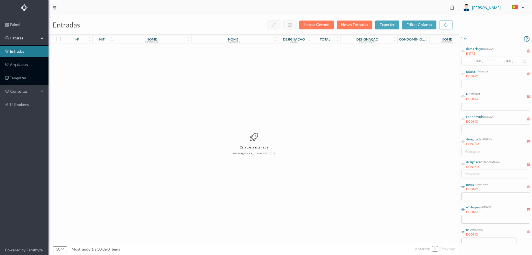
click at [466, 41] on icon at bounding box center [465, 38] width 4 height 7
click at [468, 60] on span "abrir filtro" at bounding box center [476, 58] width 25 height 6
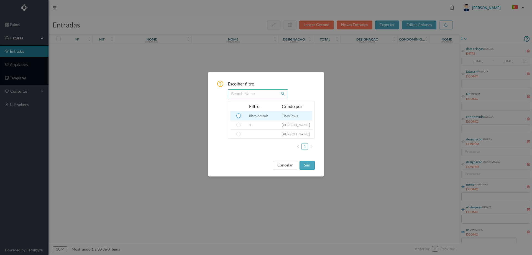
click at [238, 118] on input "radio" at bounding box center [239, 115] width 4 height 4
radio input "true"
click at [305, 167] on button "sim" at bounding box center [307, 165] width 15 height 9
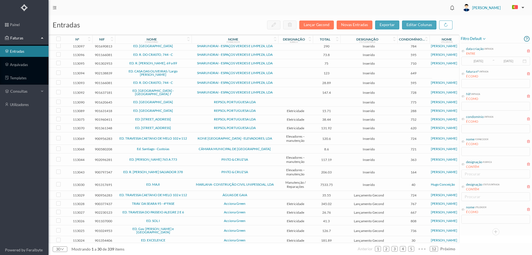
scroll to position [81, 0]
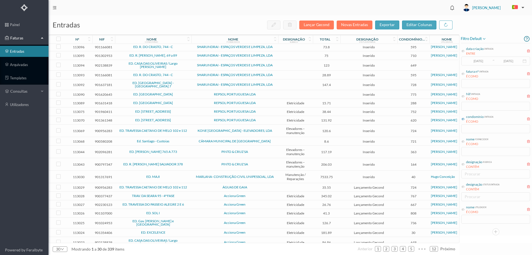
click at [462, 120] on icon at bounding box center [463, 118] width 3 height 3
click at [468, 130] on input "text" at bounding box center [496, 128] width 69 height 9
click at [467, 130] on input "text" at bounding box center [496, 128] width 69 height 9
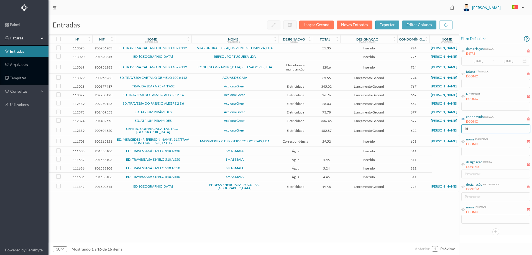
scroll to position [0, 0]
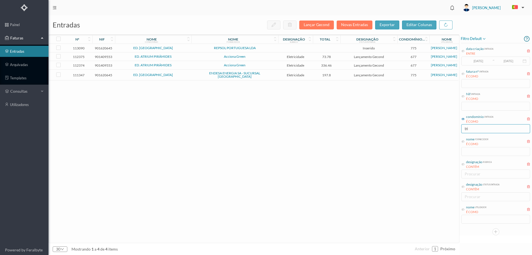
type input "tri"
click at [341, 76] on td "Lançamento Gecond" at bounding box center [369, 75] width 57 height 11
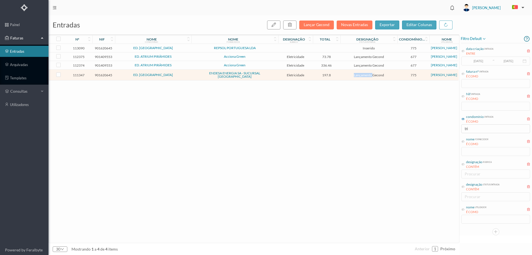
click at [341, 76] on td "Lançamento Gecond" at bounding box center [369, 75] width 57 height 11
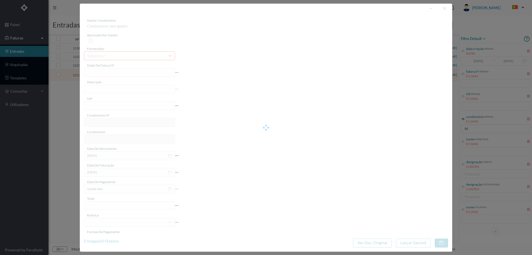
type input "FAC 0280312025/0077412681"
type input "[STREET_ADDRESS]"
type input "901620645"
type input "[DATE]"
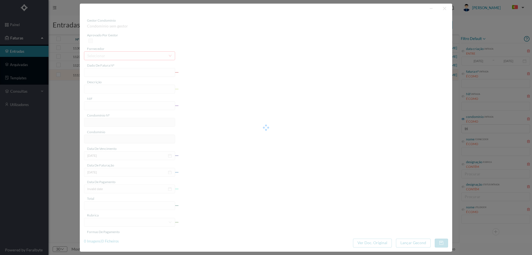
type input "[DATE]"
type input "197.80"
type input "775"
type input "ED. [GEOGRAPHIC_DATA]"
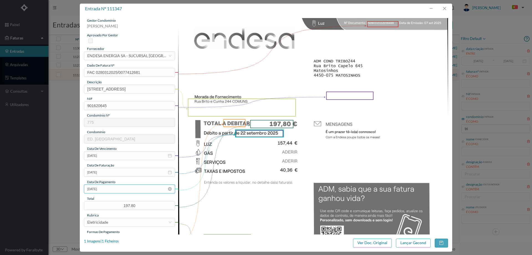
click at [113, 190] on input "[DATE]" at bounding box center [129, 188] width 91 height 9
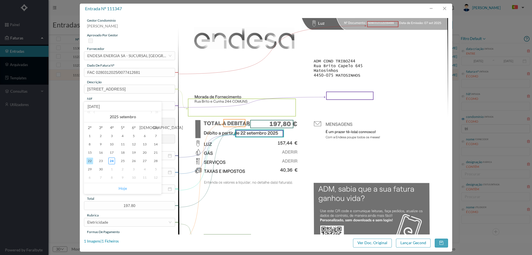
click at [123, 188] on link "Hoje" at bounding box center [123, 188] width 8 height 11
type input "[DATE]"
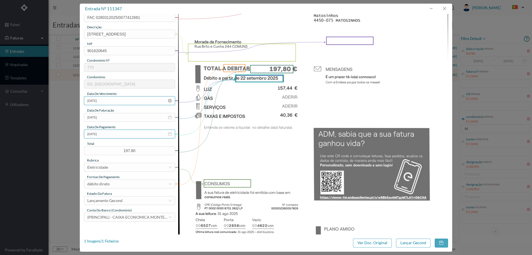
scroll to position [55, 0]
click at [120, 199] on div "Lançamento Gecond" at bounding box center [104, 200] width 35 height 8
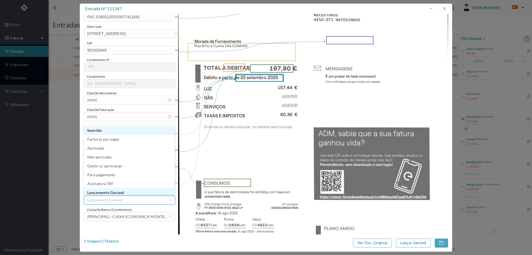
scroll to position [2, 0]
click at [128, 190] on li "Lançamento Gecond" at bounding box center [129, 190] width 91 height 9
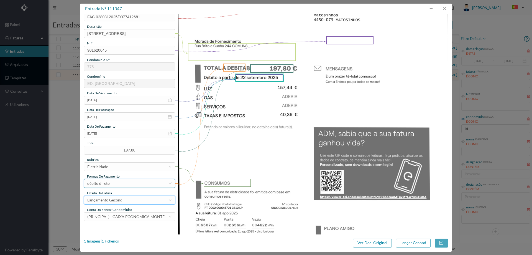
click at [126, 183] on div "débito direto" at bounding box center [127, 183] width 81 height 8
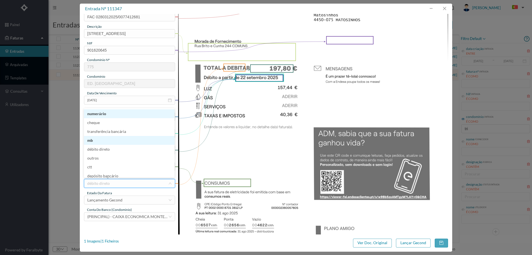
scroll to position [3, 0]
click at [115, 136] on li "mb" at bounding box center [129, 137] width 91 height 9
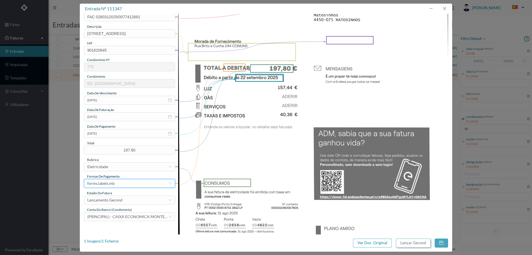
click at [407, 242] on button "Lançar Gecond" at bounding box center [413, 242] width 35 height 9
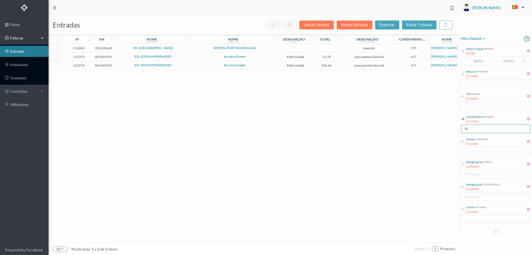
drag, startPoint x: 476, startPoint y: 127, endPoint x: 450, endPoint y: 128, distance: 26.1
click at [450, 128] on div "entradas Lançar Gecond Novas Entradas exportar editar colunas nº nif nome condo…" at bounding box center [291, 135] width 484 height 240
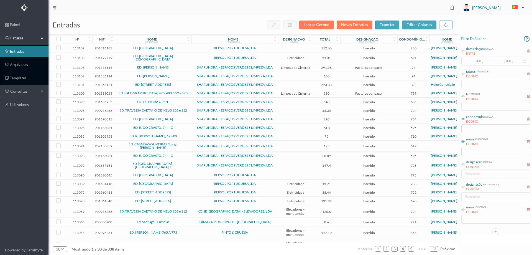
click at [464, 141] on icon at bounding box center [463, 141] width 3 height 3
click at [472, 154] on input "text" at bounding box center [496, 151] width 69 height 9
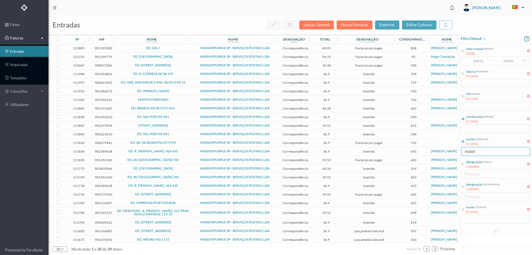
type input "massi"
click at [462, 164] on icon at bounding box center [463, 163] width 3 height 3
click at [469, 177] on div "procurar" at bounding box center [495, 174] width 64 height 8
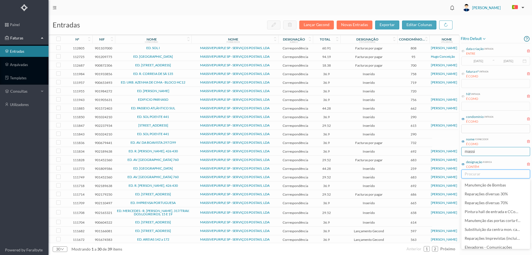
click at [502, 154] on input "massi" at bounding box center [496, 151] width 69 height 9
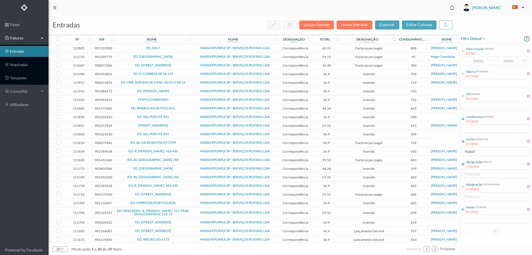
click at [464, 210] on icon at bounding box center [463, 209] width 3 height 3
click at [471, 218] on input "text" at bounding box center [496, 219] width 69 height 9
click at [477, 128] on input "text" at bounding box center [496, 128] width 69 height 9
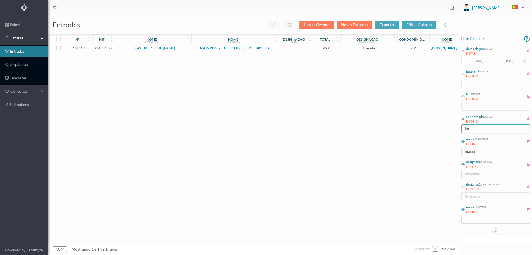
type input "fer"
click at [181, 47] on span "ED. AV. DR. [PERSON_NAME]" at bounding box center [153, 47] width 74 height 3
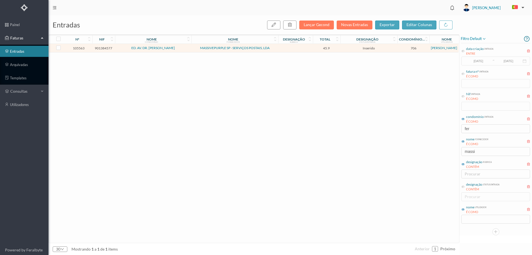
click at [182, 47] on span "ED. AV. DR. [PERSON_NAME]" at bounding box center [153, 47] width 74 height 3
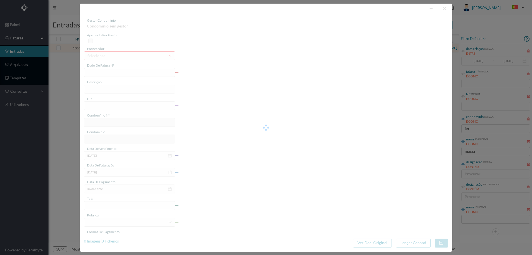
type input "4 110/2090"
type input "901384577"
type input "Invalid date"
type input "[DATE]"
type input "45.90"
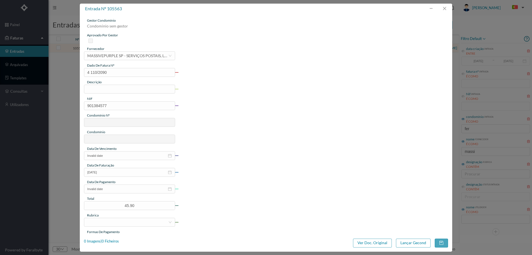
type input "706"
type input "ED. AV. DR. [PERSON_NAME]"
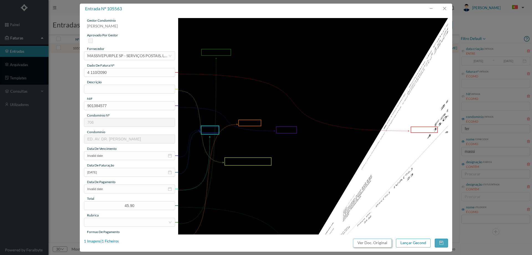
click at [378, 242] on button "Ver Doc. Original" at bounding box center [372, 242] width 39 height 9
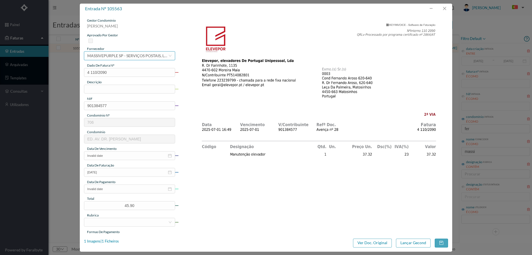
click at [119, 56] on div "MASSIVEPURPLE SP - SERVIÇOS POSTAIS, LDA" at bounding box center [127, 56] width 81 height 8
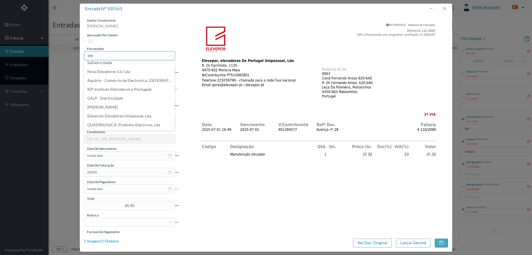
scroll to position [0, 0]
type input "eleve"
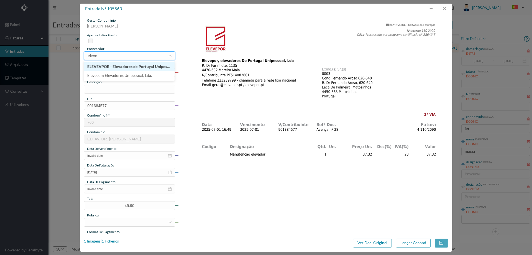
click at [125, 67] on li "ELEVEVPOR - Elevadores de Portugal Unipessoal Lda" at bounding box center [129, 66] width 91 height 9
click at [103, 88] on input "text" at bounding box center [129, 89] width 91 height 9
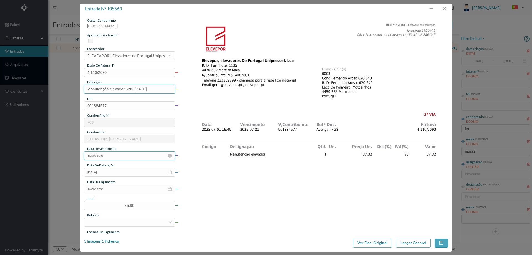
type input "Manutenção elevador 620- [DATE]"
click at [131, 156] on input "Invalid date" at bounding box center [129, 155] width 91 height 9
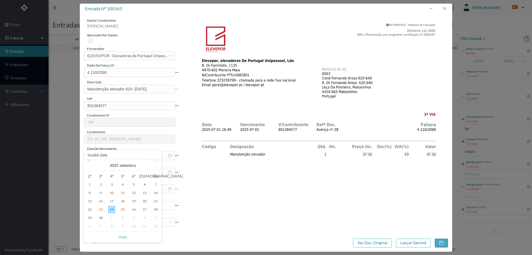
click at [92, 161] on link at bounding box center [89, 165] width 7 height 11
click at [94, 161] on link at bounding box center [94, 165] width 5 height 11
click at [96, 163] on link at bounding box center [94, 165] width 5 height 11
click at [111, 193] on div "10" at bounding box center [111, 192] width 7 height 7
type input "[DATE]"
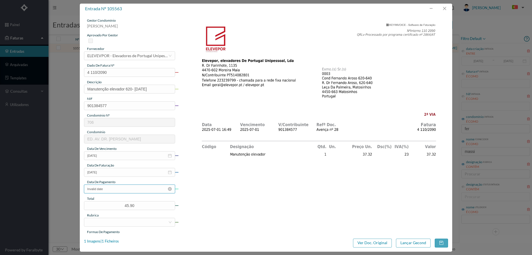
click at [118, 189] on input "Invalid date" at bounding box center [129, 188] width 91 height 9
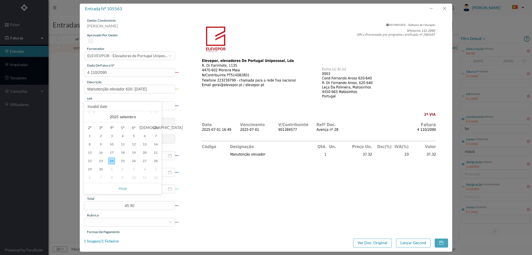
click at [96, 113] on link at bounding box center [94, 116] width 5 height 11
click at [122, 144] on div "10" at bounding box center [123, 144] width 7 height 7
type input "[DATE]"
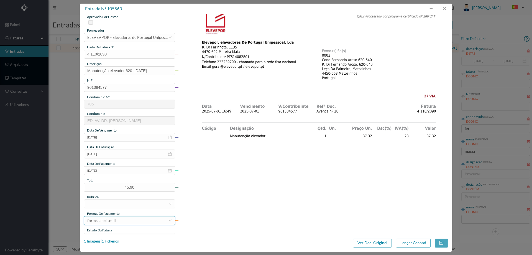
scroll to position [28, 0]
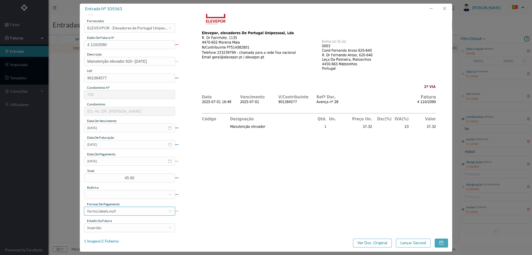
click at [108, 221] on span "estado da fatura" at bounding box center [99, 221] width 25 height 4
click at [112, 193] on div at bounding box center [127, 194] width 81 height 8
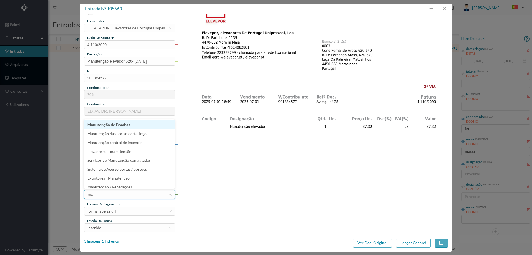
type input "man"
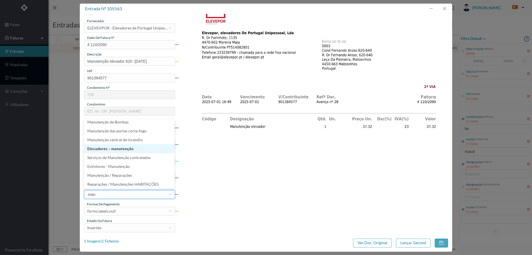
click at [120, 147] on li "Elevadores – manutenção" at bounding box center [129, 148] width 91 height 9
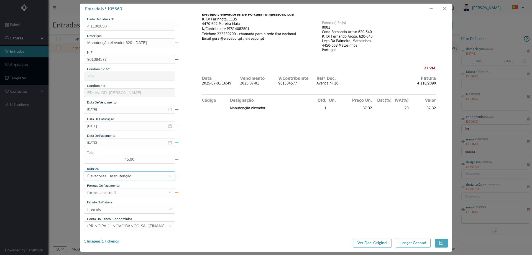
scroll to position [55, 0]
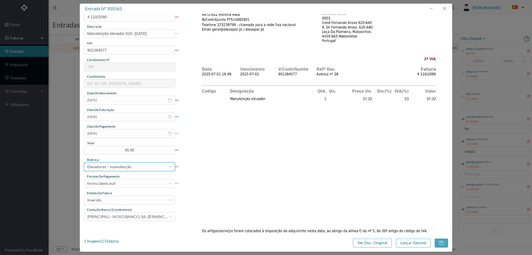
click at [127, 176] on div "Formas de Pagamento" at bounding box center [129, 176] width 91 height 5
click at [124, 184] on div "forms.labels.null" at bounding box center [127, 183] width 81 height 8
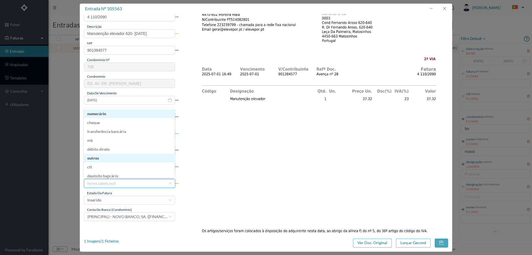
scroll to position [3, 0]
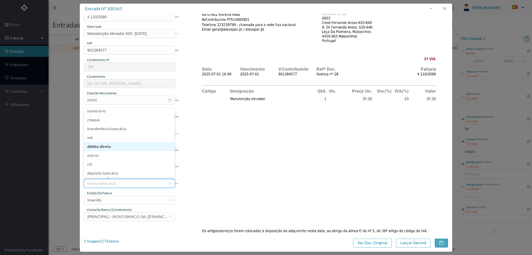
click at [106, 147] on li "débito direto" at bounding box center [129, 146] width 91 height 9
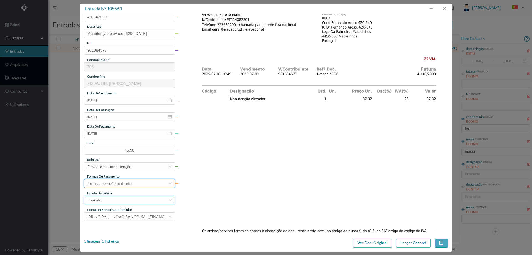
click at [117, 201] on div "Inserido" at bounding box center [127, 200] width 81 height 8
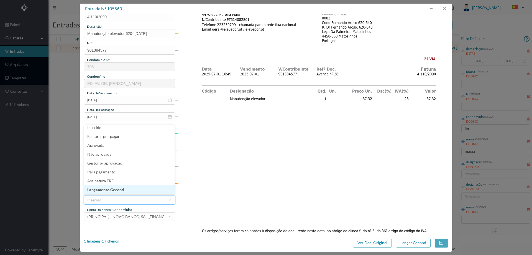
click at [123, 190] on li "Lançamento Gecond" at bounding box center [129, 189] width 91 height 9
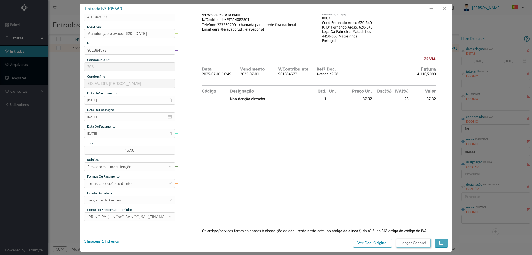
click at [411, 244] on button "Lançar Gecond" at bounding box center [413, 242] width 35 height 9
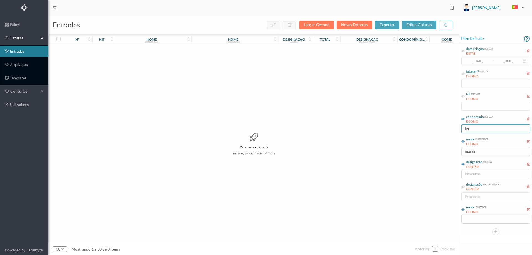
drag, startPoint x: 481, startPoint y: 125, endPoint x: 433, endPoint y: 124, distance: 48.8
click at [433, 124] on div "entradas Lançar Gecond Novas Entradas exportar editar colunas nº nif nome condo…" at bounding box center [291, 135] width 484 height 240
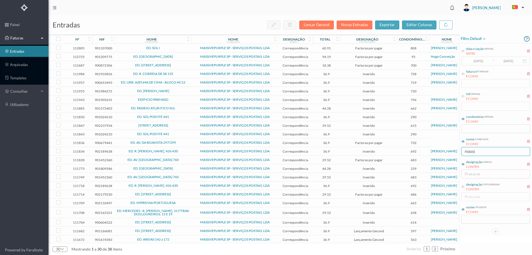
click at [487, 141] on div "nome fornecedor É COMO" at bounding box center [496, 141] width 69 height 11
drag, startPoint x: 482, startPoint y: 150, endPoint x: 403, endPoint y: 154, distance: 79.1
click at [410, 153] on div "entradas Lançar Gecond Novas Entradas exportar editar colunas nº nif nome condo…" at bounding box center [291, 135] width 484 height 240
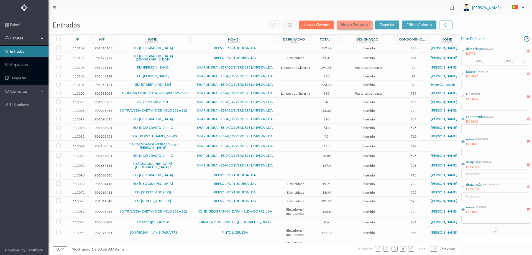
click at [353, 26] on button "Novas Entradas" at bounding box center [355, 25] width 36 height 9
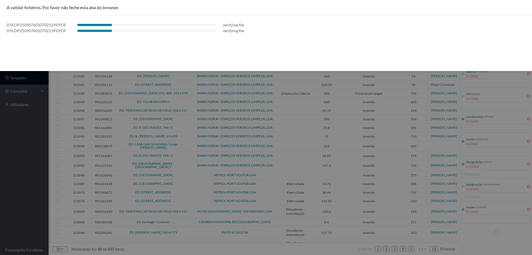
click at [24, 129] on div at bounding box center [266, 127] width 532 height 255
